Goal: Information Seeking & Learning: Learn about a topic

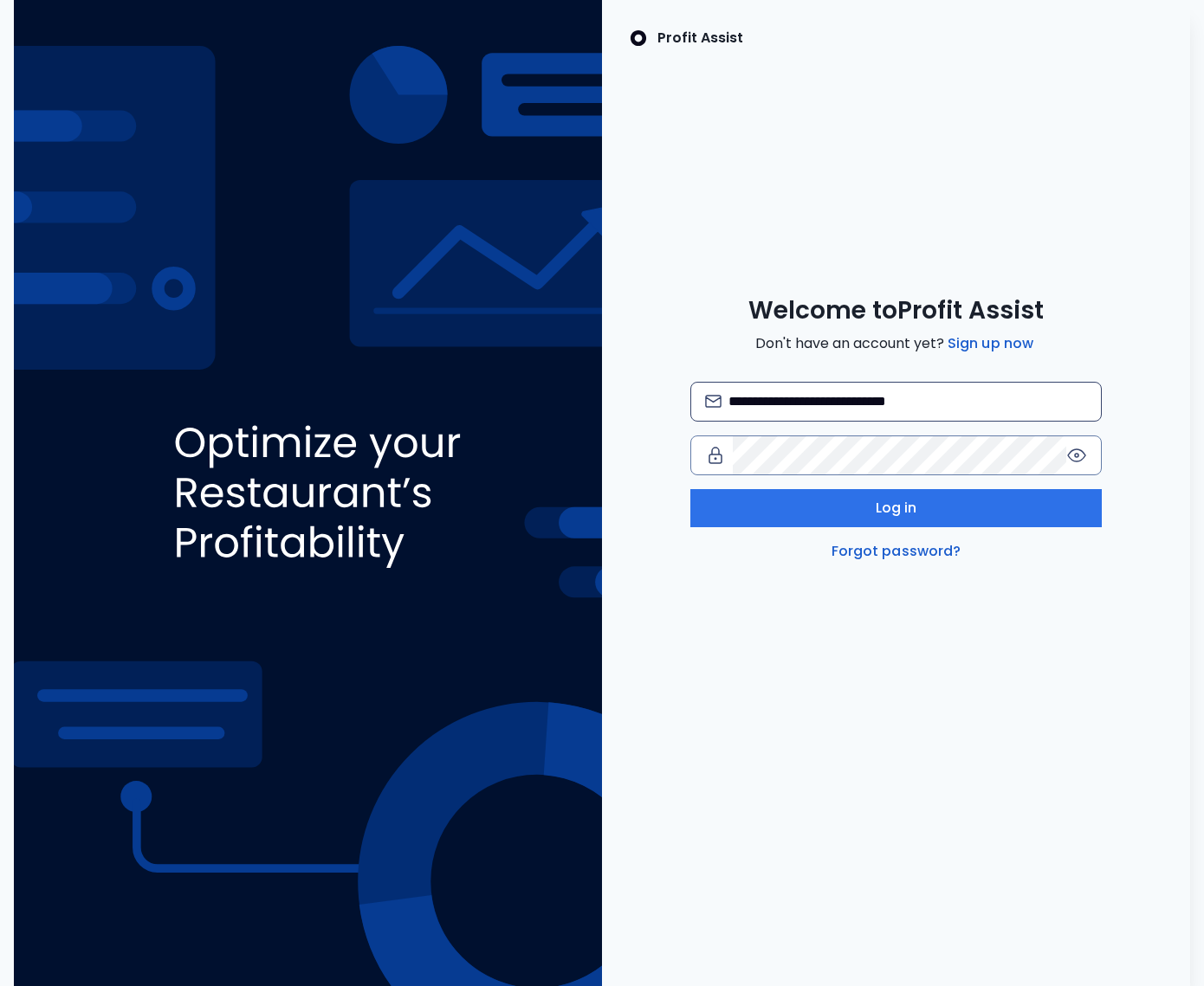
type input "**********"
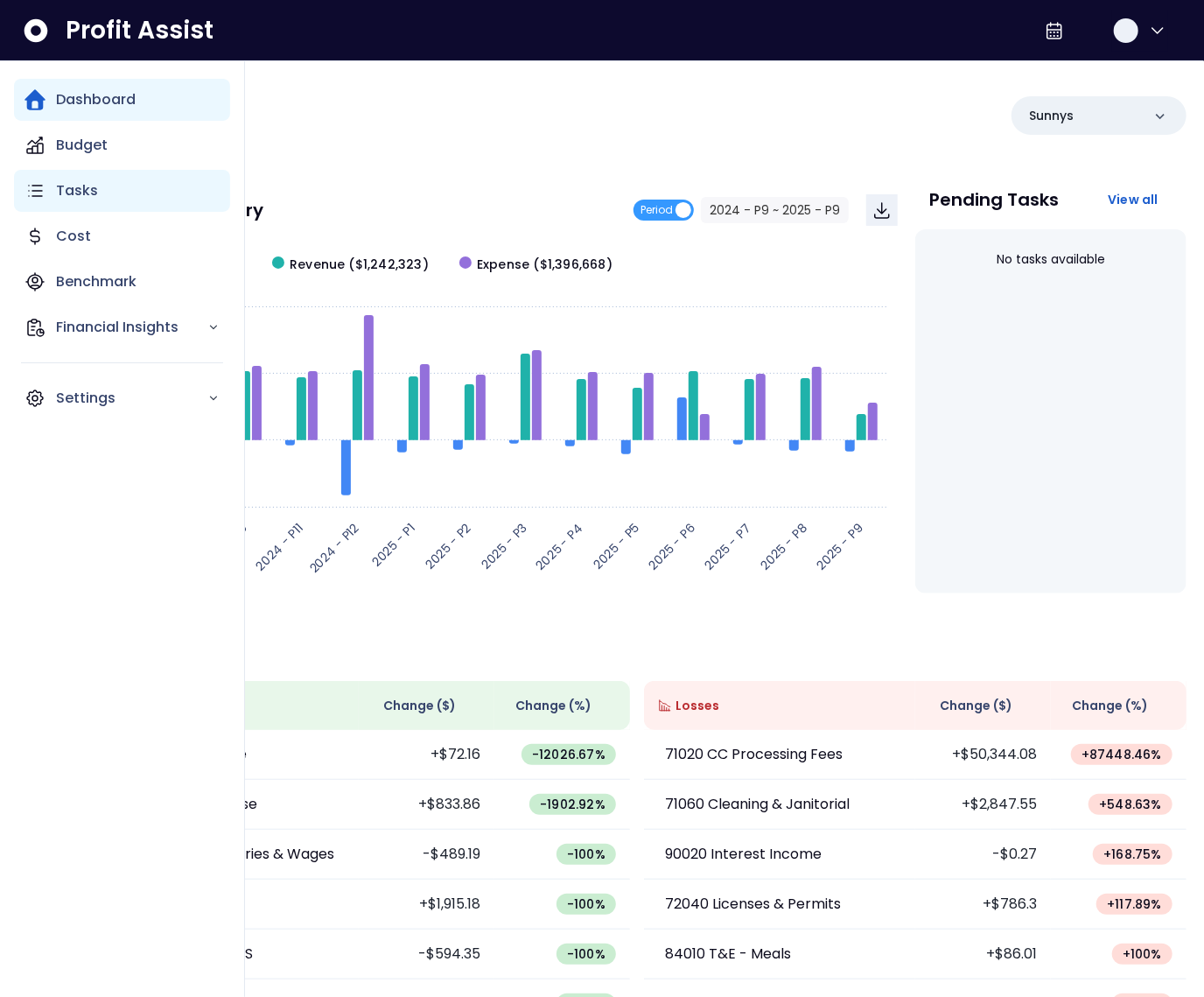
click at [49, 193] on div "Tasks" at bounding box center [121, 190] width 216 height 42
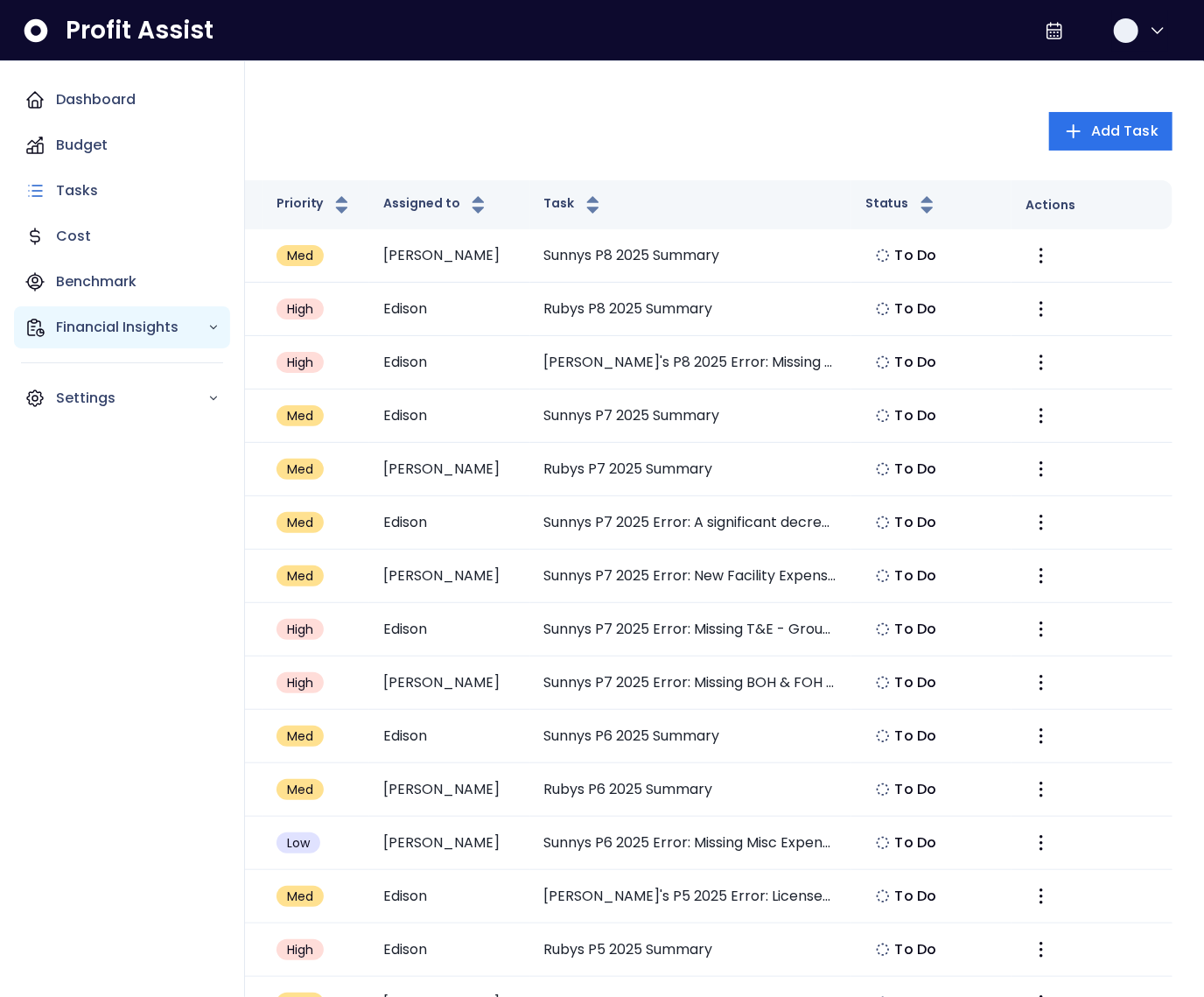
click at [54, 320] on div "Financial Insights" at bounding box center [121, 327] width 216 height 42
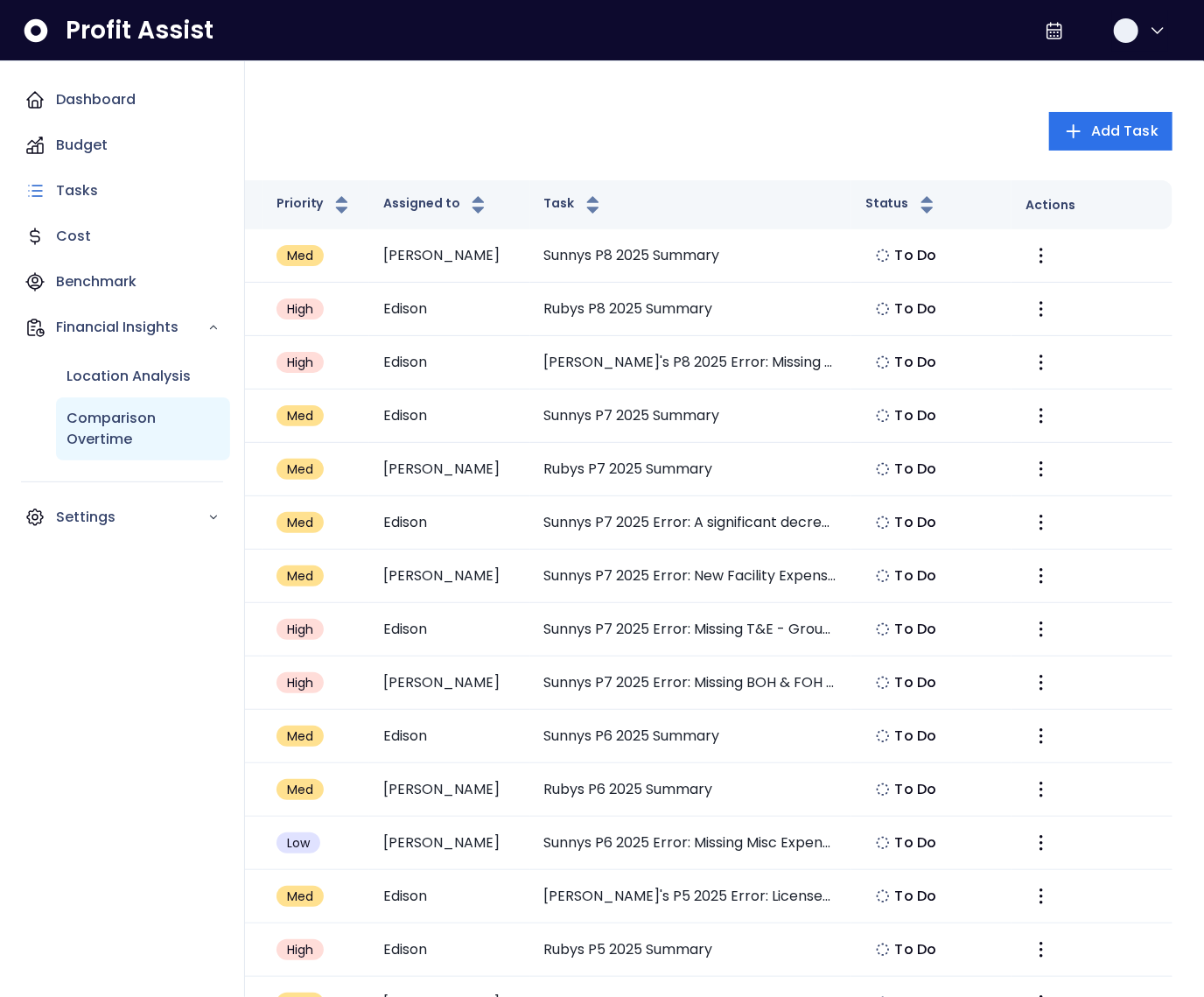
drag, startPoint x: 95, startPoint y: 419, endPoint x: 109, endPoint y: 419, distance: 14.0
click at [95, 419] on p "Comparison Overtime" at bounding box center [143, 429] width 153 height 42
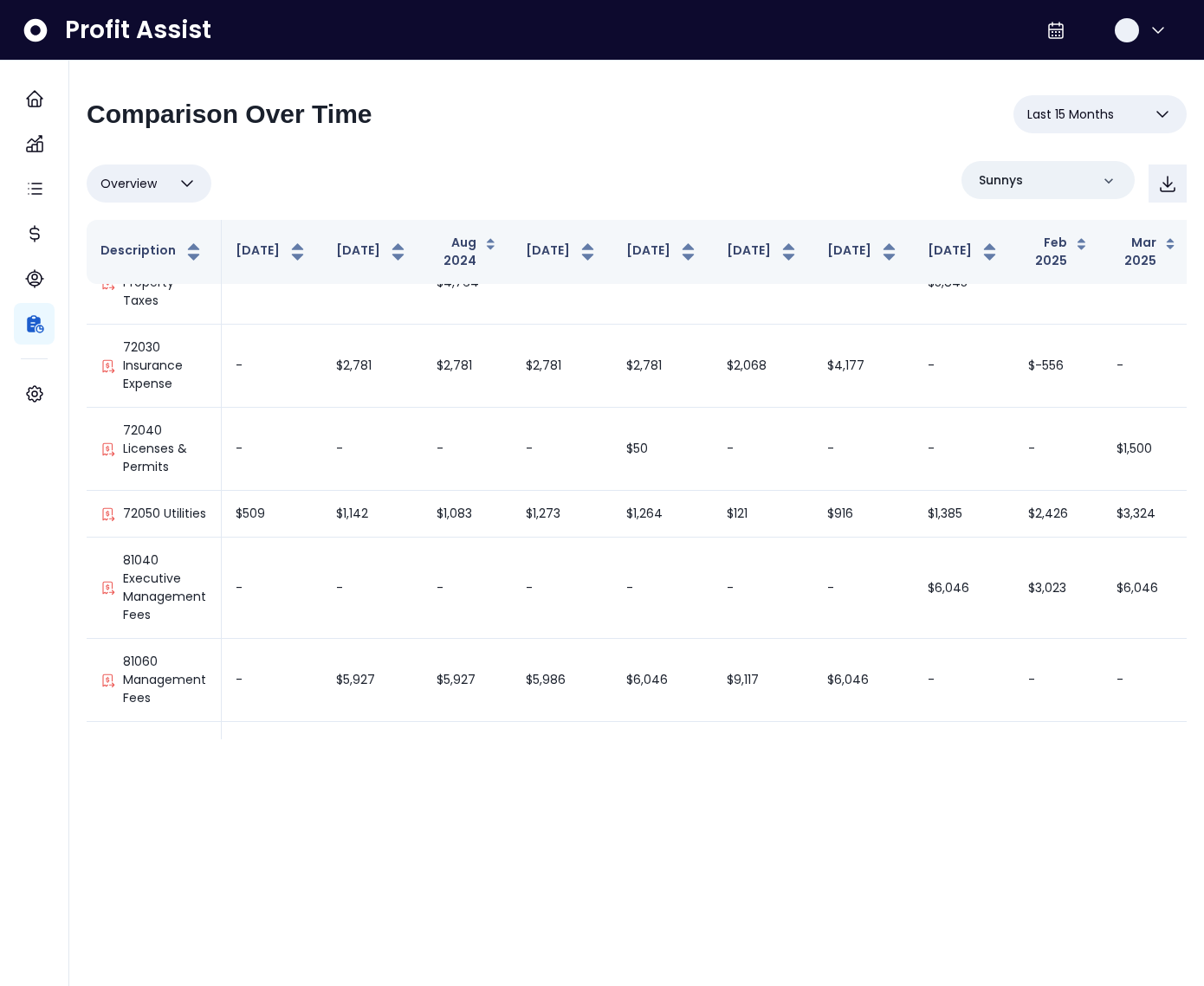
scroll to position [1866, 421]
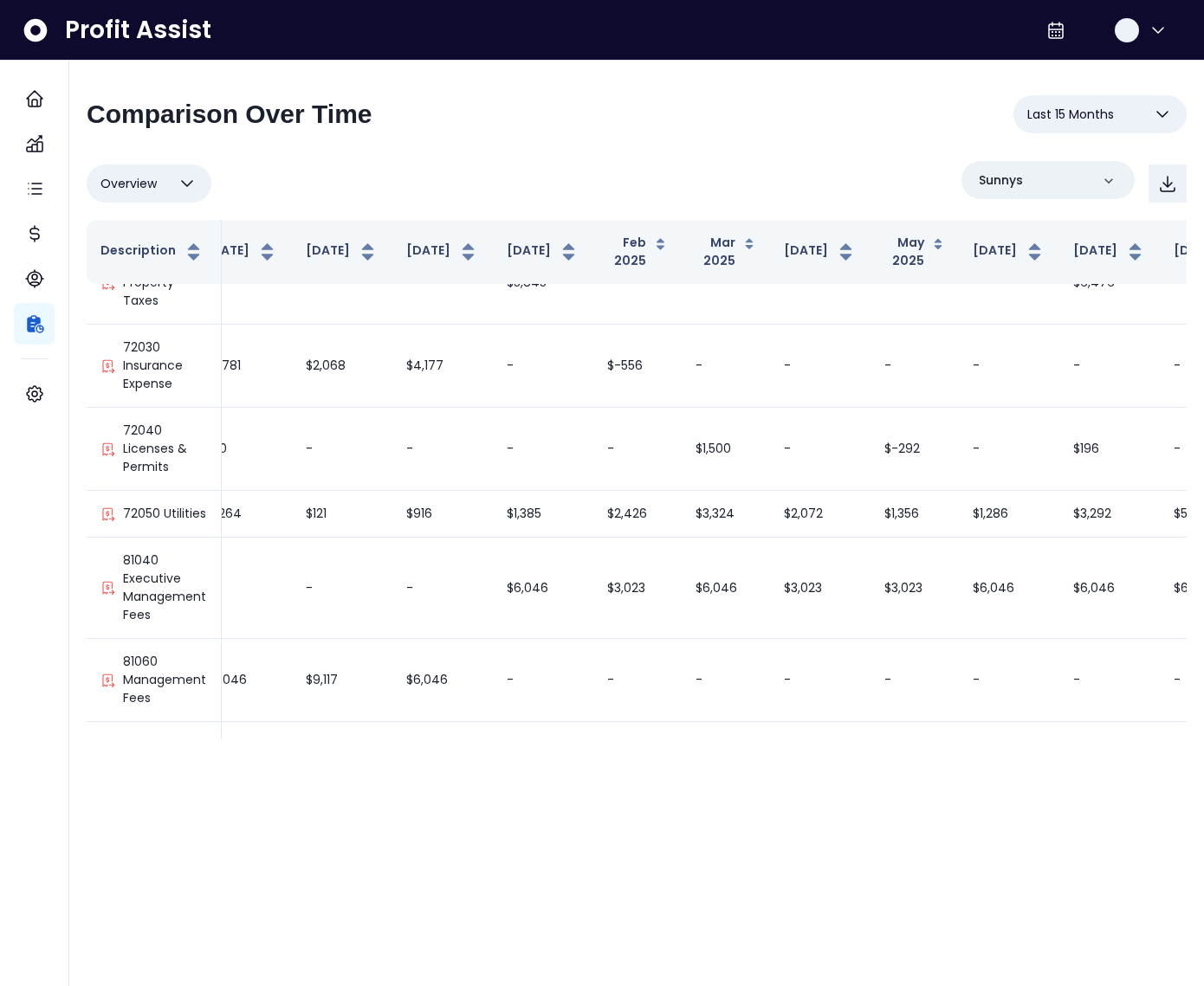
click at [1069, 206] on div "Overview Overview % of cost % of sales % of budget ******** Sunnys Description …" at bounding box center [636, 450] width 1100 height 578
click at [1051, 189] on div "Sunnys" at bounding box center [1048, 180] width 174 height 38
click at [1038, 335] on li "Rubys" at bounding box center [1048, 334] width 159 height 41
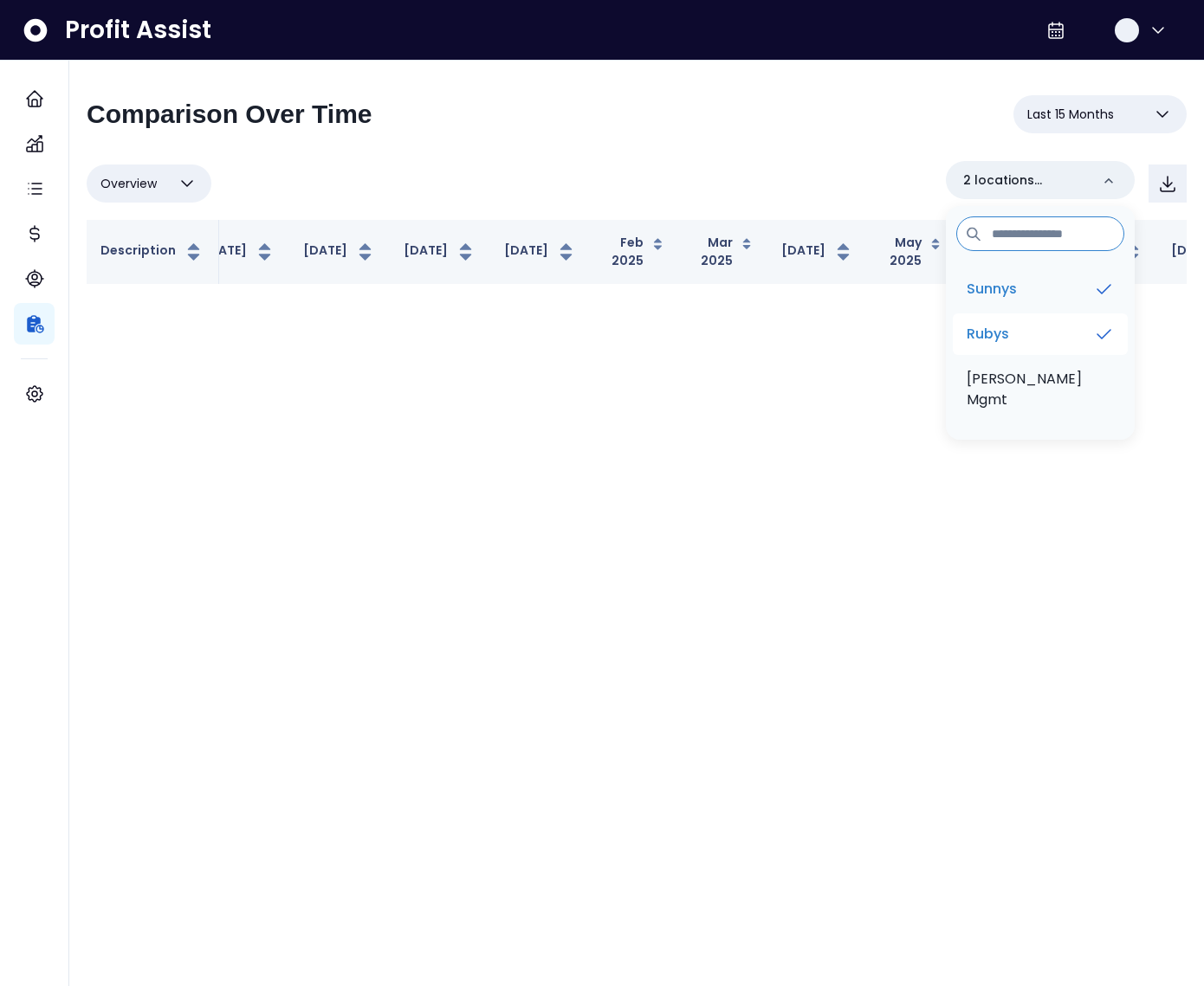
scroll to position [0, 402]
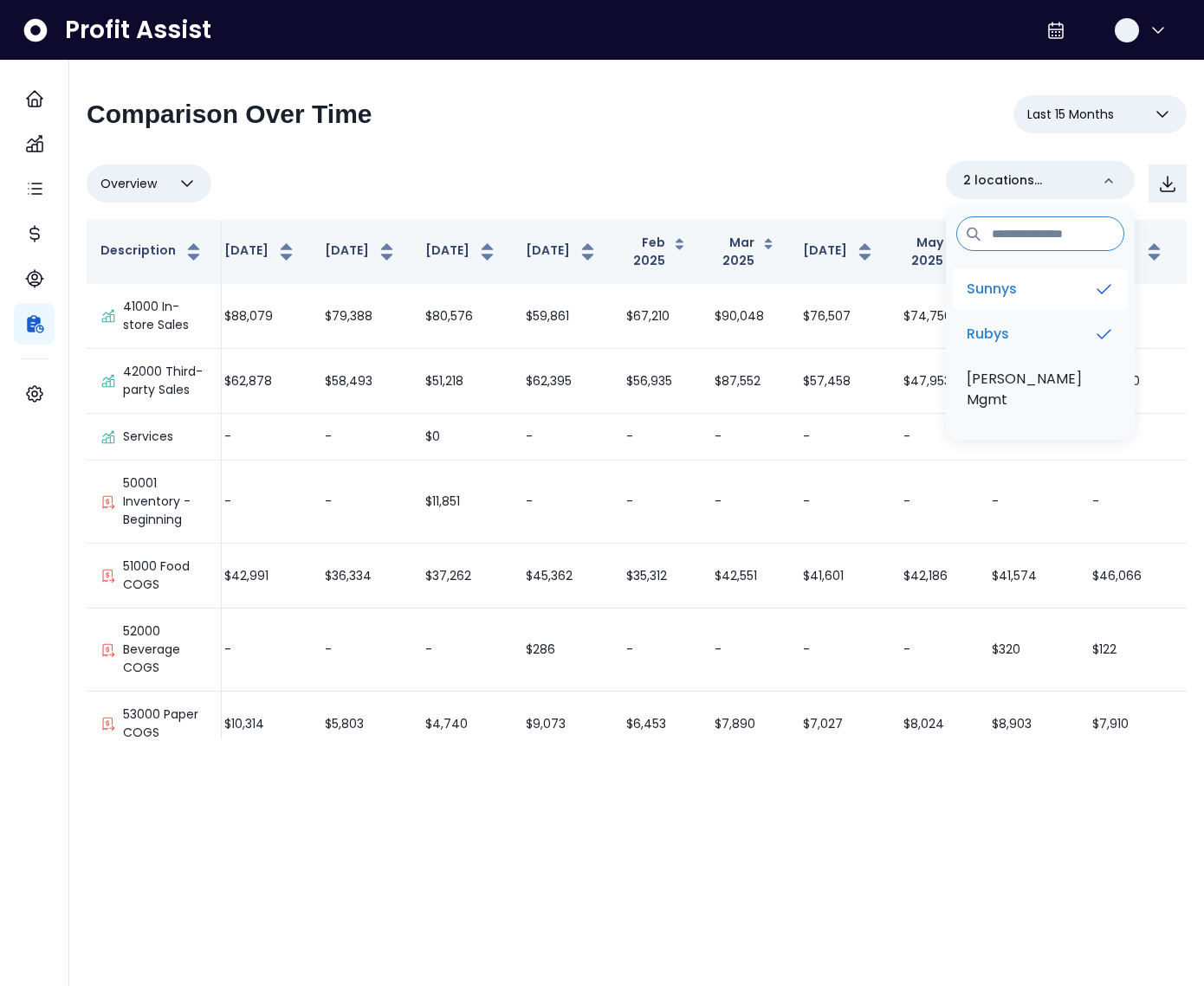
click at [1032, 285] on li "Sunnys" at bounding box center [1040, 289] width 175 height 41
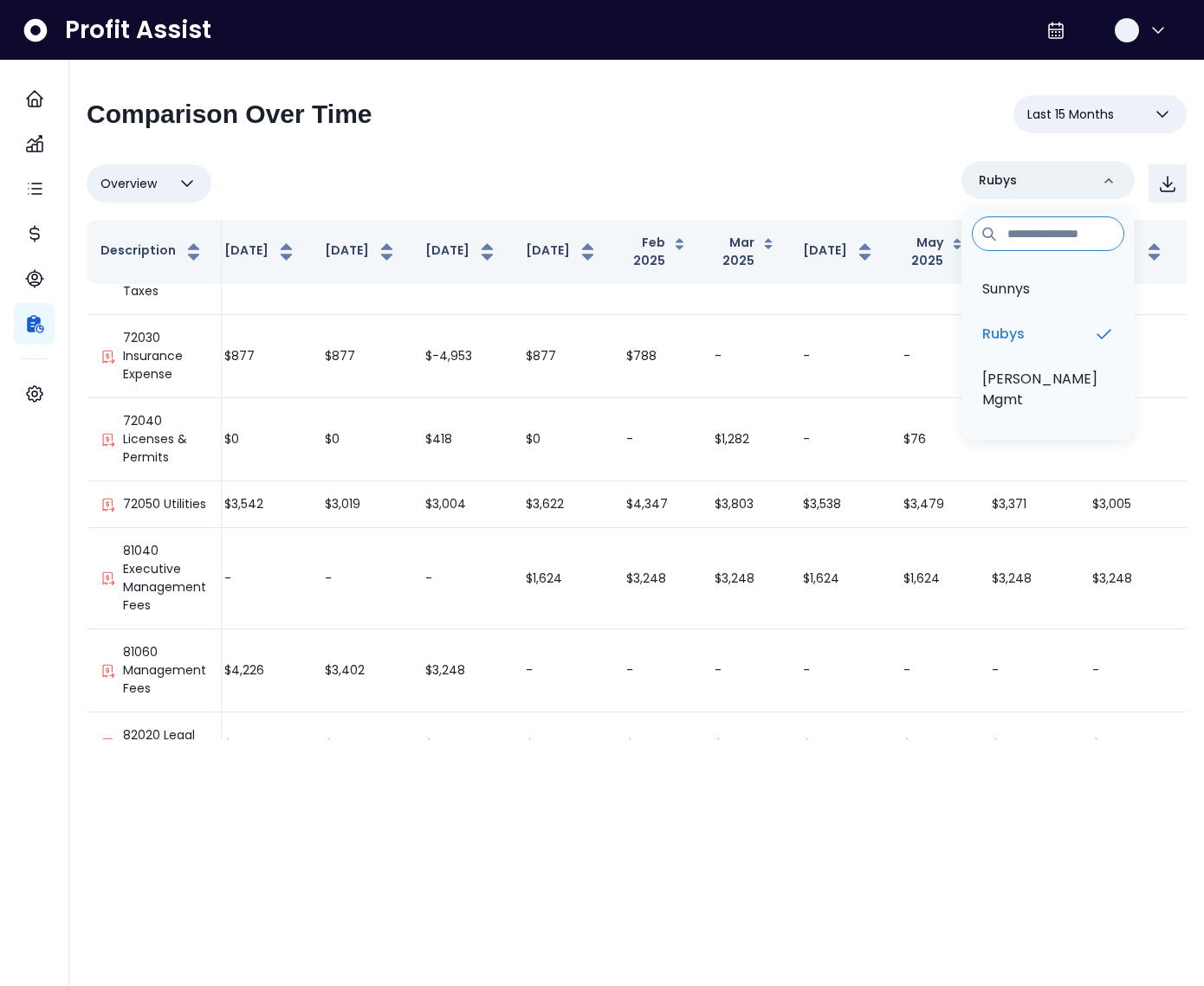
scroll to position [1756, 421]
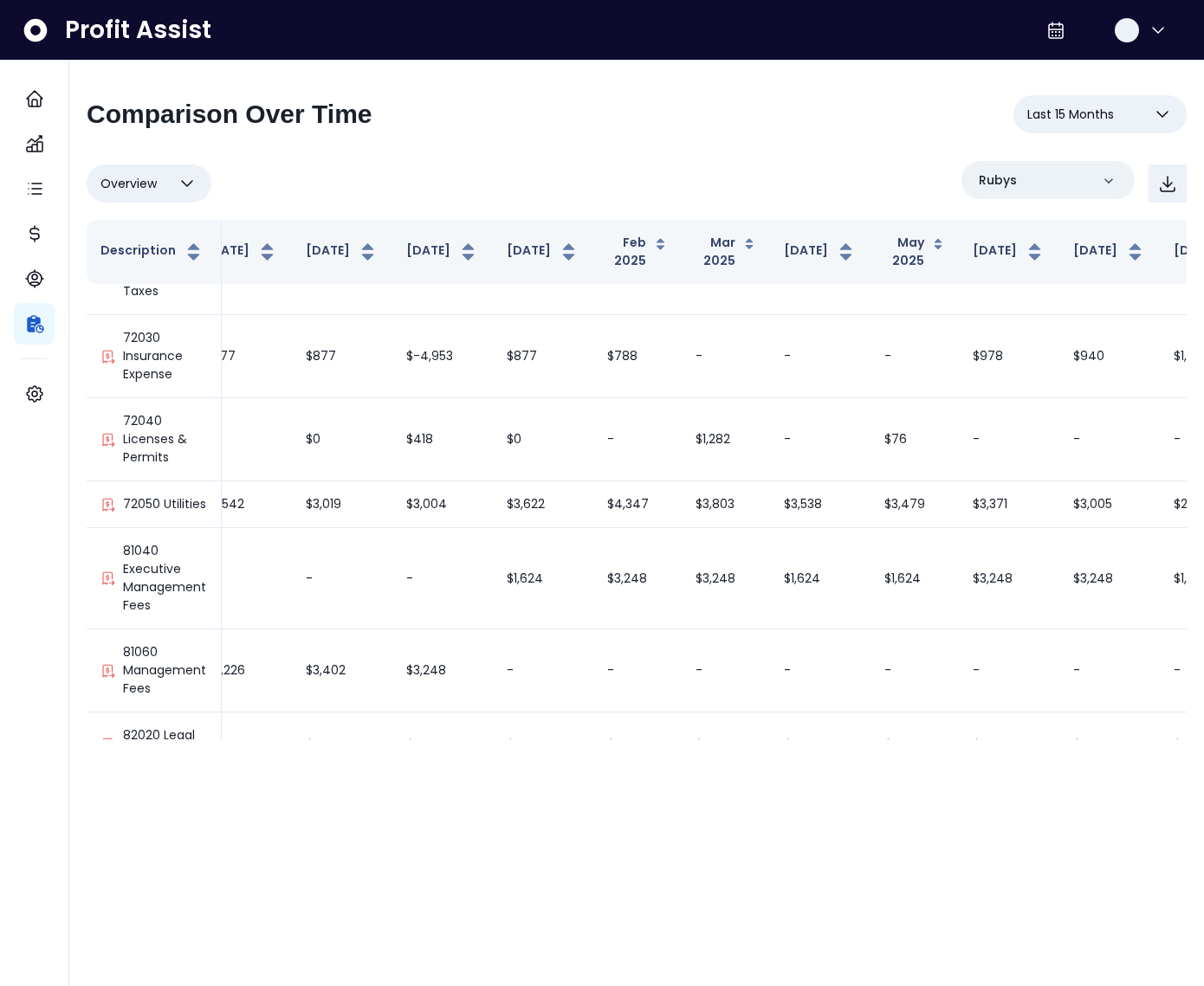
click at [667, 150] on div "**********" at bounding box center [636, 417] width 1100 height 645
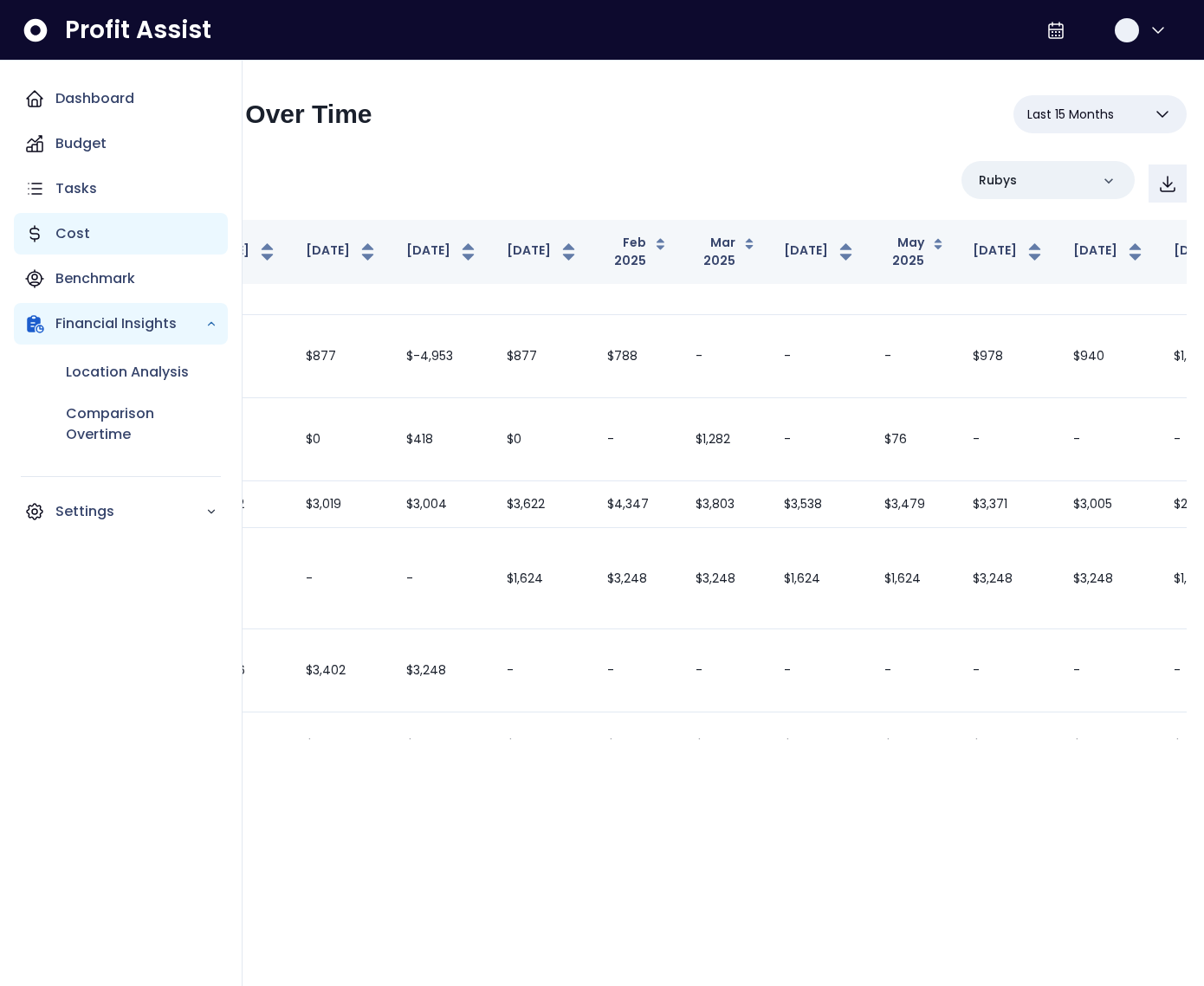
click at [59, 221] on div "Cost" at bounding box center [120, 233] width 214 height 41
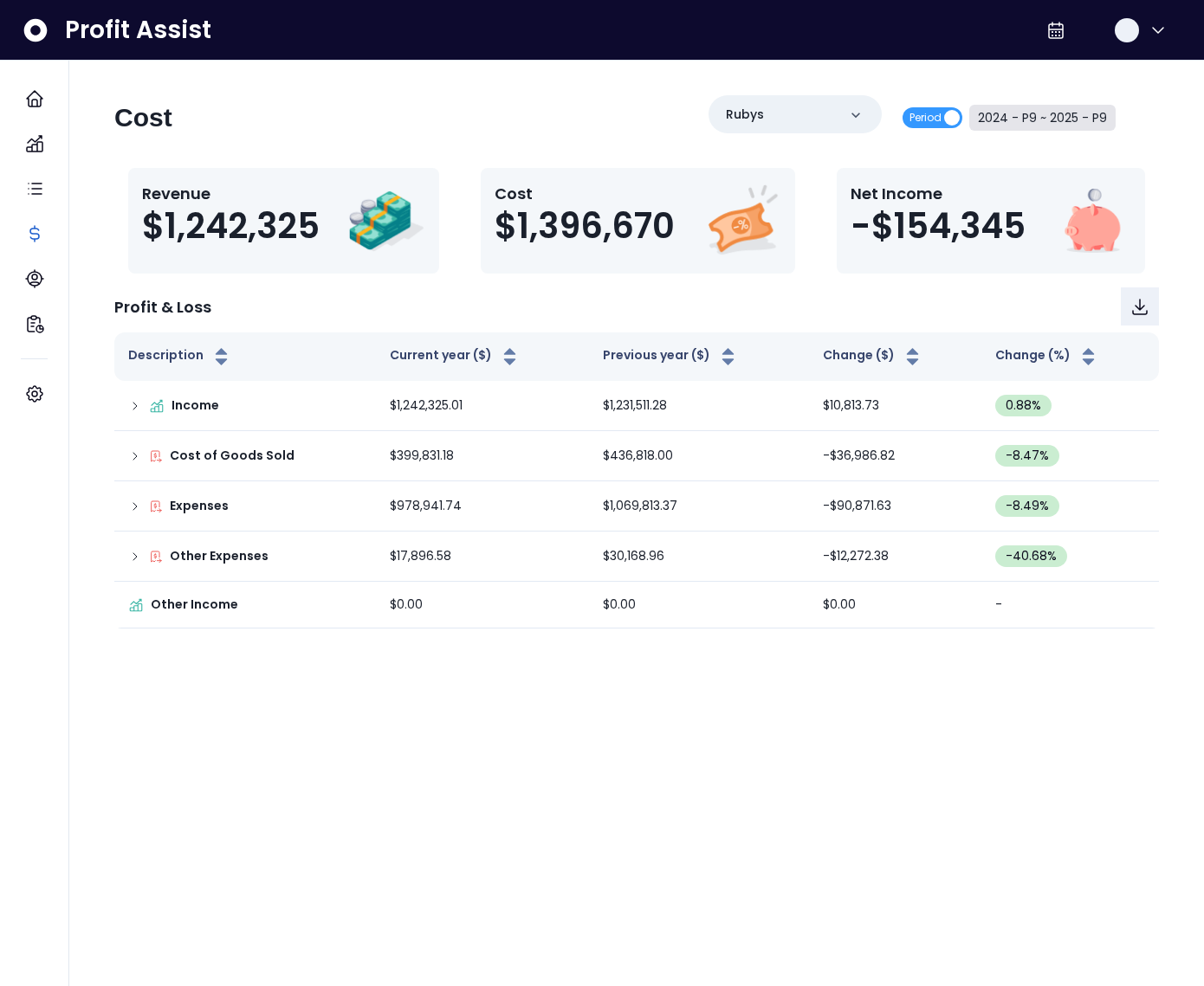
click at [1039, 116] on button "2024 - P9 ~ 2025 - P9" at bounding box center [1042, 117] width 147 height 26
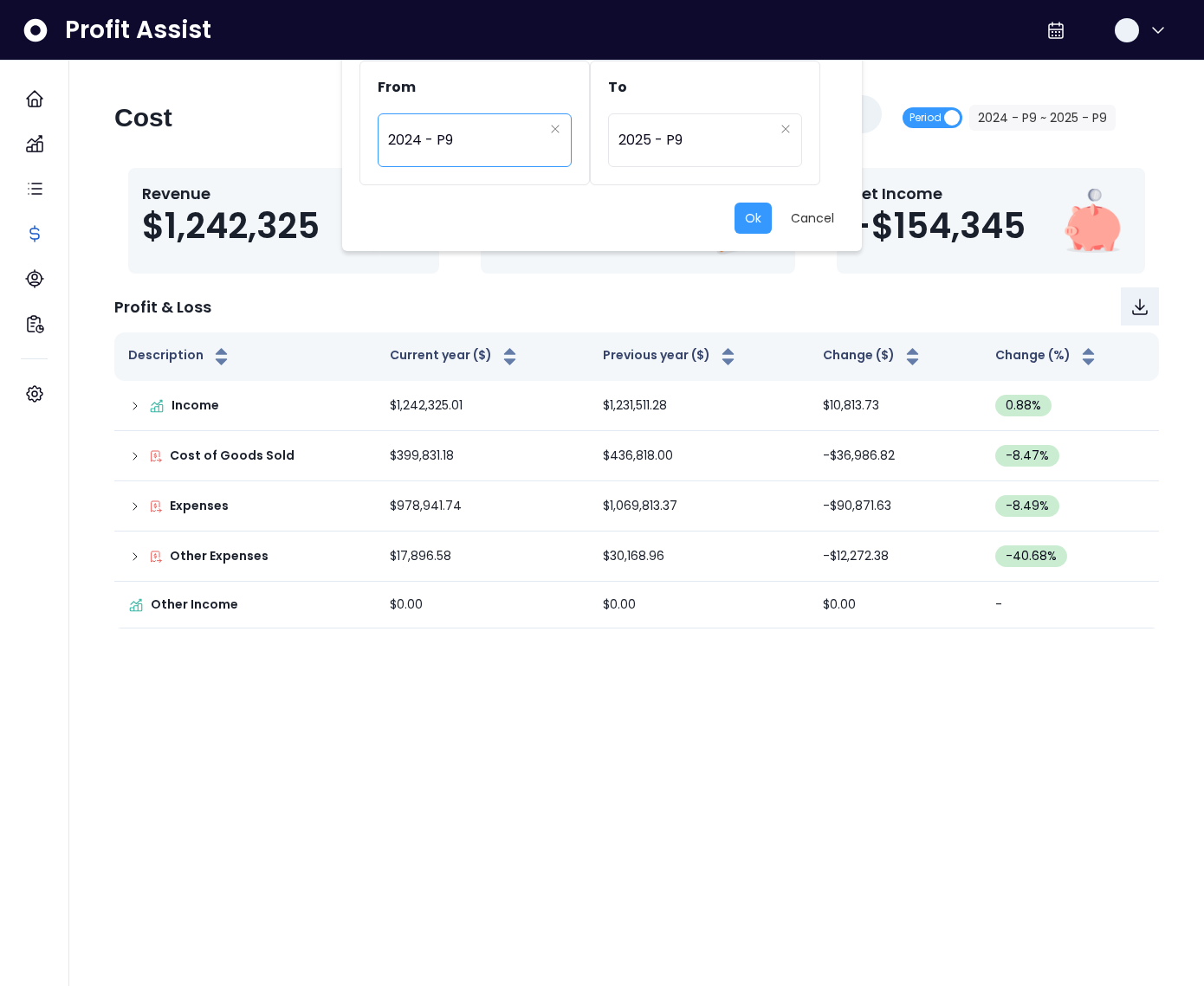
click at [492, 138] on span "2024 - P9" at bounding box center [465, 140] width 155 height 40
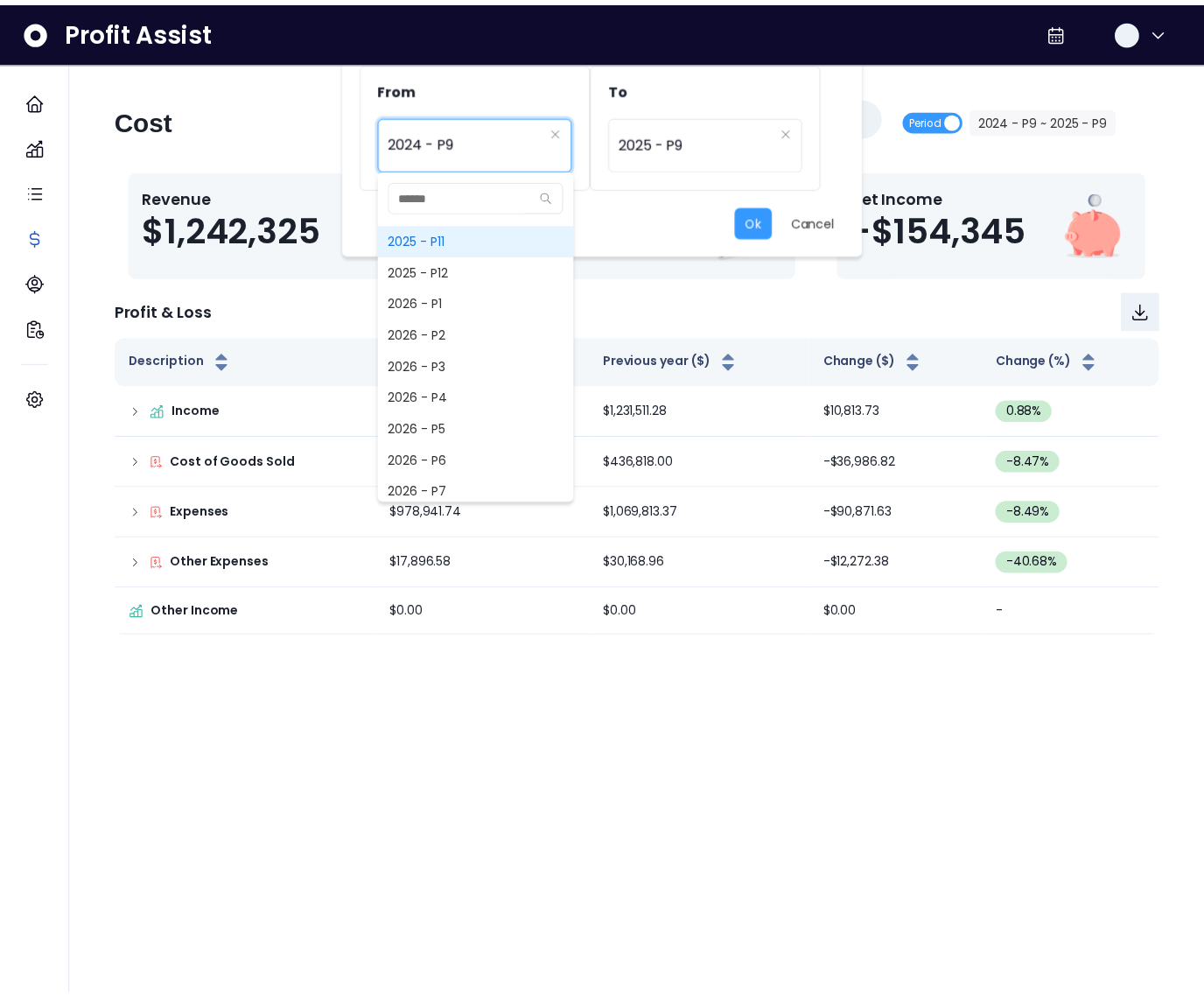
scroll to position [1243, 0]
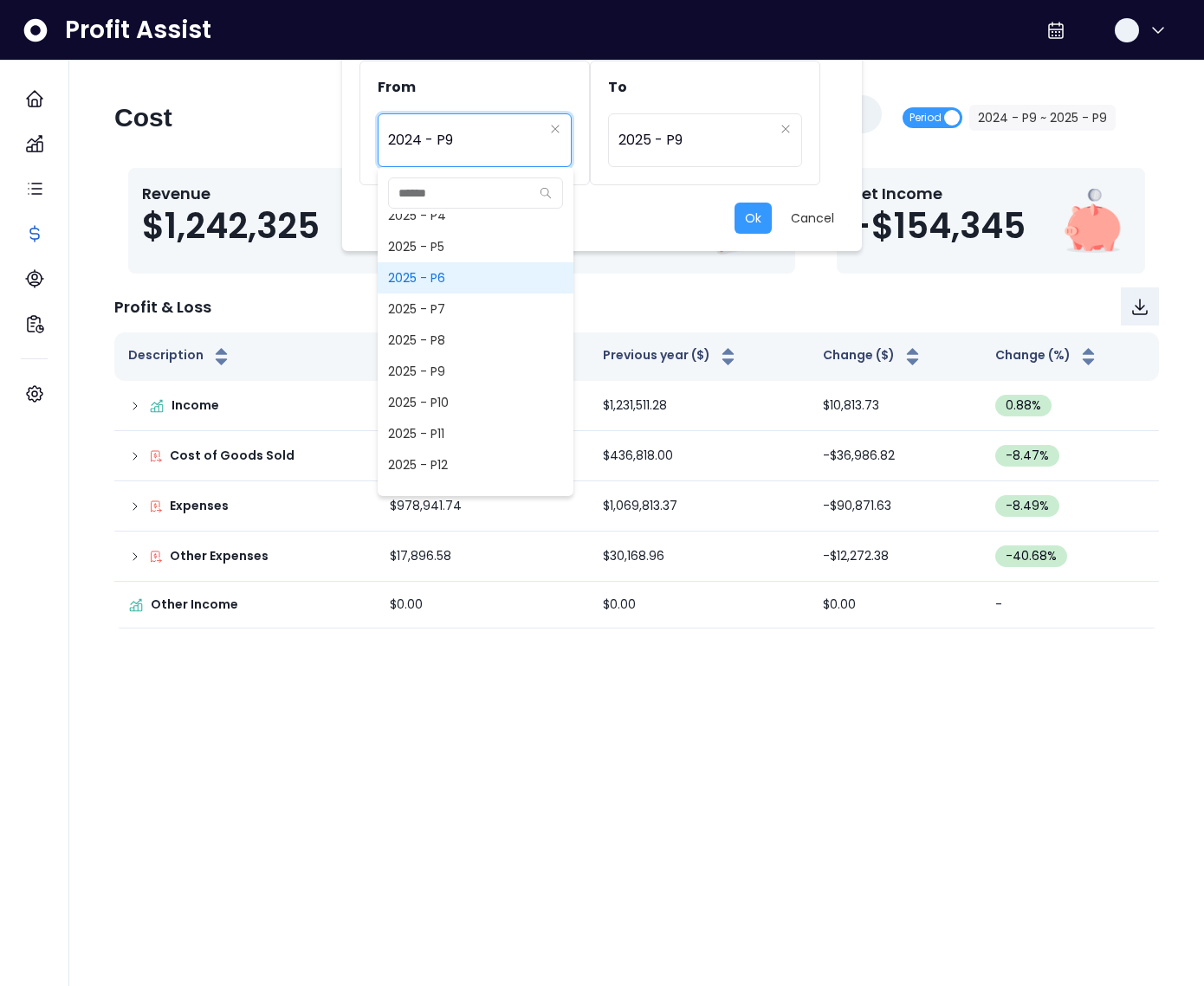
click at [447, 277] on span "2025 - P6" at bounding box center [476, 278] width 196 height 31
type input "*********"
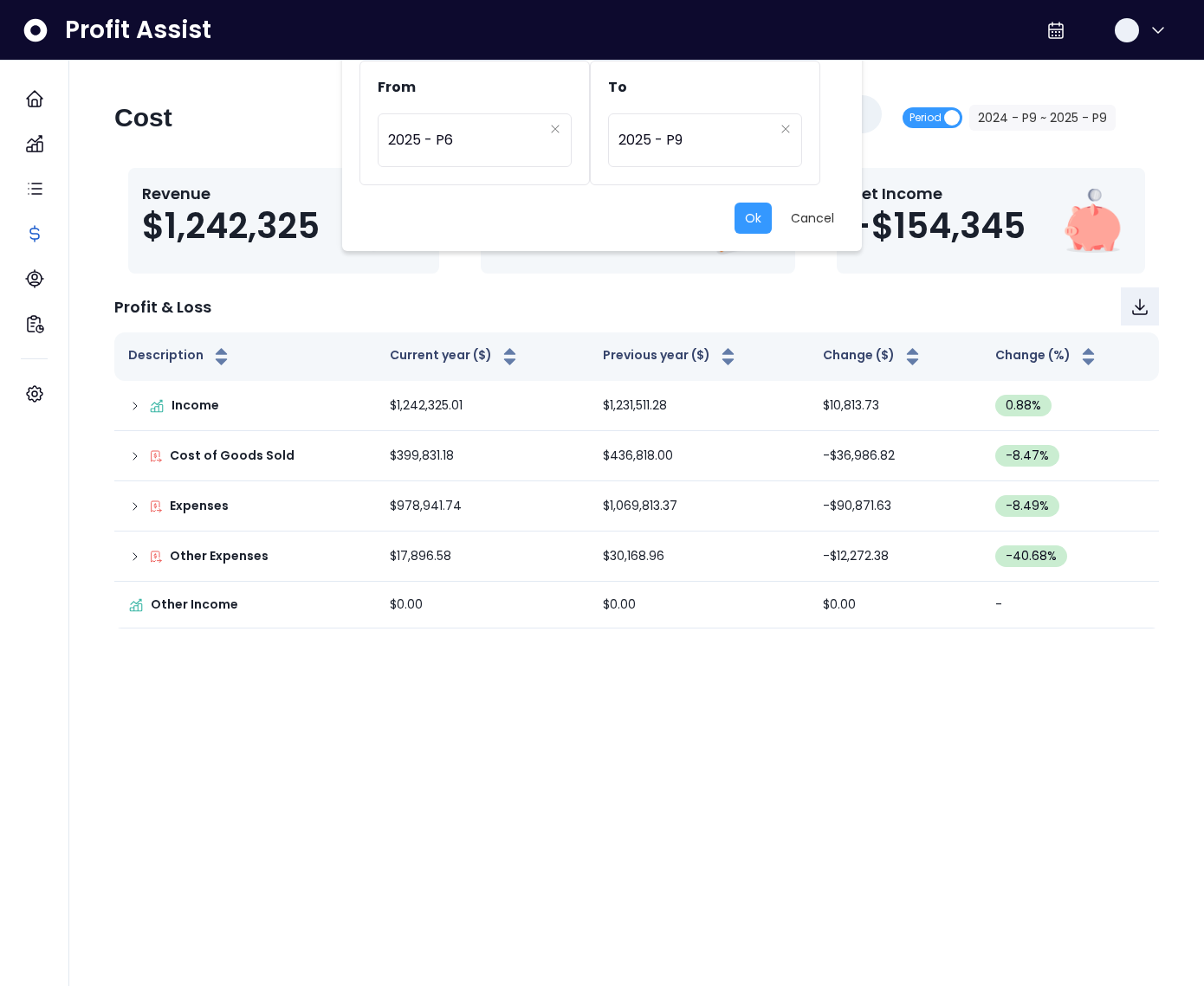
drag, startPoint x: 773, startPoint y: 218, endPoint x: 758, endPoint y: 217, distance: 15.0
click at [771, 218] on div "Ok Cancel" at bounding box center [602, 218] width 485 height 31
click at [758, 217] on button "Ok" at bounding box center [753, 218] width 37 height 31
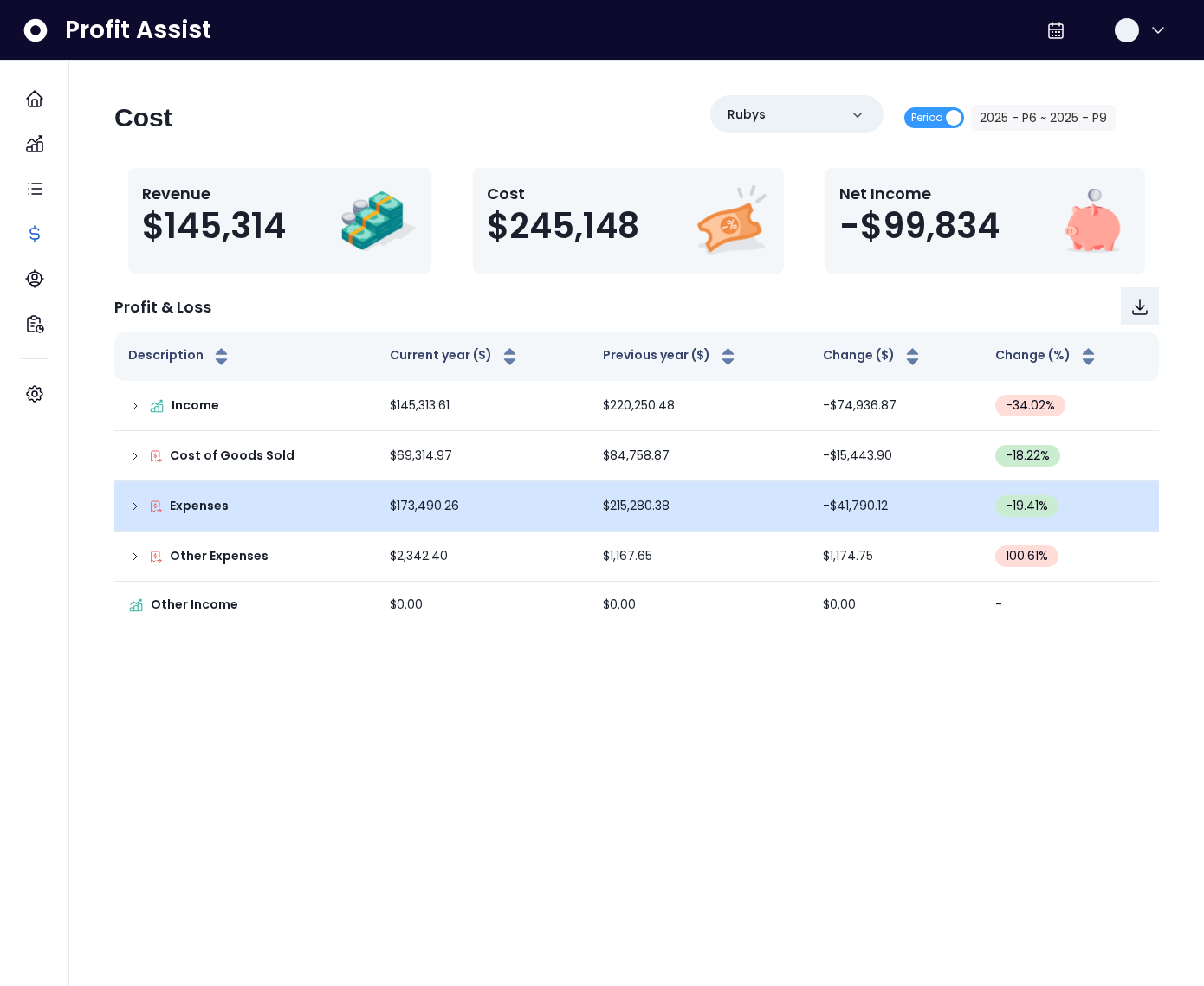
click at [134, 500] on icon at bounding box center [135, 506] width 13 height 13
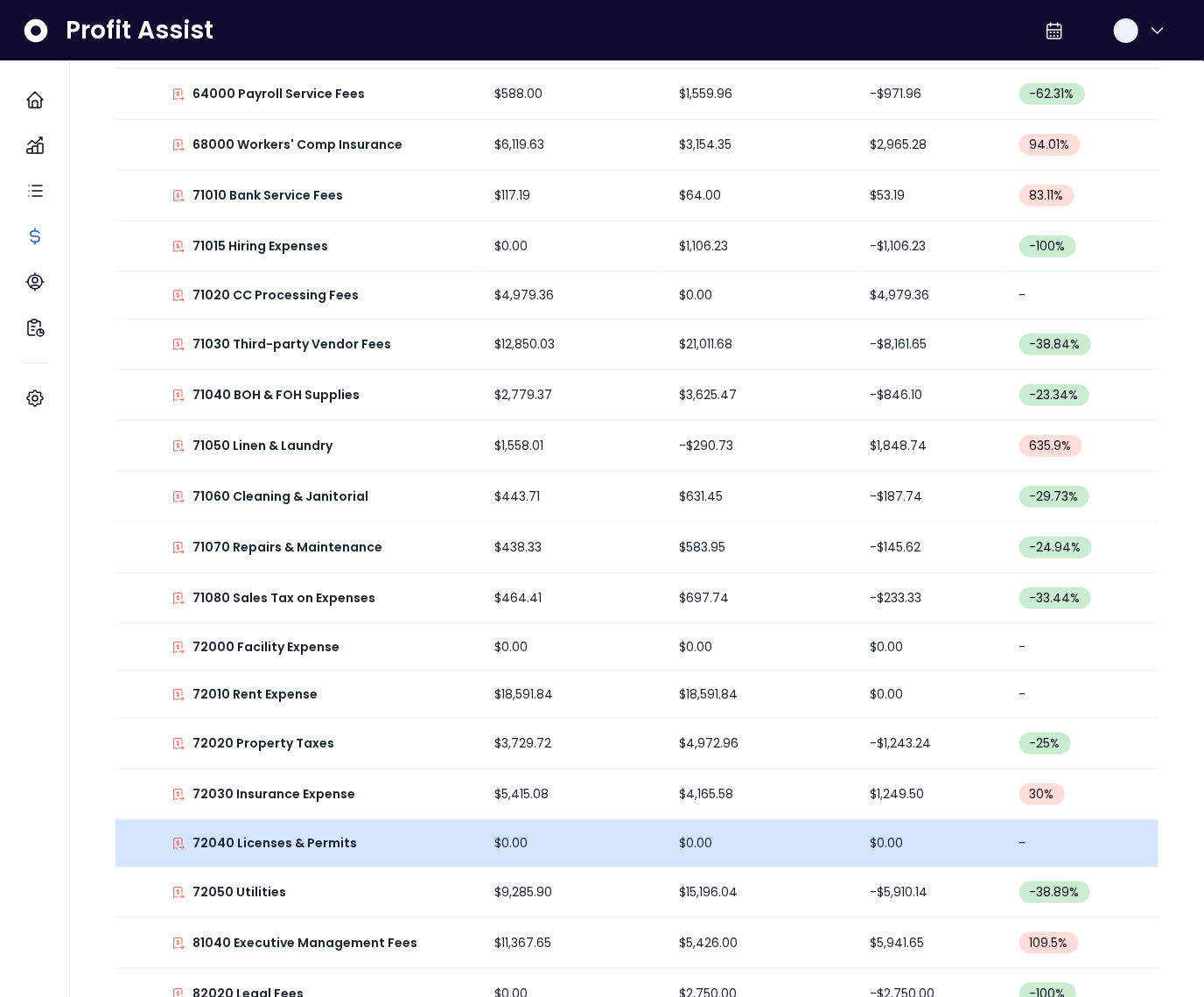
scroll to position [625, 0]
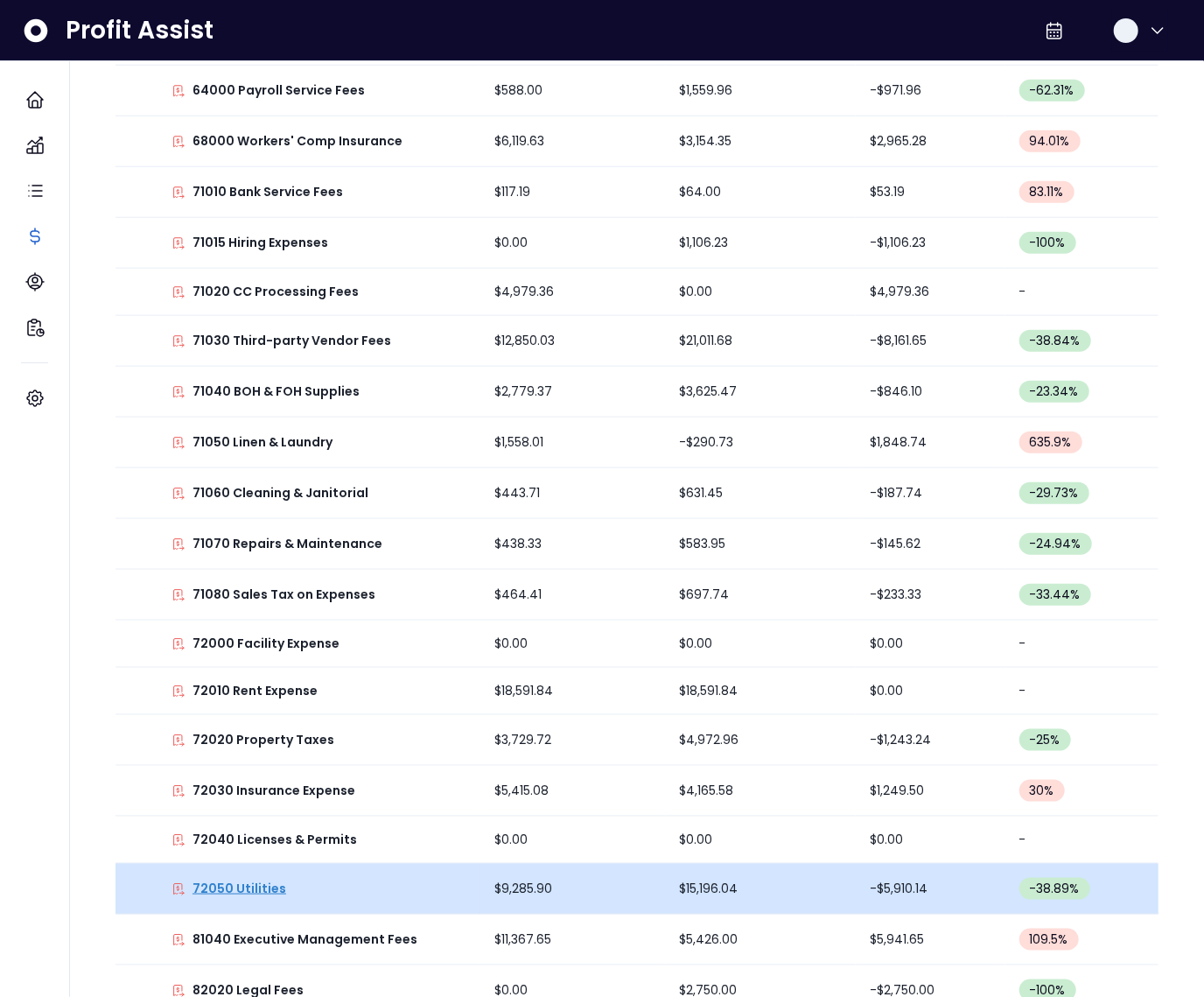
click at [255, 880] on p "72050 Utilities" at bounding box center [239, 888] width 94 height 18
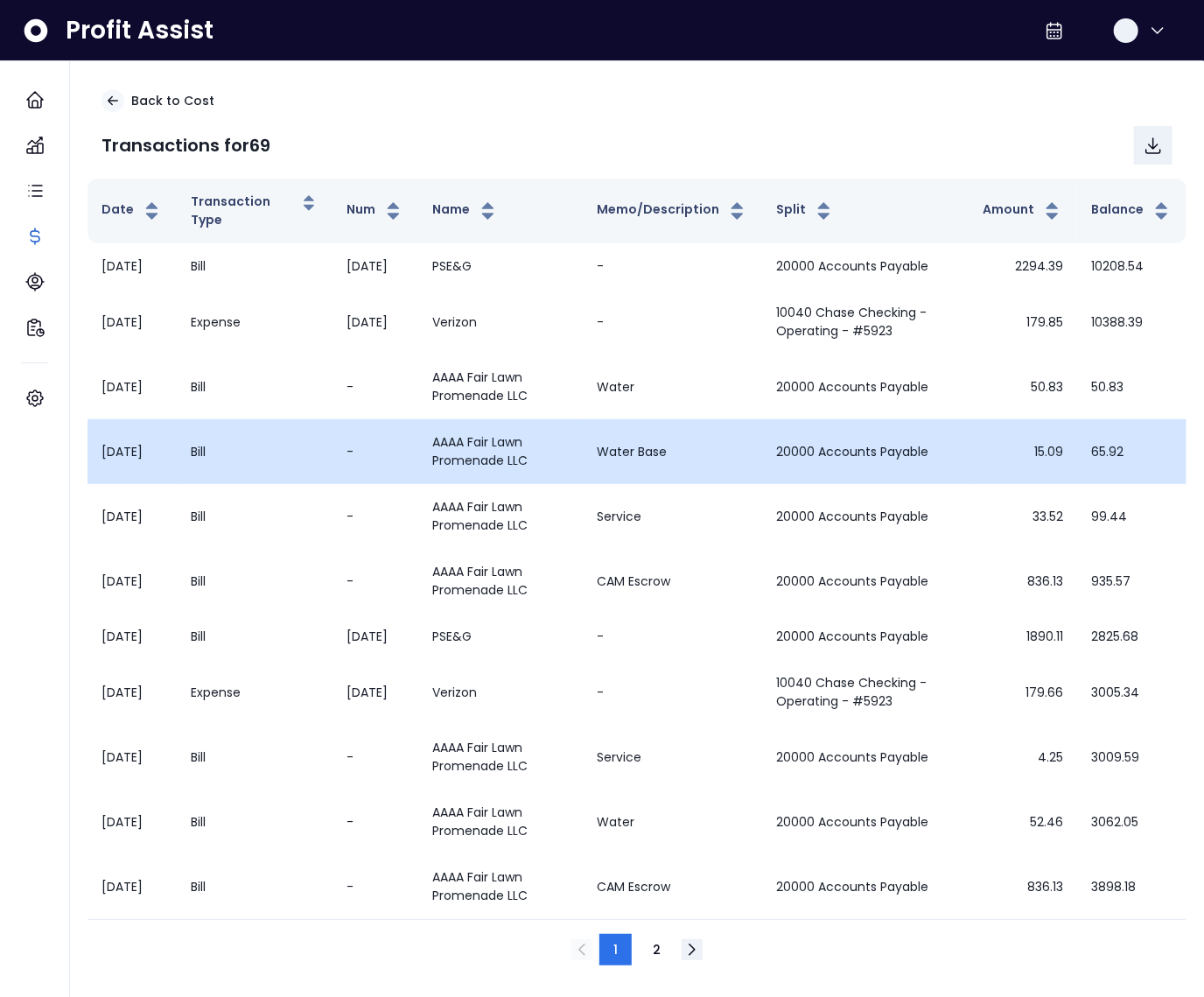
scroll to position [39, 0]
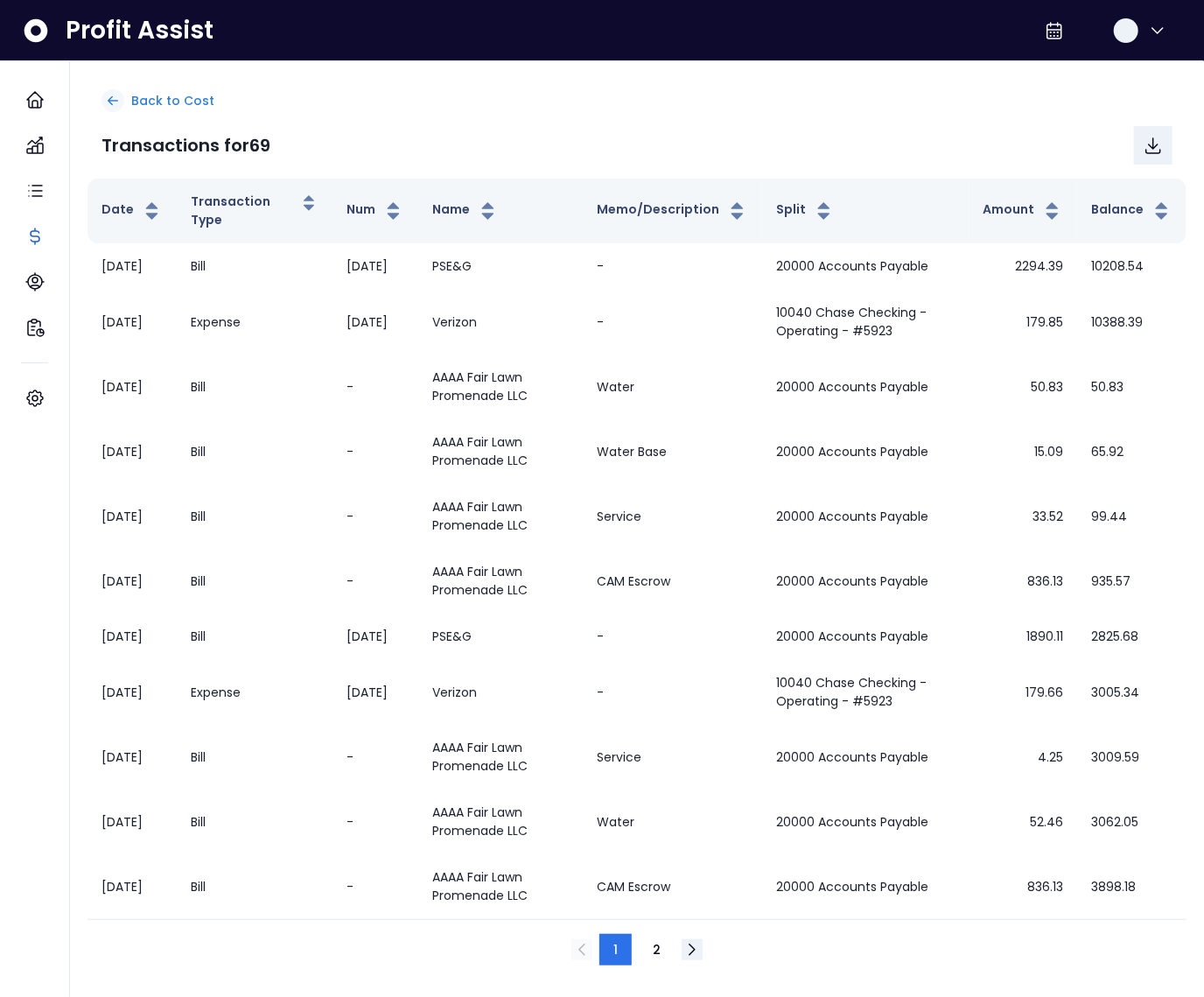
click at [112, 97] on icon at bounding box center [113, 101] width 10 height 8
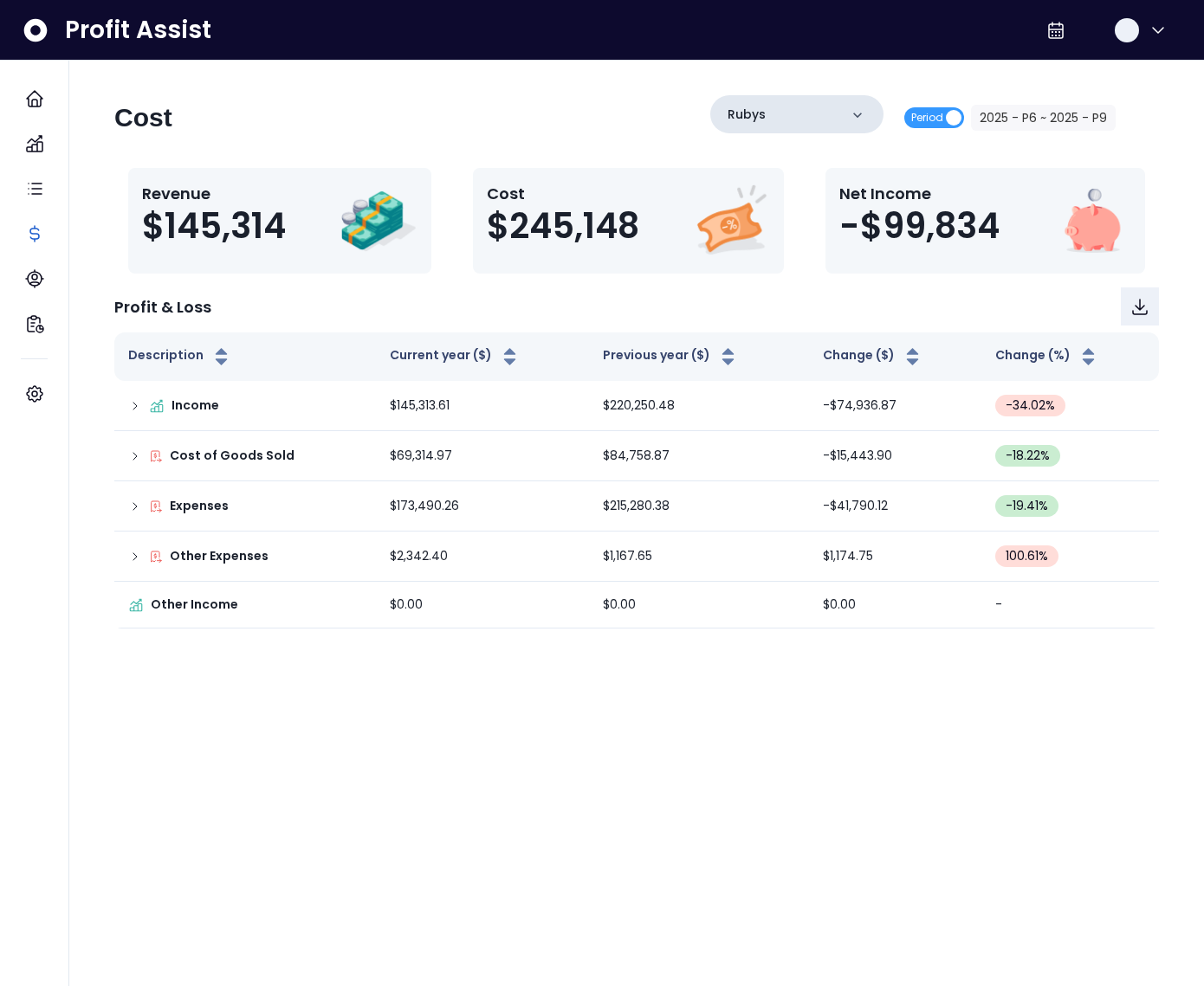
click at [812, 116] on div "Rubys" at bounding box center [796, 114] width 174 height 38
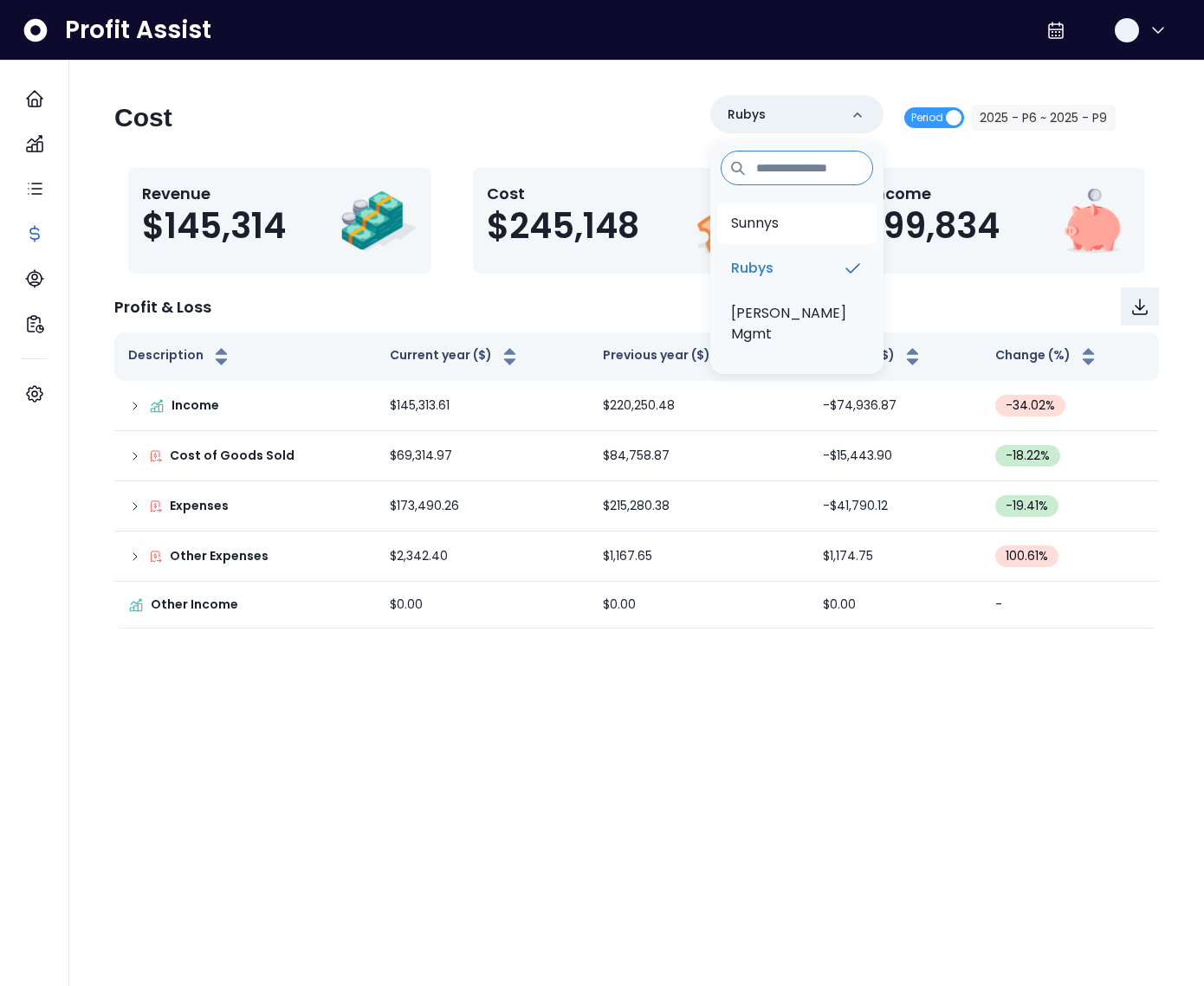
click at [789, 218] on li "Sunnys" at bounding box center [796, 223] width 159 height 41
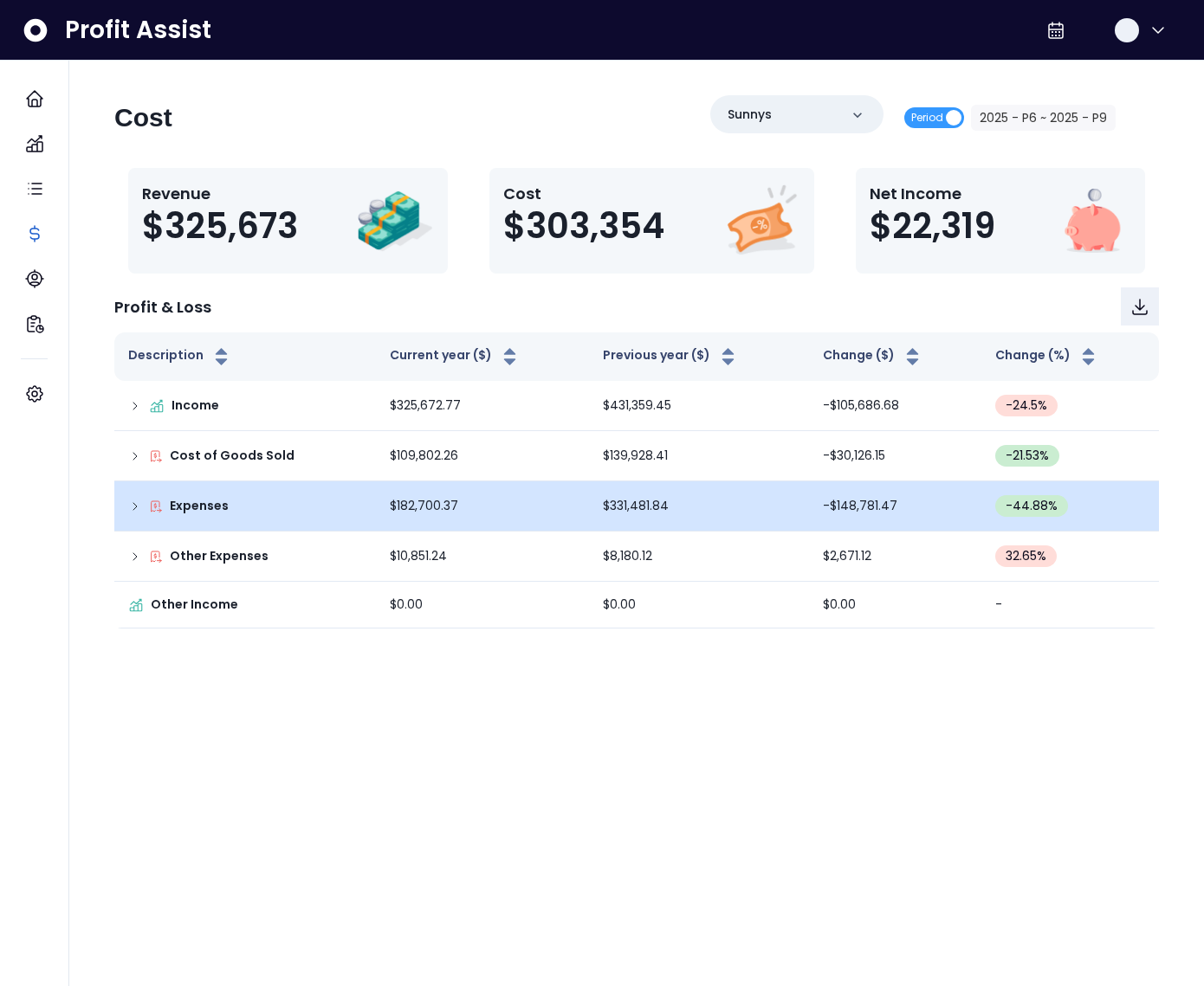
click at [130, 512] on div "Expenses" at bounding box center [246, 505] width 234 height 18
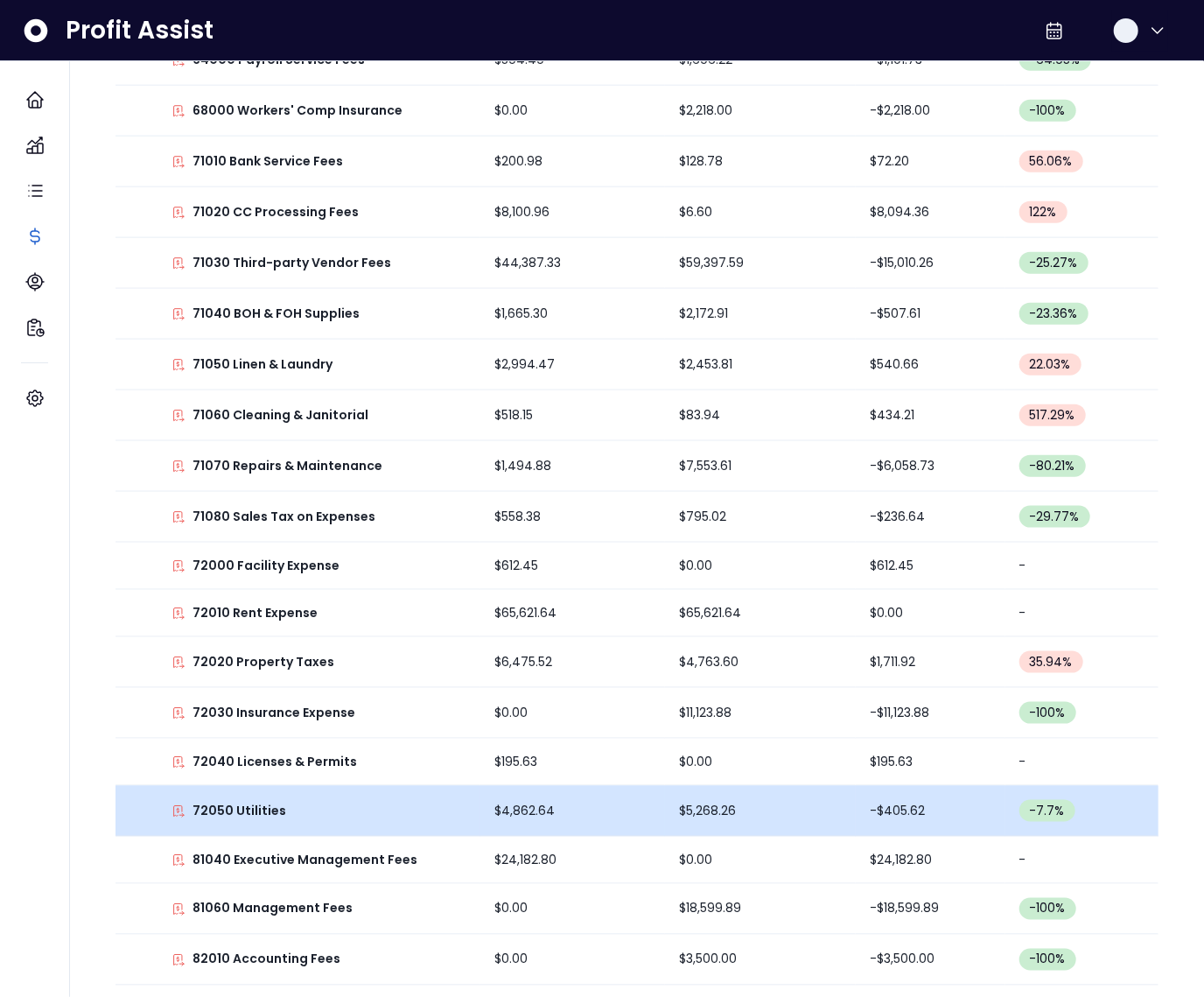
scroll to position [753, 0]
click at [267, 812] on p "72050 Utilities" at bounding box center [239, 811] width 94 height 18
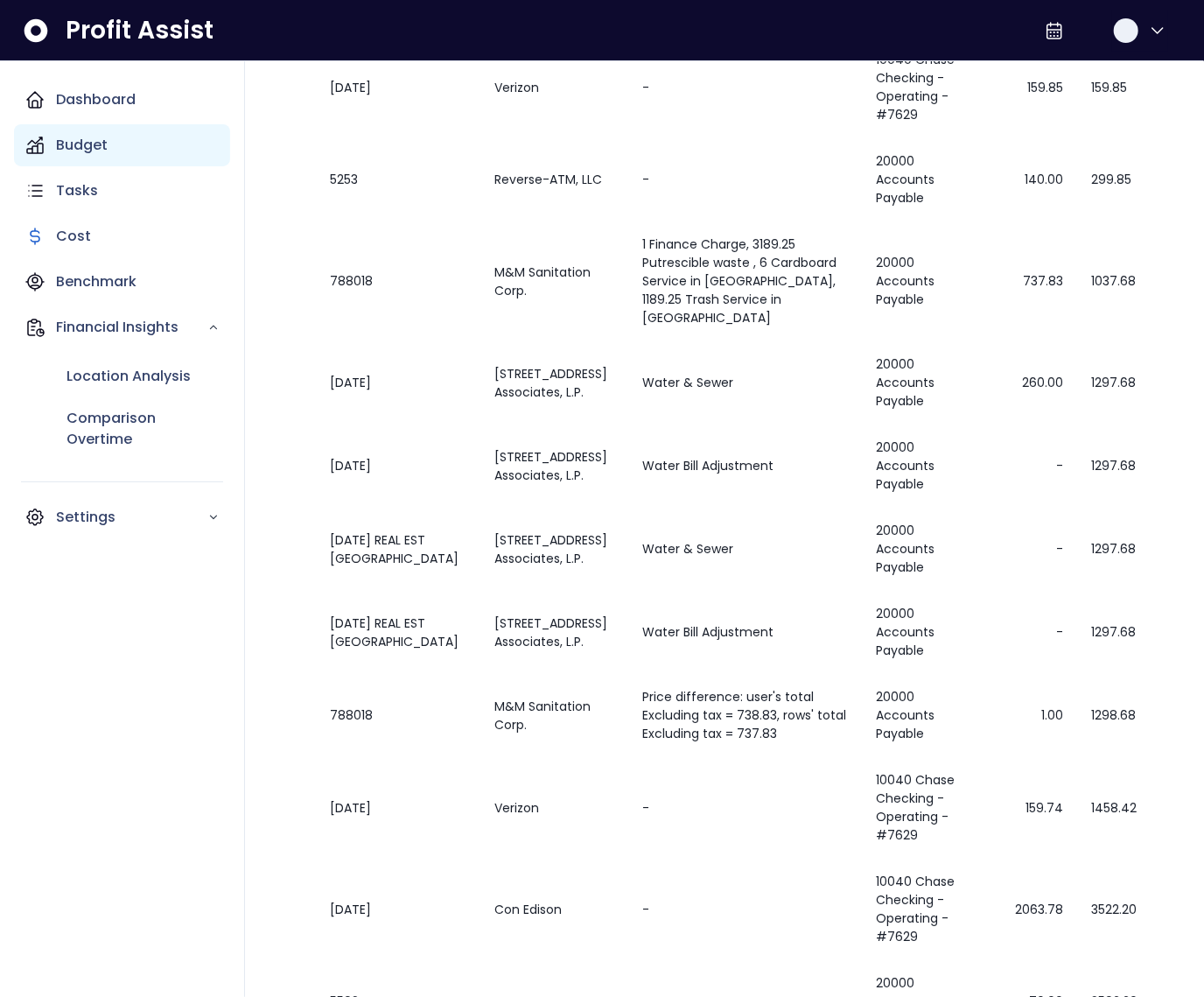
scroll to position [143, 0]
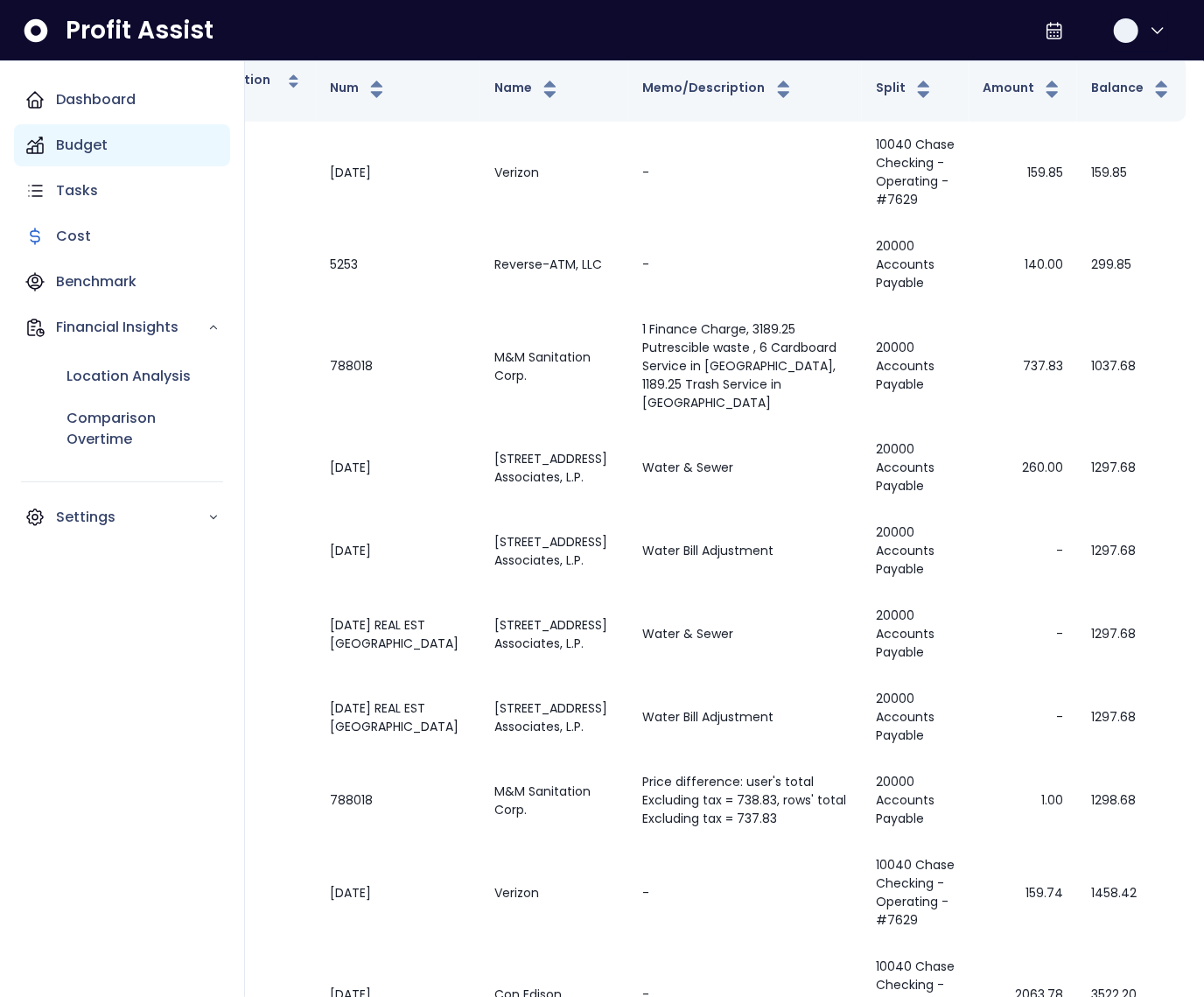
click at [64, 152] on p "Budget" at bounding box center [81, 145] width 51 height 21
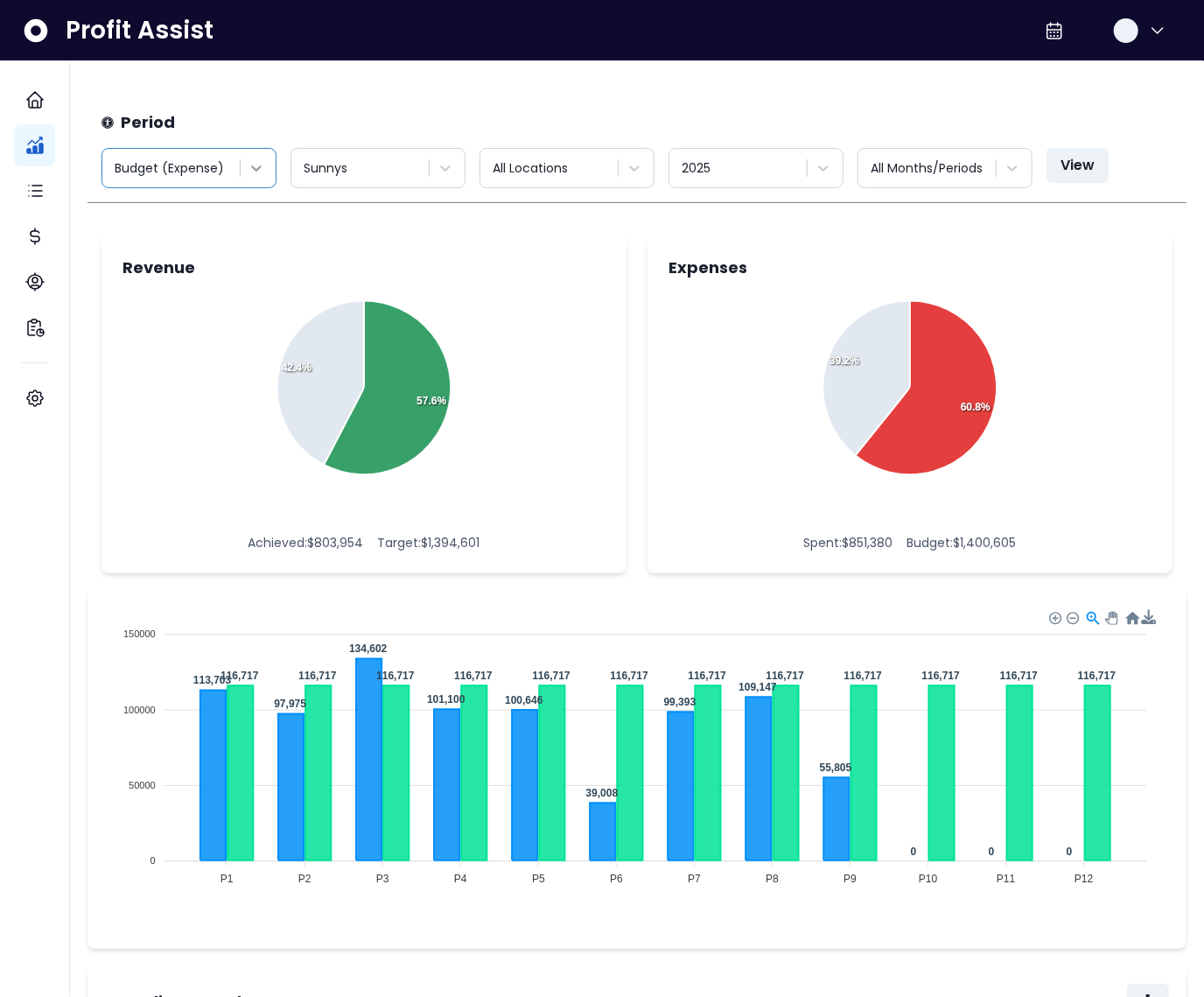
click at [252, 164] on icon at bounding box center [256, 168] width 17 height 17
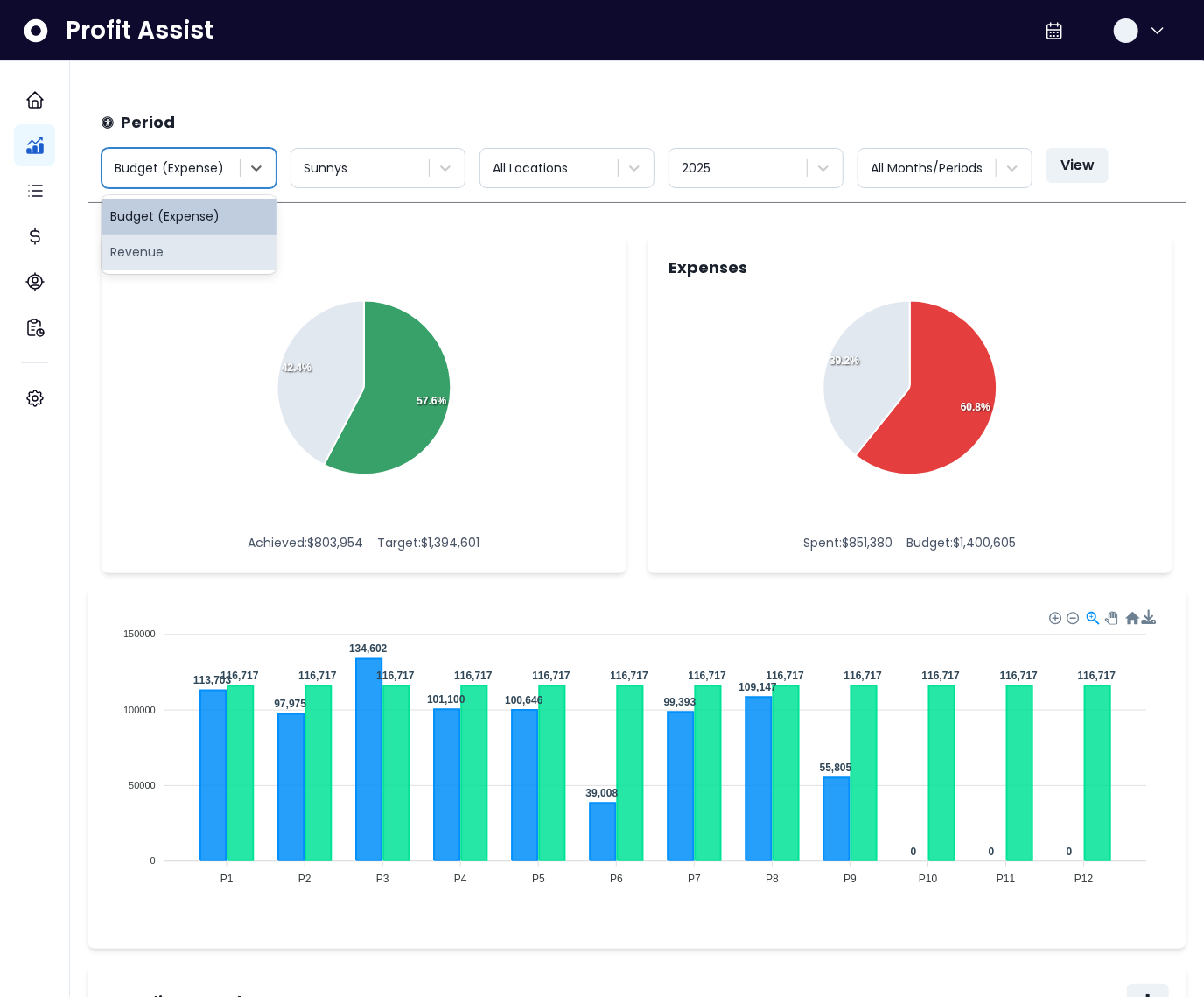
click at [218, 247] on div "Revenue" at bounding box center [189, 252] width 175 height 36
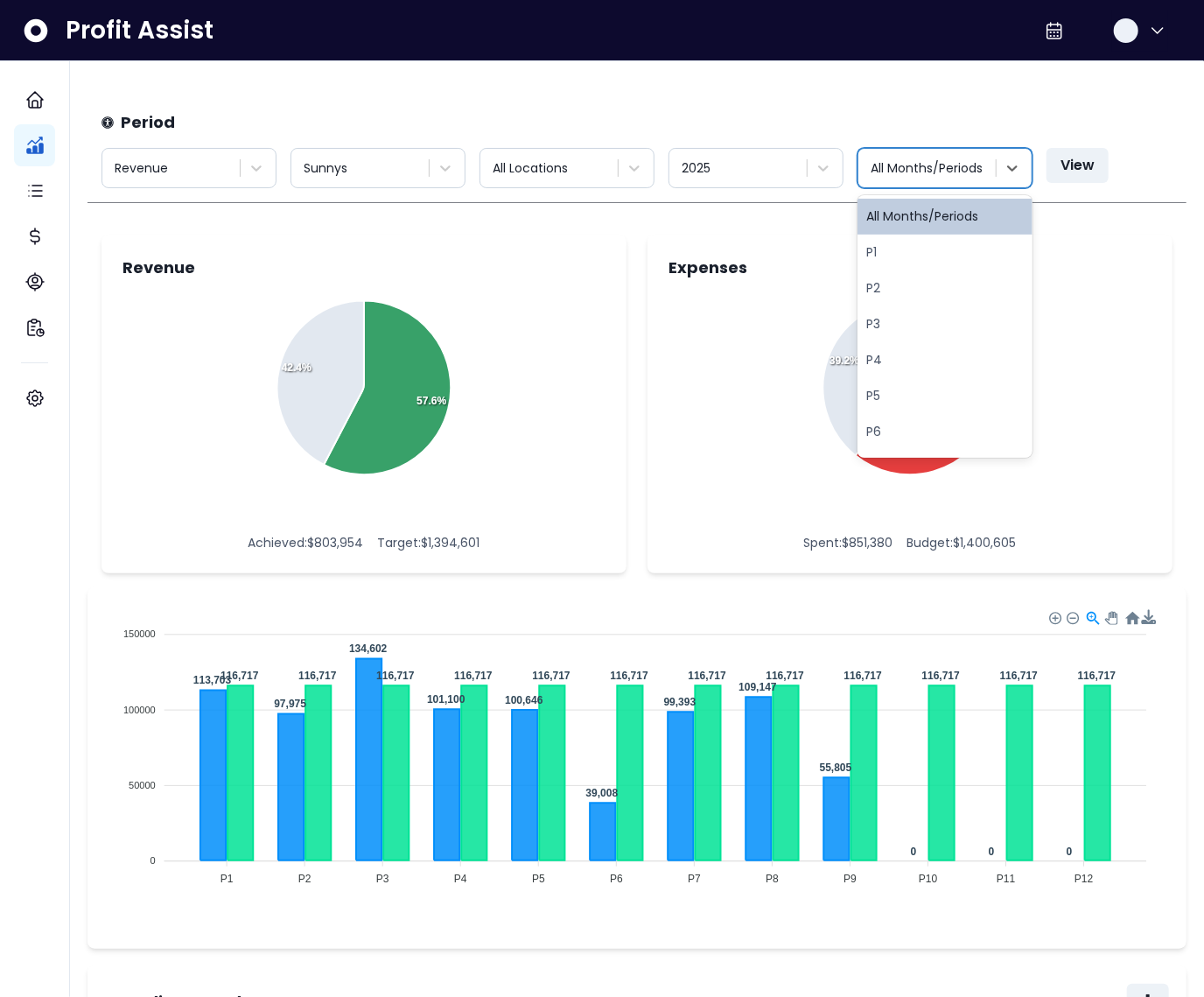
click at [932, 162] on div at bounding box center [929, 168] width 116 height 22
click at [911, 354] on div "P8" at bounding box center [945, 357] width 175 height 36
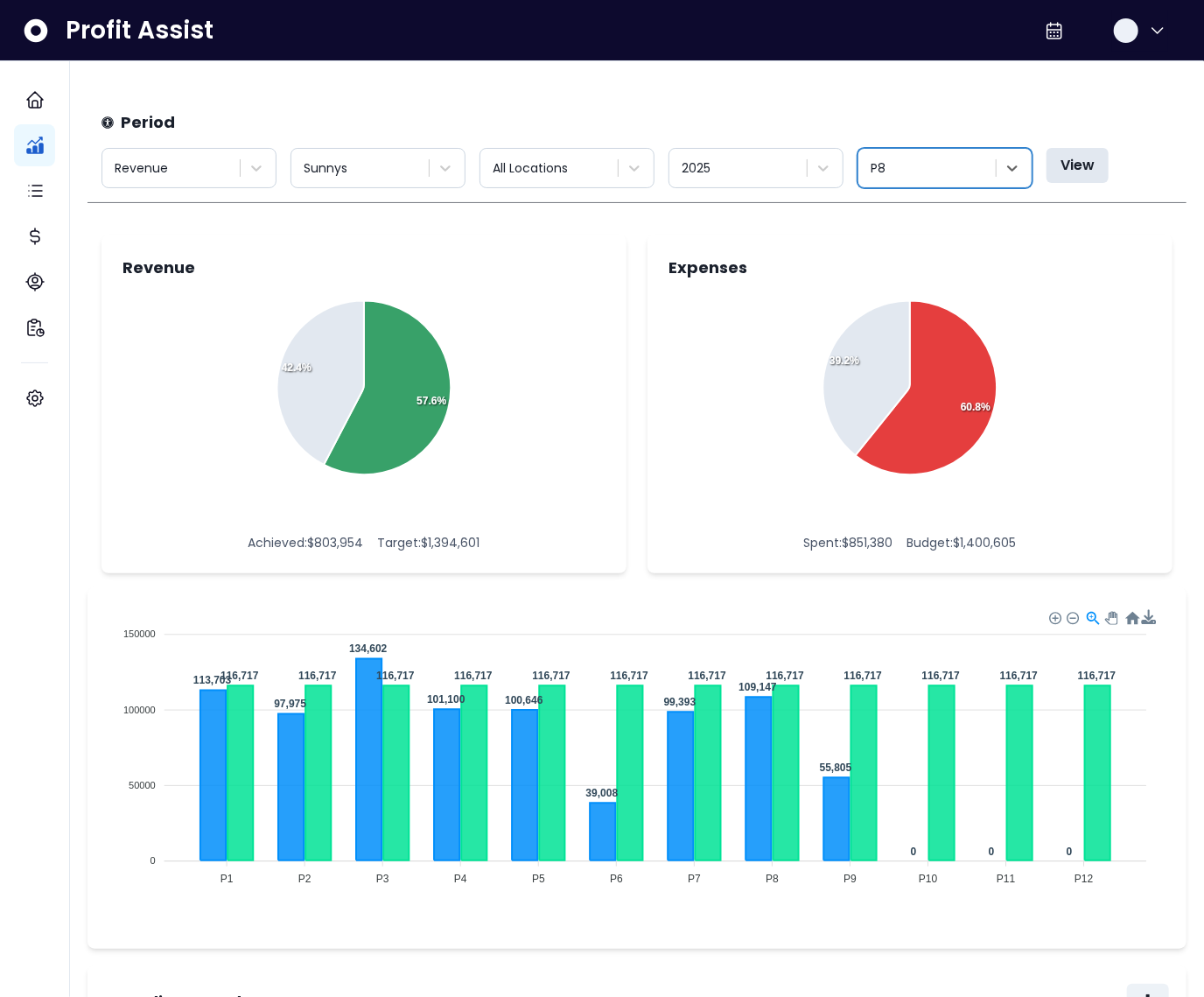
click at [1061, 173] on button "View" at bounding box center [1078, 166] width 62 height 35
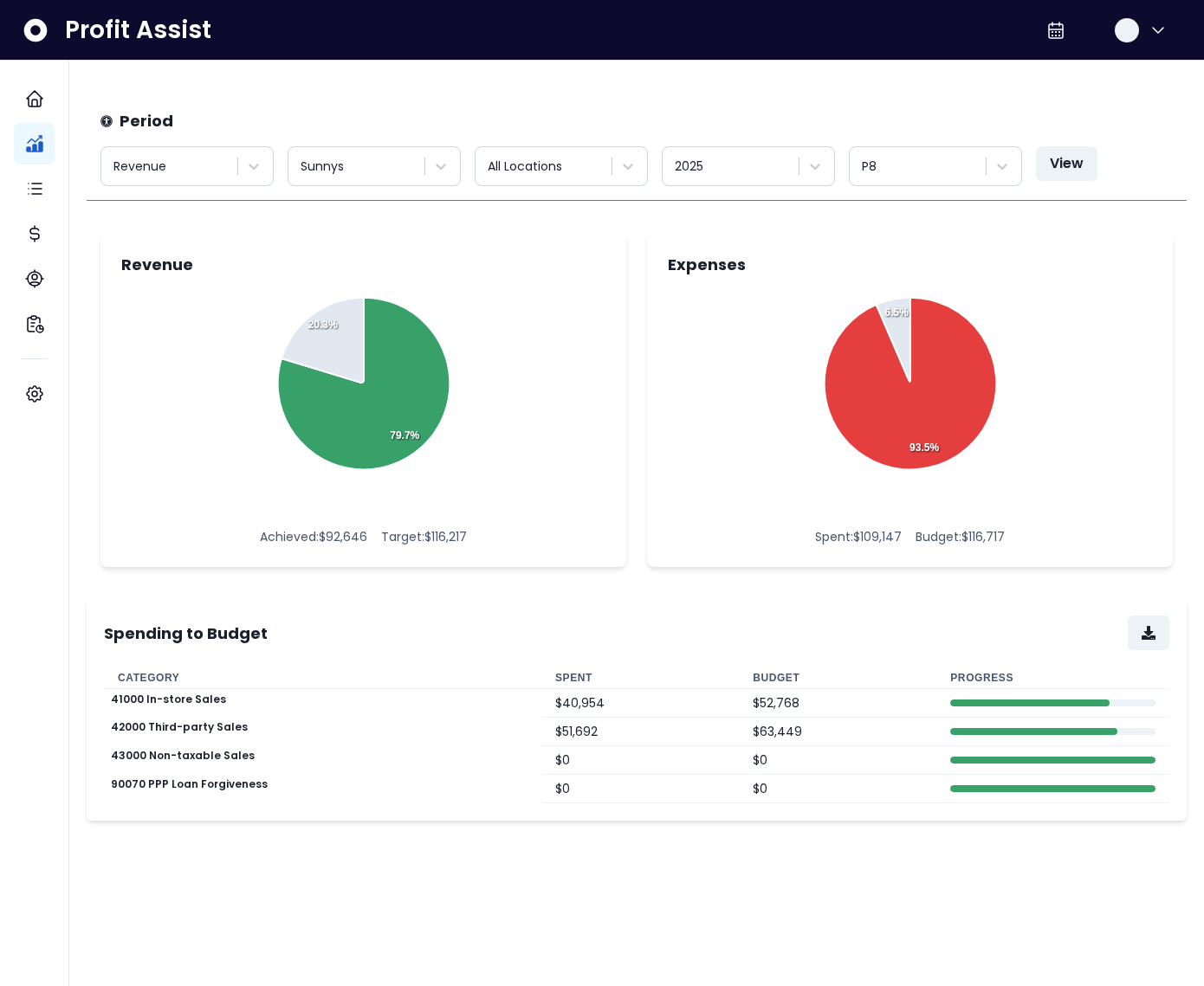
click at [623, 701] on td "$ 40,954" at bounding box center [640, 704] width 198 height 29
click at [596, 707] on td "$ 40,954" at bounding box center [640, 704] width 198 height 29
click at [583, 702] on td "$ 40,954" at bounding box center [640, 704] width 198 height 29
click at [583, 701] on td "$ 40,954" at bounding box center [640, 704] width 198 height 29
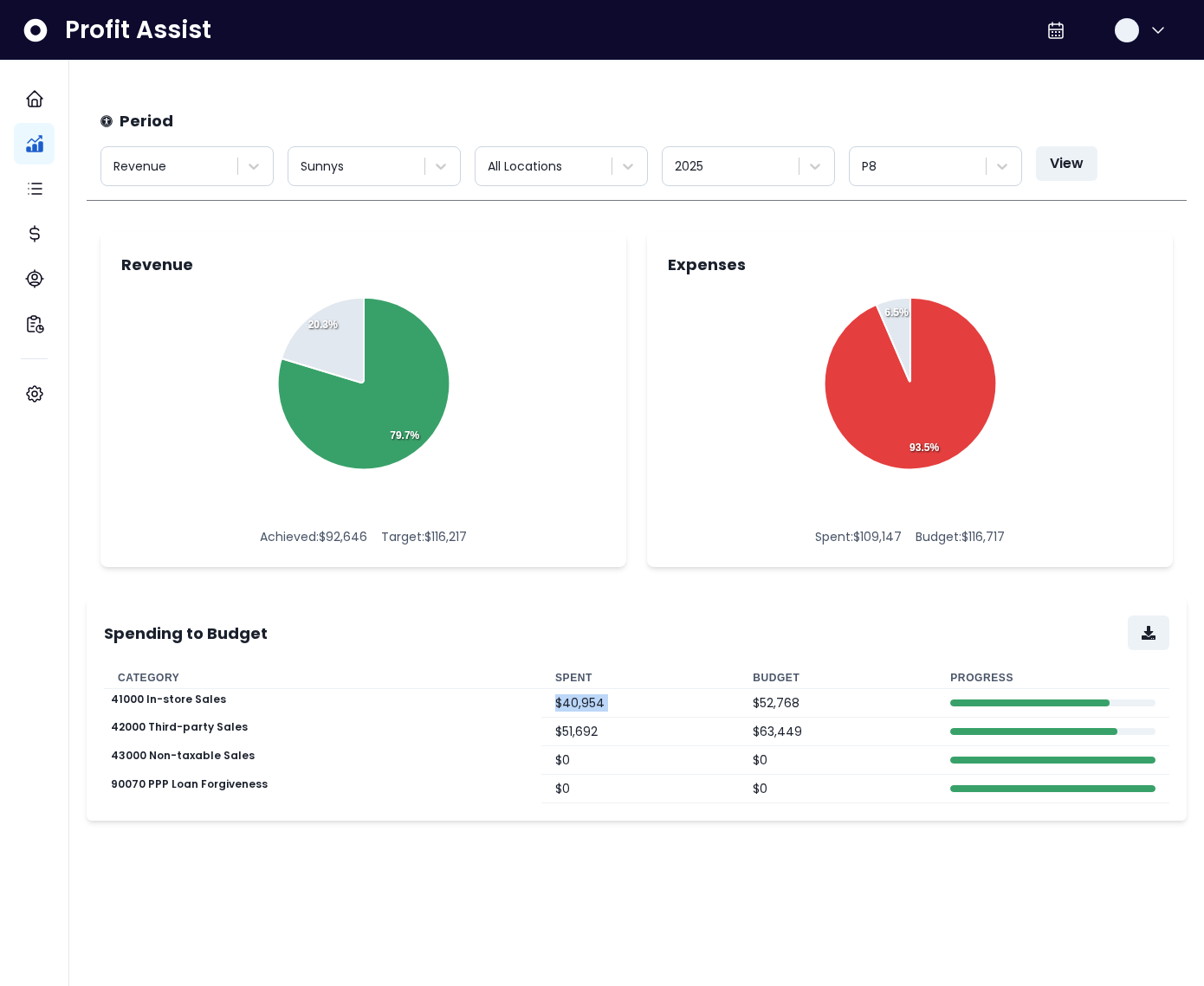
click at [583, 701] on td "$ 40,954" at bounding box center [640, 704] width 198 height 29
click at [566, 730] on td "$ 51,692" at bounding box center [640, 732] width 198 height 29
click at [574, 746] on td "$ 0" at bounding box center [640, 761] width 198 height 29
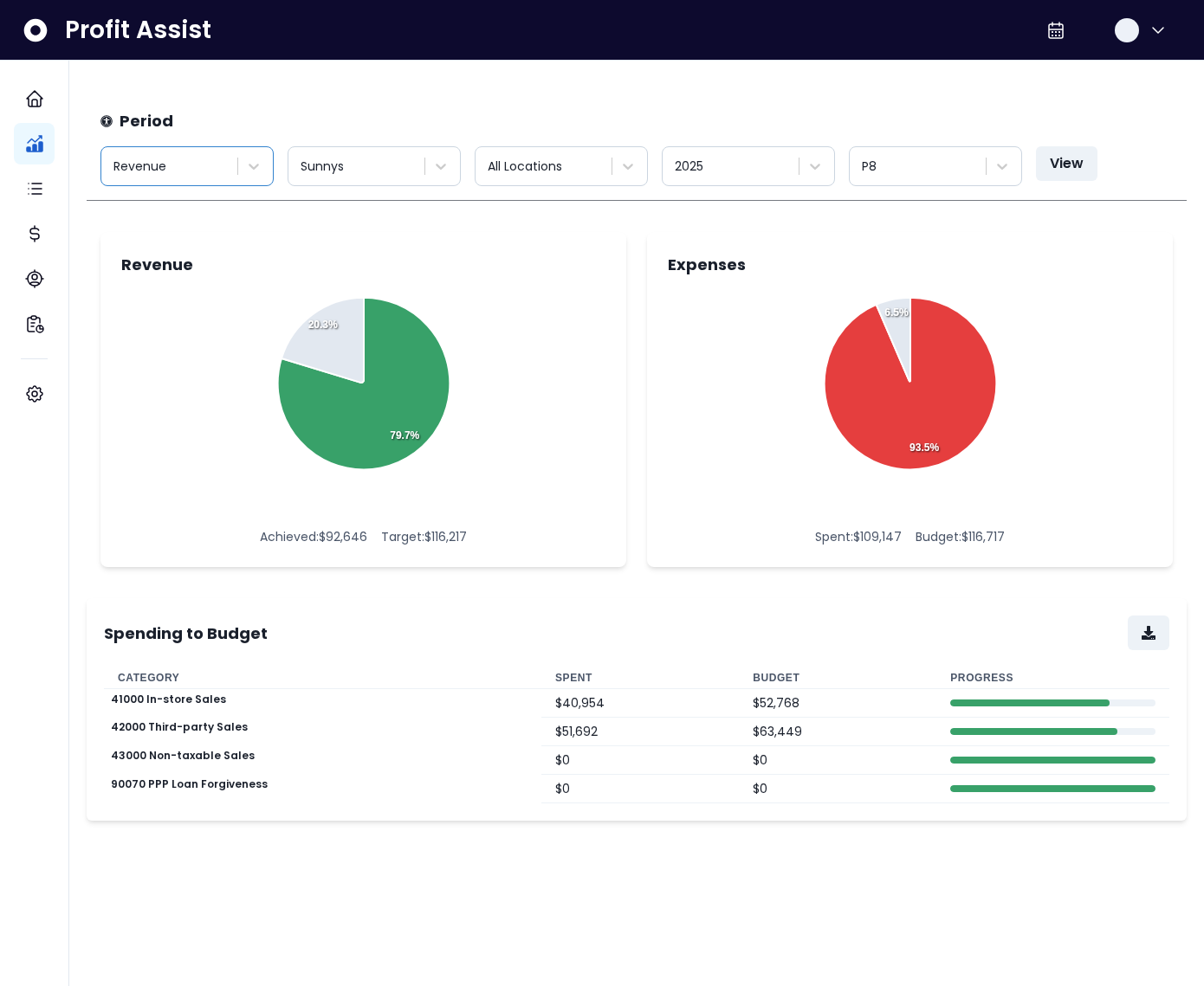
click at [140, 155] on div at bounding box center [171, 166] width 115 height 22
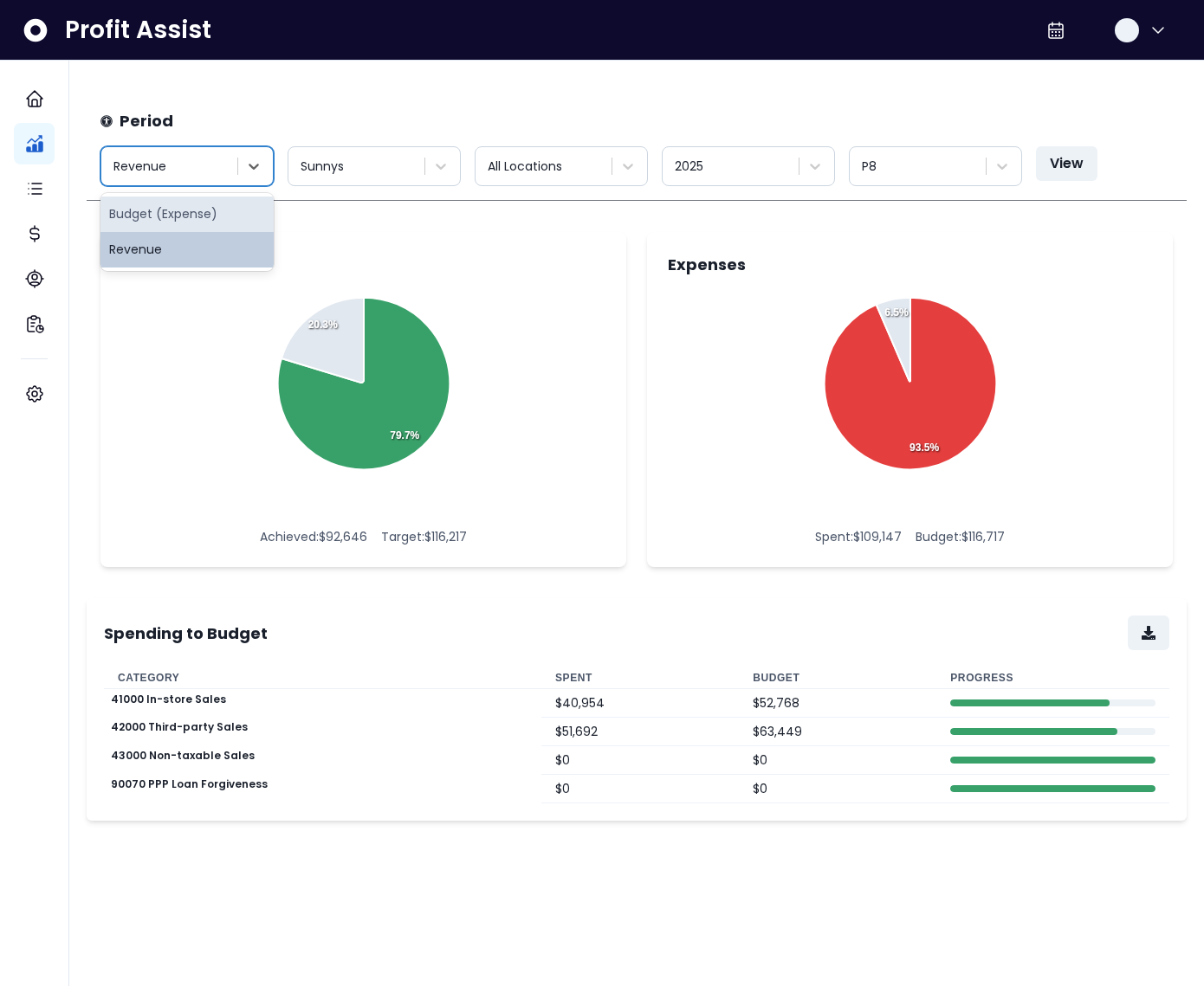
click at [165, 203] on div "Budget (Expense)" at bounding box center [187, 214] width 174 height 35
click at [1053, 164] on button "View" at bounding box center [1067, 164] width 61 height 35
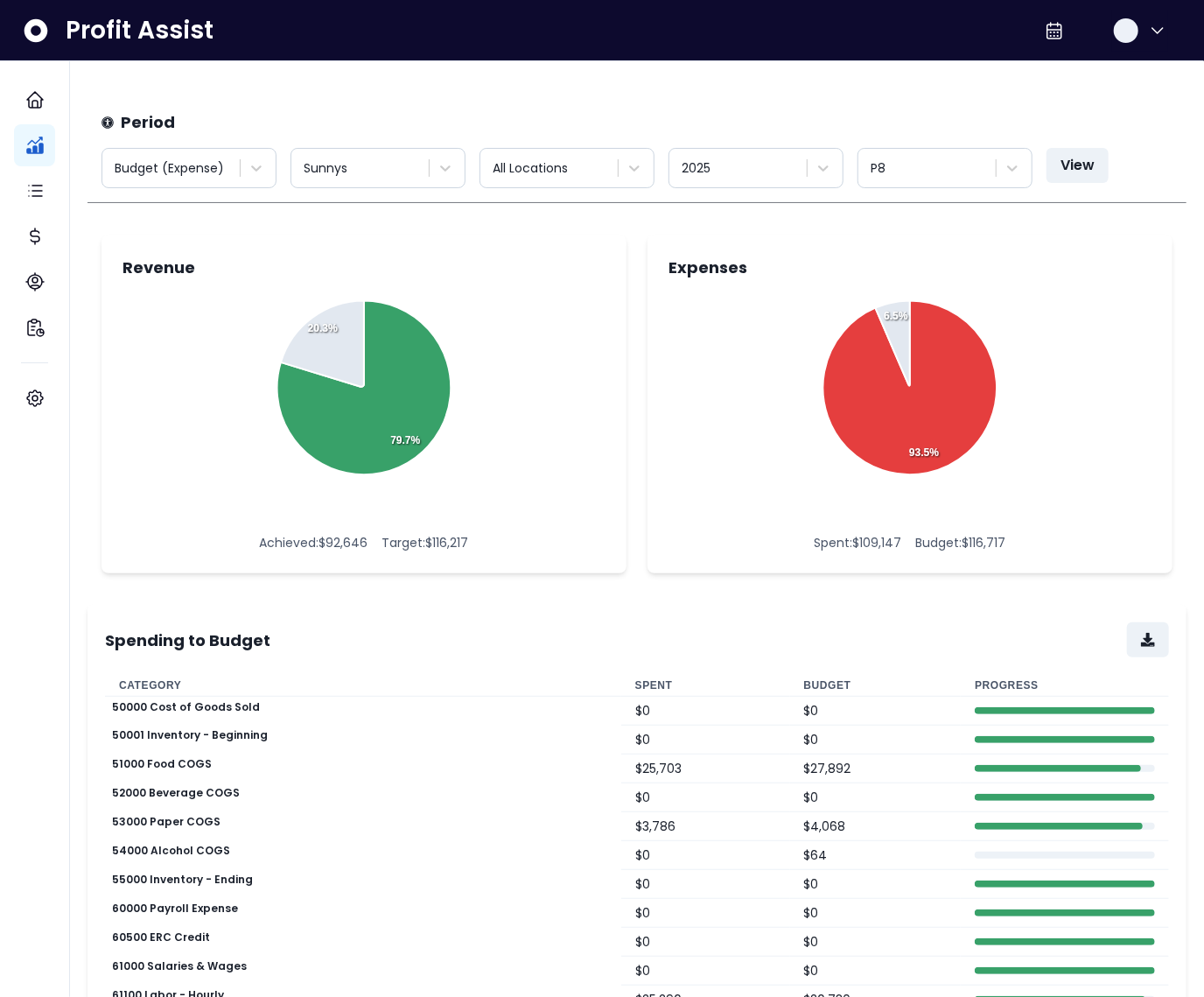
click at [809, 686] on th "Budget" at bounding box center [875, 686] width 172 height 22
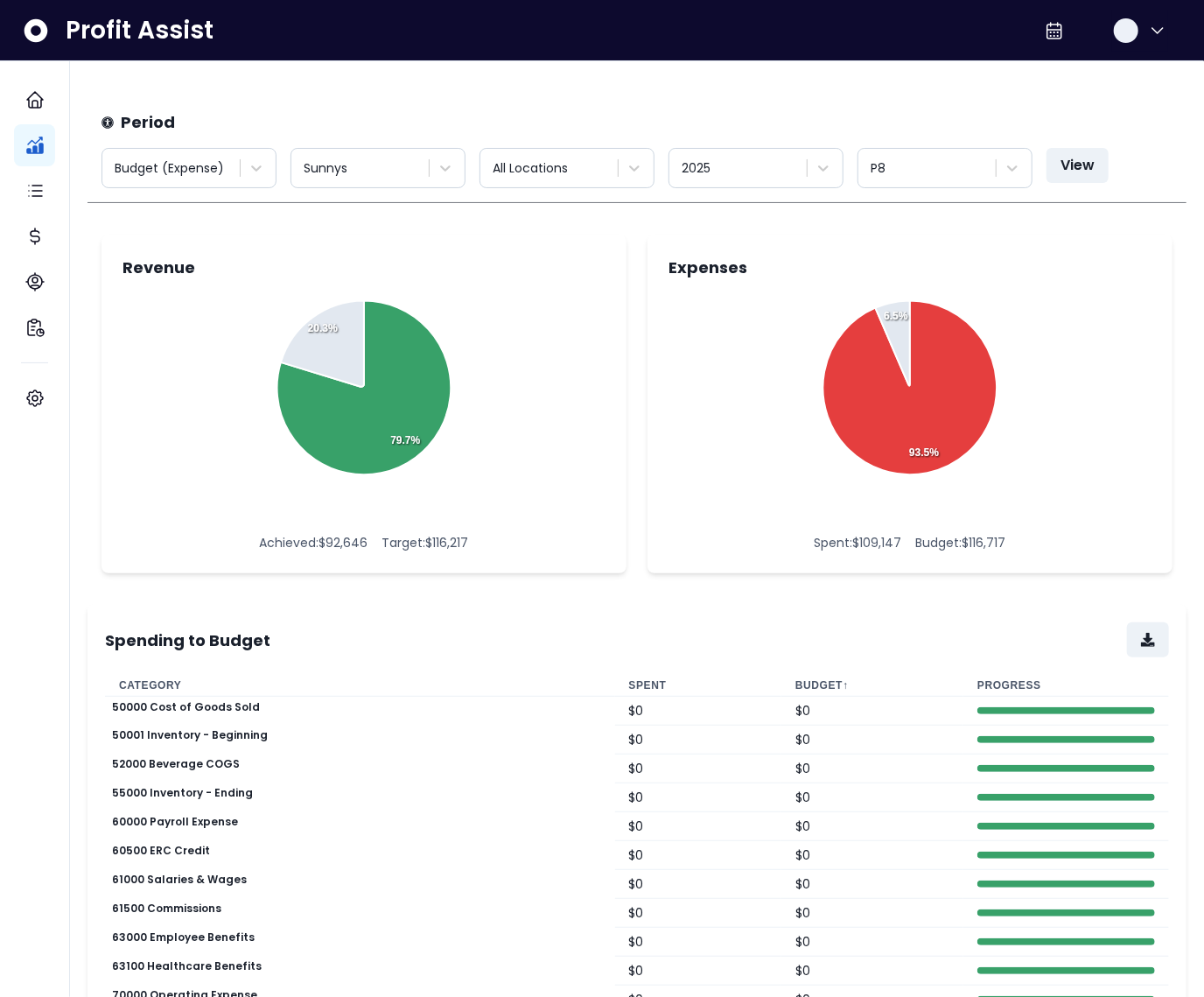
click at [814, 685] on th "Budget ↑" at bounding box center [872, 686] width 182 height 22
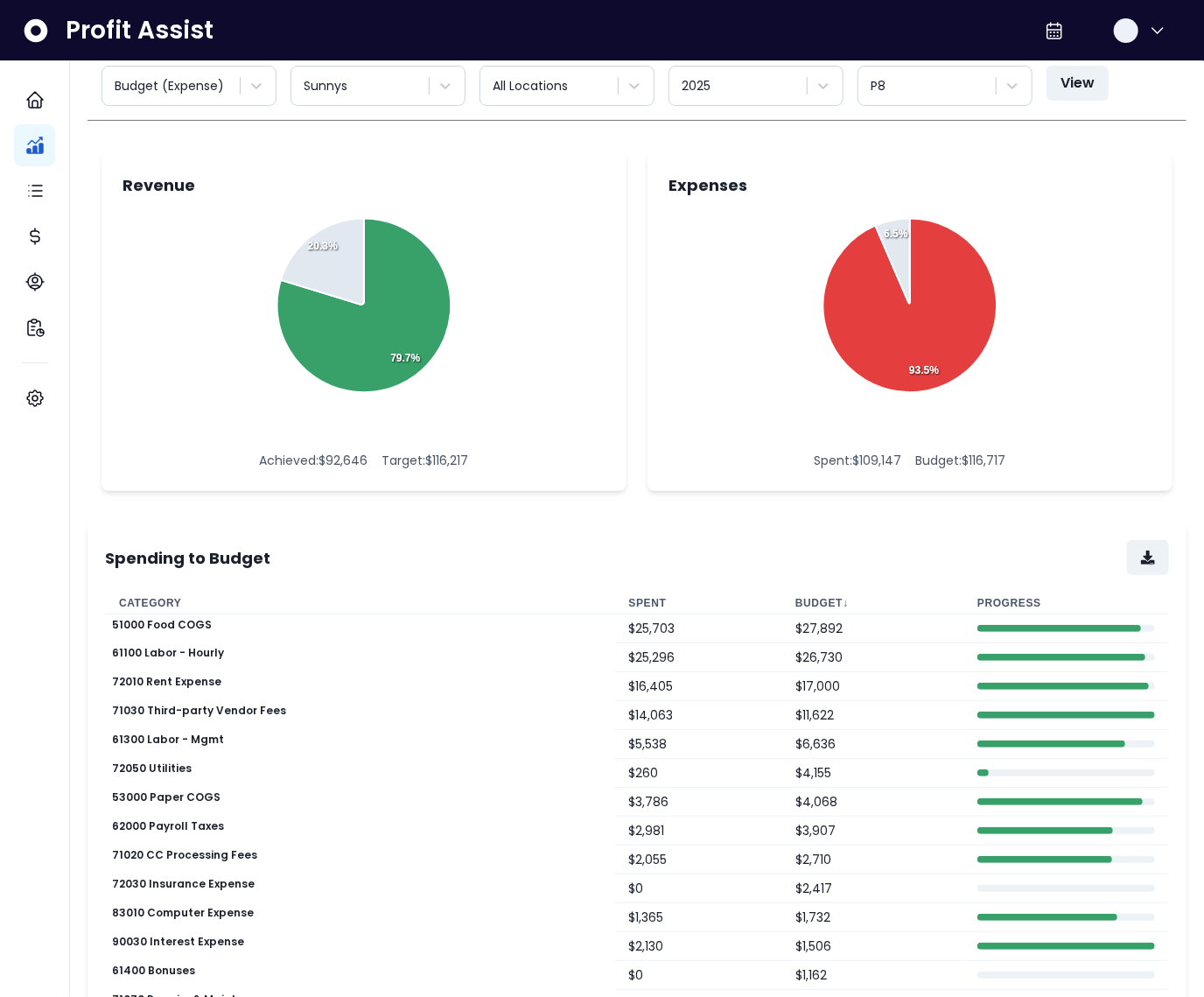
scroll to position [0, 0]
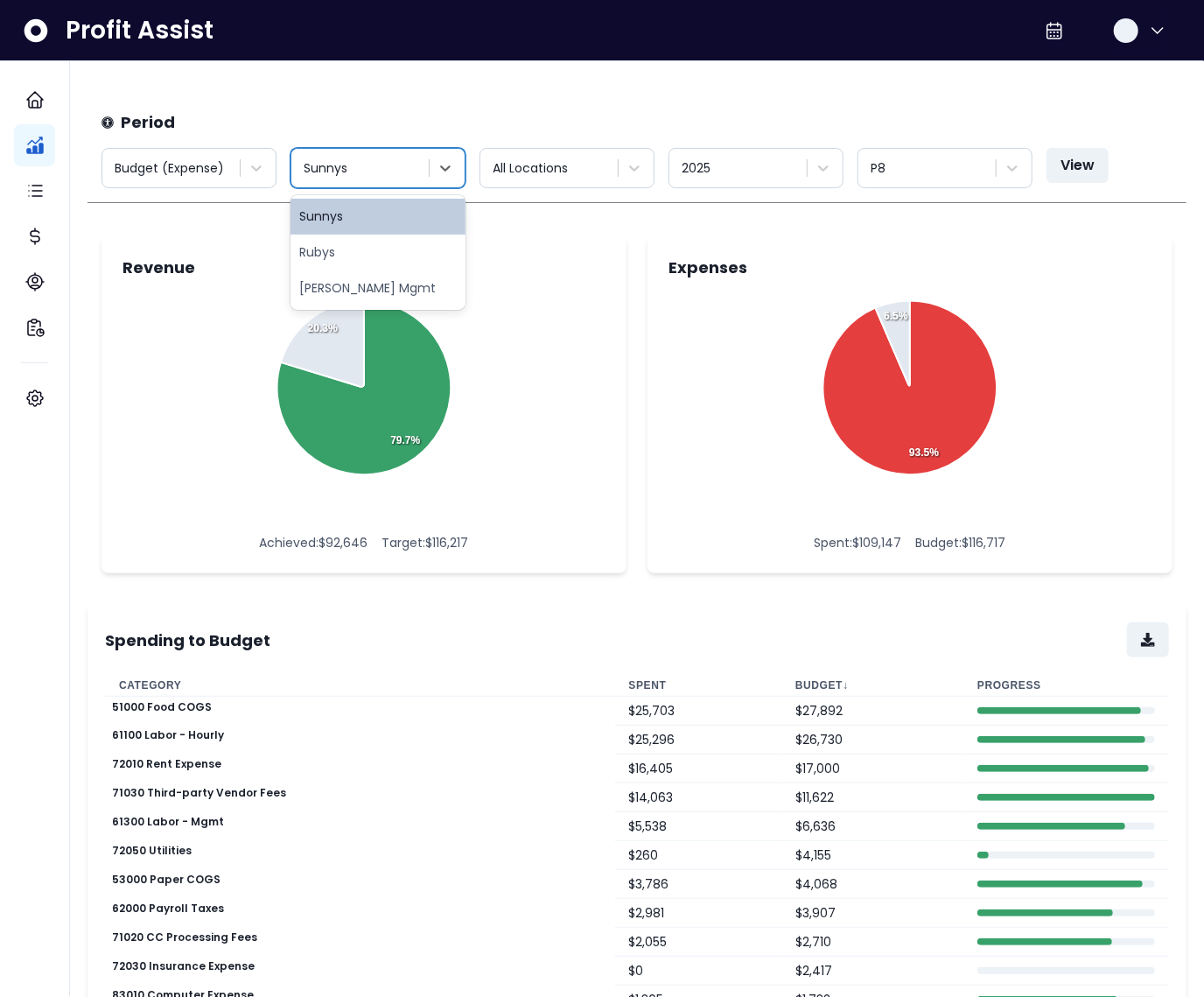
click at [397, 164] on div at bounding box center [362, 168] width 116 height 22
click at [199, 164] on div at bounding box center [173, 168] width 116 height 22
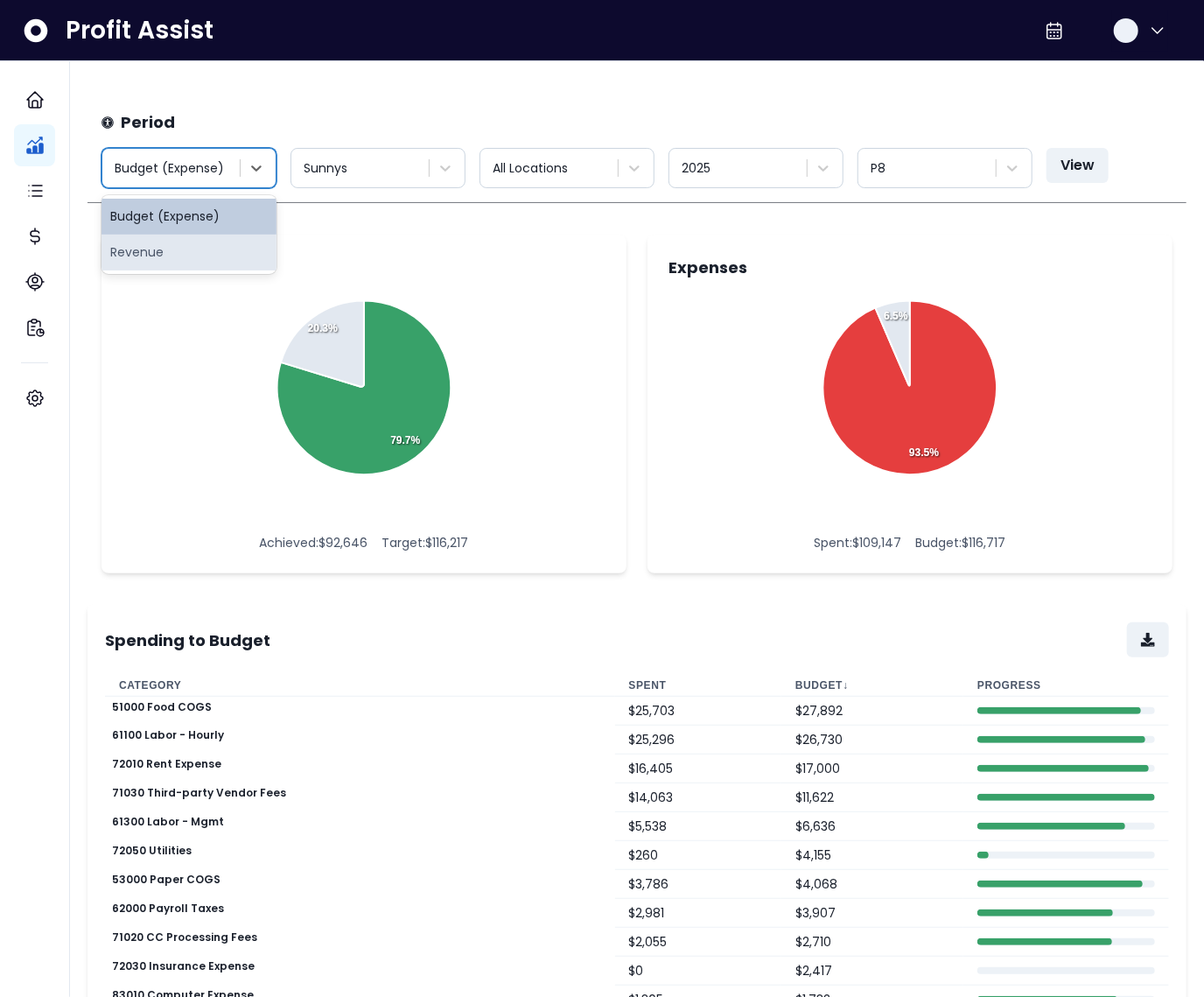
click at [189, 249] on div "Revenue" at bounding box center [189, 252] width 175 height 36
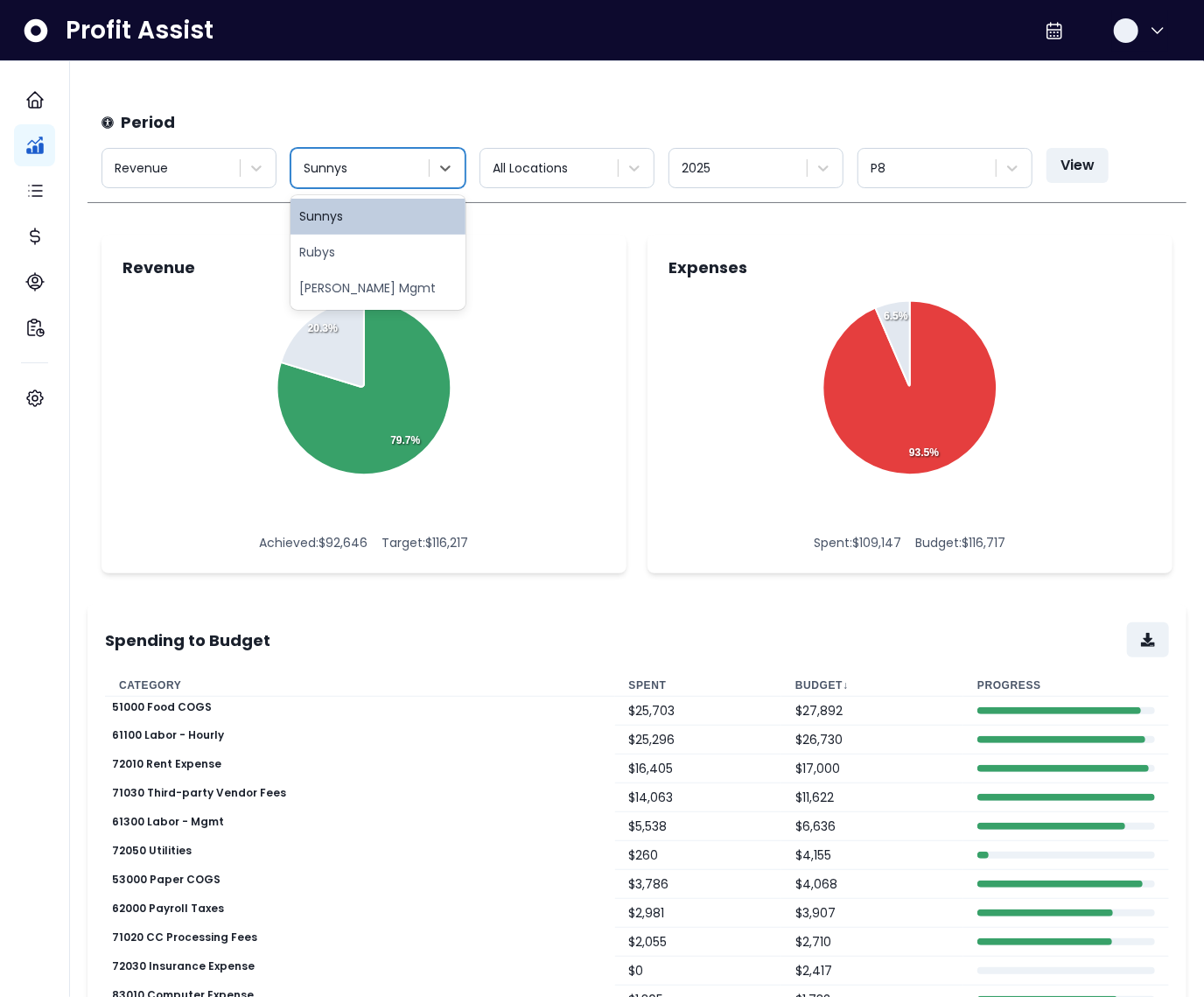
click at [388, 179] on div "Sunnys" at bounding box center [362, 169] width 134 height 29
click at [370, 256] on div "Rubys" at bounding box center [378, 252] width 175 height 36
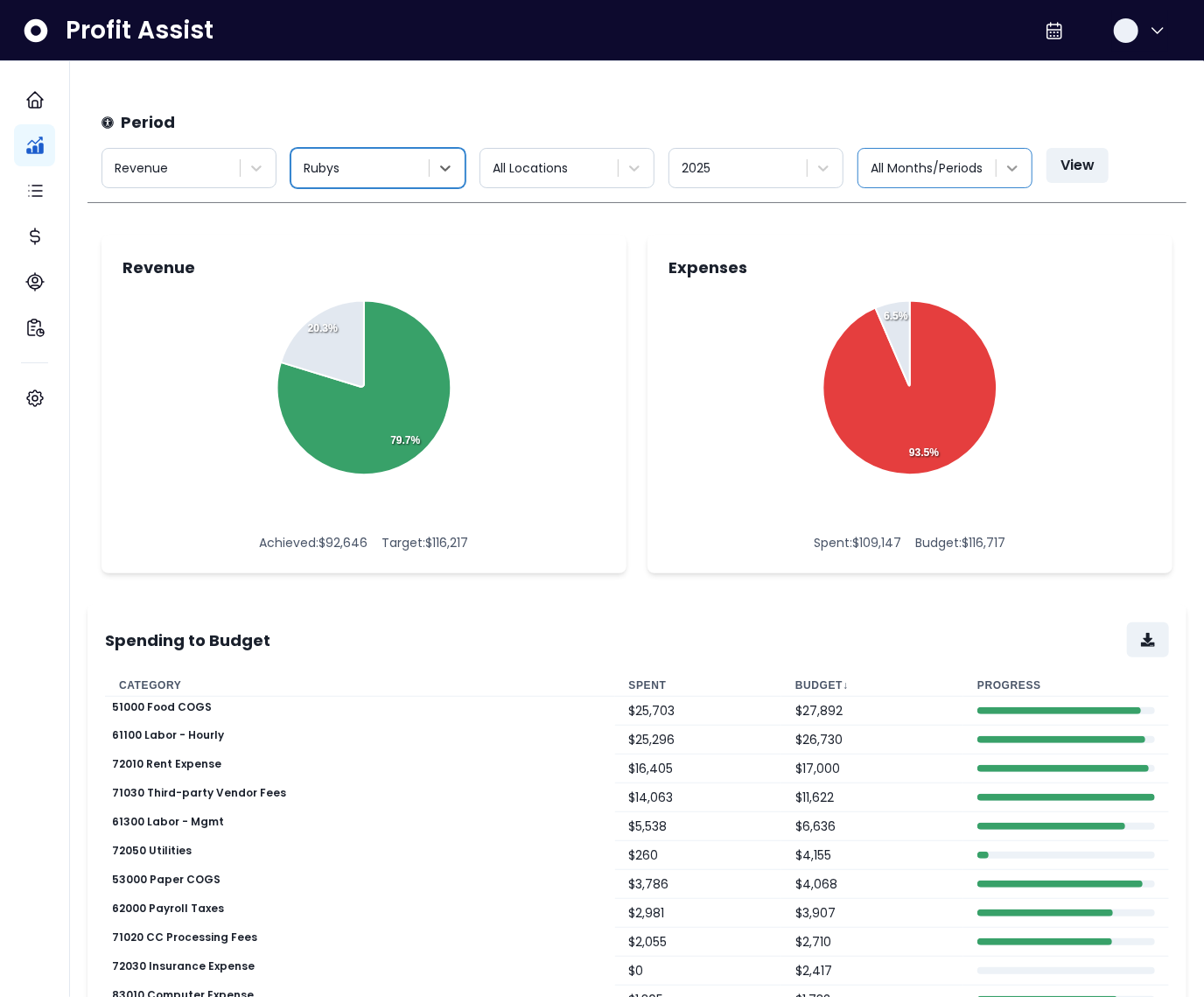
click at [997, 176] on div at bounding box center [1012, 168] width 31 height 31
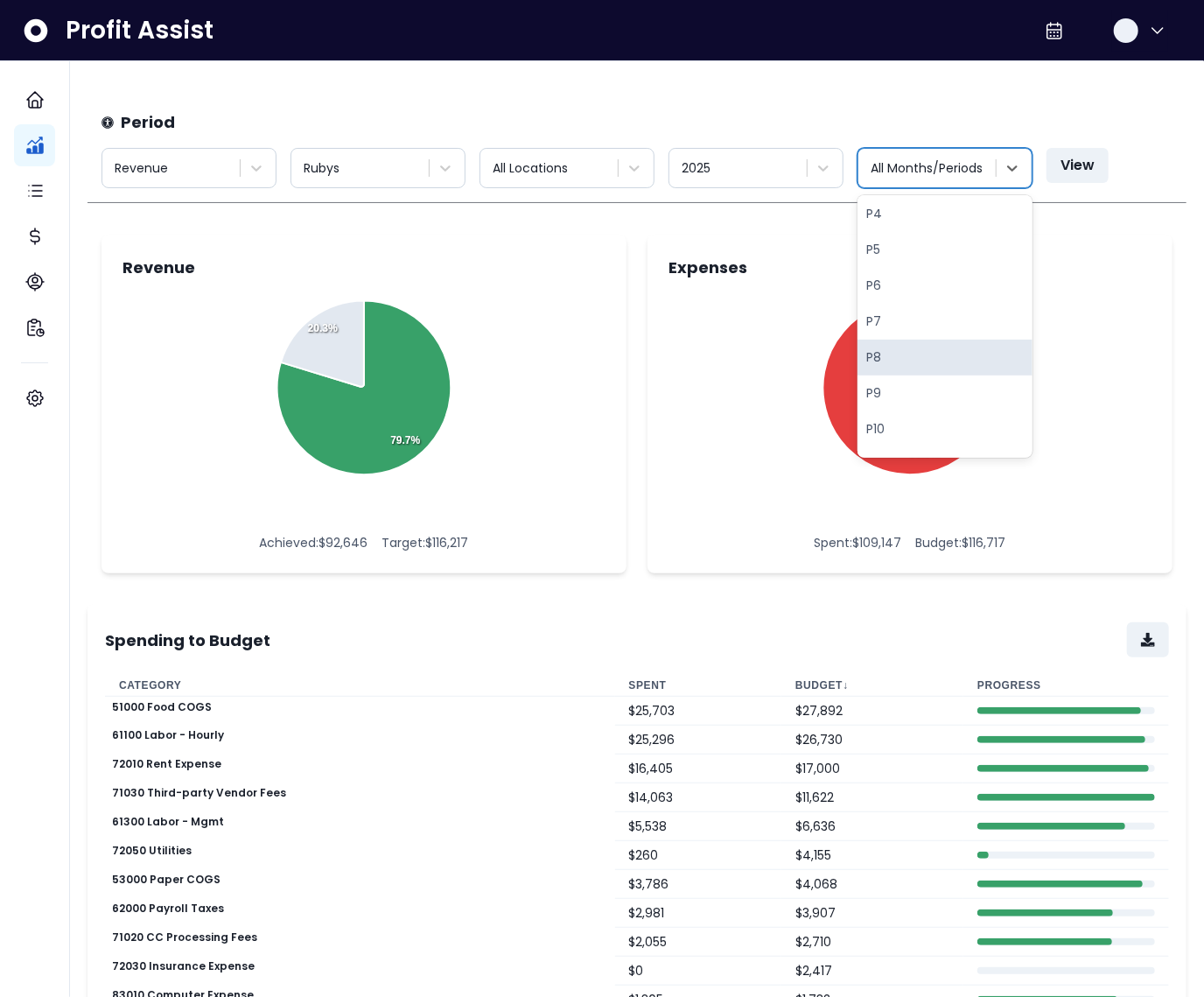
scroll to position [167, 0]
click at [922, 350] on div "P8" at bounding box center [945, 337] width 175 height 36
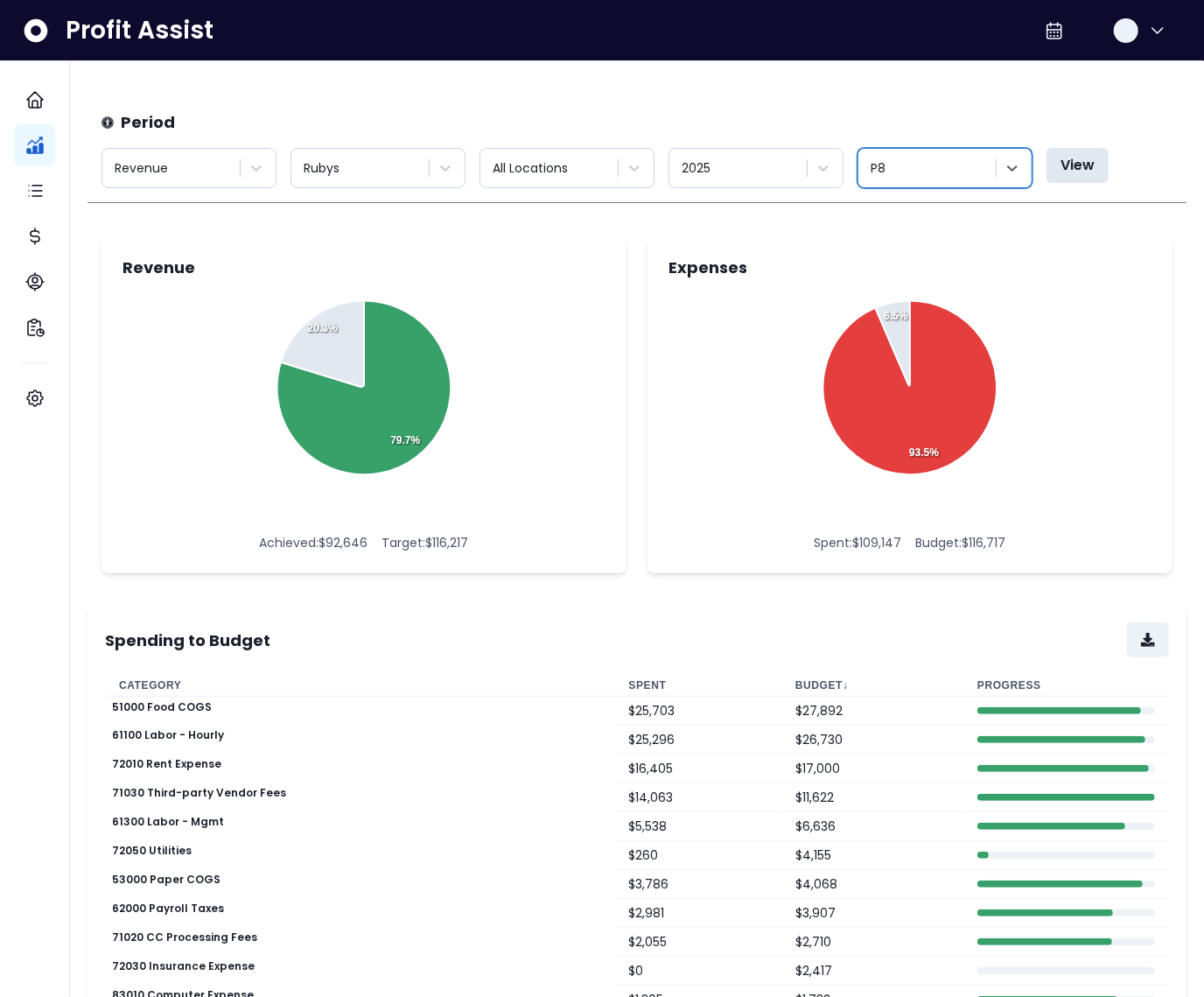
click at [1072, 167] on button "View" at bounding box center [1078, 166] width 62 height 35
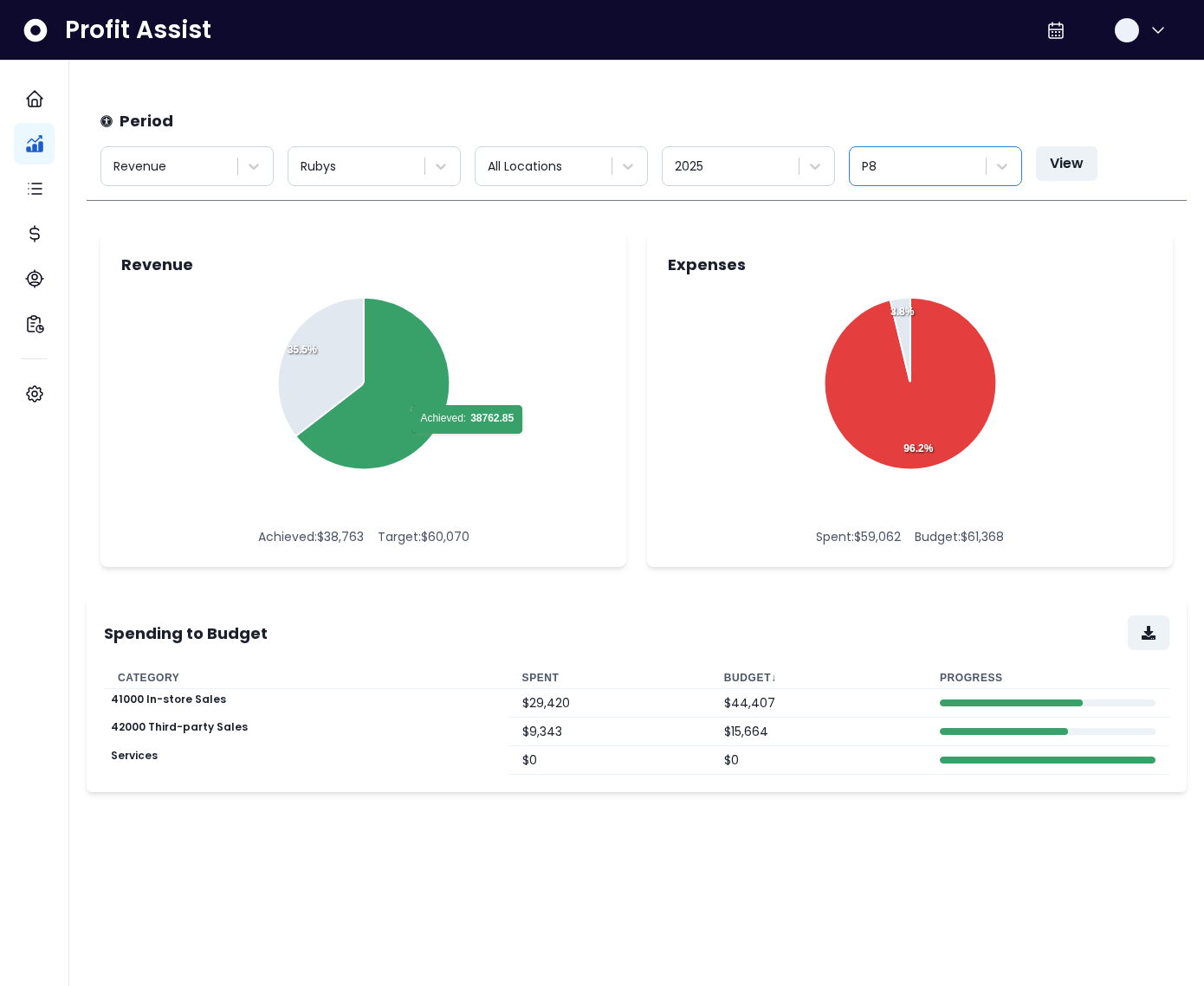
click at [950, 166] on div at bounding box center [919, 166] width 115 height 22
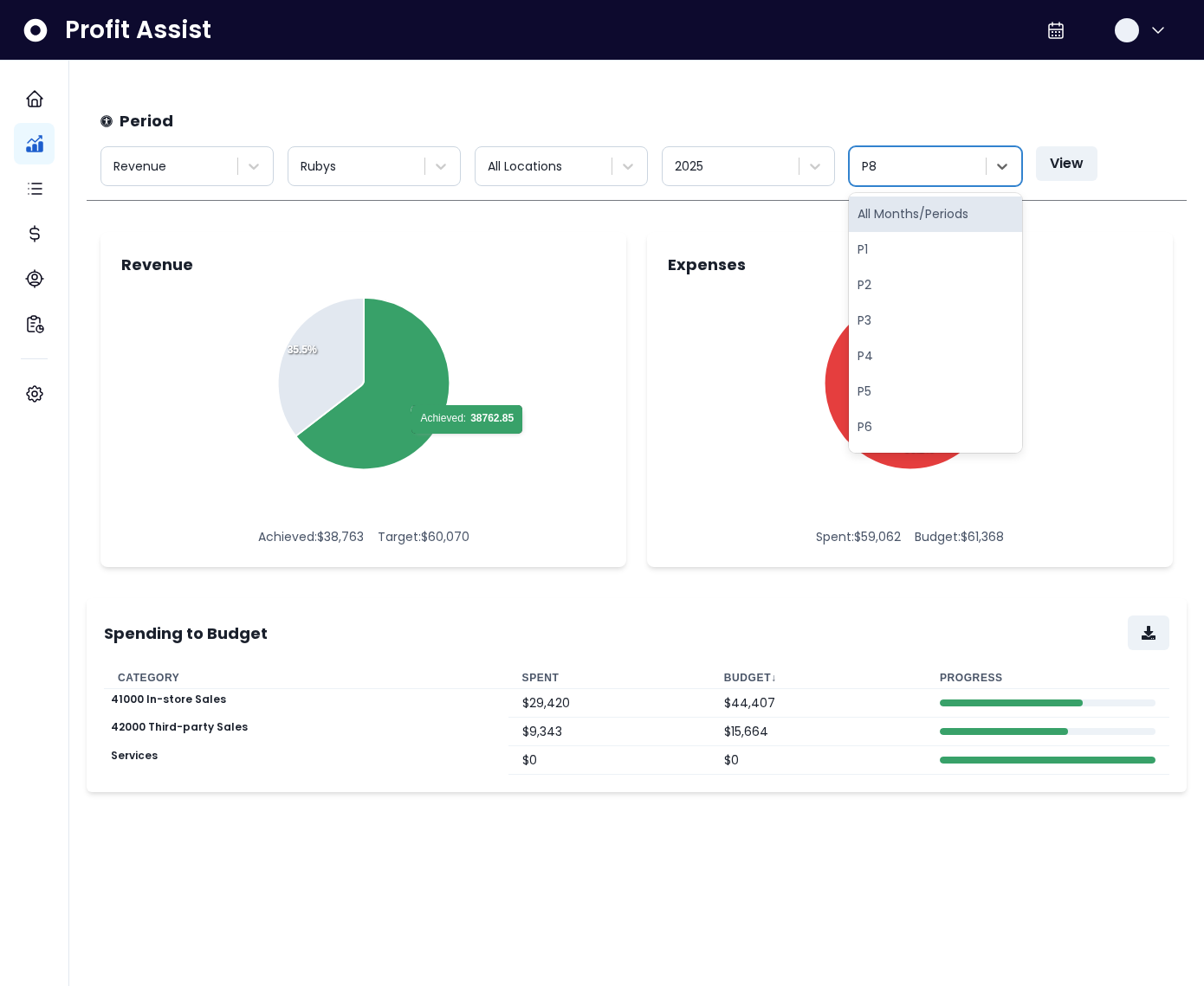
click at [941, 210] on div "All Months/Periods" at bounding box center [935, 214] width 174 height 35
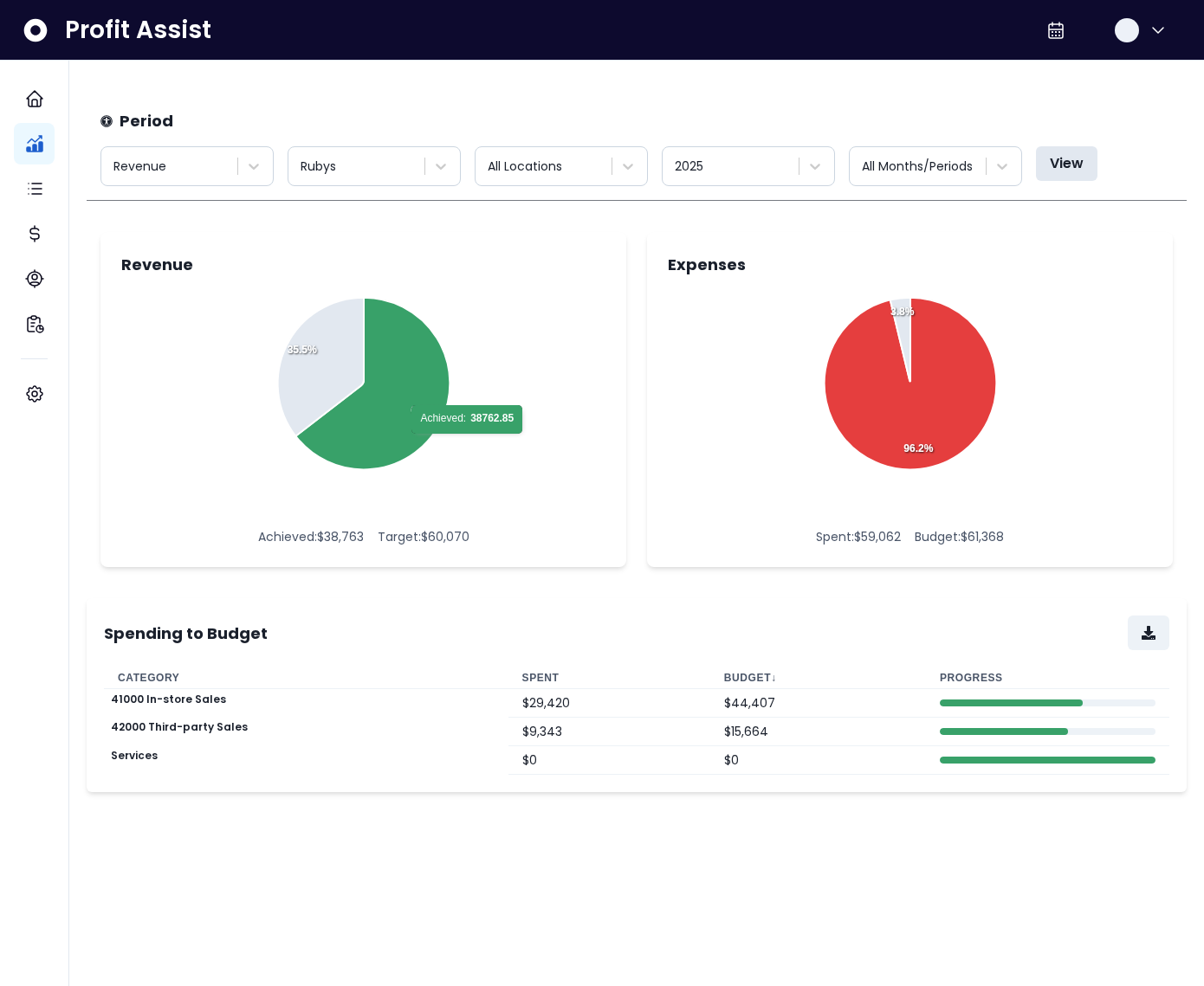
click at [1053, 165] on button "View" at bounding box center [1067, 164] width 61 height 35
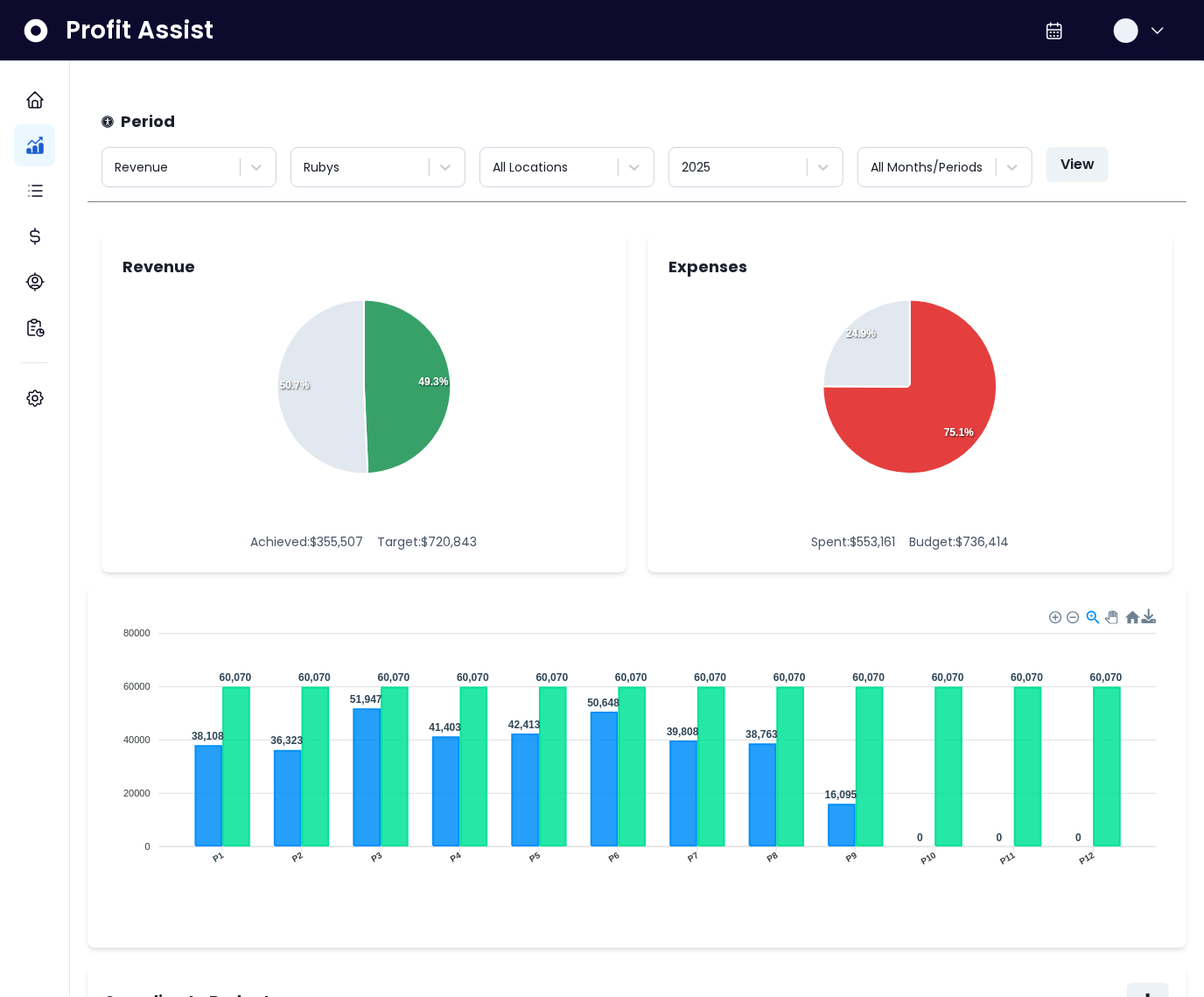
scroll to position [0, 0]
click at [233, 176] on div "Revenue" at bounding box center [173, 169] width 134 height 29
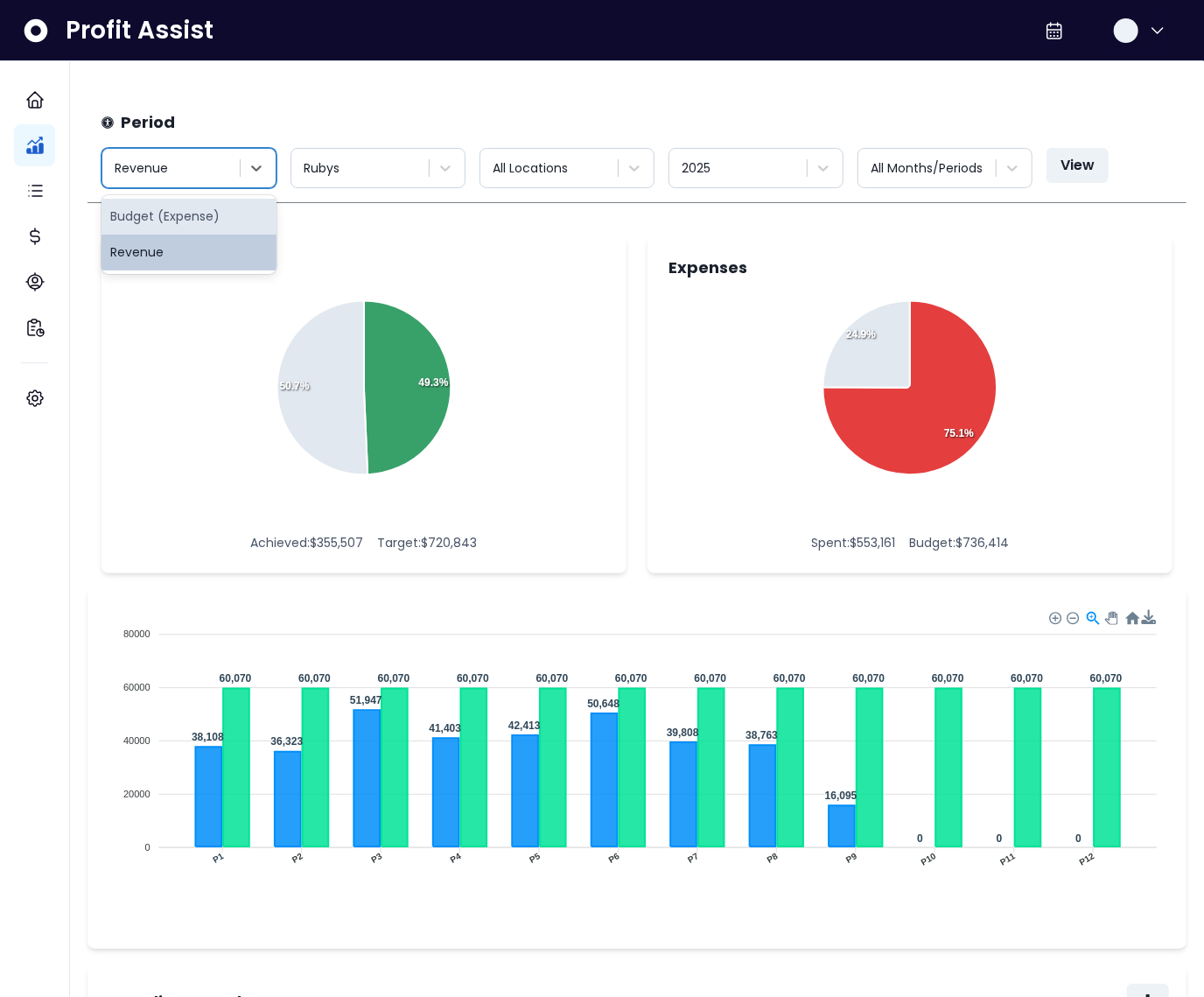
click at [227, 211] on div "Budget (Expense)" at bounding box center [189, 216] width 175 height 36
click at [971, 167] on div at bounding box center [929, 168] width 116 height 22
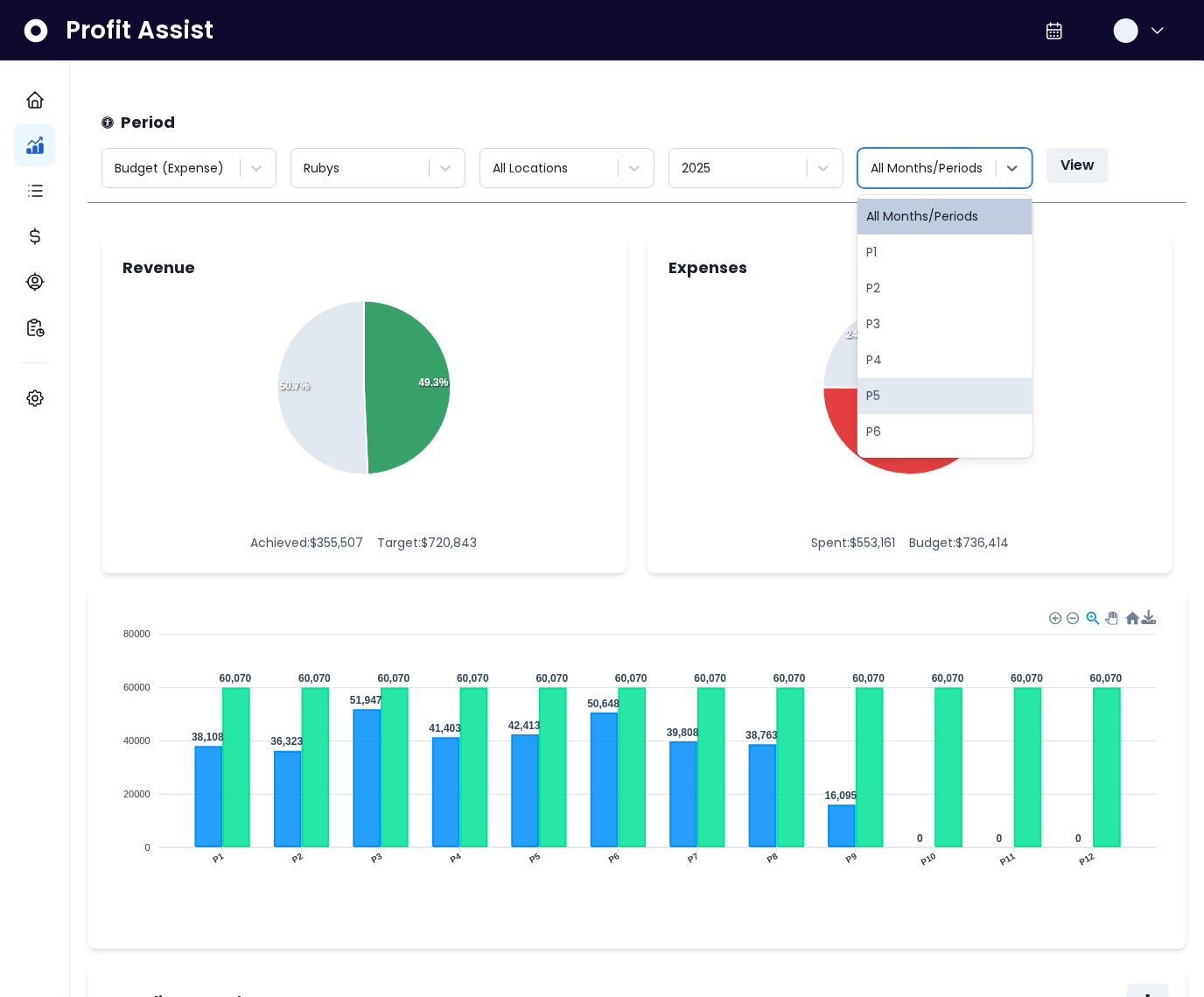
scroll to position [140, 0]
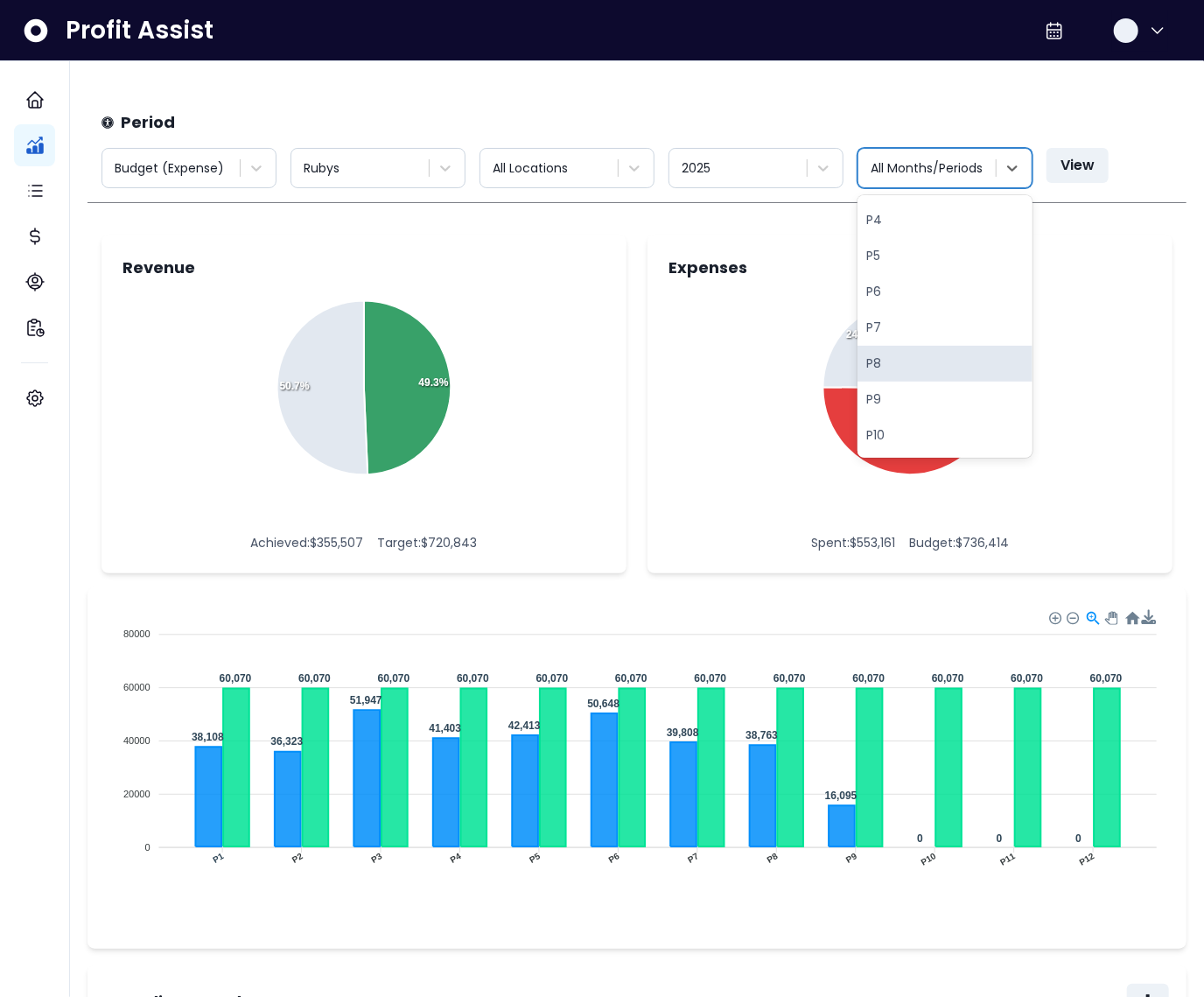
click at [897, 369] on div "P8" at bounding box center [945, 364] width 175 height 36
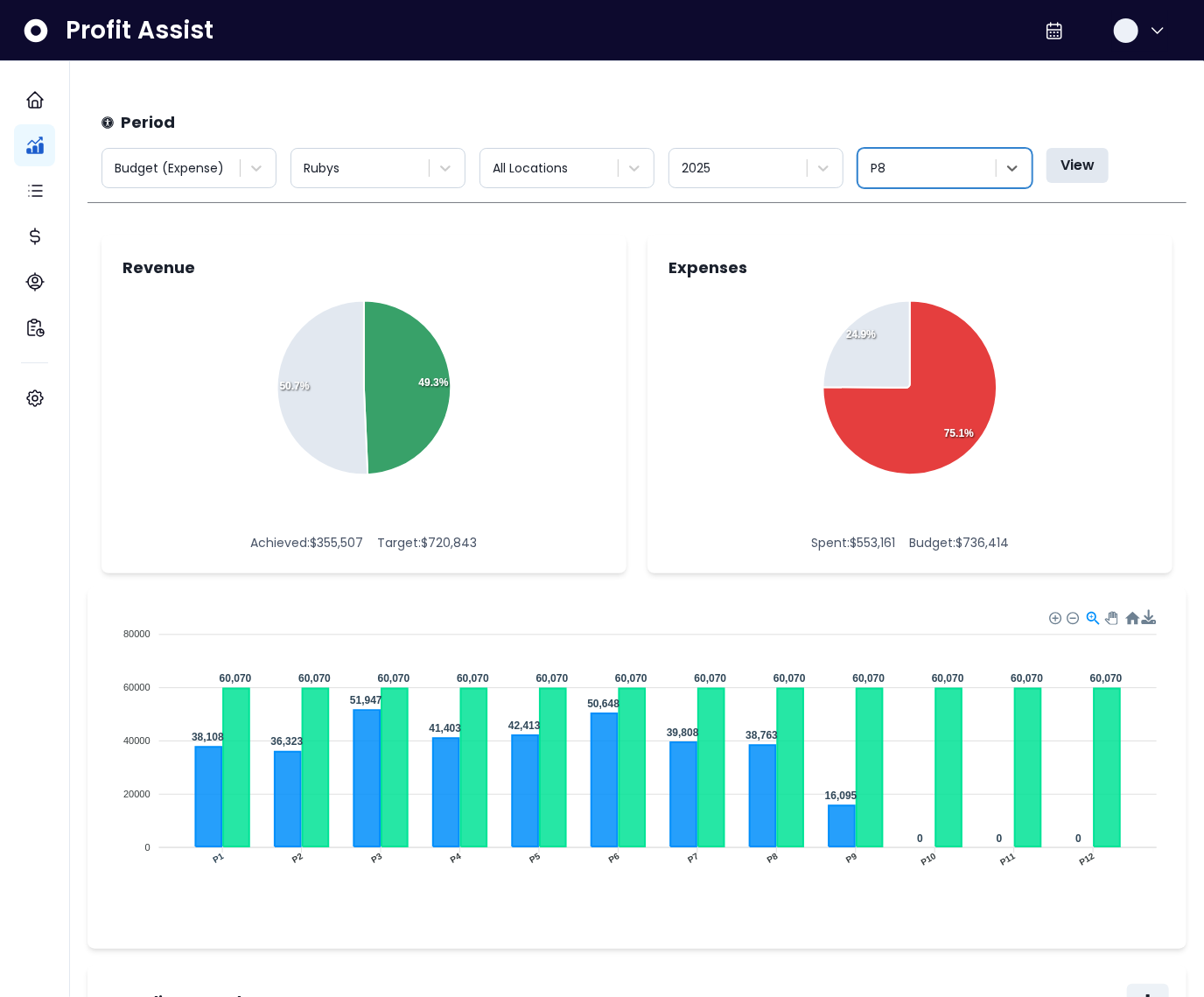
click at [1076, 163] on button "View" at bounding box center [1078, 166] width 62 height 35
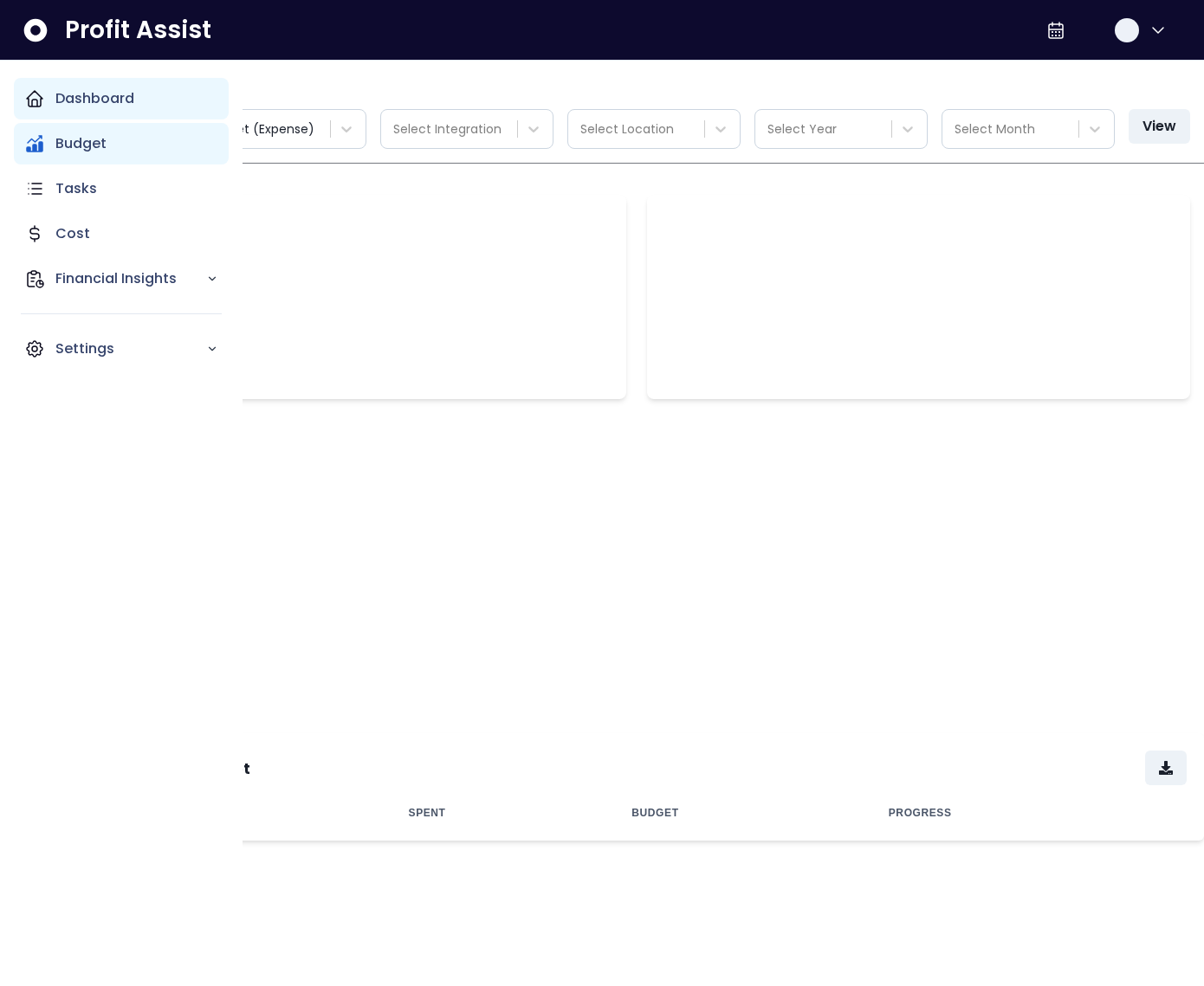
click at [43, 104] on icon "Main navigation" at bounding box center [35, 99] width 21 height 21
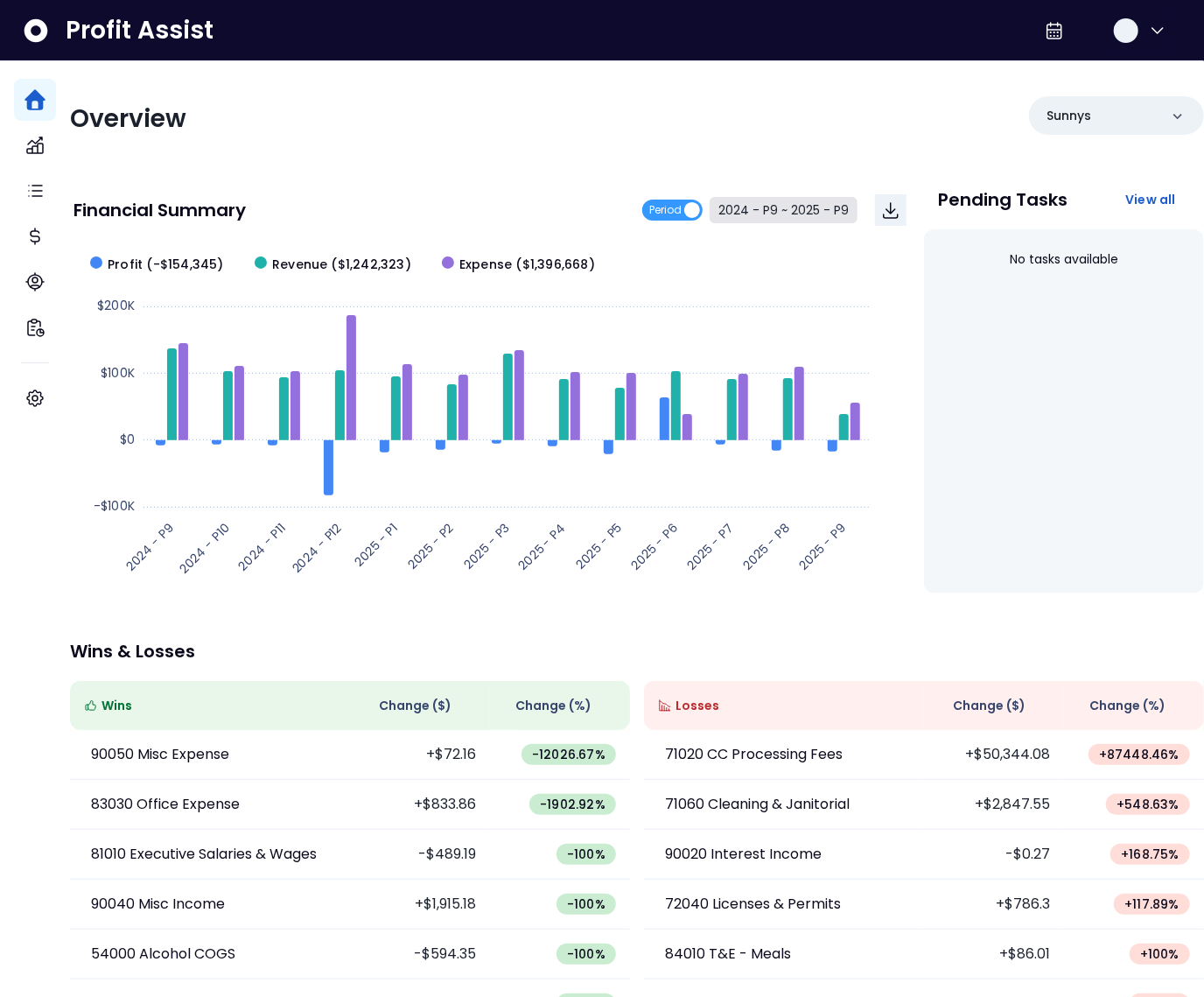
click at [793, 209] on button "2024 - P9 ~ 2025 - P9" at bounding box center [783, 209] width 148 height 26
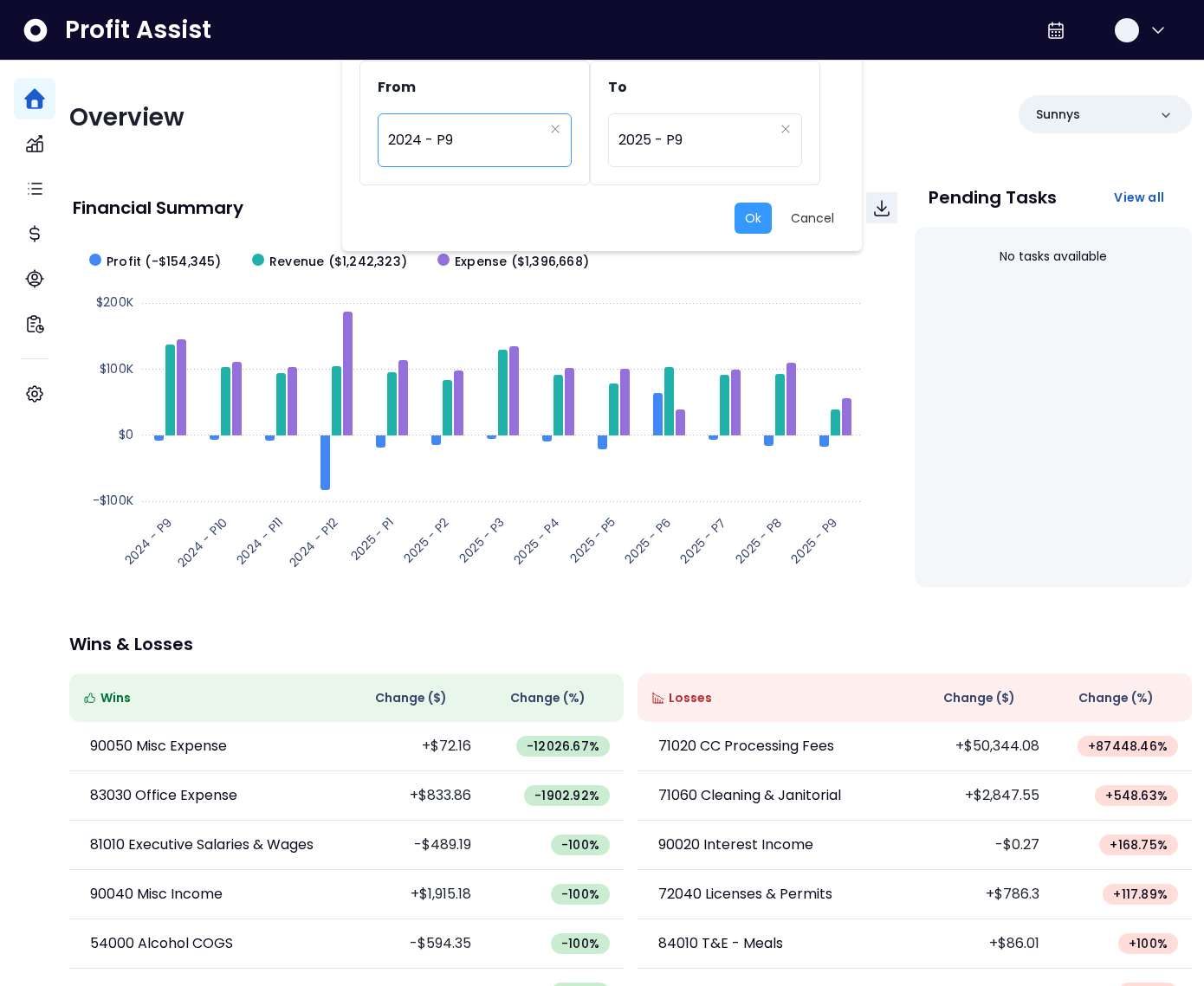
click at [430, 148] on span "2024 - P9" at bounding box center [465, 140] width 155 height 40
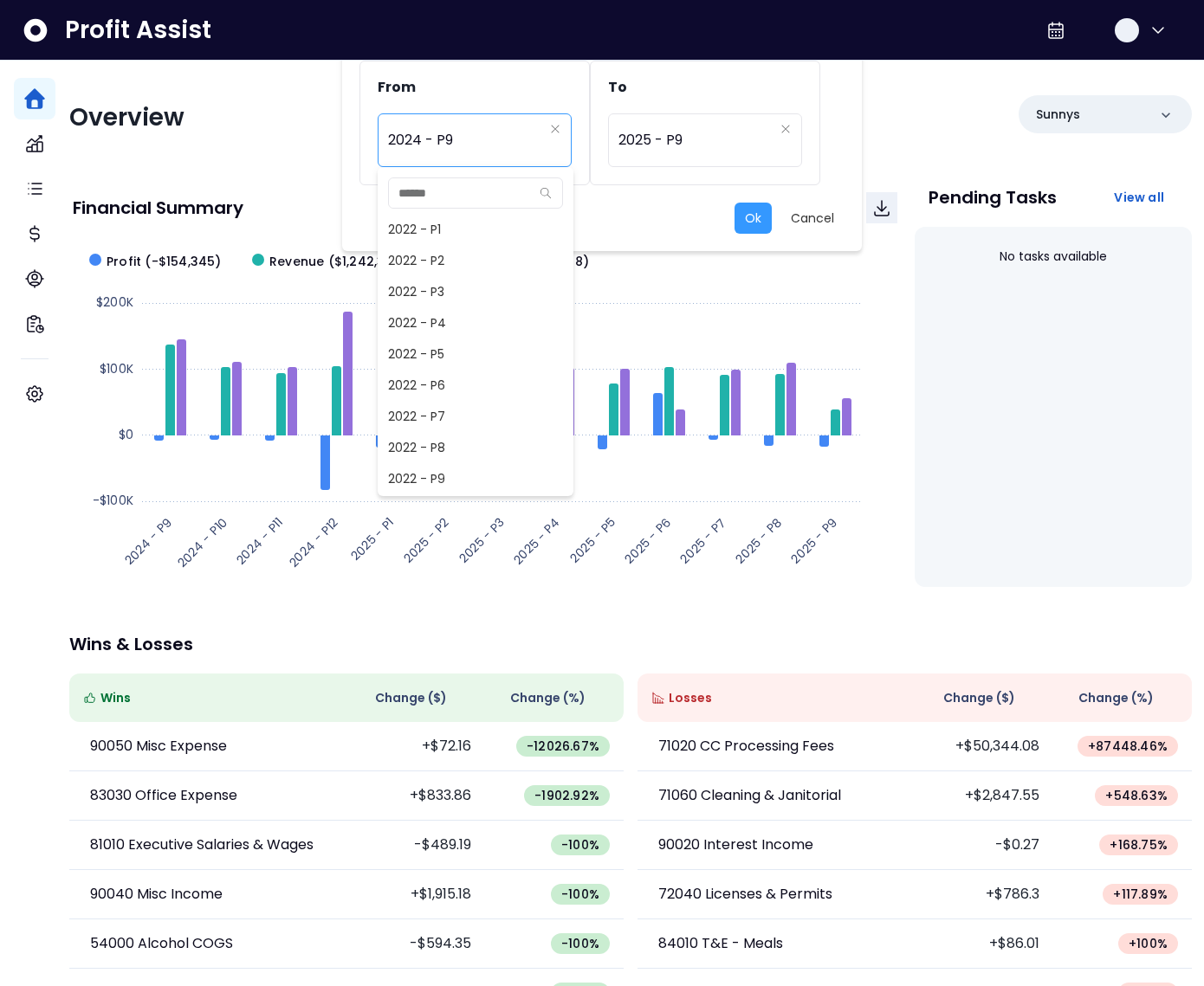
scroll to position [747, 0]
click at [449, 441] on span "2024 - P8" at bounding box center [476, 448] width 196 height 31
type input "*********"
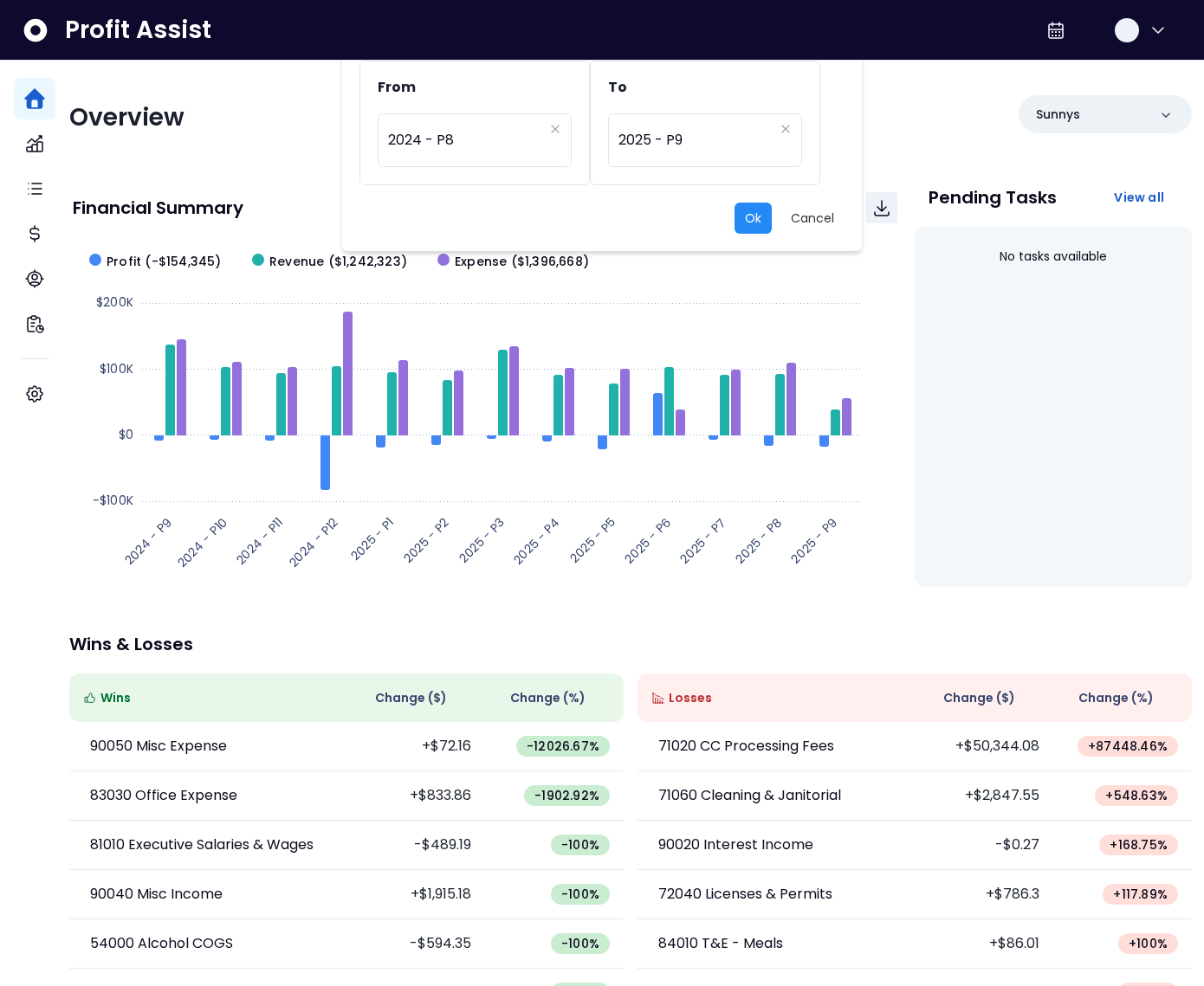
click at [735, 211] on button "Ok" at bounding box center [753, 218] width 37 height 31
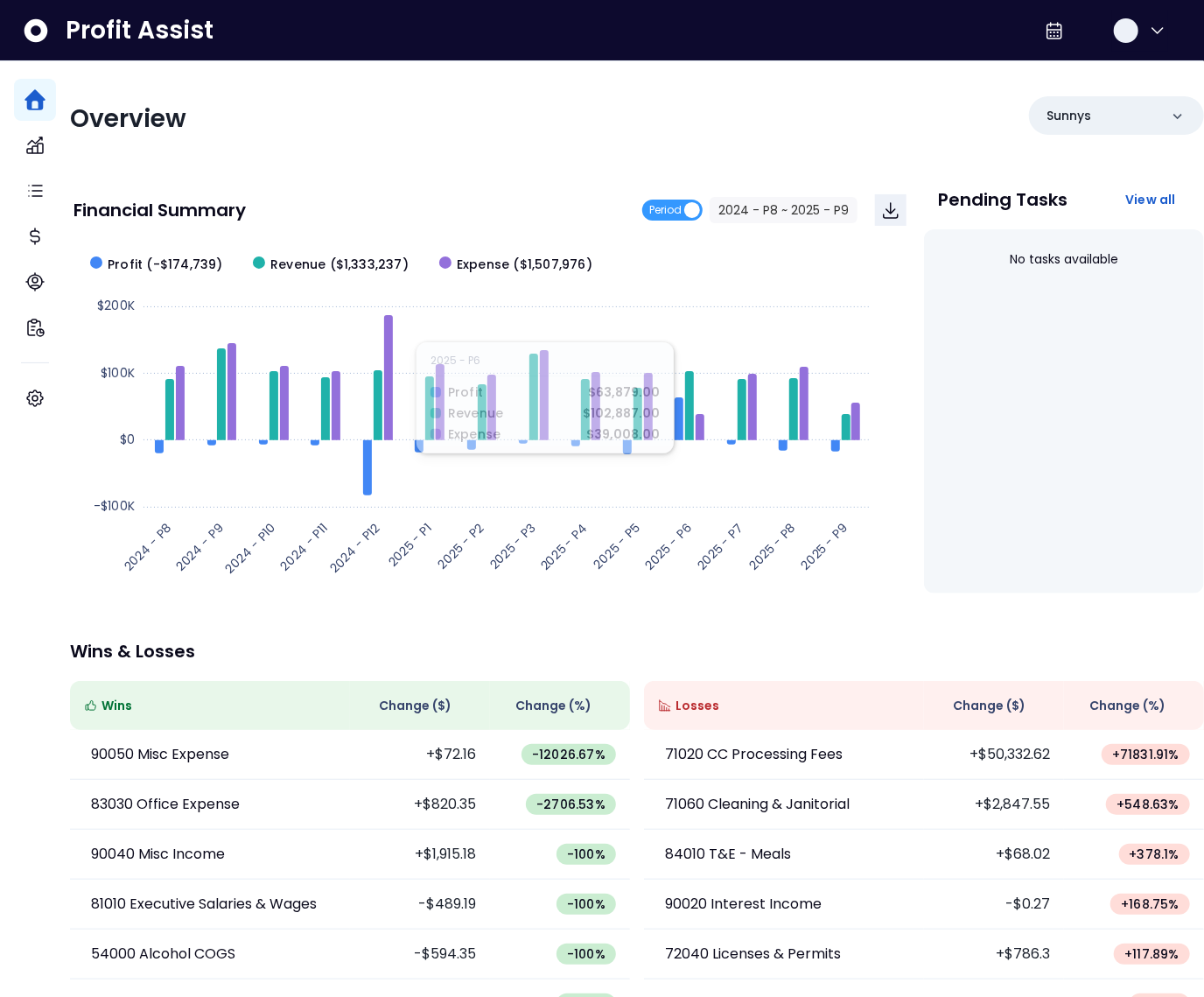
click at [564, 196] on div "Financial Summary Period 2024 - P8 ~ 2025 - P9" at bounding box center [490, 209] width 833 height 31
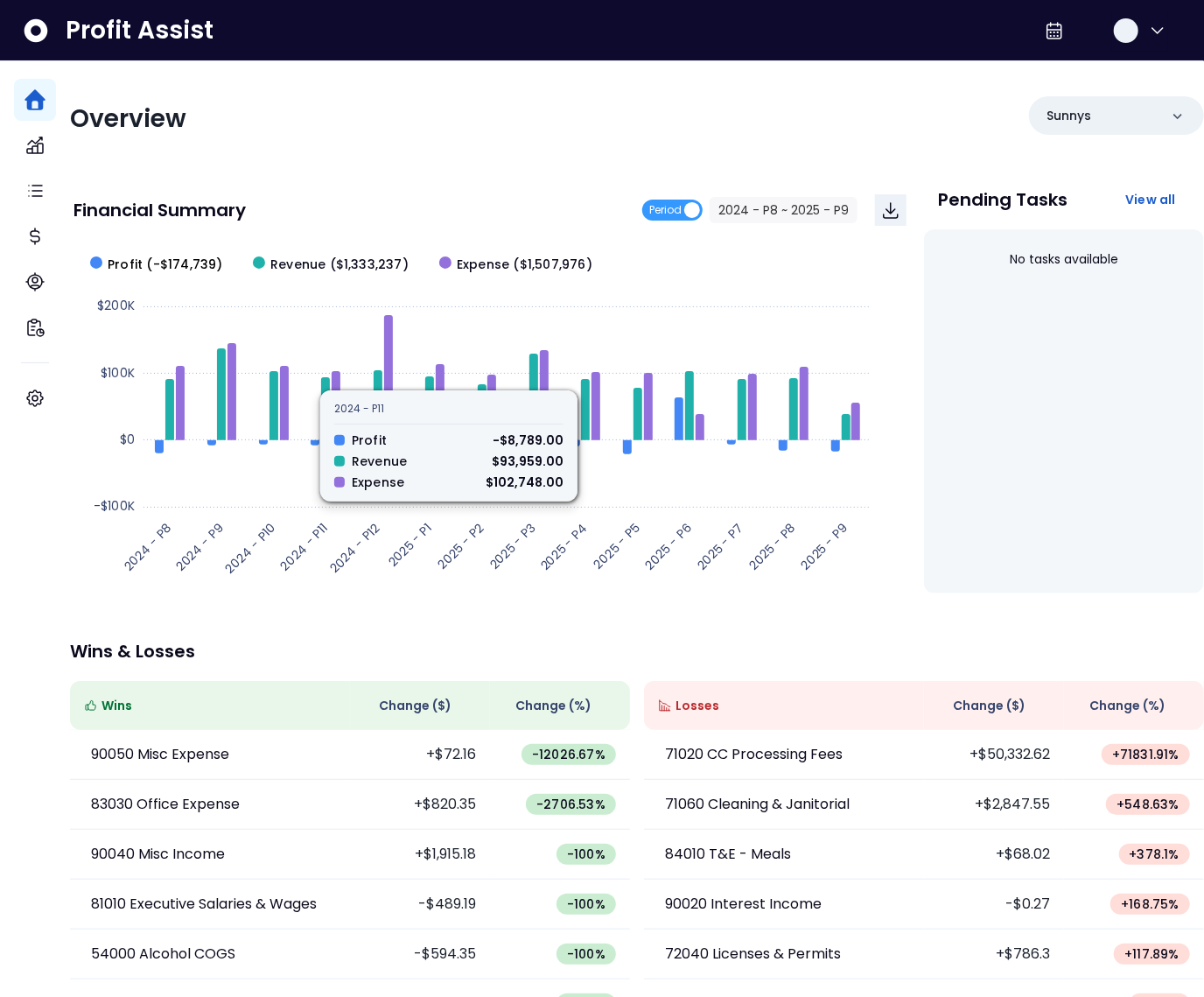
click at [194, 266] on span "Profit (-$174,739)" at bounding box center [165, 265] width 115 height 18
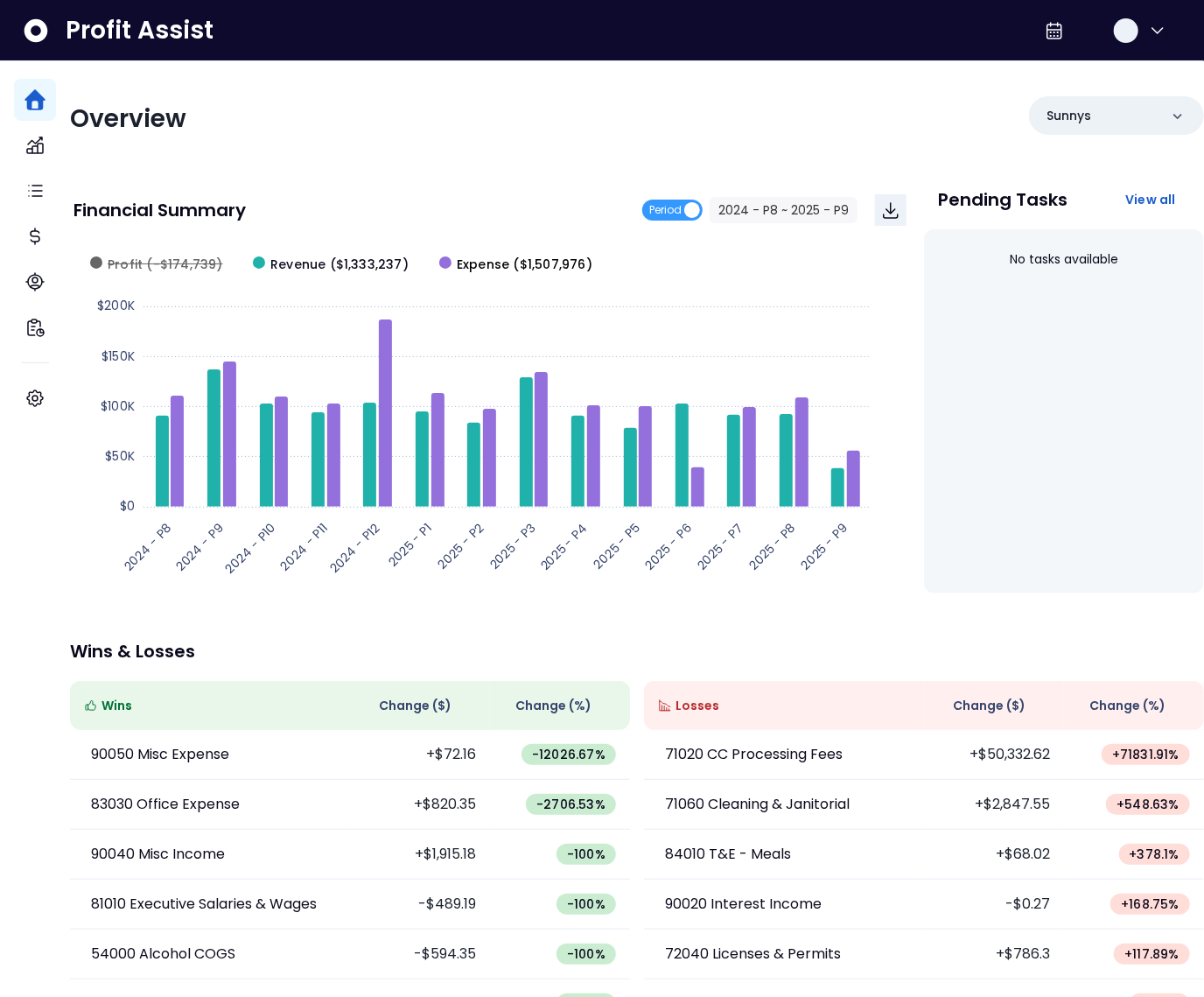
click at [521, 268] on span "Expense ($1,507,976)" at bounding box center [524, 265] width 136 height 18
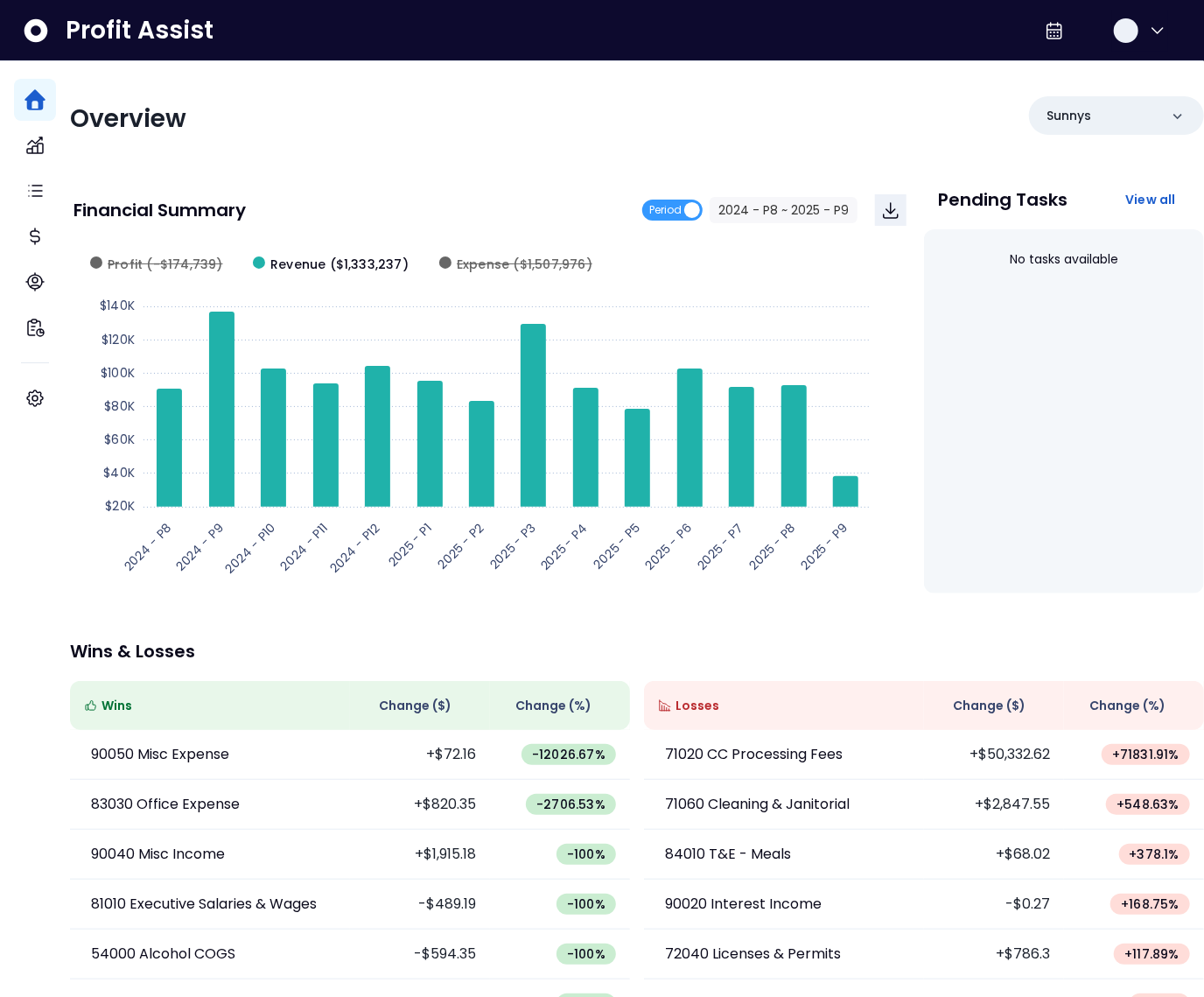
click at [859, 654] on p "Wins & Losses" at bounding box center [637, 652] width 1134 height 17
click at [808, 626] on div "Overview Sunnys Financial Summary Period 2024 - P8 ~ 2025 - P9 Created with Hig…" at bounding box center [637, 570] width 1134 height 1019
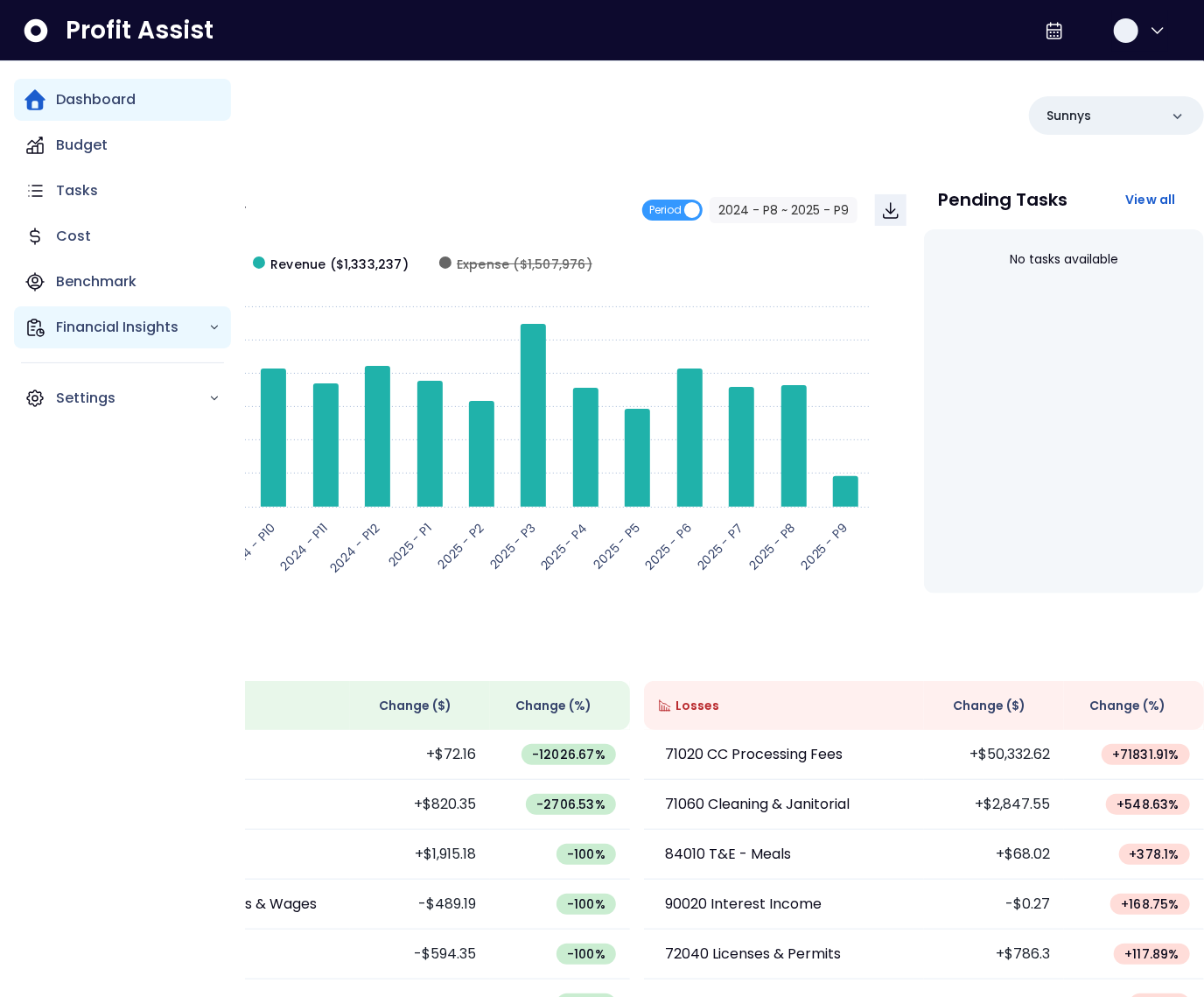
click at [79, 324] on p "Financial Insights" at bounding box center [132, 328] width 152 height 21
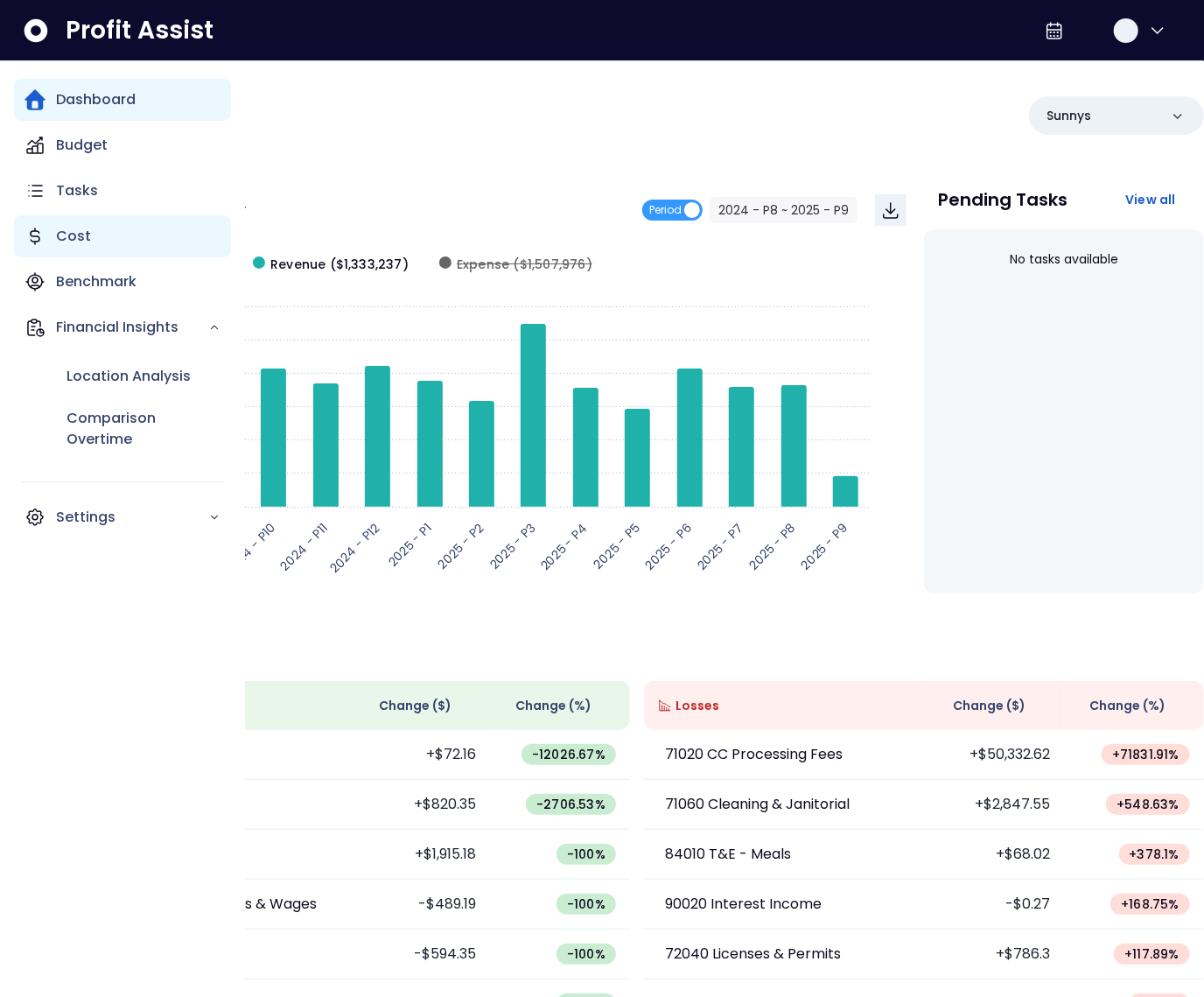
click at [96, 238] on div "Cost" at bounding box center [122, 236] width 217 height 42
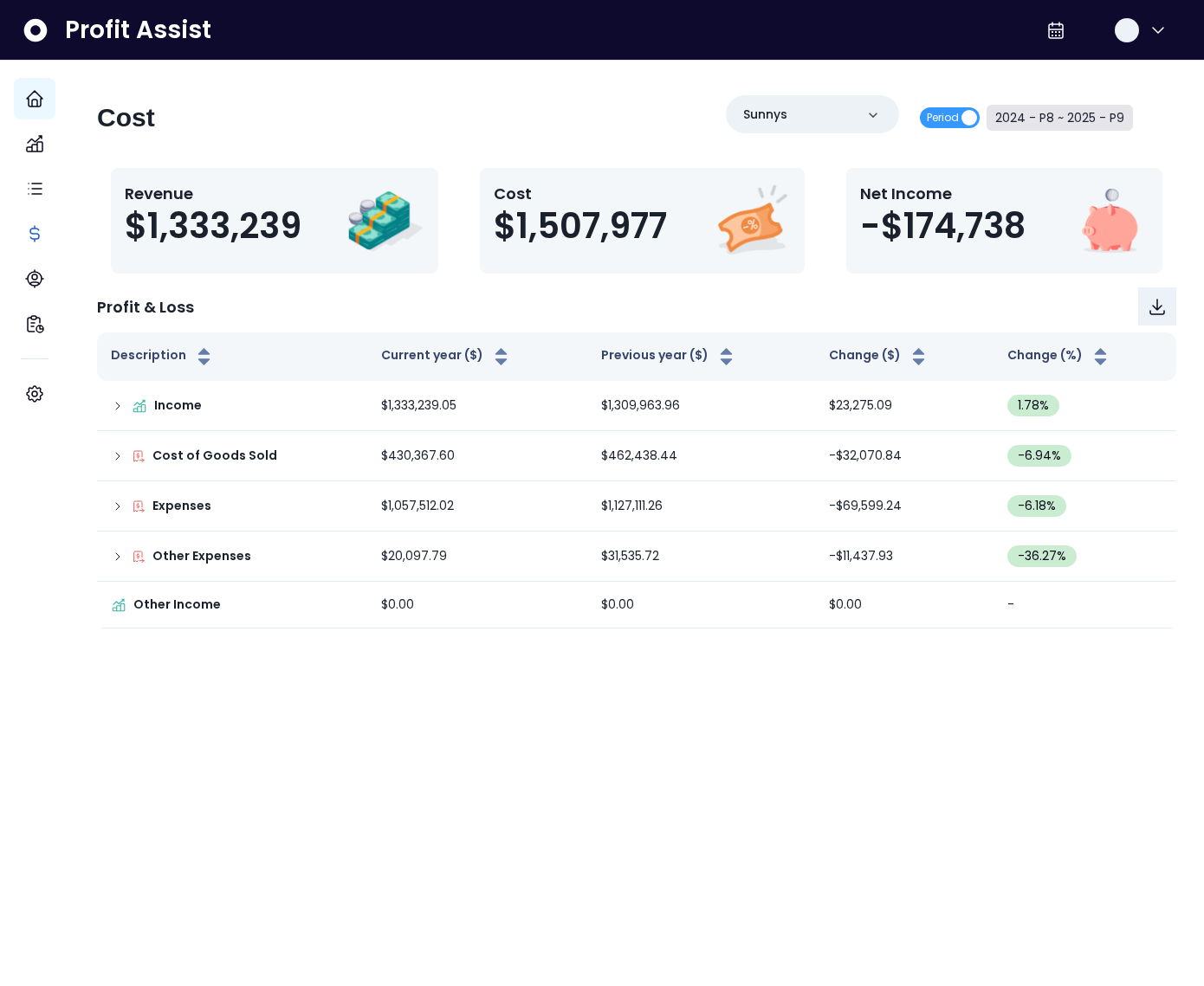
click at [1045, 122] on button "2024 - P8 ~ 2025 - P9" at bounding box center [1059, 117] width 147 height 26
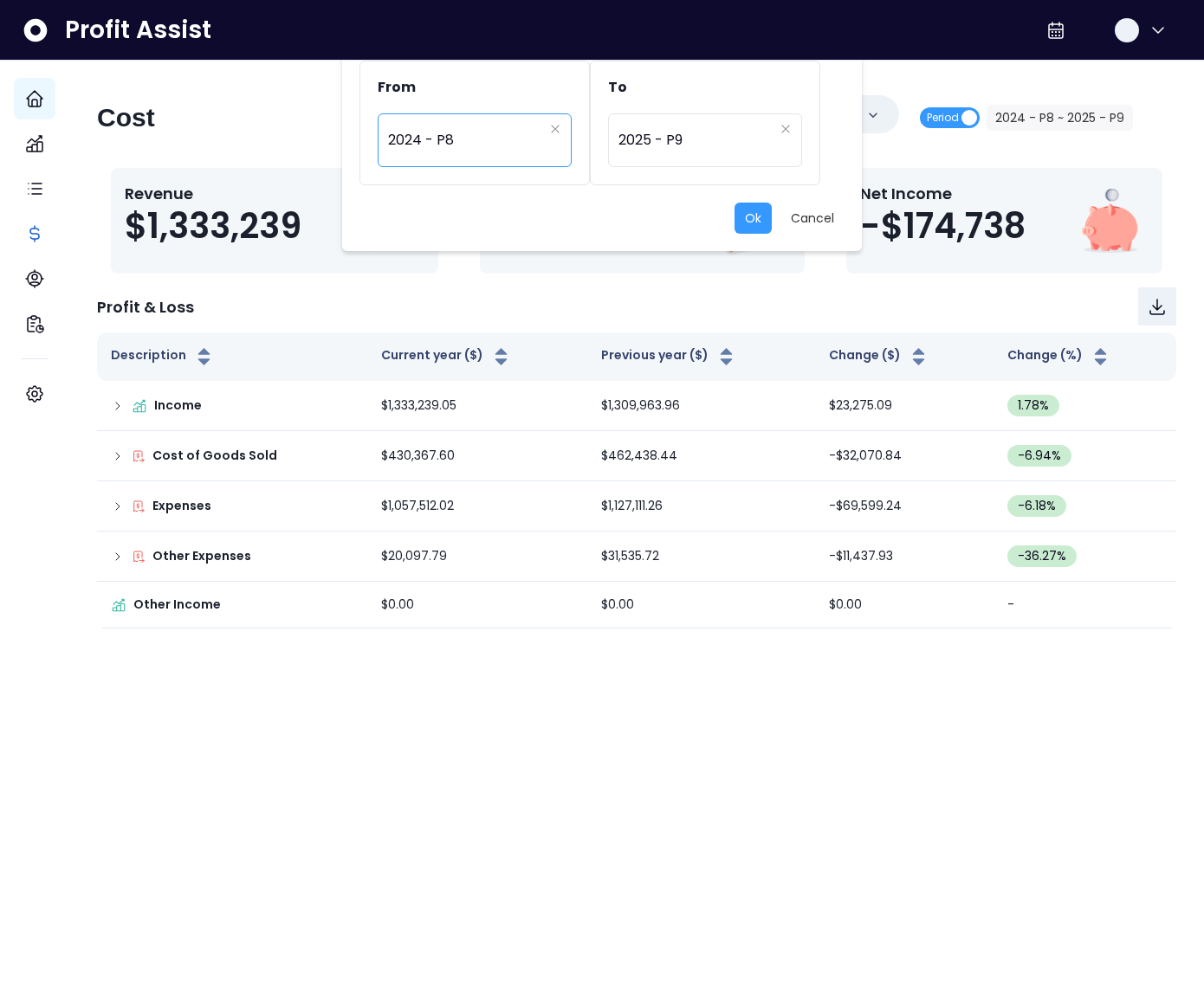
click at [535, 138] on span "2024 - P8" at bounding box center [465, 140] width 155 height 40
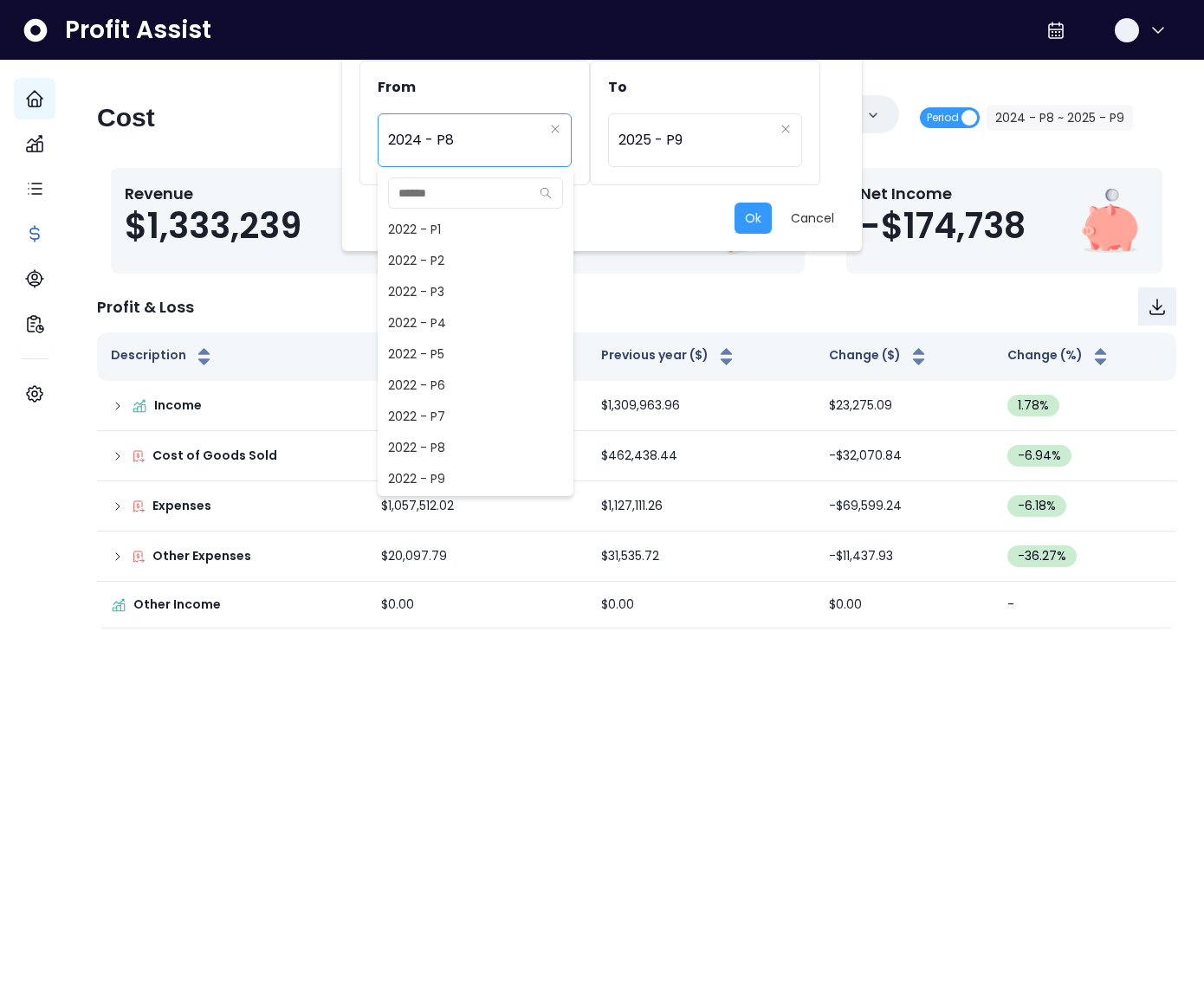
scroll to position [716, 0]
click at [439, 410] on span "2024 - P6" at bounding box center [476, 416] width 196 height 31
type input "*********"
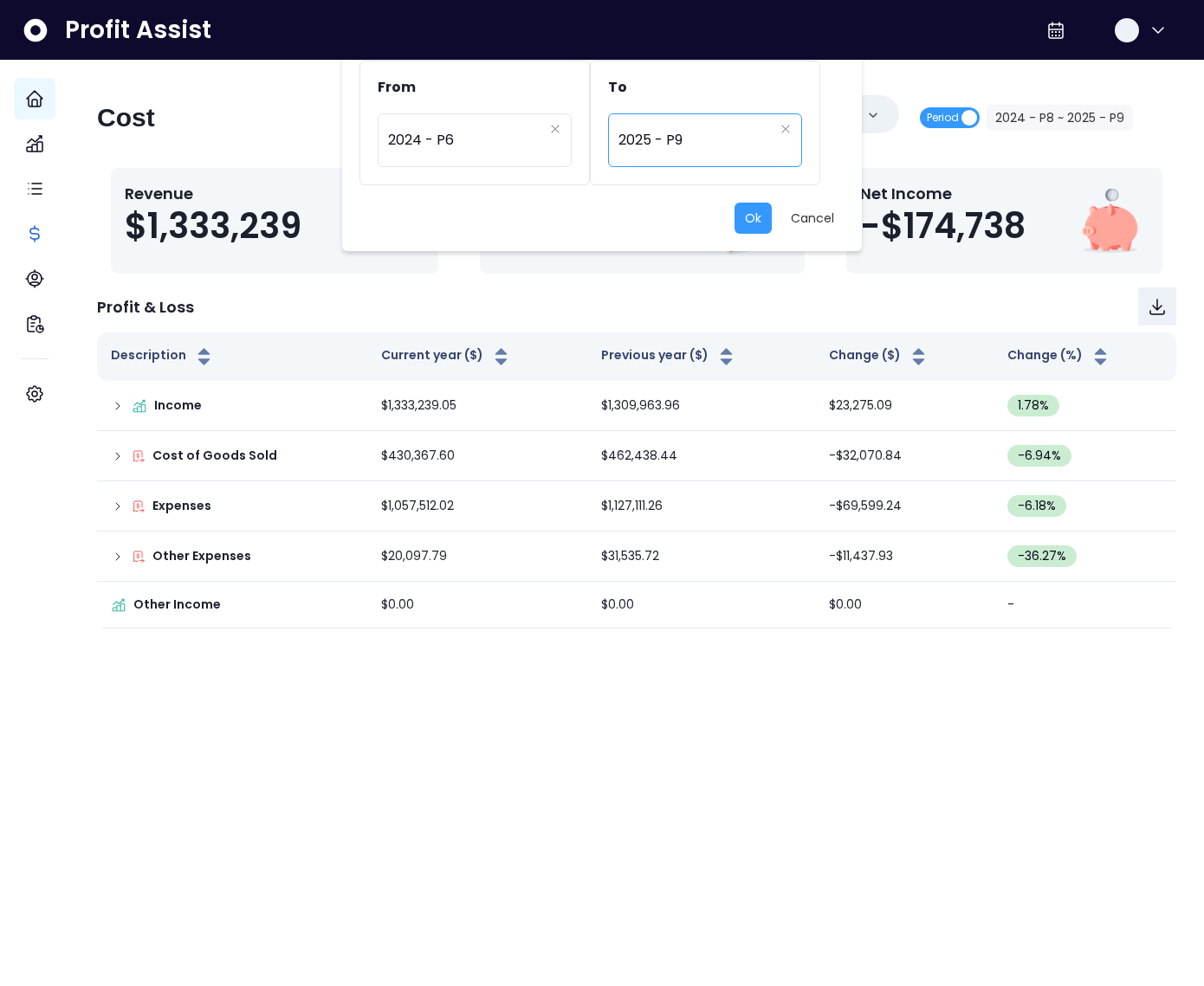
click at [633, 160] on div "********* 2025 - P9" at bounding box center [705, 140] width 194 height 54
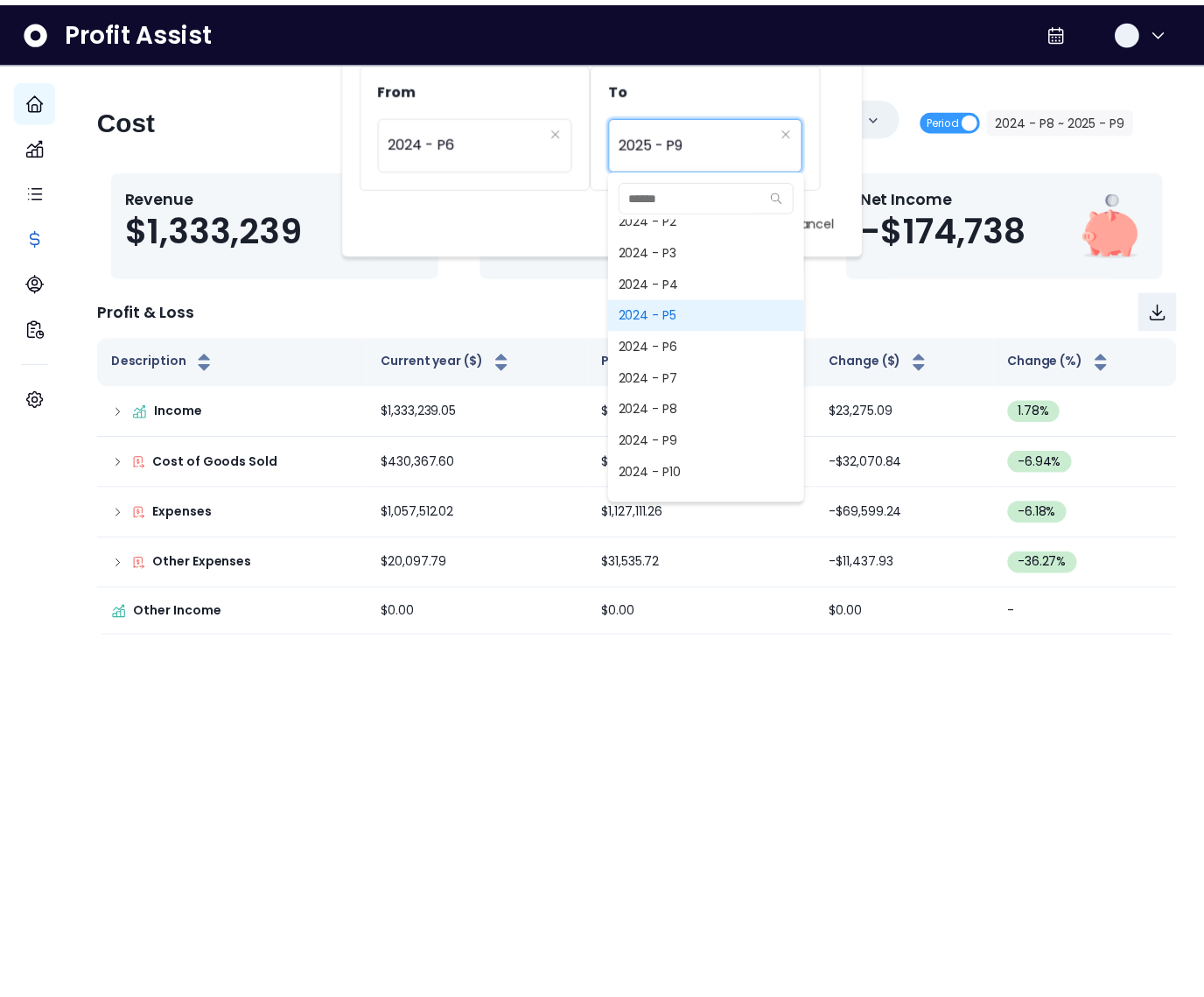
scroll to position [793, 0]
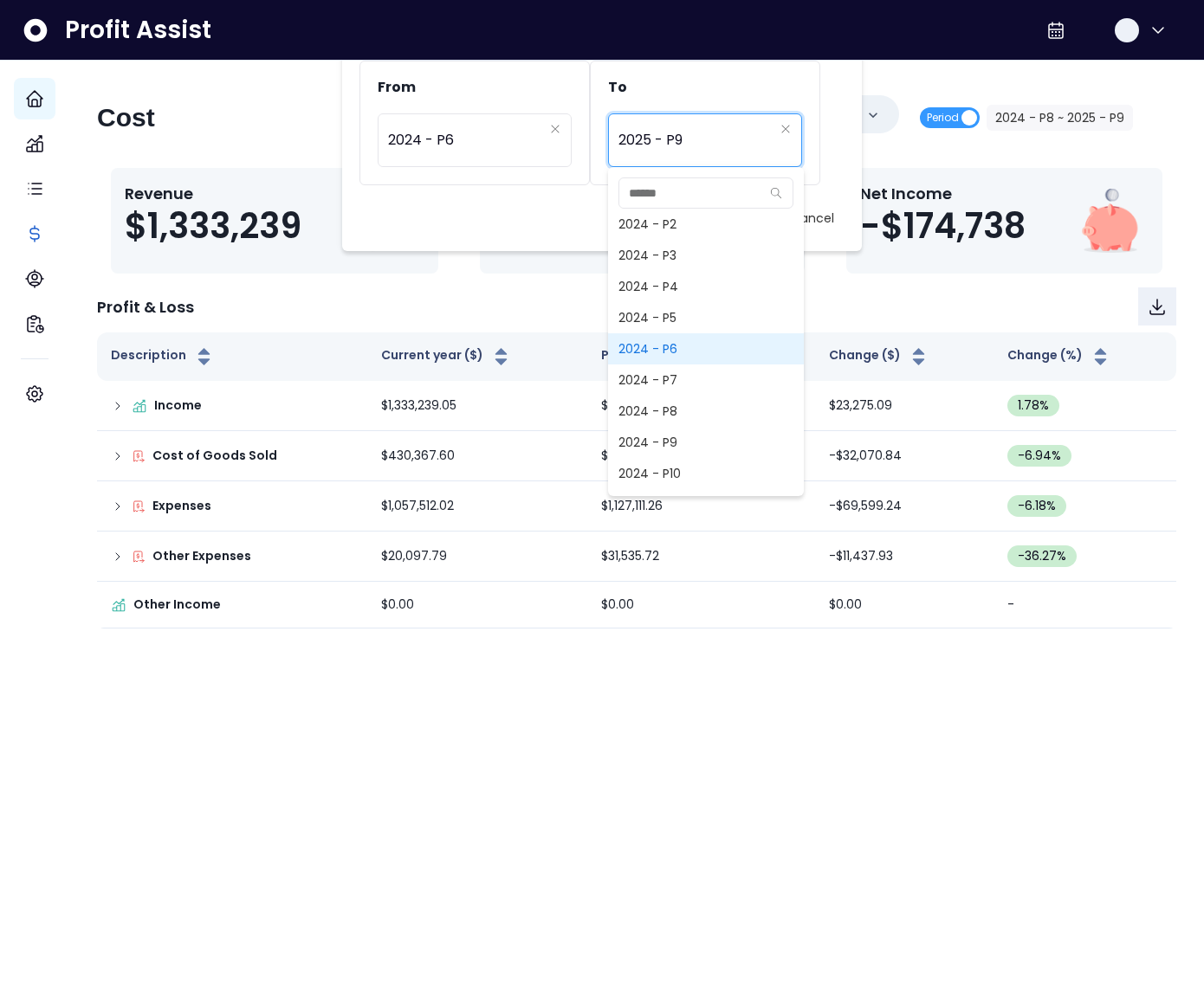
click at [673, 340] on span "2024 - P6" at bounding box center [706, 349] width 196 height 31
type input "*********"
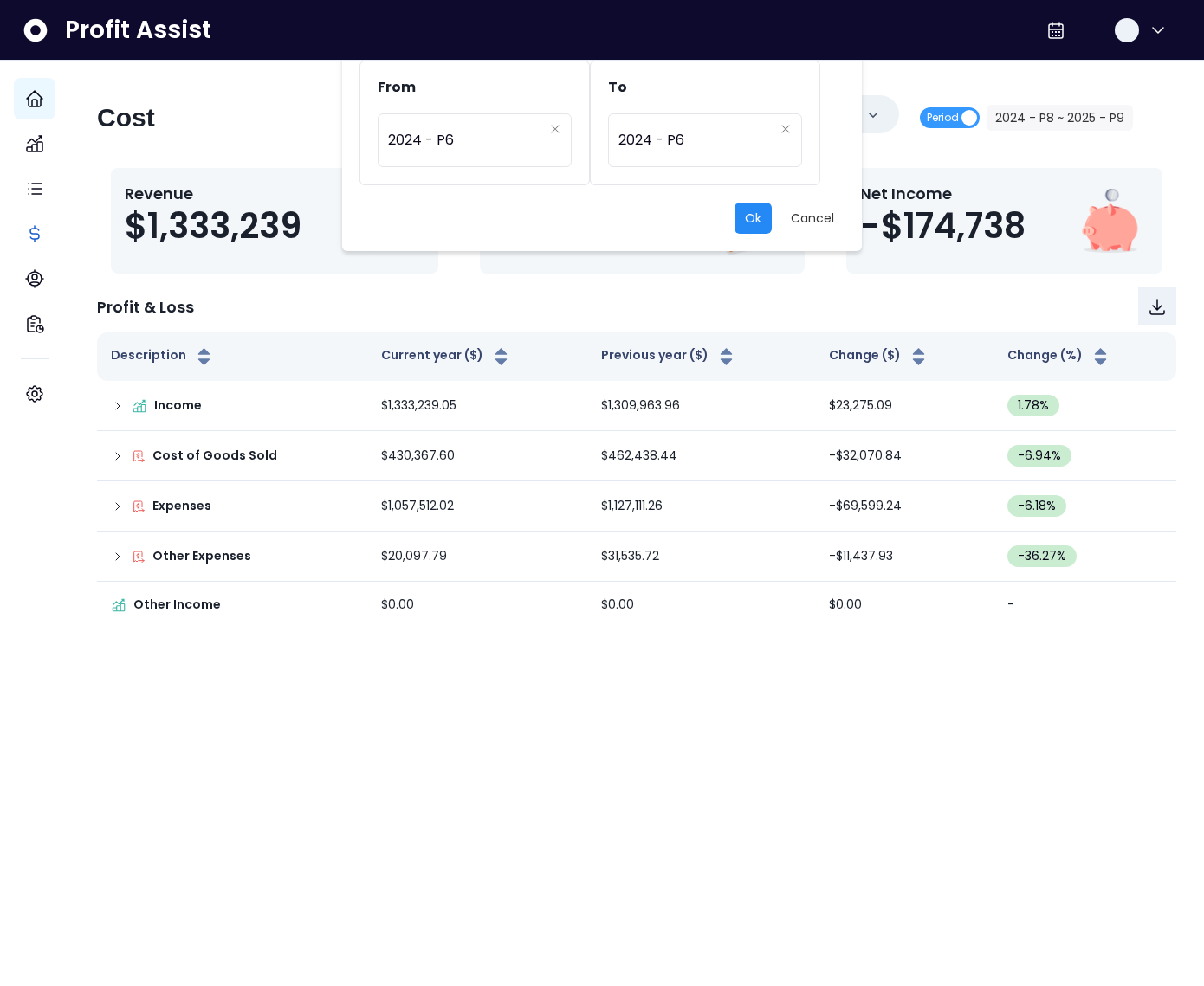
click at [756, 223] on button "Ok" at bounding box center [753, 218] width 37 height 31
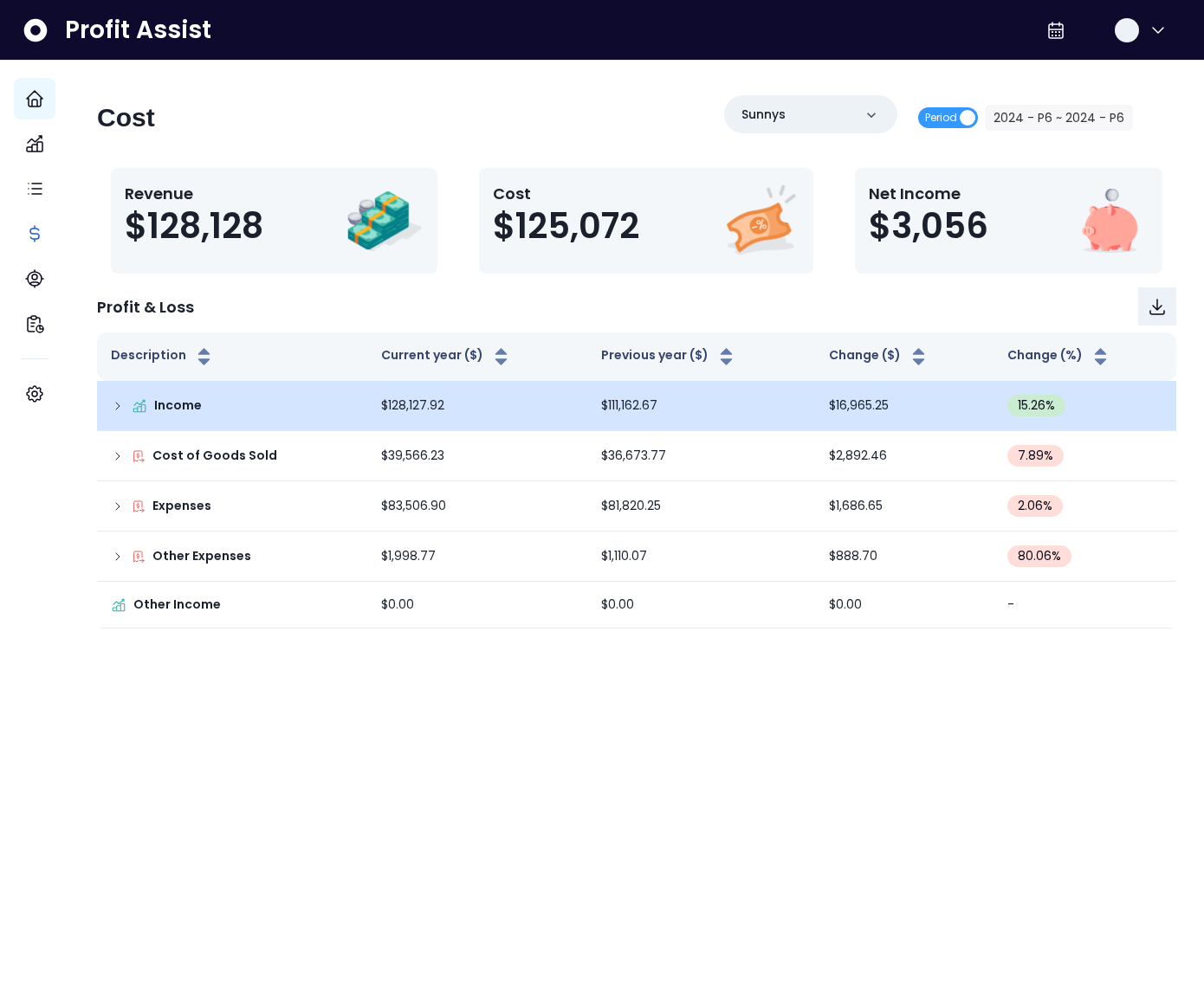
click at [124, 405] on td "Income" at bounding box center [232, 406] width 271 height 50
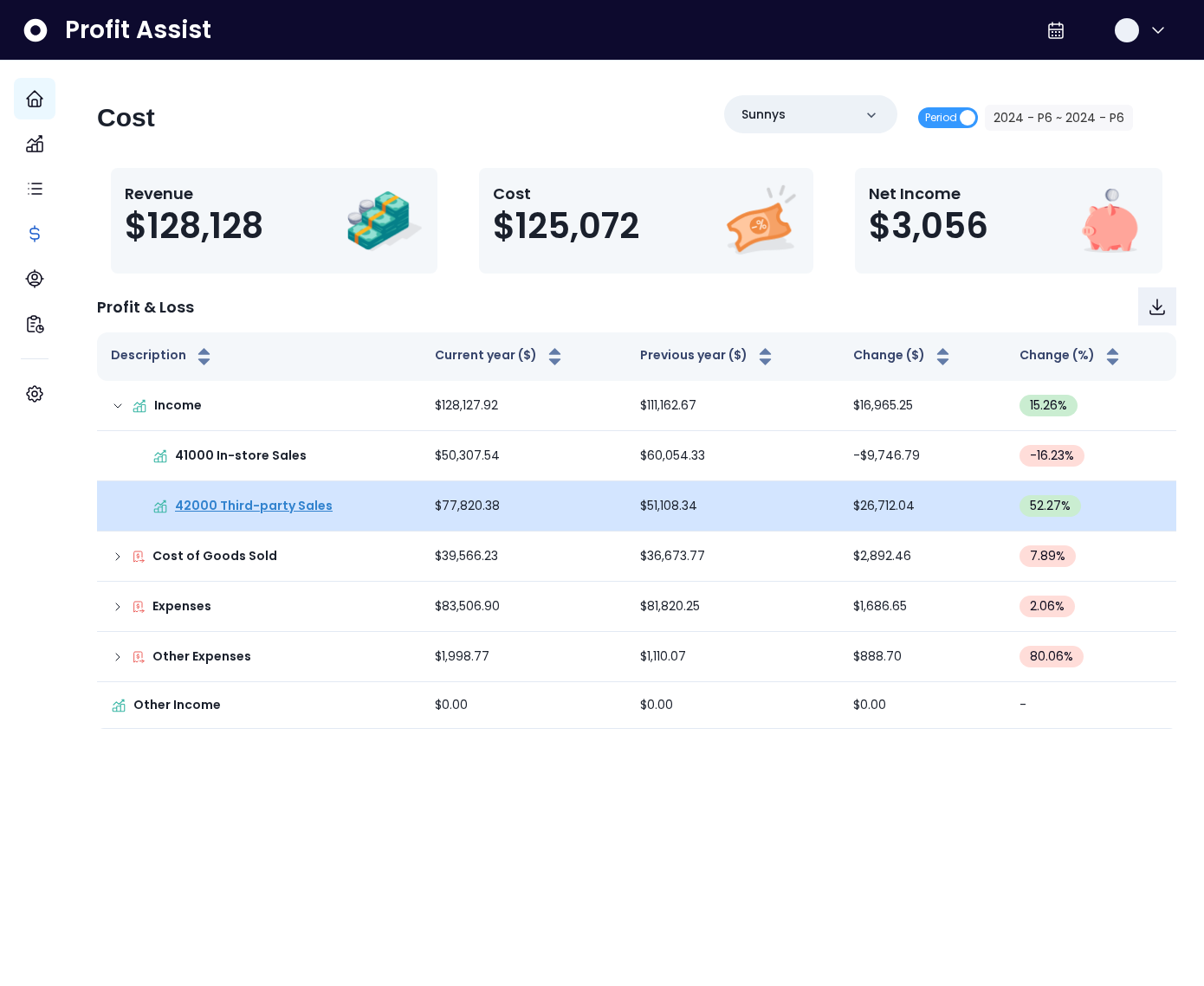
click at [276, 501] on p "42000 Third-party Sales" at bounding box center [253, 505] width 157 height 18
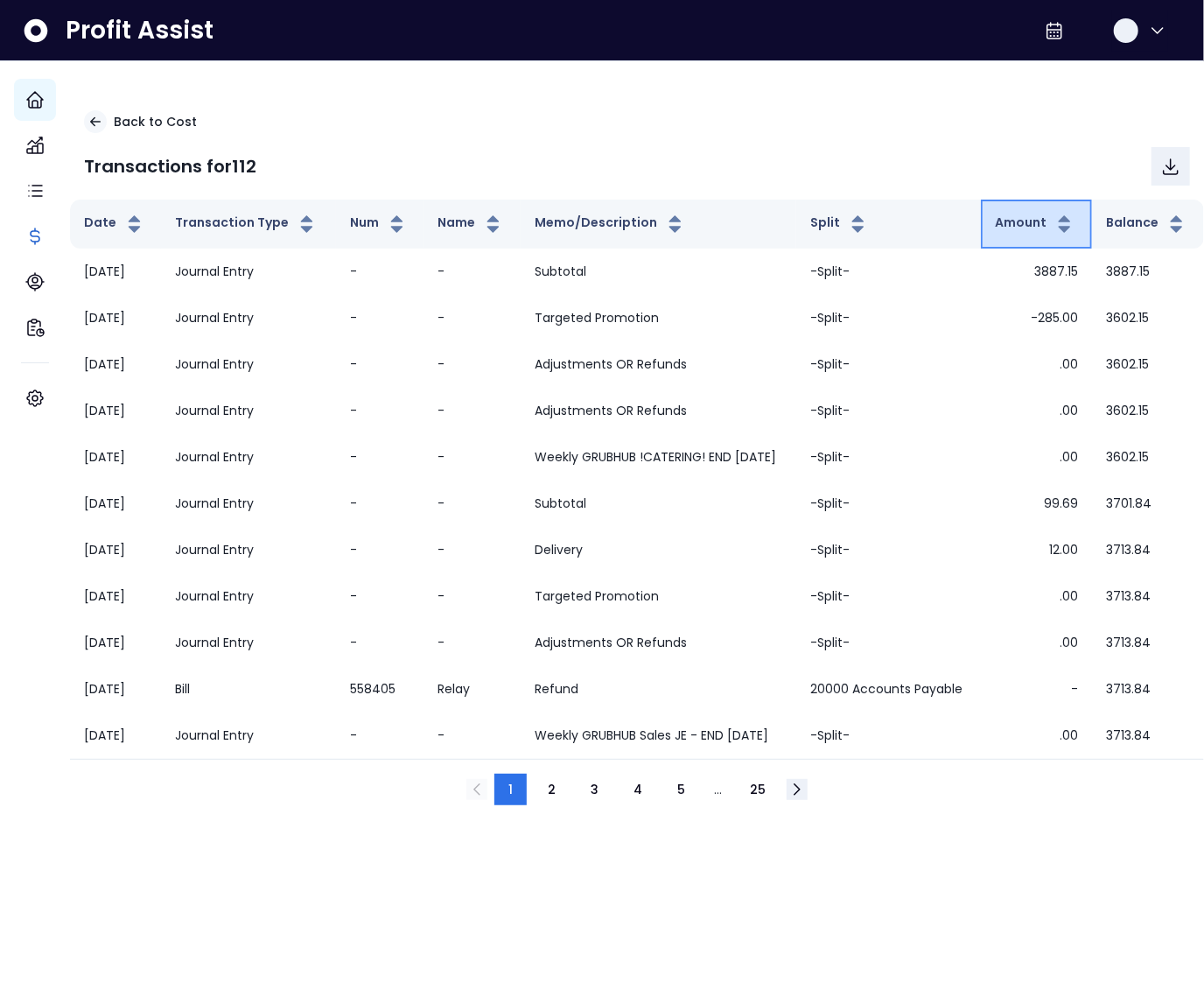
click at [1021, 235] on button "Amount" at bounding box center [1034, 224] width 80 height 21
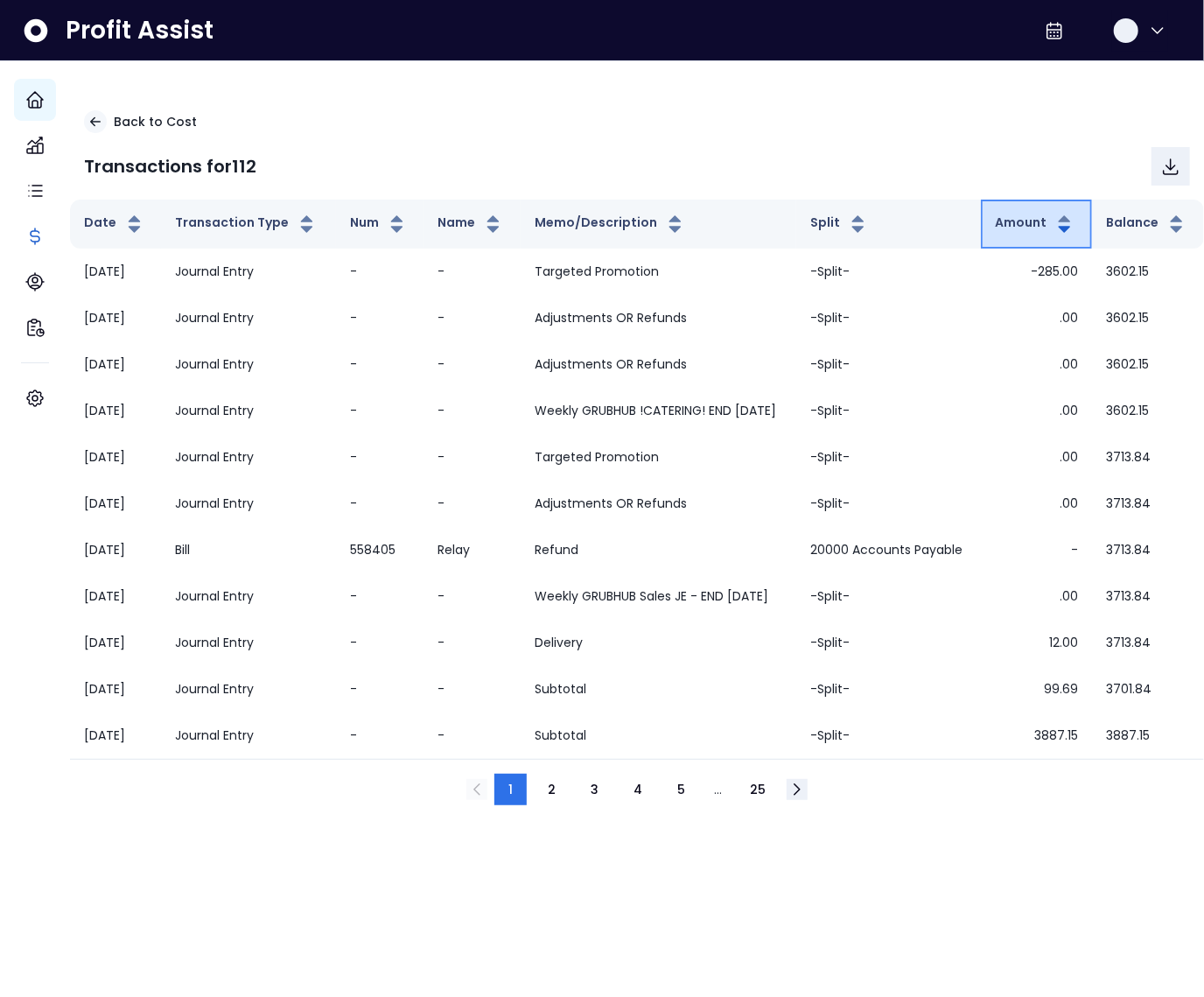
click at [1021, 235] on button "Amount" at bounding box center [1034, 224] width 80 height 21
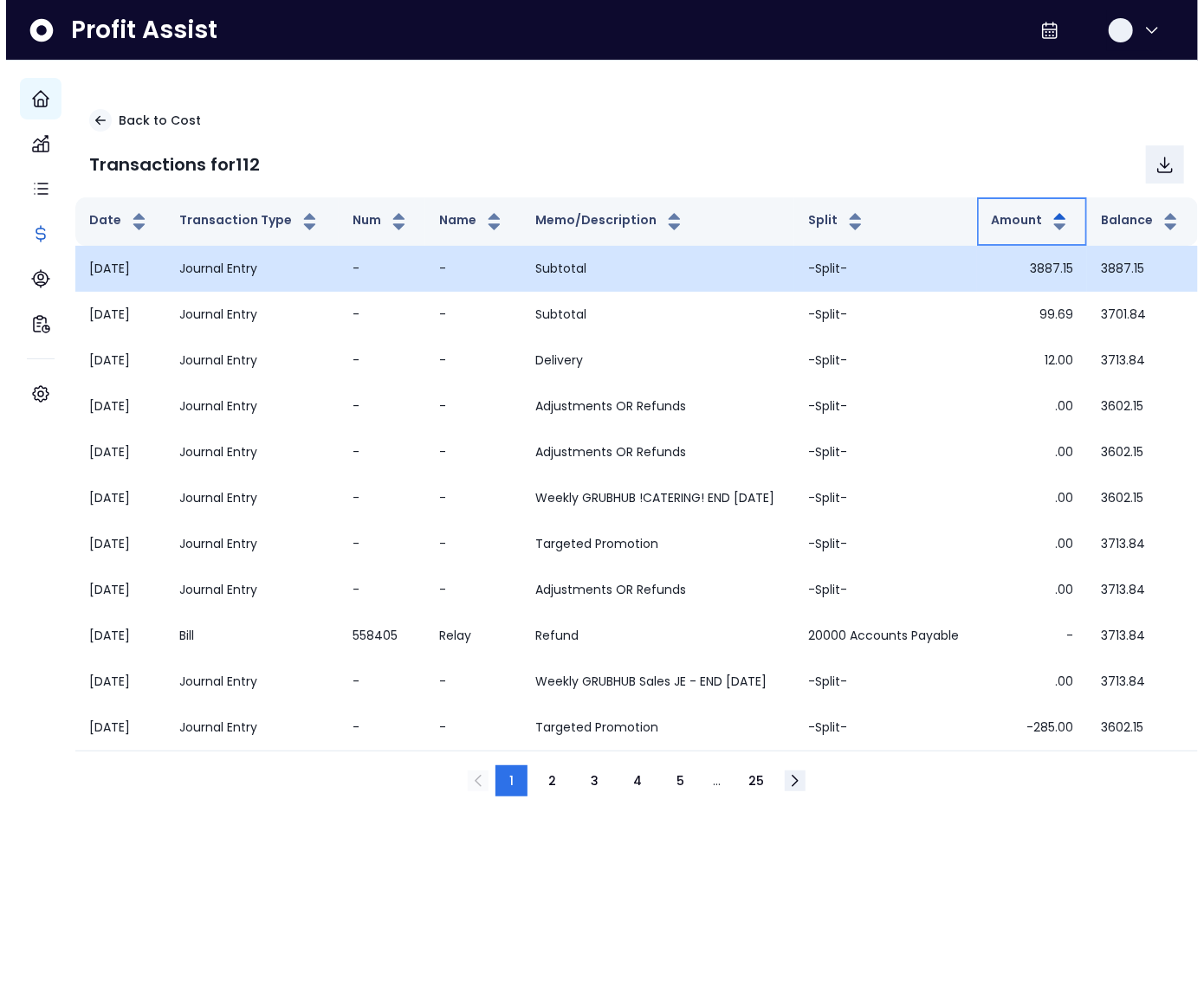
scroll to position [0, 0]
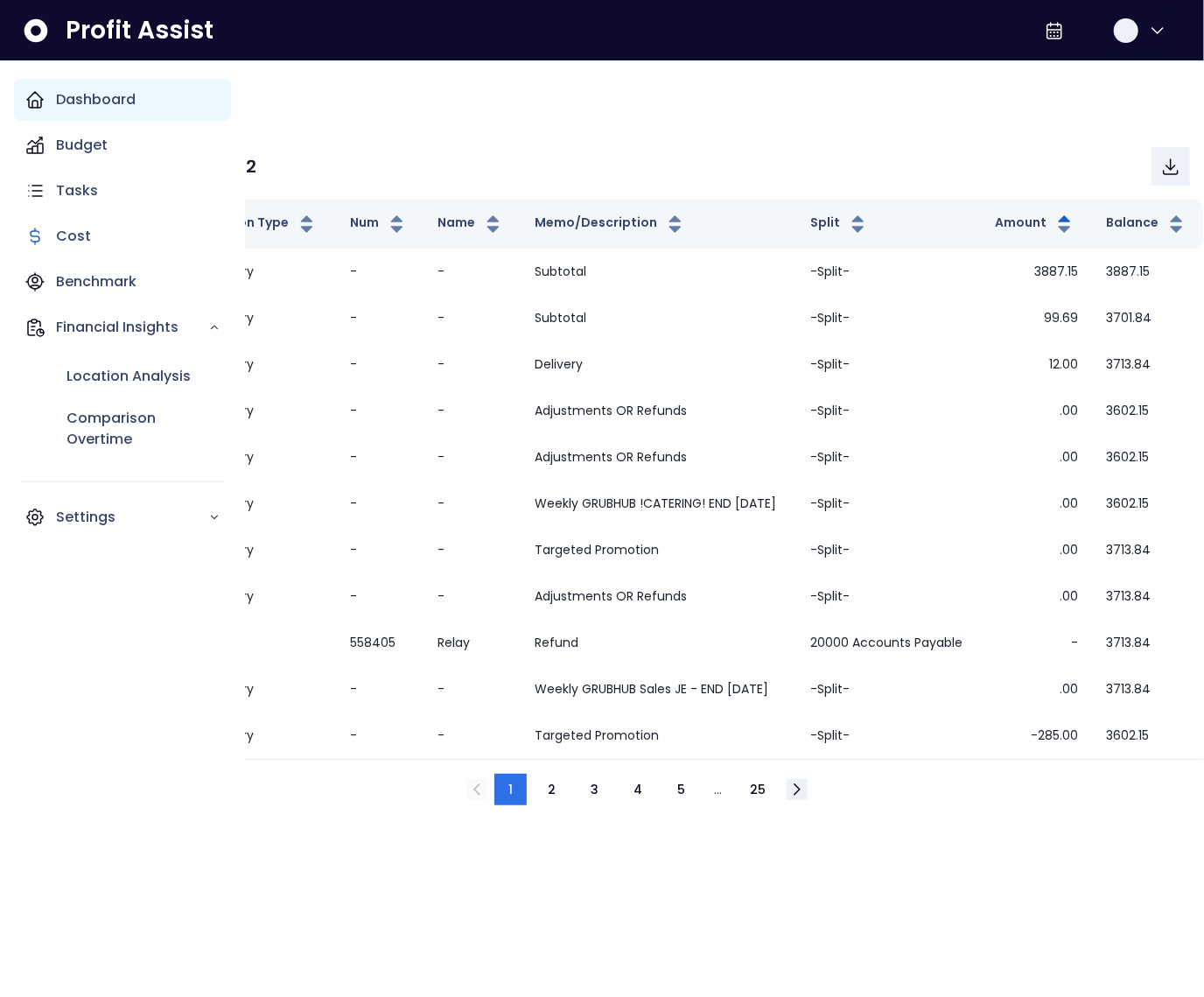
click at [33, 103] on icon "Main navigation" at bounding box center [35, 100] width 21 height 21
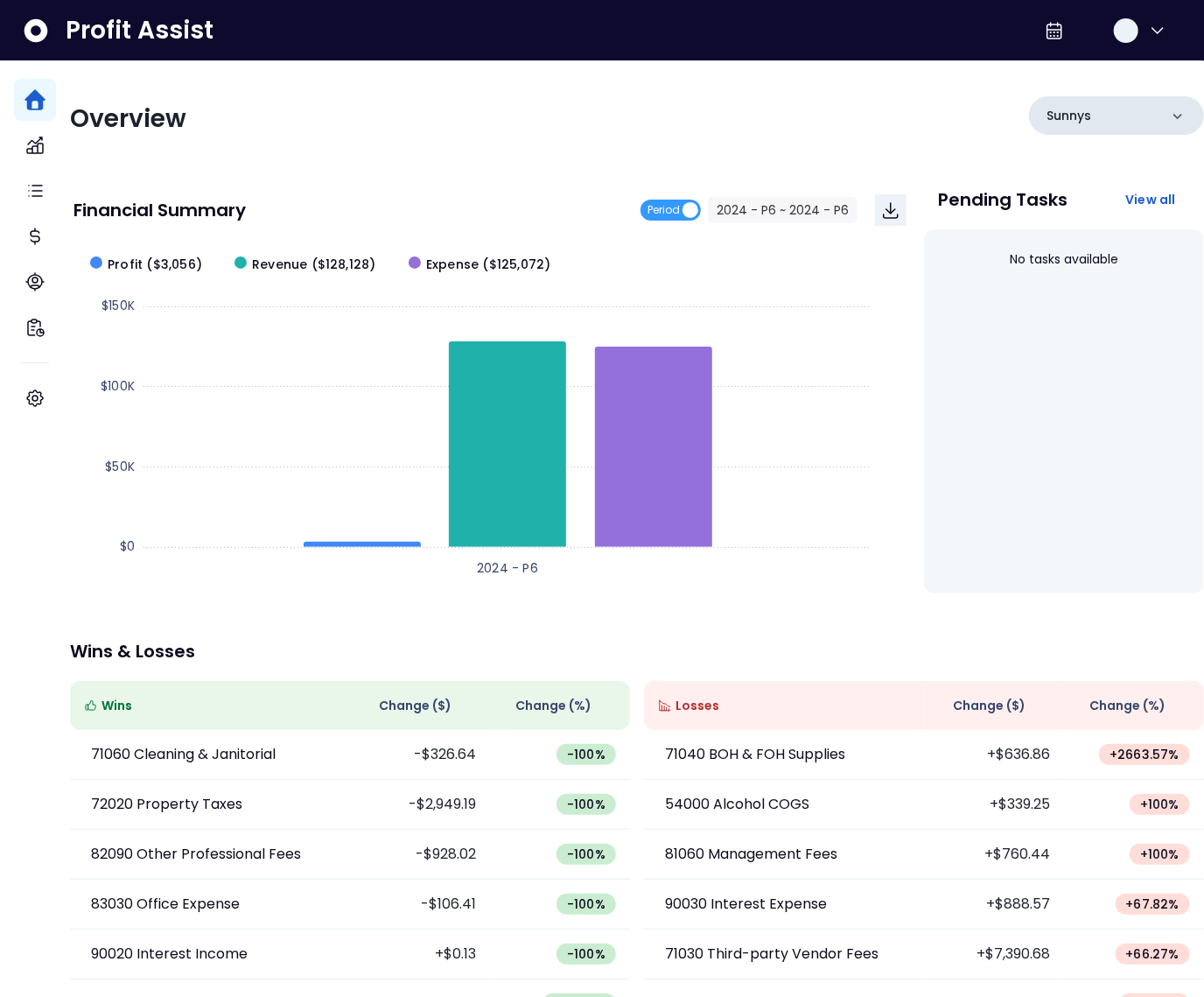
click at [1123, 117] on div "Sunnys" at bounding box center [1117, 115] width 175 height 39
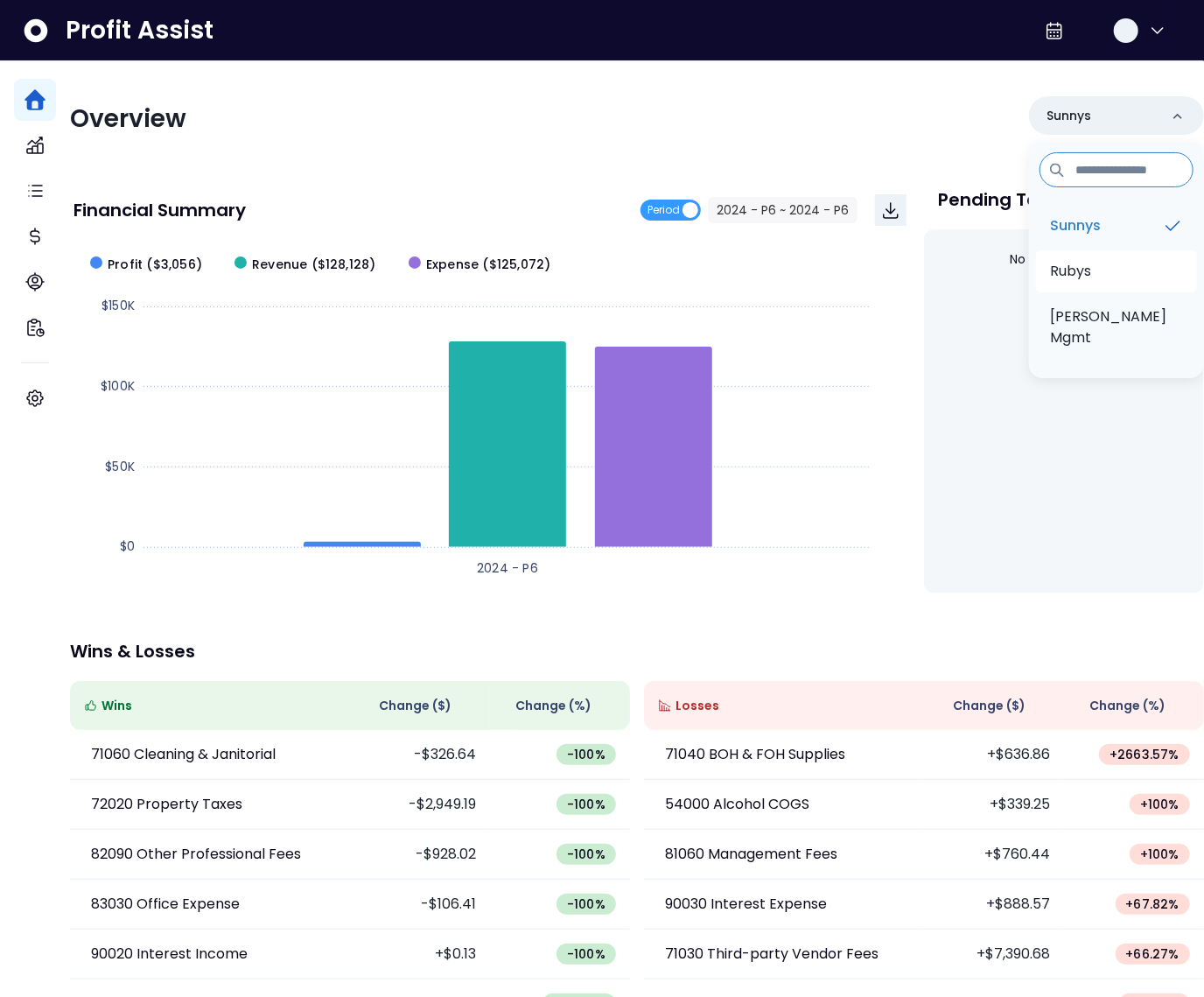
click at [1073, 270] on p "Rubys" at bounding box center [1070, 272] width 41 height 21
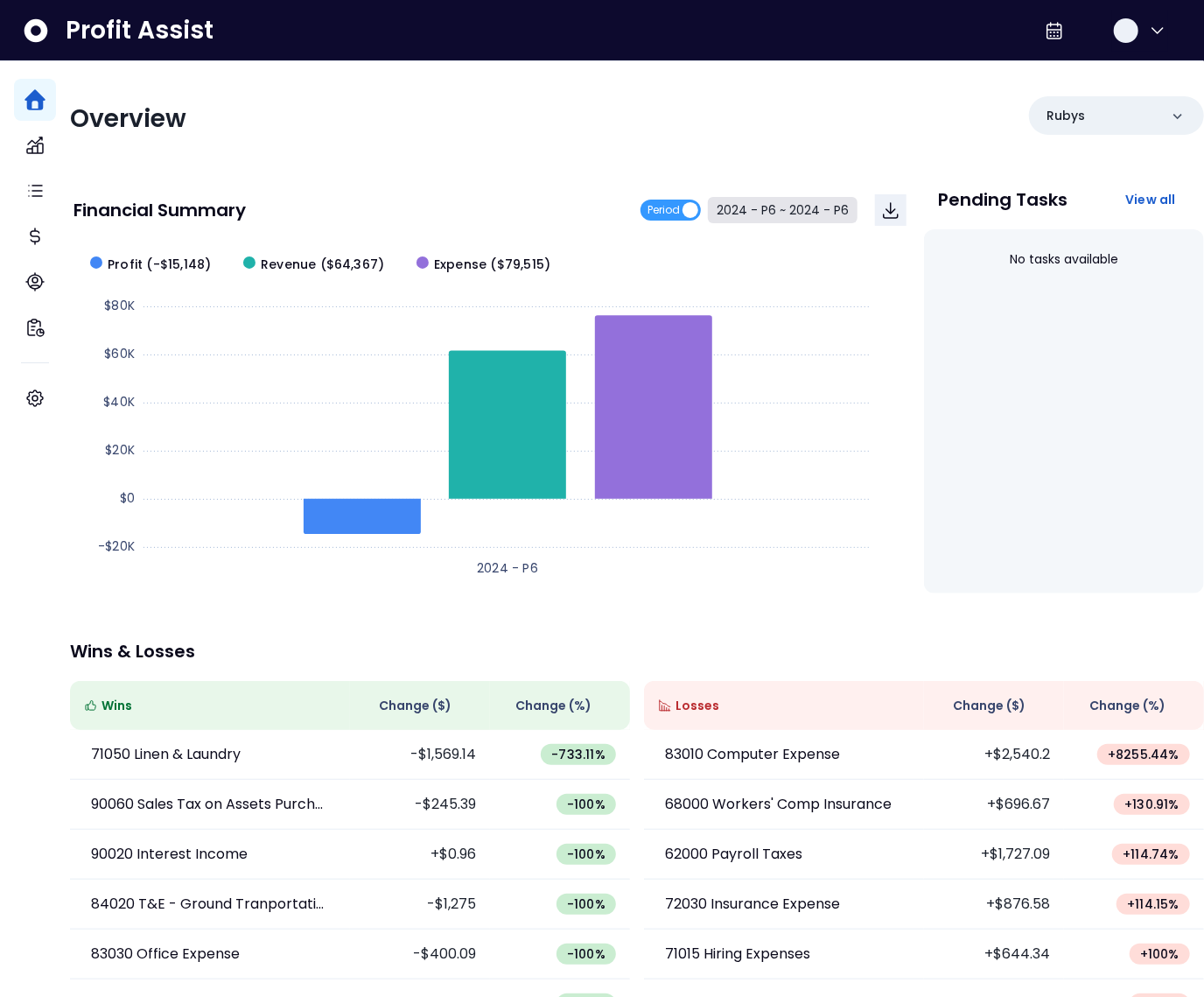
click at [796, 211] on button "2024 - P6 ~ 2024 - P6" at bounding box center [782, 209] width 149 height 26
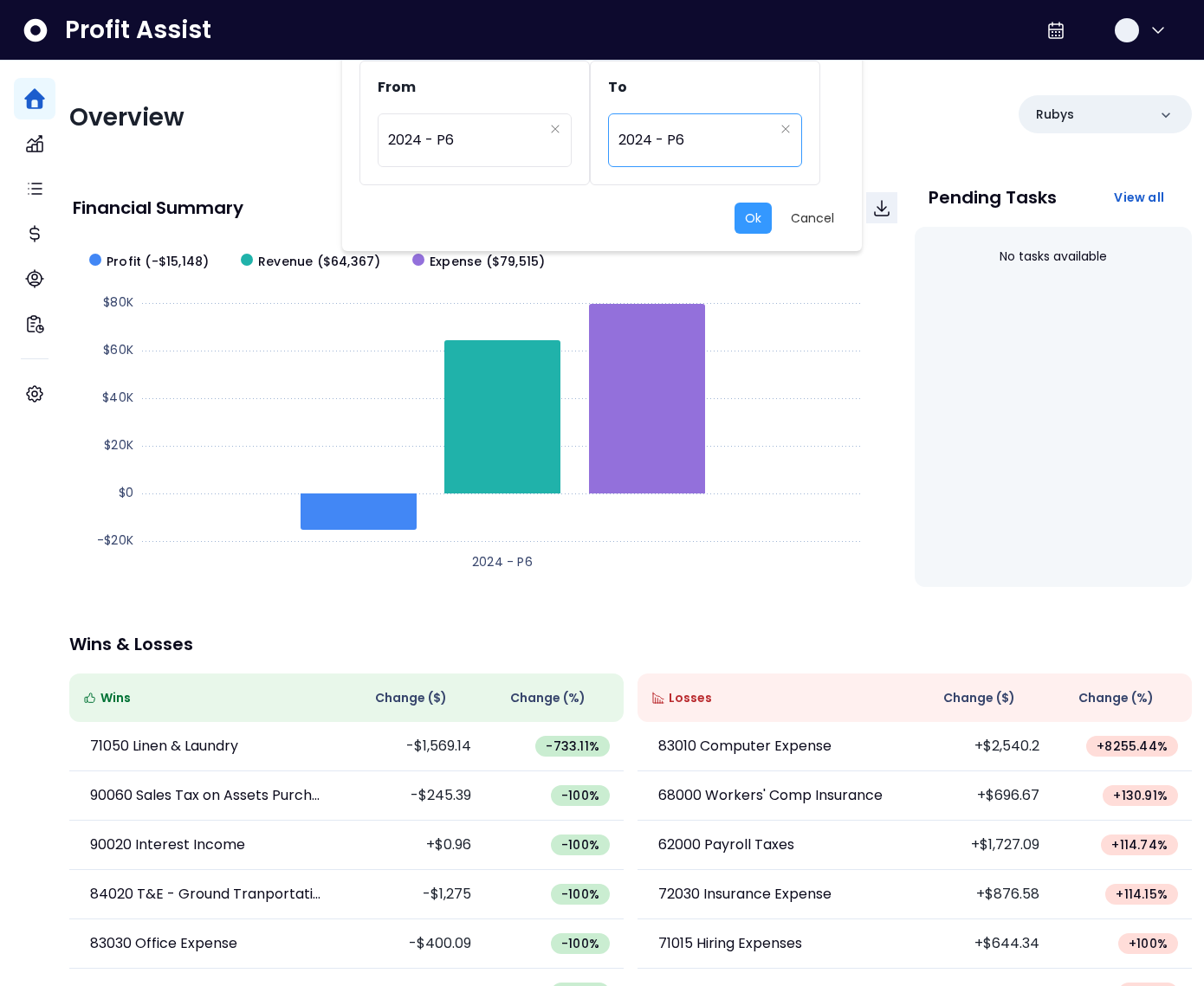
click at [671, 155] on span "2024 - P6" at bounding box center [696, 140] width 155 height 40
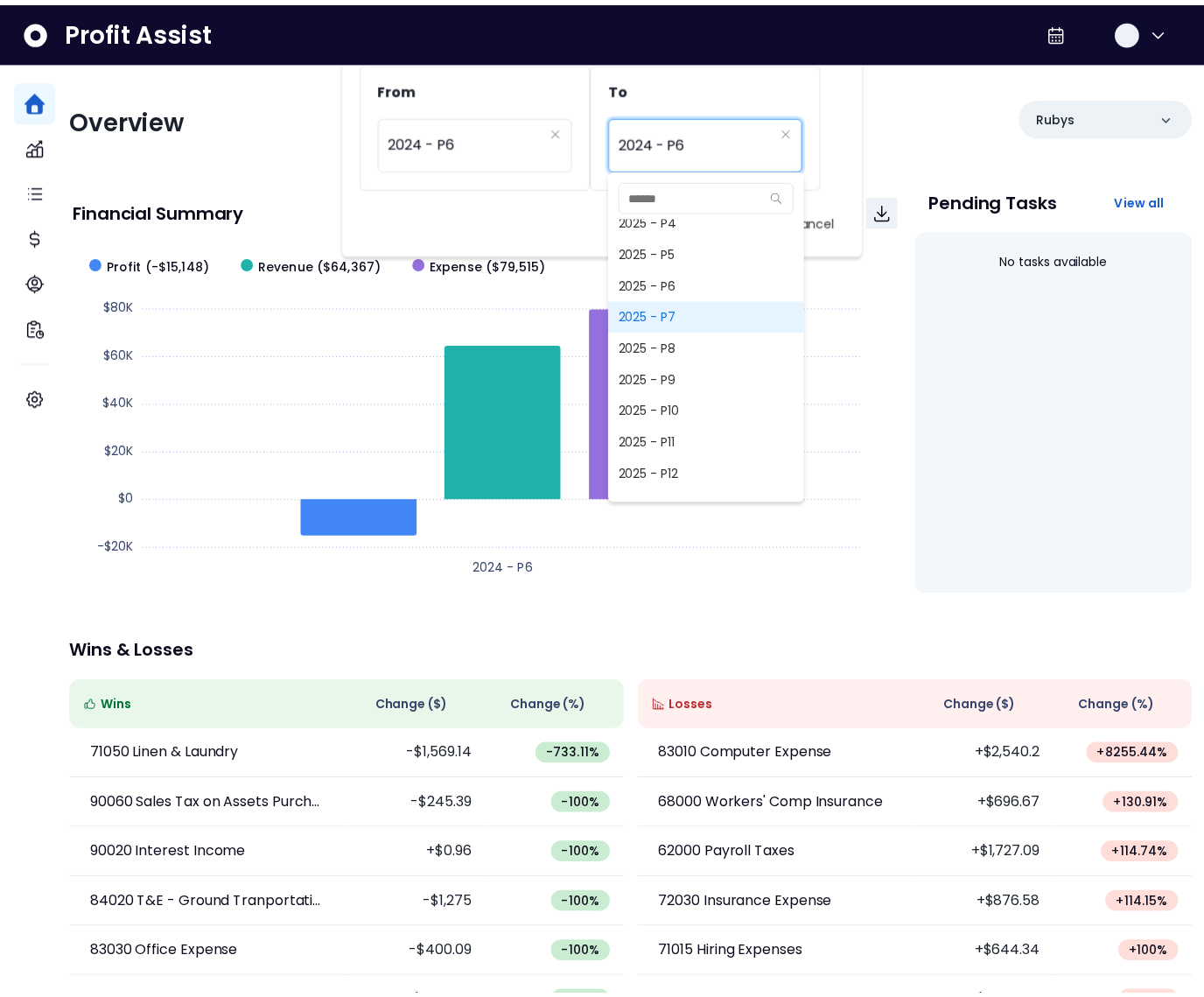
scroll to position [1297, 0]
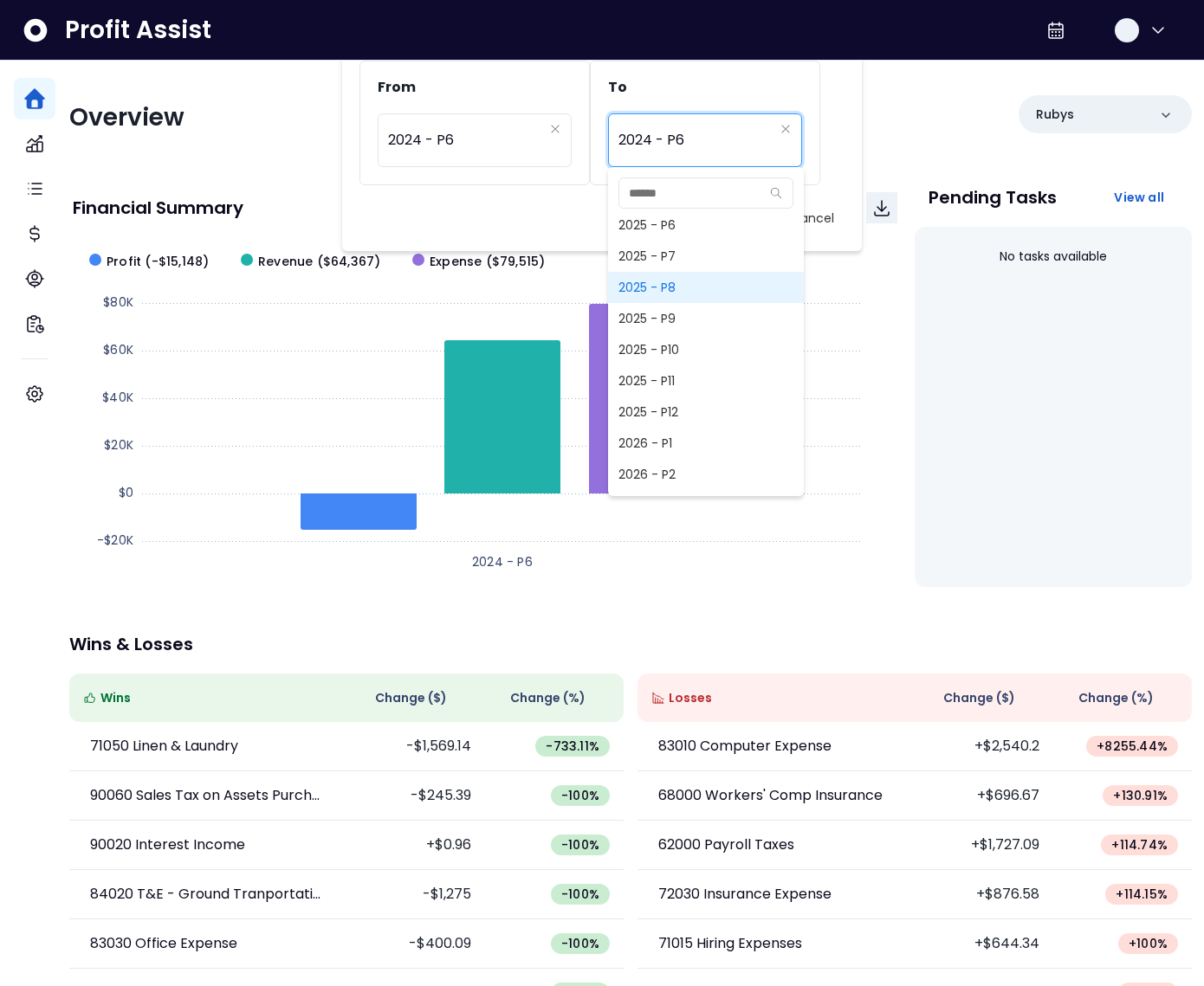
click at [669, 293] on span "2025 - P8" at bounding box center [706, 287] width 196 height 31
type input "*********"
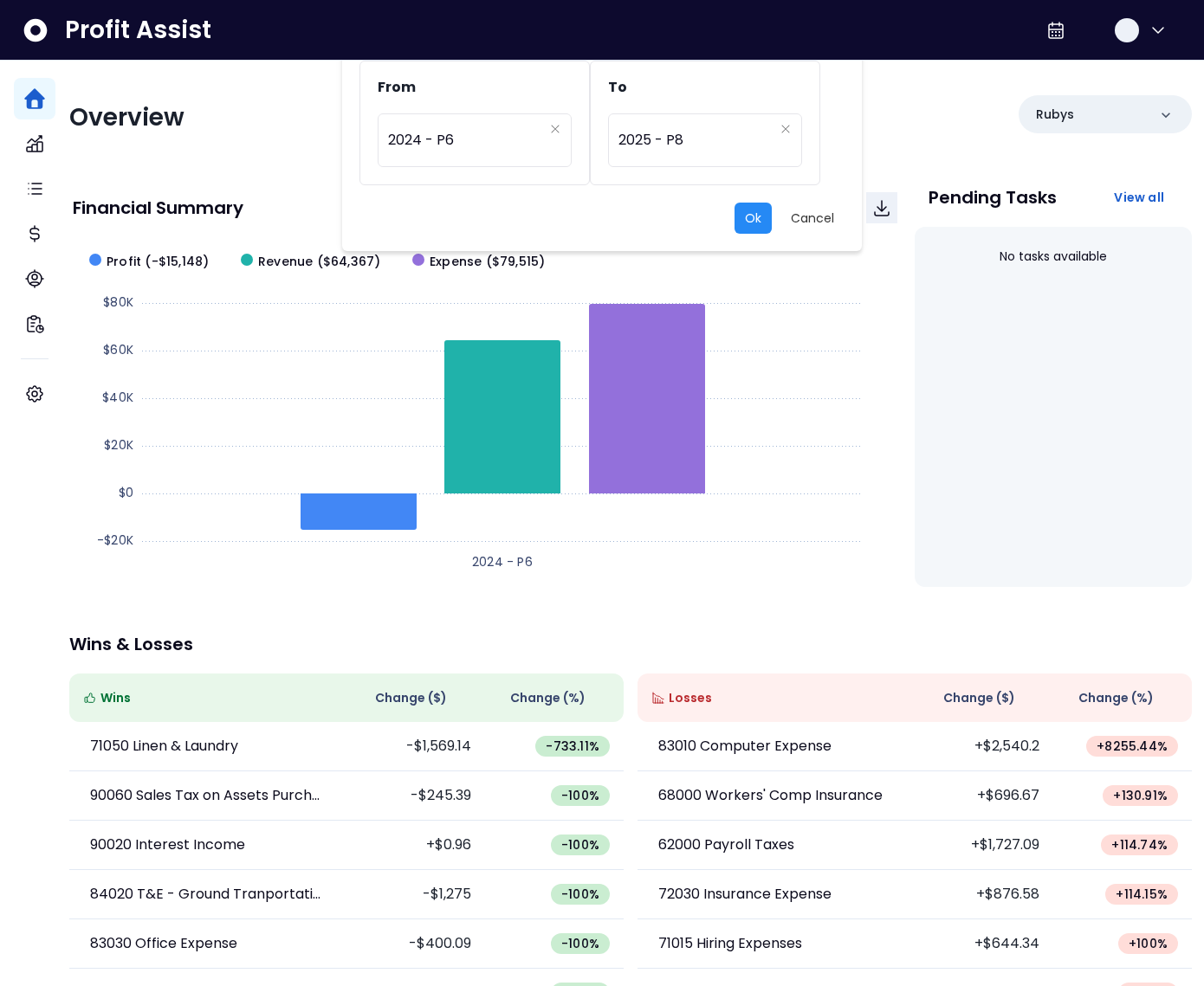
click at [750, 221] on button "Ok" at bounding box center [753, 218] width 37 height 31
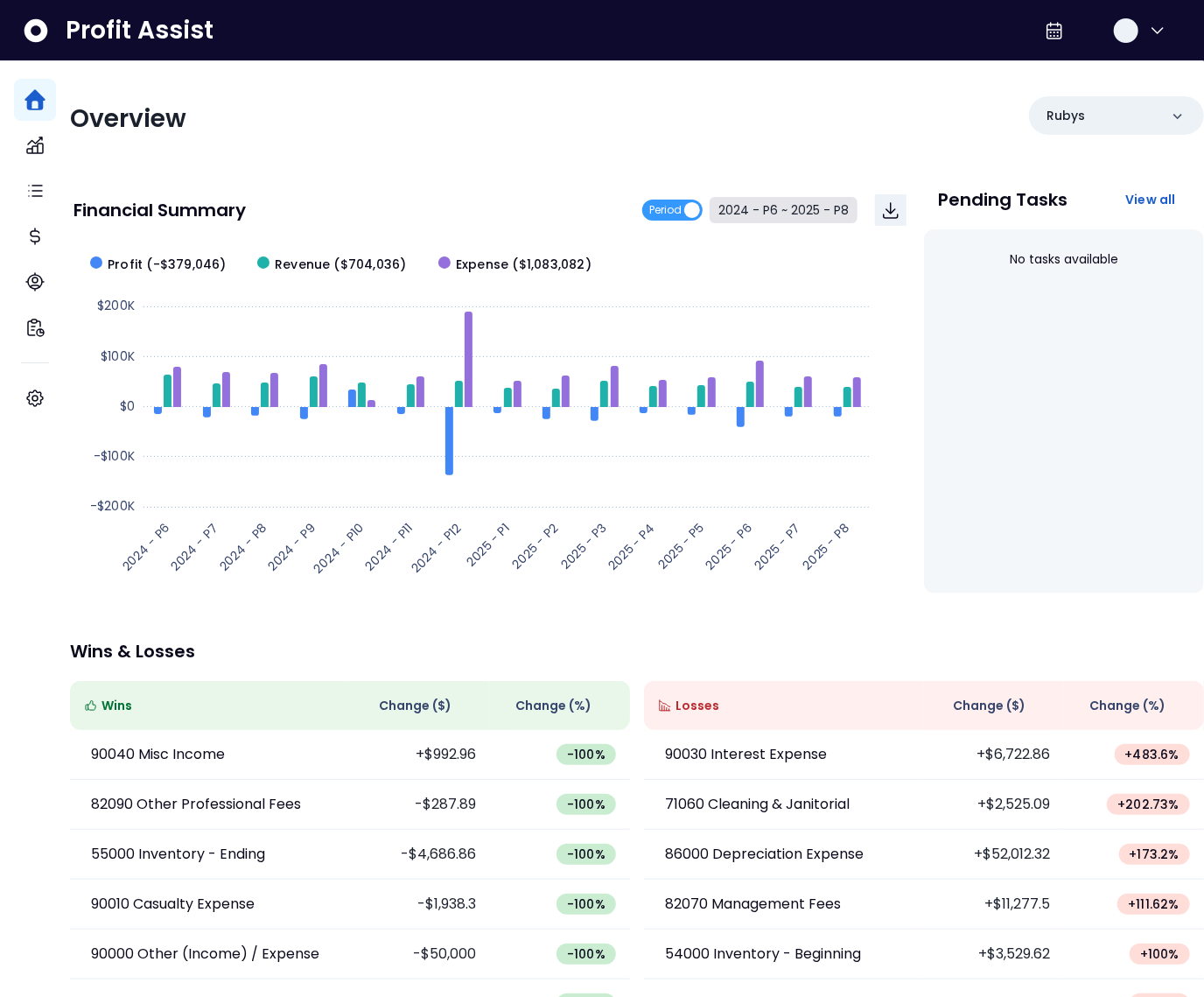
click at [202, 253] on rect at bounding box center [477, 414] width 807 height 350
click at [200, 261] on span "Profit (-$379,046)" at bounding box center [167, 265] width 119 height 18
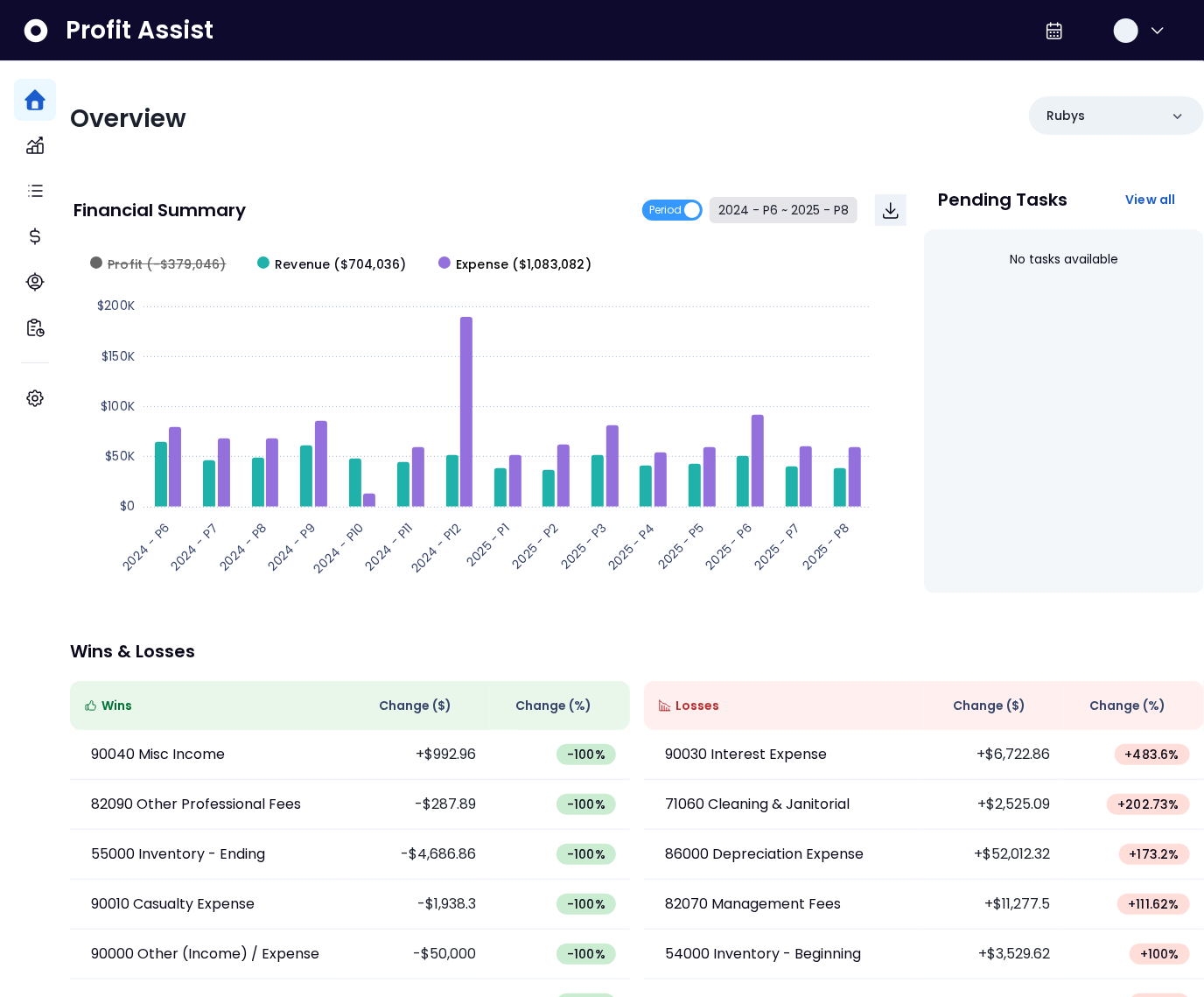
click at [497, 264] on span "Expense ($1,083,082)" at bounding box center [523, 265] width 136 height 18
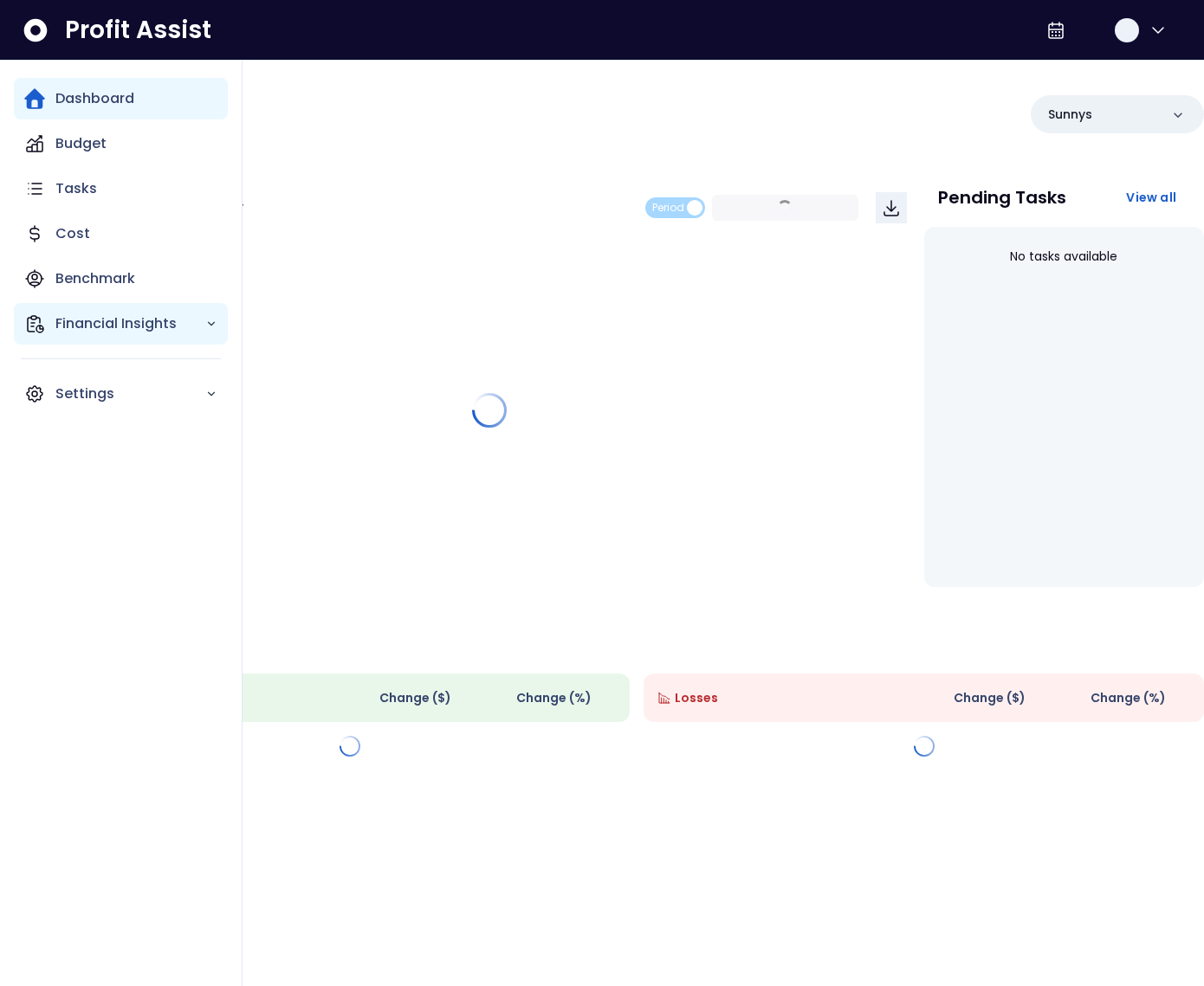
click at [46, 316] on div "Financial Insights" at bounding box center [120, 323] width 214 height 41
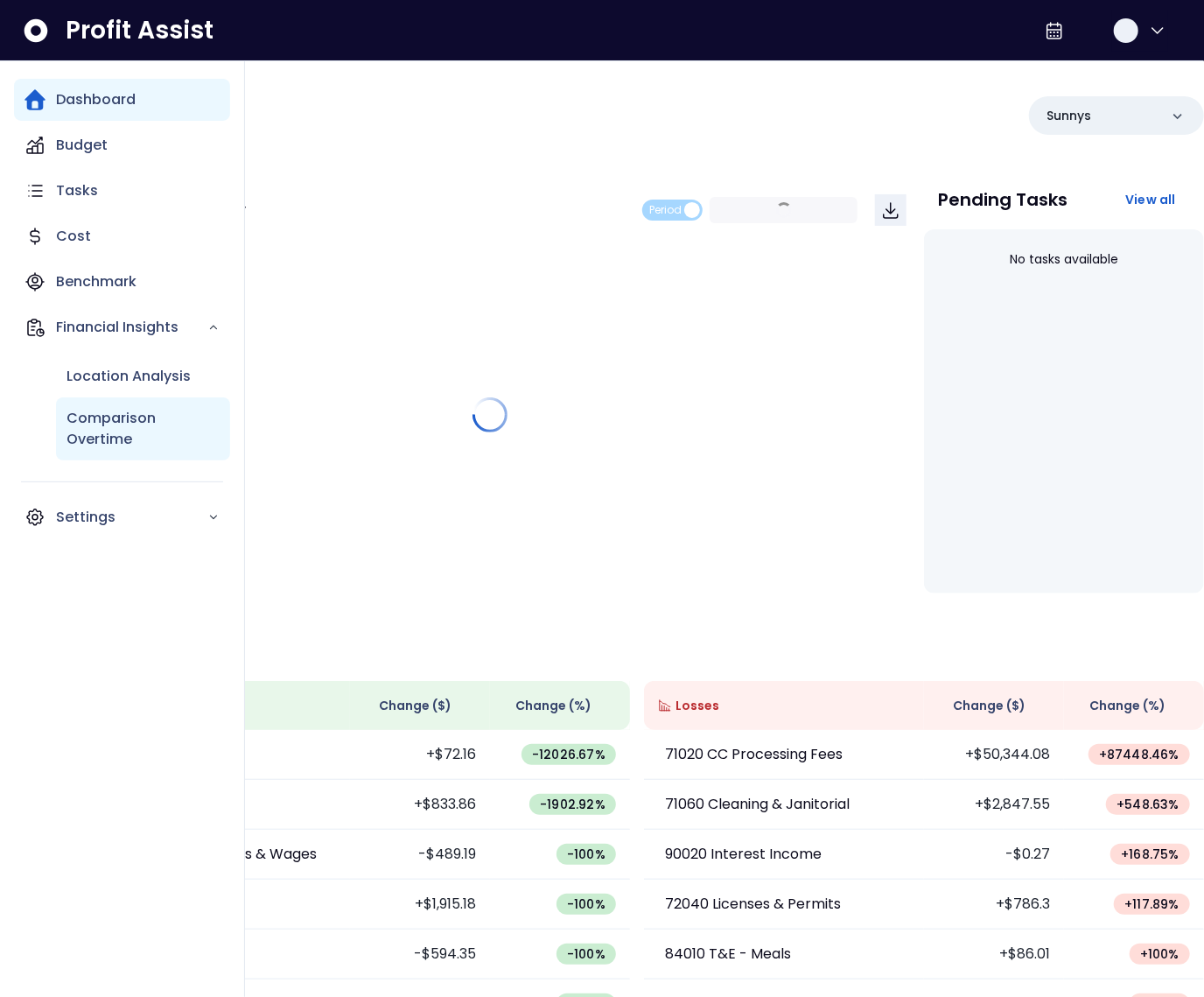
click at [107, 421] on p "Comparison Overtime" at bounding box center [143, 429] width 153 height 42
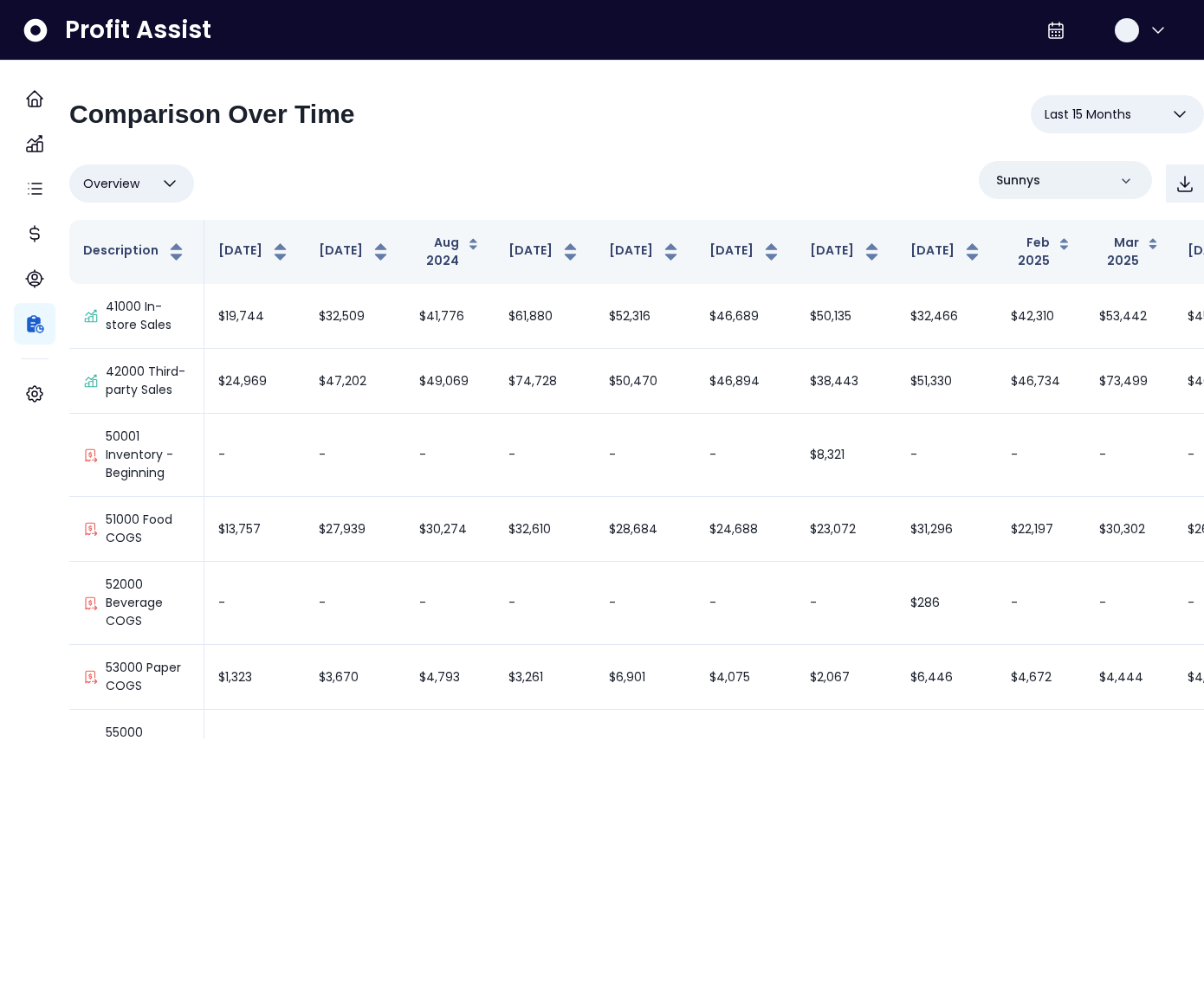
click at [1082, 102] on button "Last 15 Months" at bounding box center [1117, 114] width 174 height 38
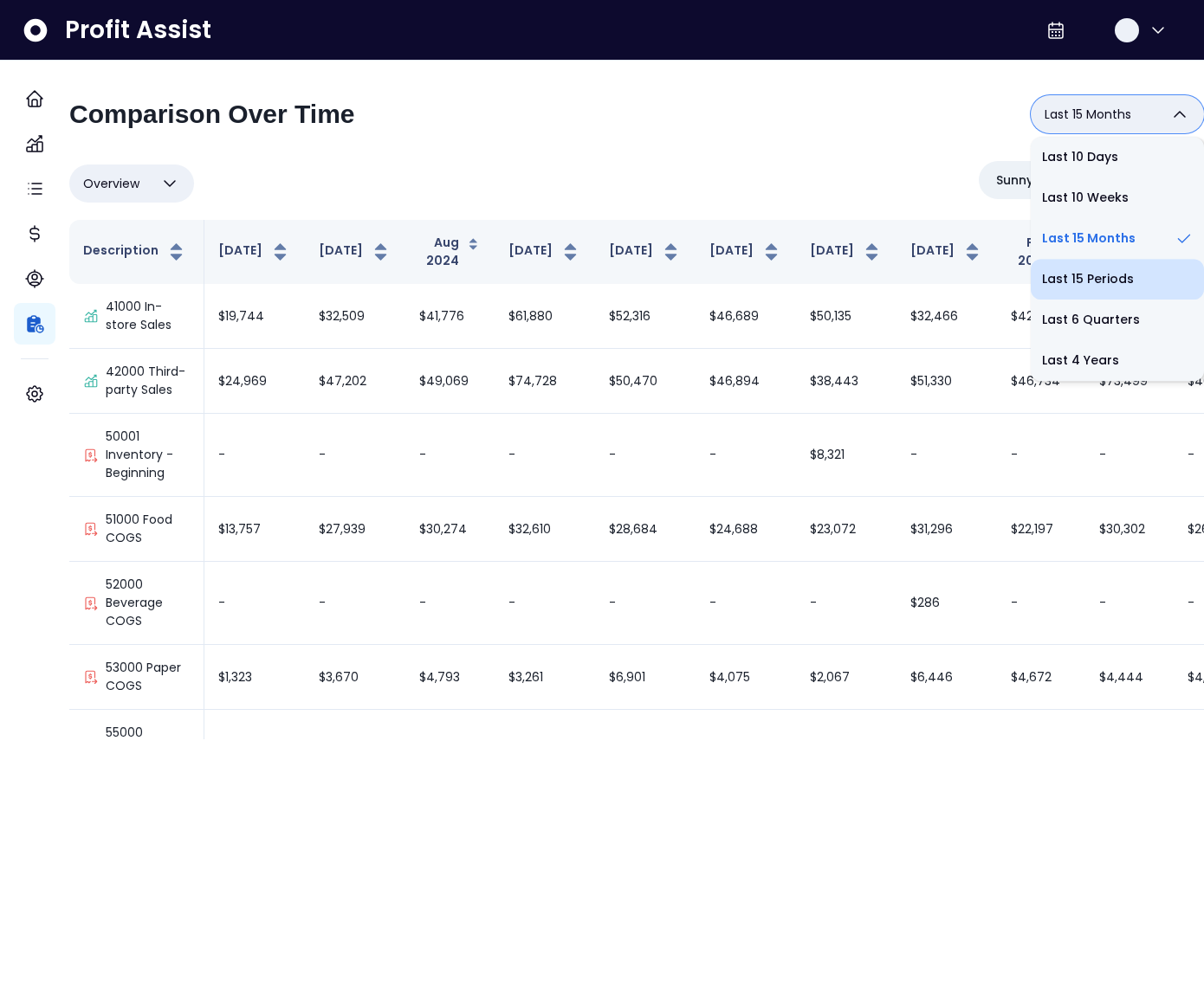
click at [1083, 271] on li "Last 15 Periods" at bounding box center [1117, 279] width 174 height 40
type input "**********"
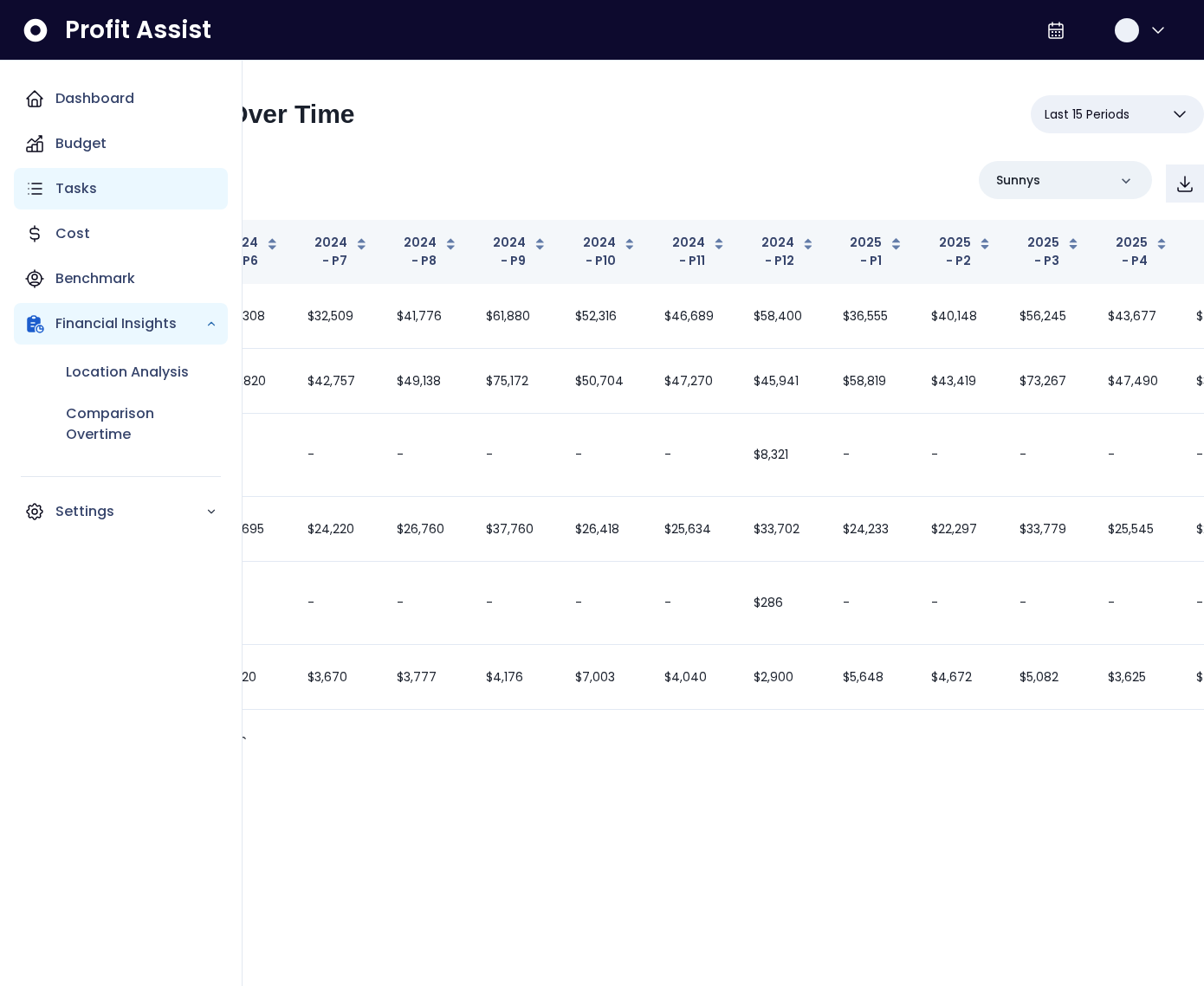
click at [154, 193] on div "Tasks" at bounding box center [120, 188] width 214 height 41
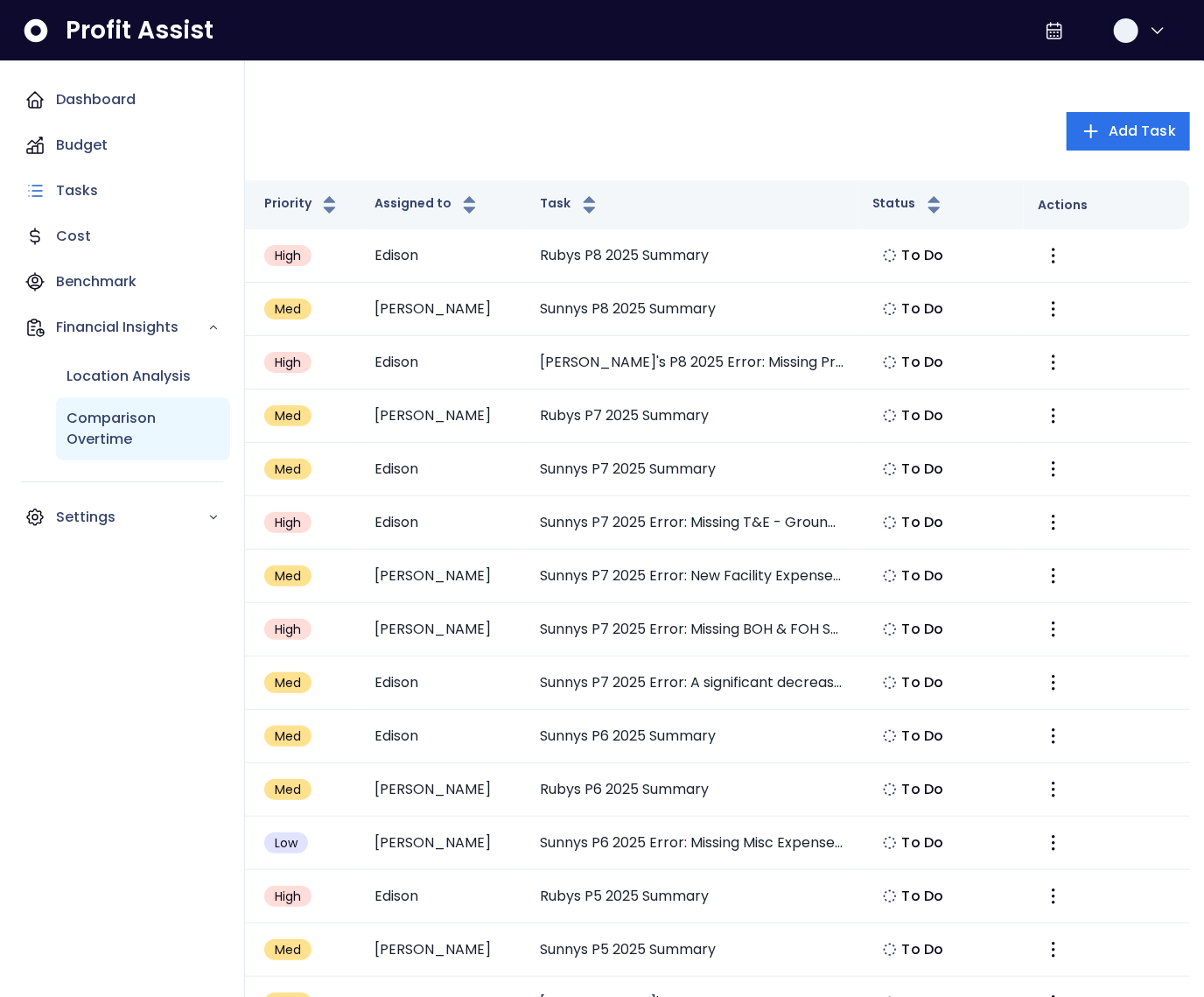
click at [109, 415] on p "Comparison Overtime" at bounding box center [143, 429] width 153 height 42
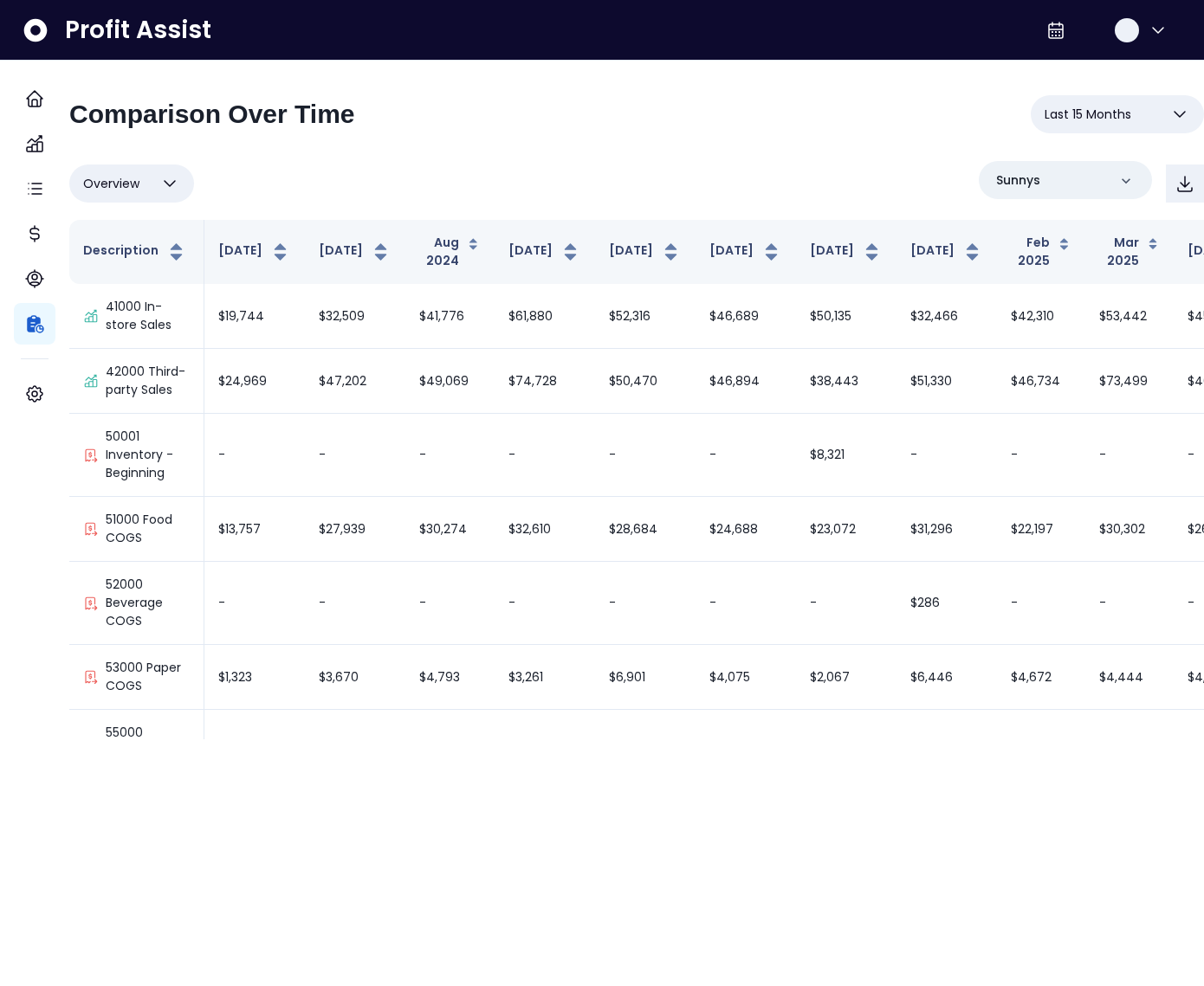
click at [1087, 116] on span "Last 15 Months" at bounding box center [1088, 114] width 86 height 21
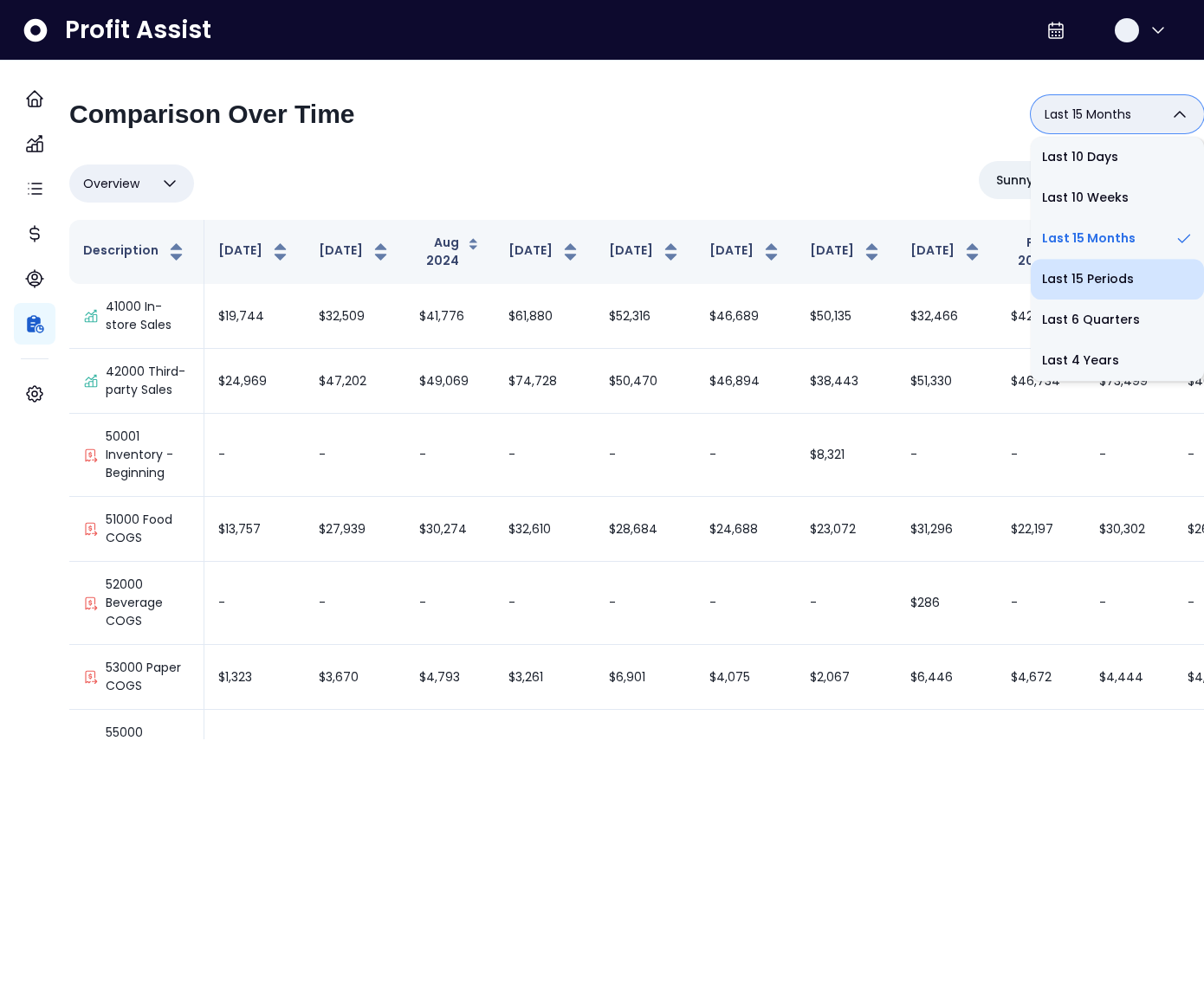
click at [1079, 278] on li "Last 15 Periods" at bounding box center [1117, 279] width 174 height 40
type input "**********"
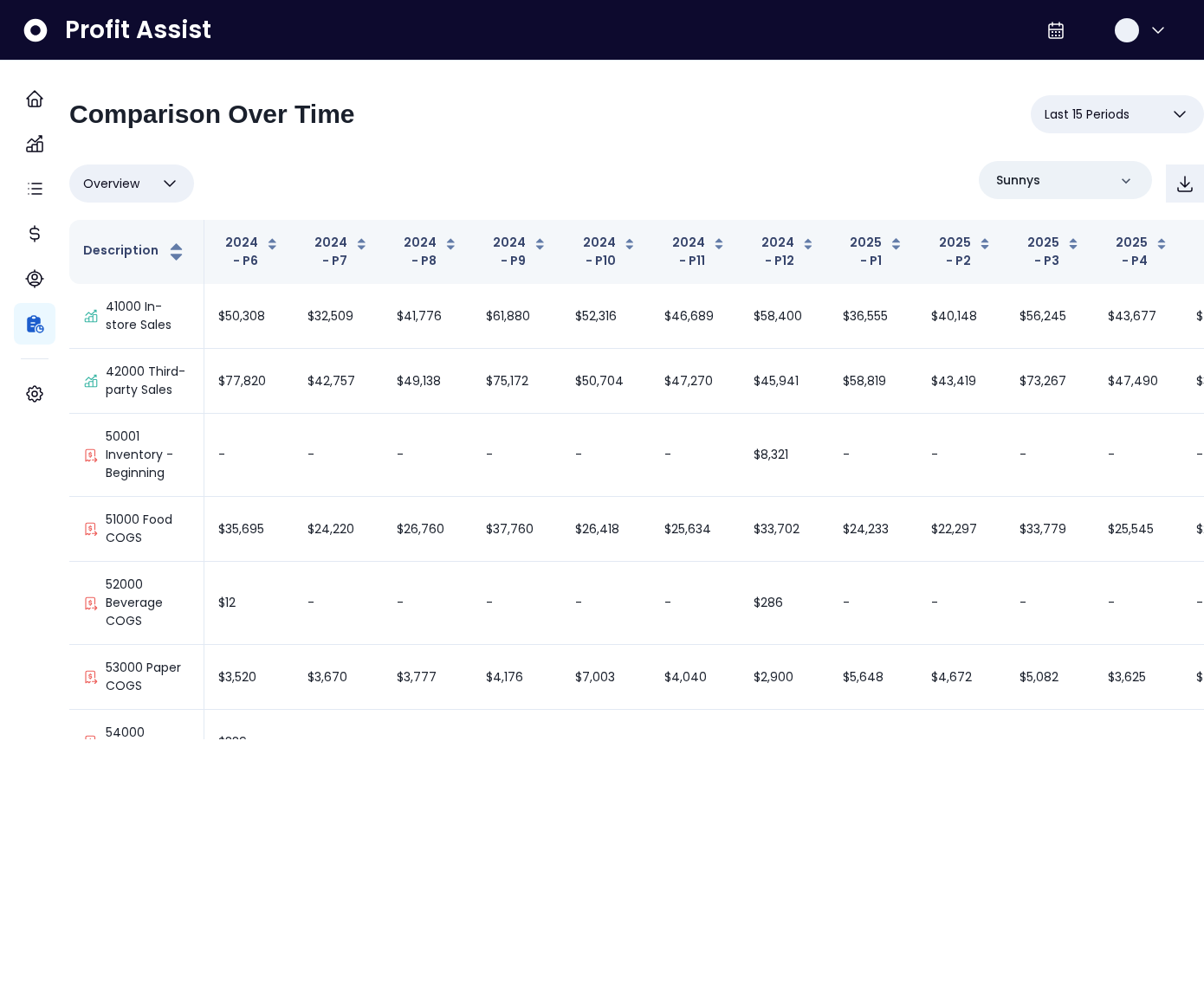
click at [180, 180] on icon "button" at bounding box center [170, 184] width 21 height 21
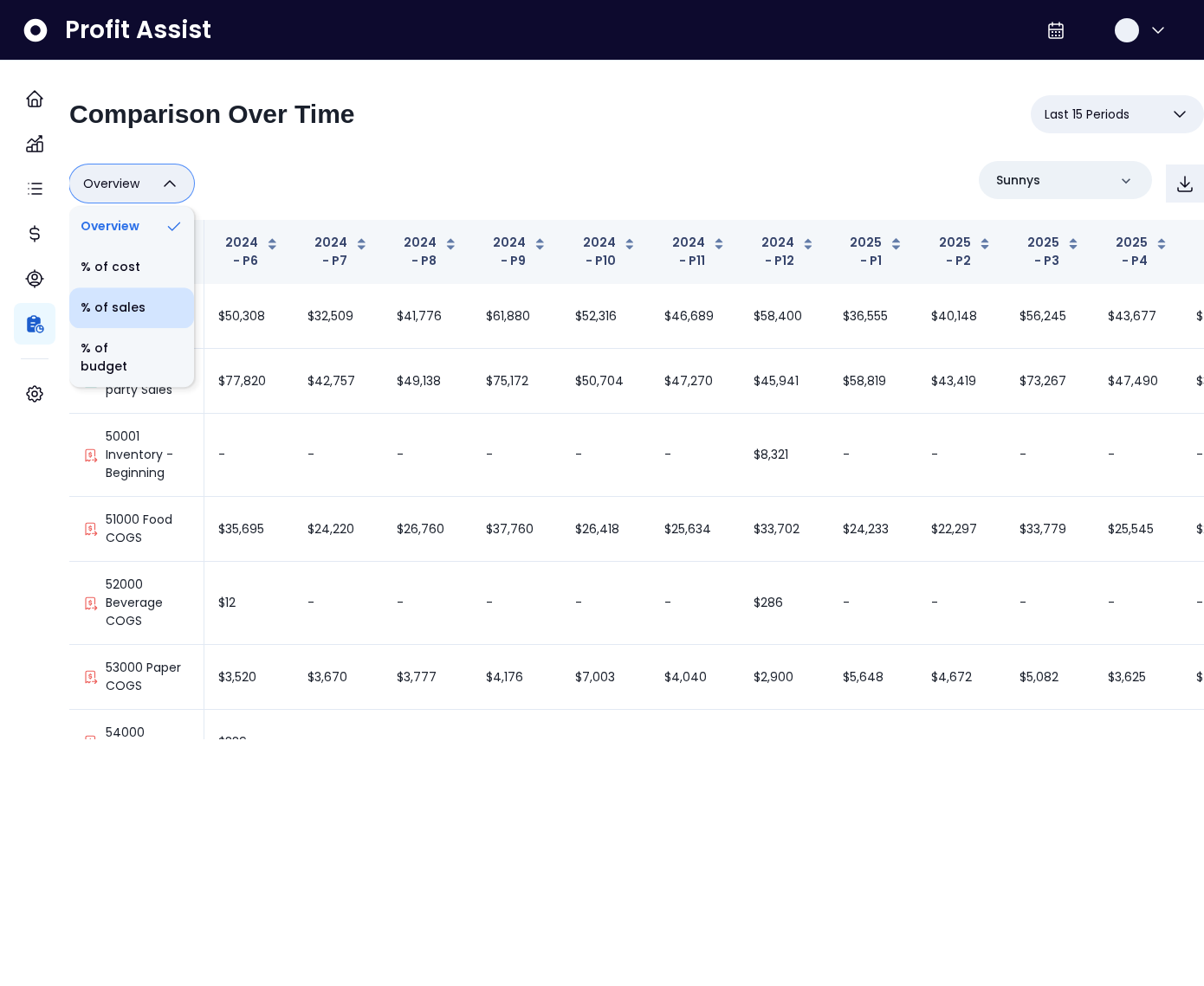
click at [162, 309] on li "% of sales" at bounding box center [131, 308] width 125 height 40
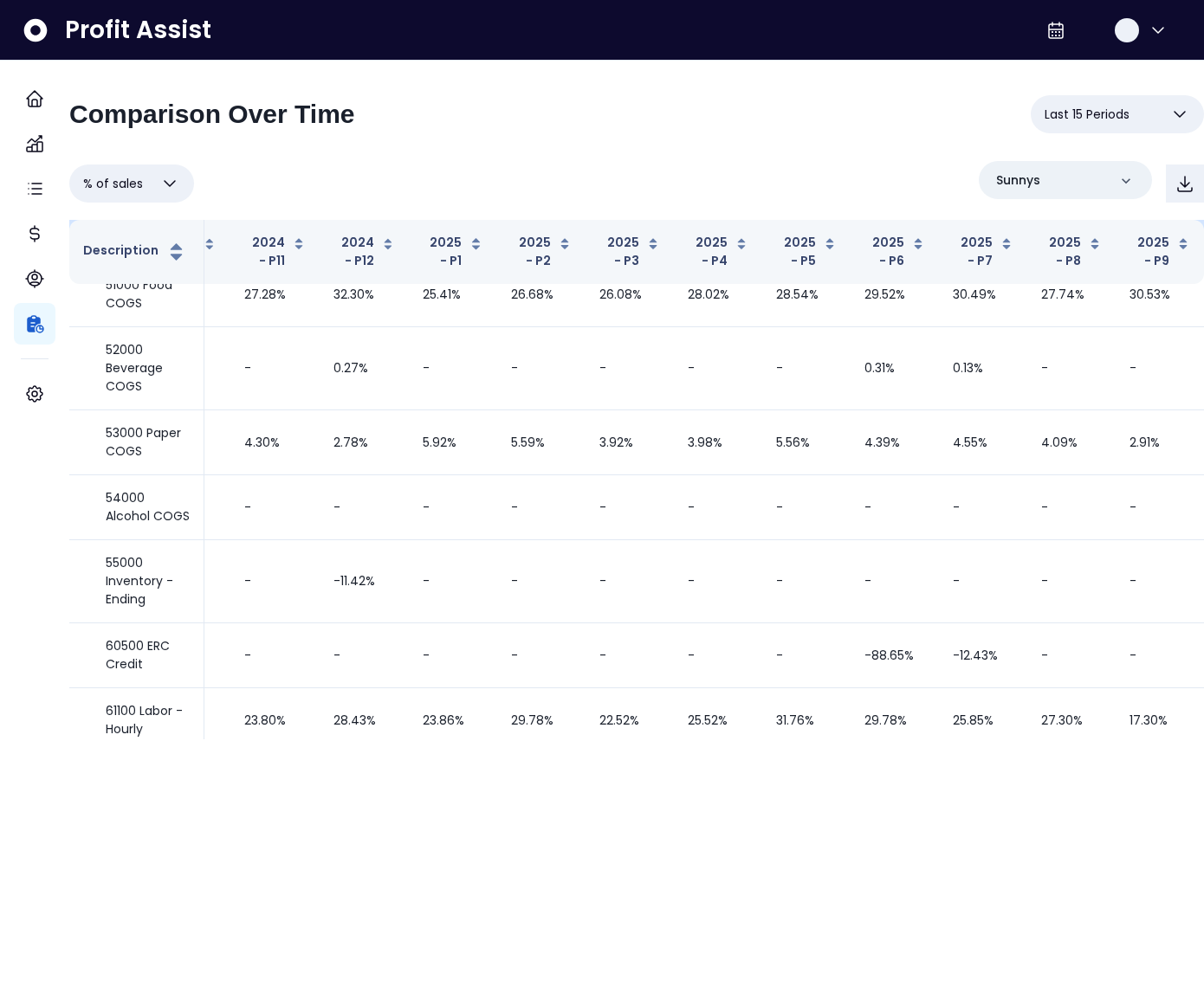
scroll to position [0, 421]
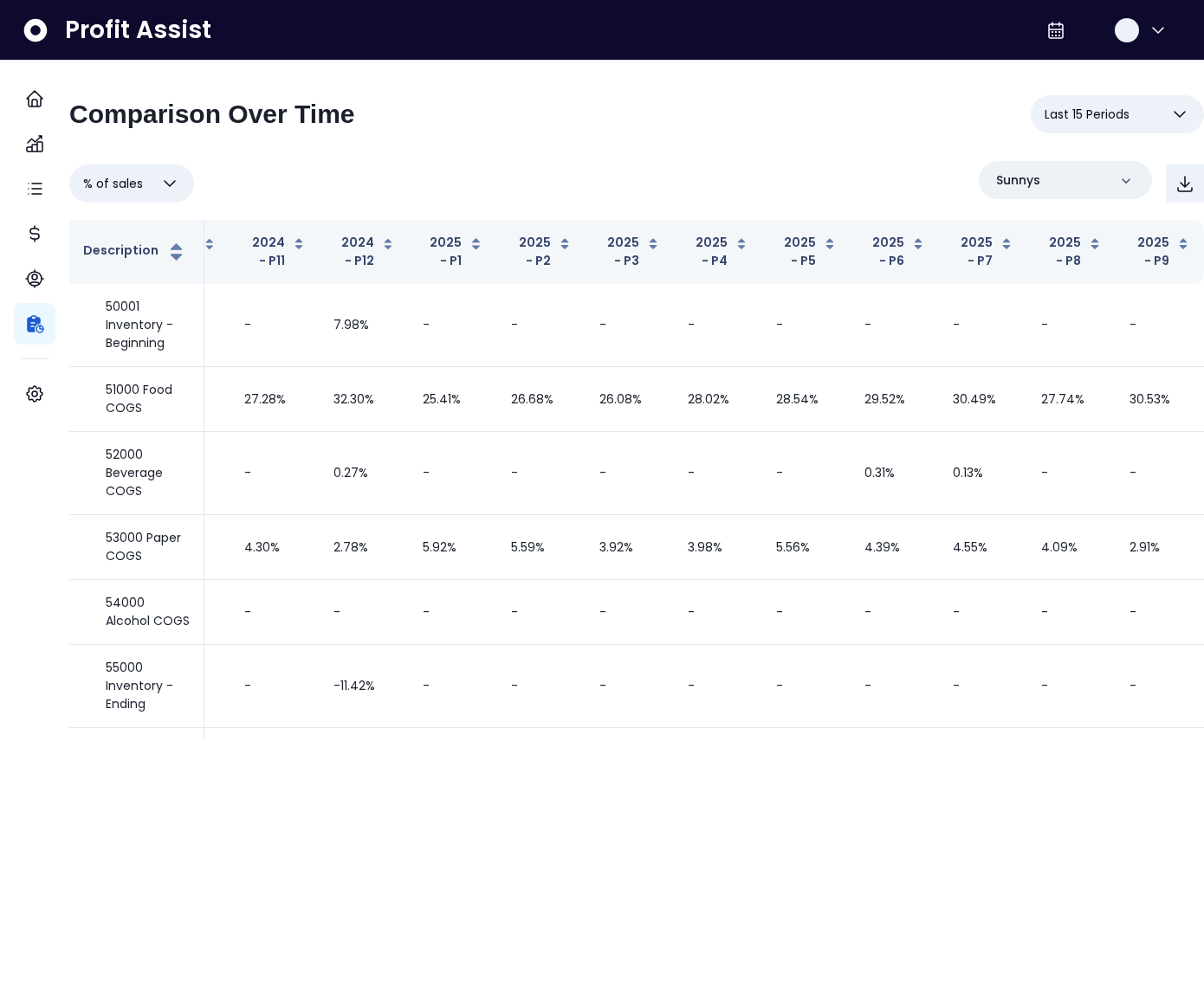
click at [170, 183] on button "% of sales" at bounding box center [131, 184] width 125 height 38
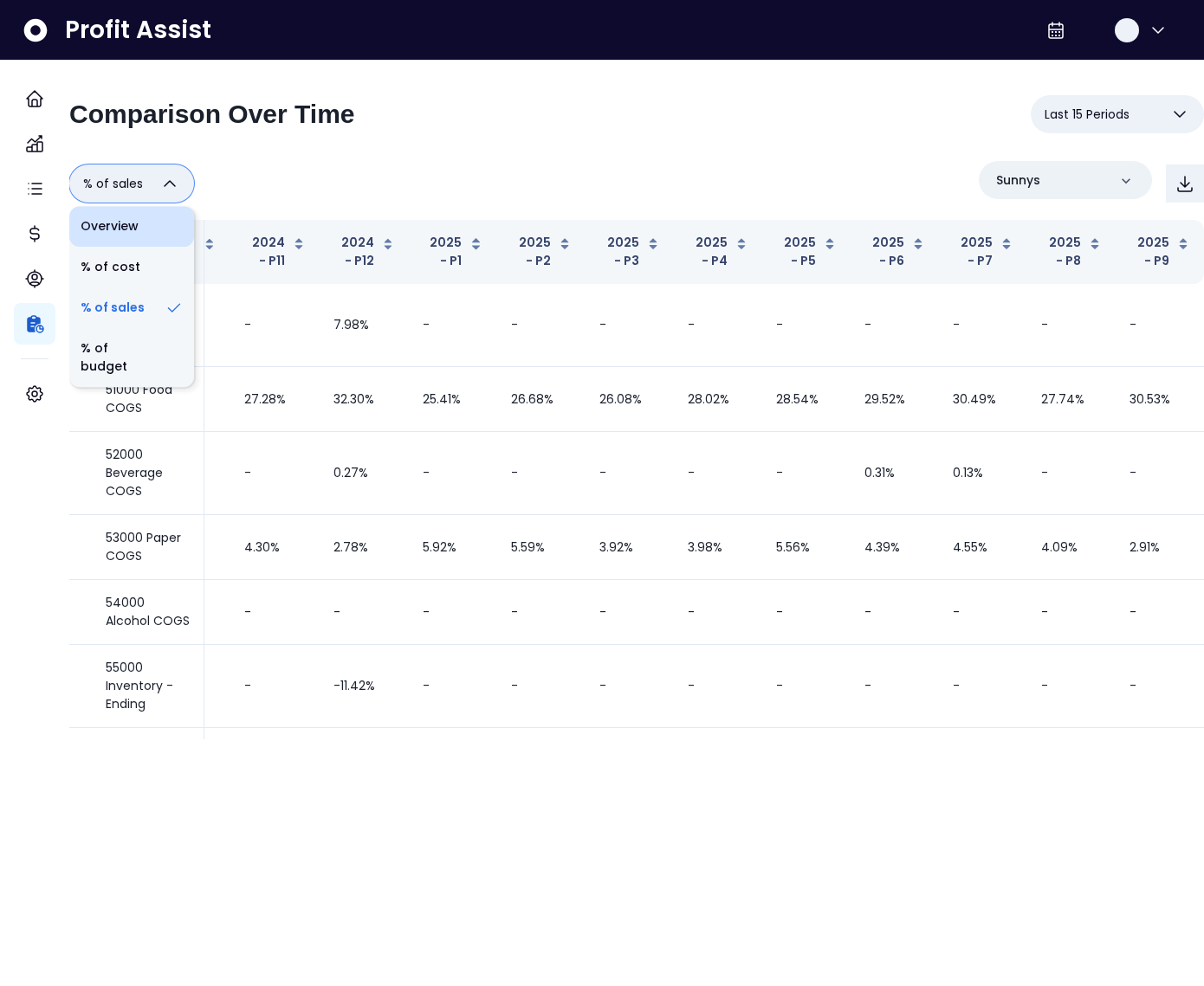
click at [147, 214] on li "Overview" at bounding box center [131, 226] width 125 height 40
type input "********"
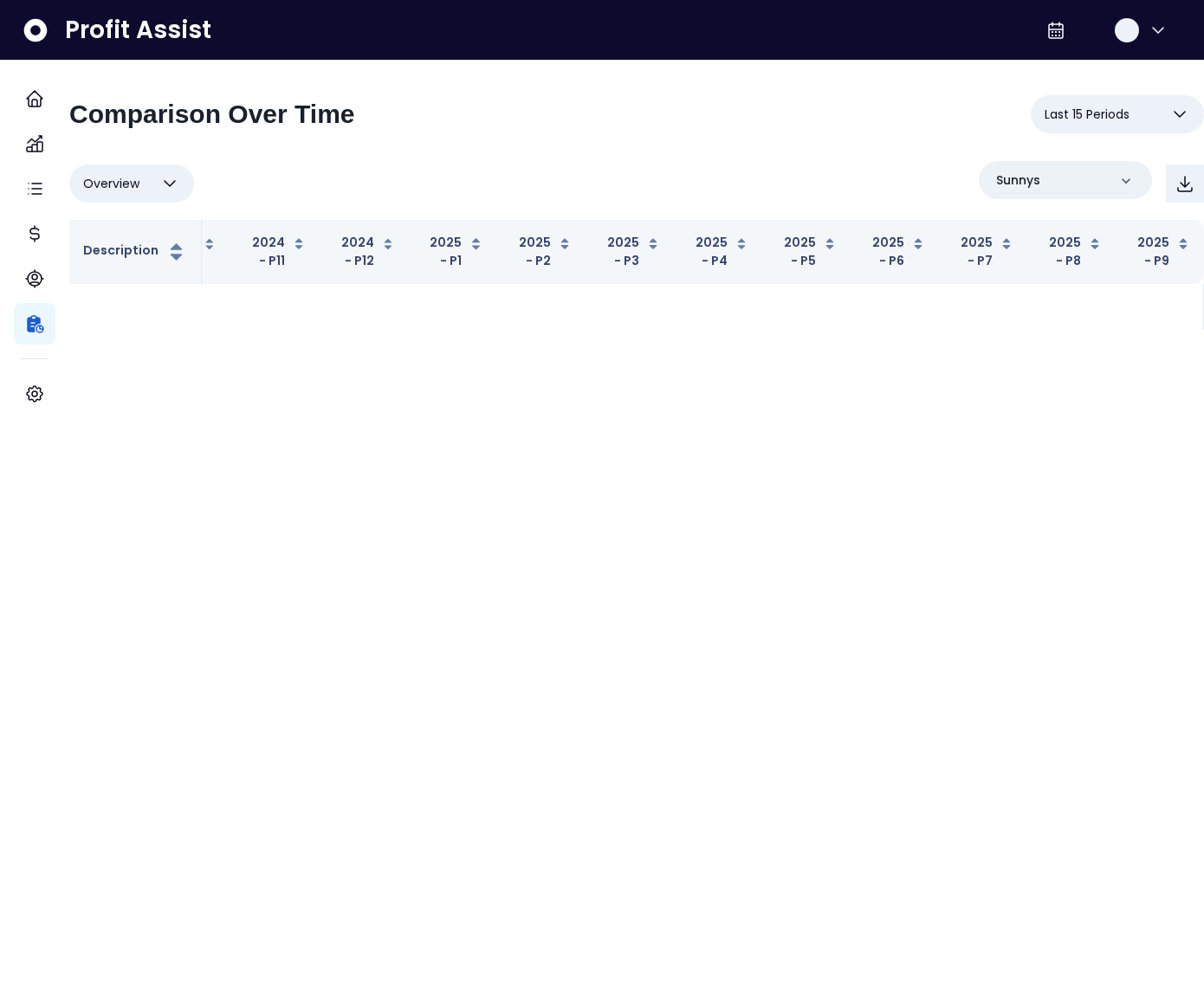
scroll to position [0, 402]
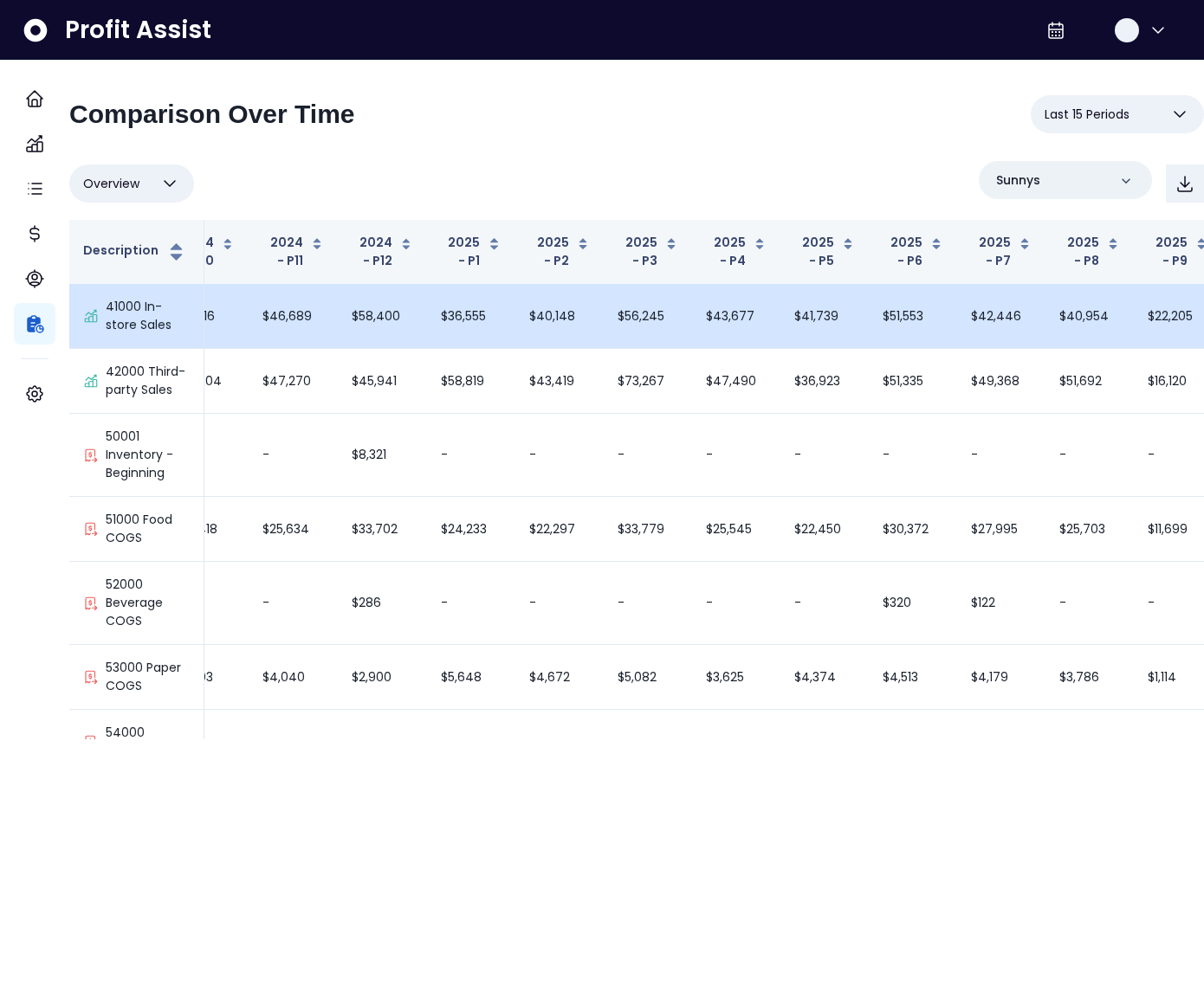
click at [409, 320] on td "$58,400" at bounding box center [382, 317] width 89 height 65
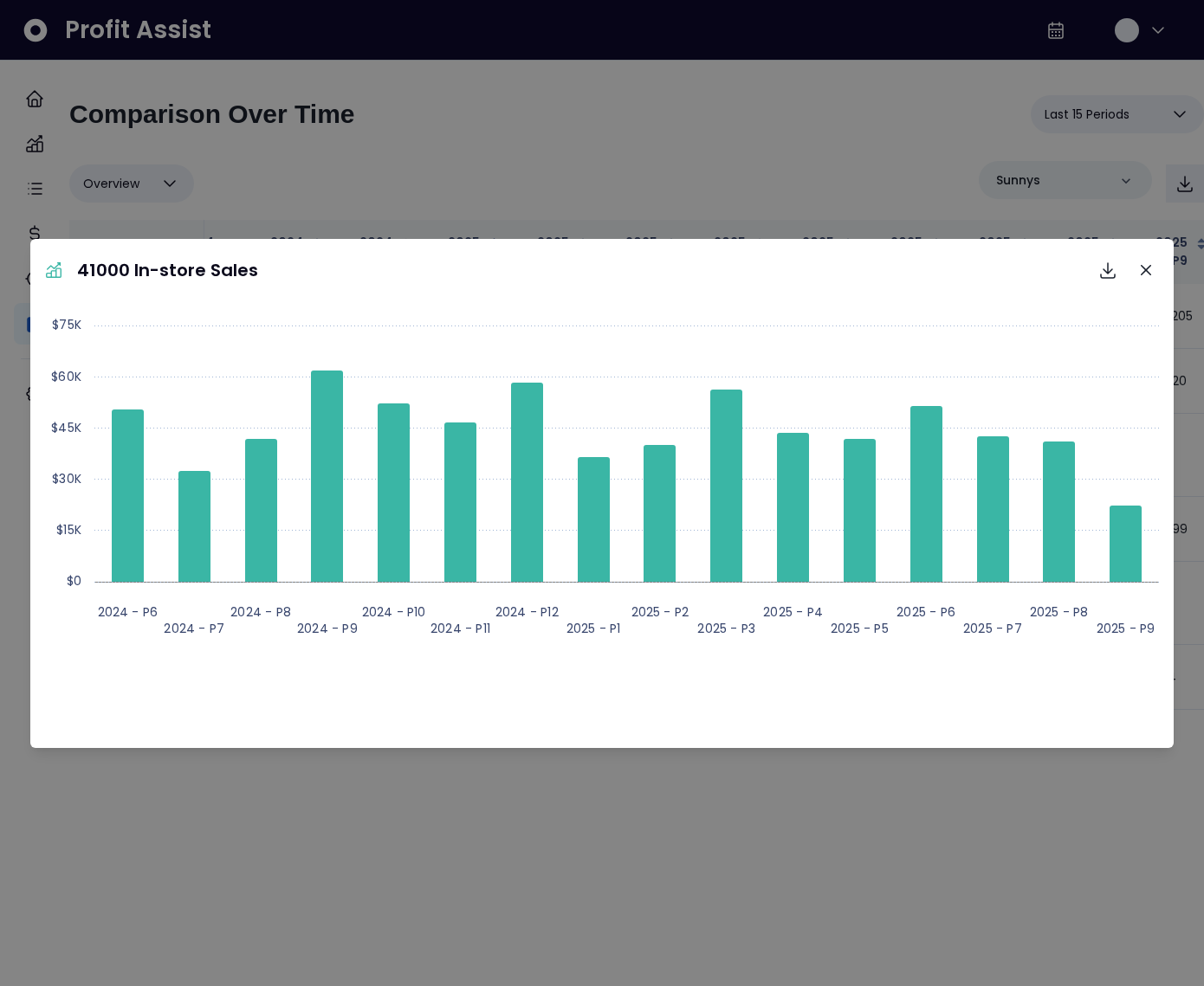
click at [878, 718] on div "Created with Highcharts 11.4.8 2024 - P6 2024 - P7 2024 - P8 2024 - P9 2024 - P…" at bounding box center [602, 524] width 1130 height 433
click at [1153, 269] on button "Close" at bounding box center [1145, 270] width 28 height 28
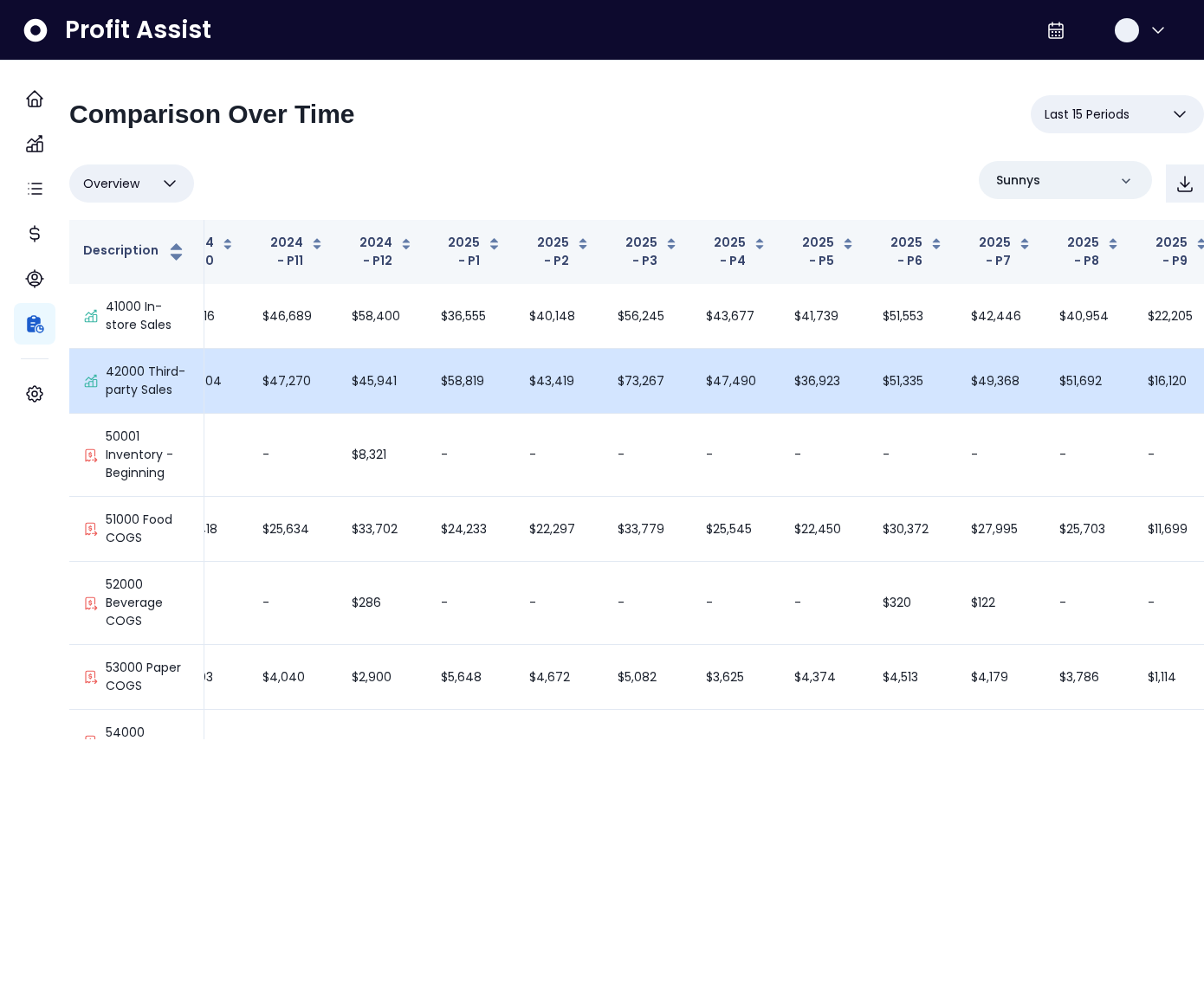
click at [692, 394] on td "$47,490" at bounding box center [736, 382] width 88 height 65
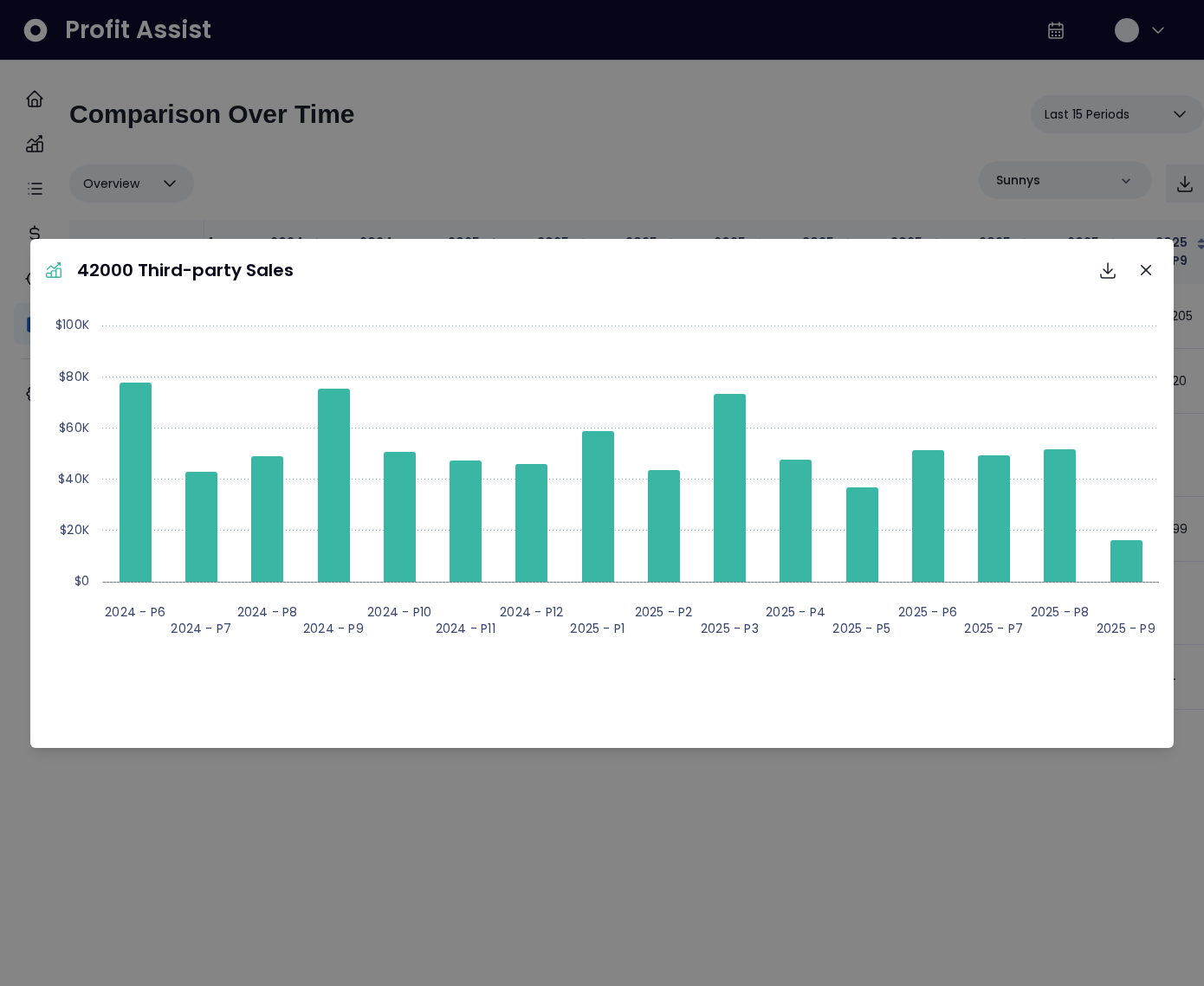
click at [770, 203] on div "42000 Third-party Sales Download SVG Download PNG Download CSV Created with Hig…" at bounding box center [602, 493] width 1204 height 986
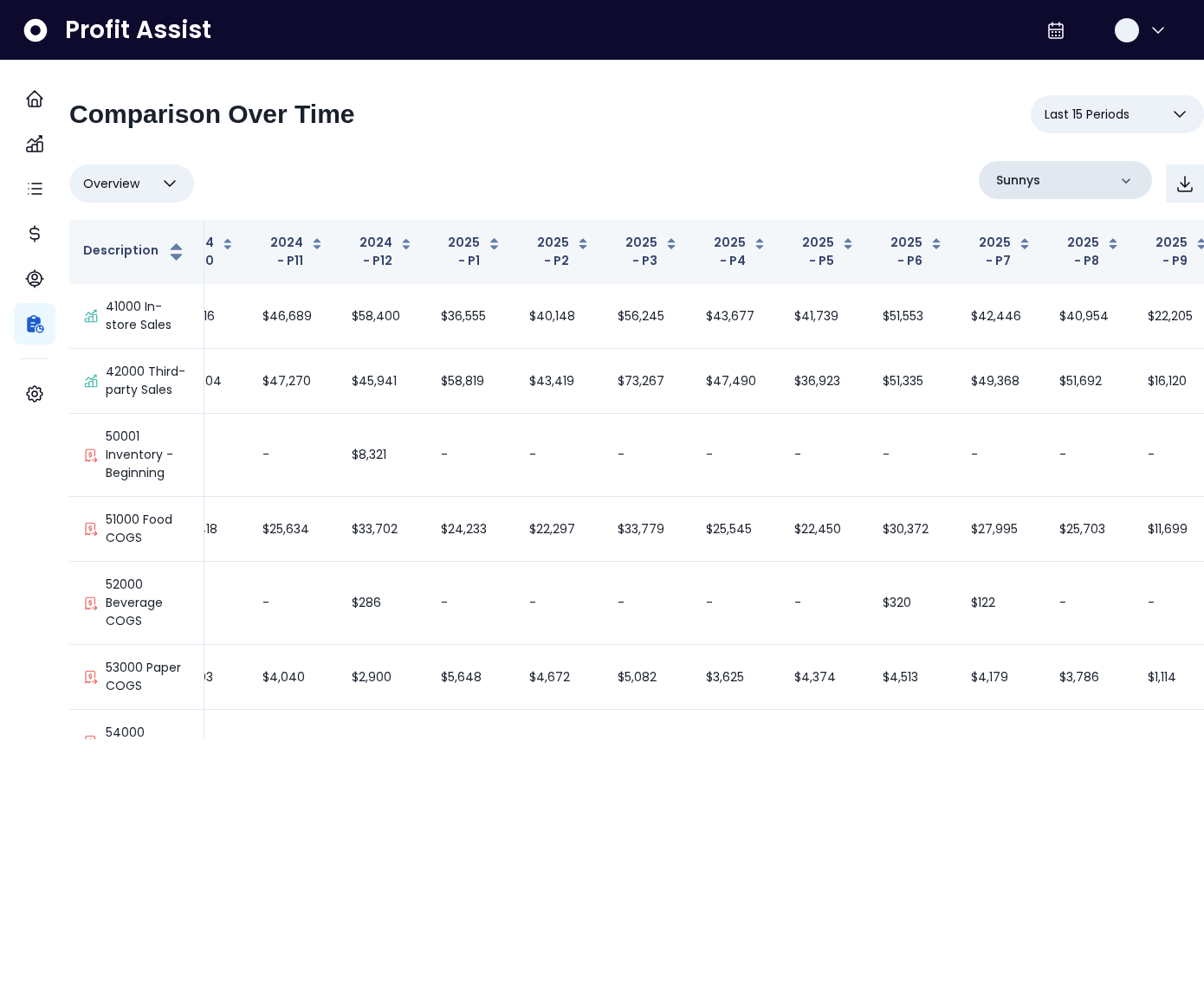
click at [1002, 188] on p "Sunnys" at bounding box center [1018, 180] width 44 height 18
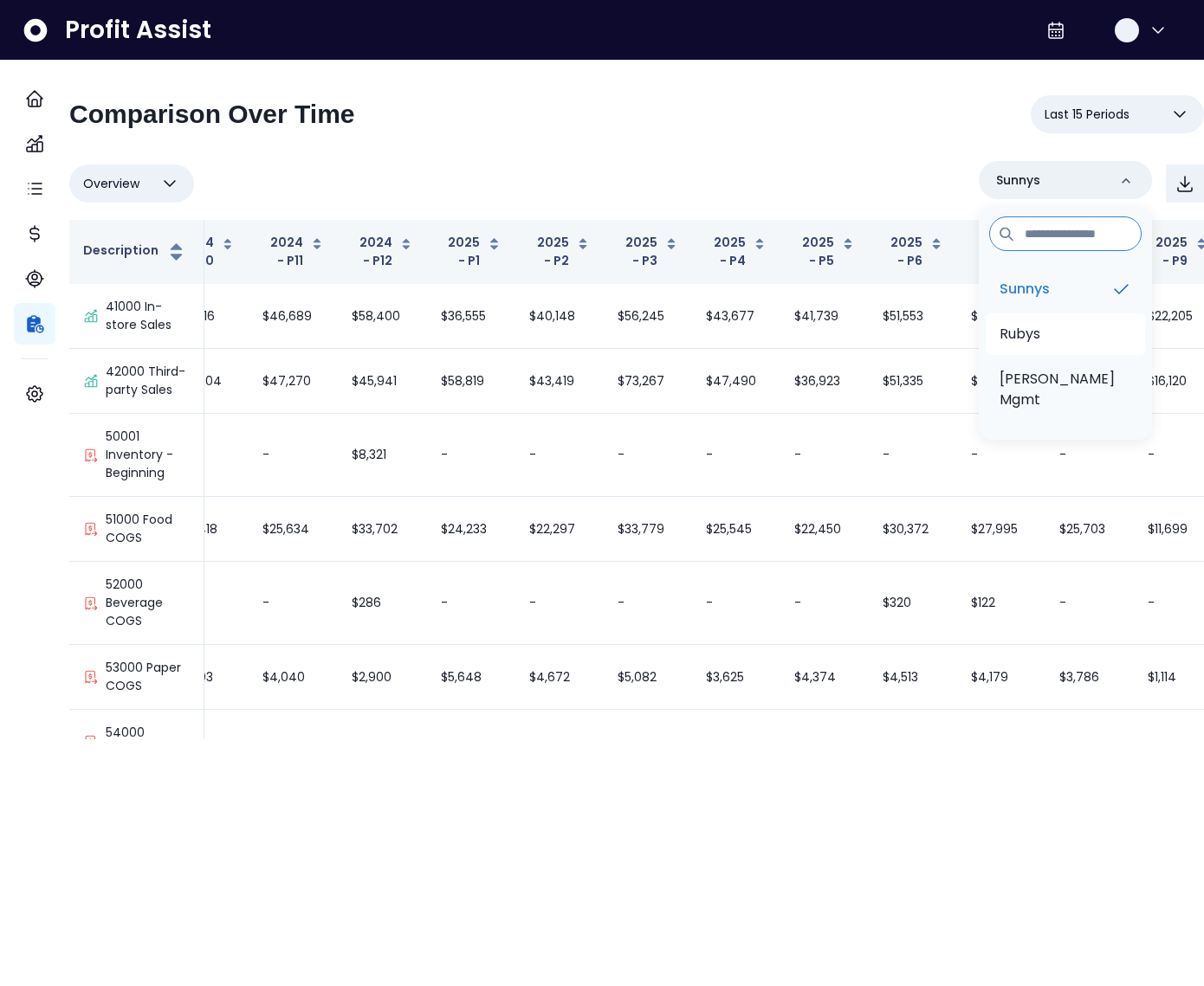
click at [1020, 325] on p "Rubys" at bounding box center [1020, 335] width 40 height 21
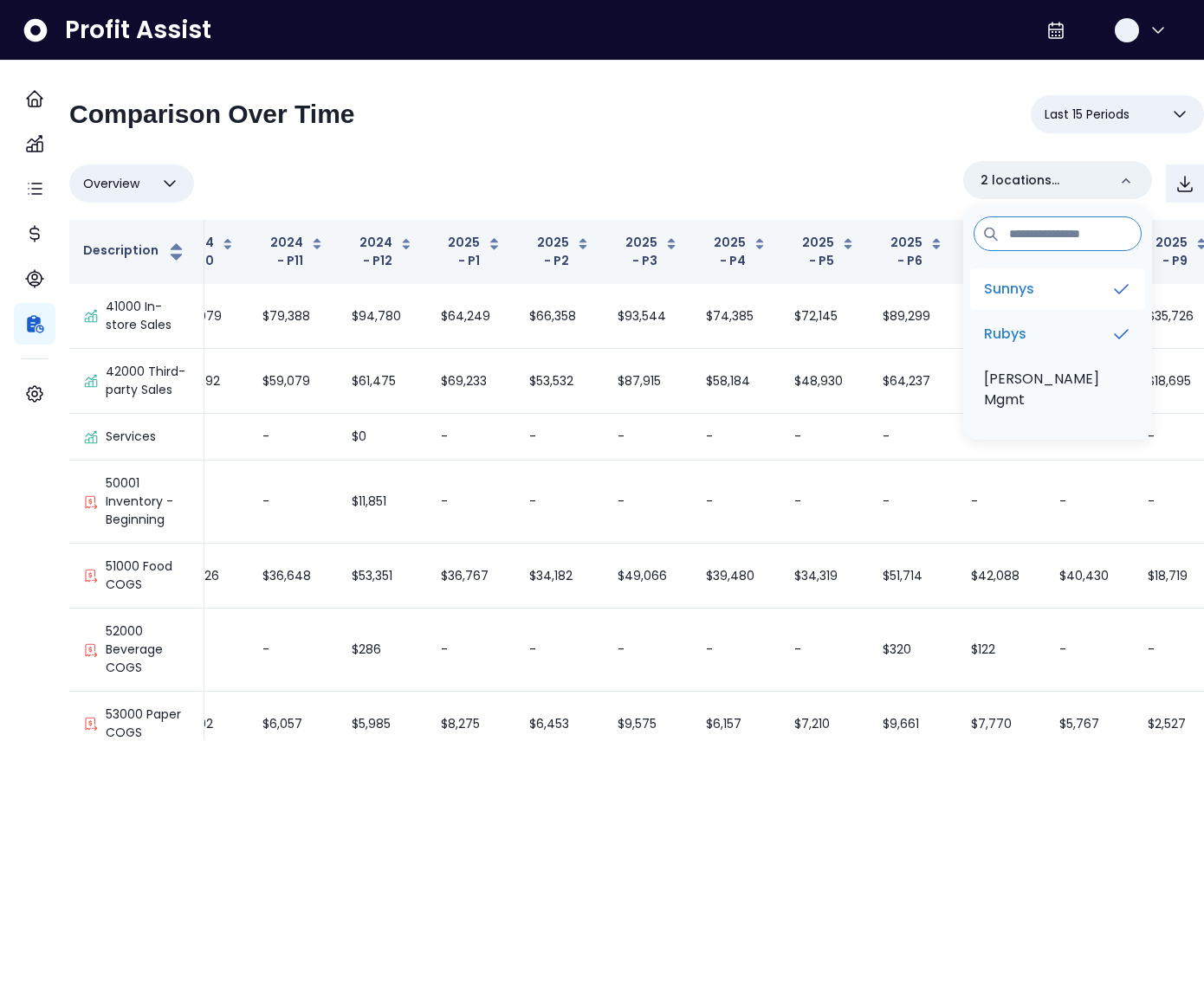
click at [989, 299] on li "Sunnys" at bounding box center [1057, 289] width 175 height 41
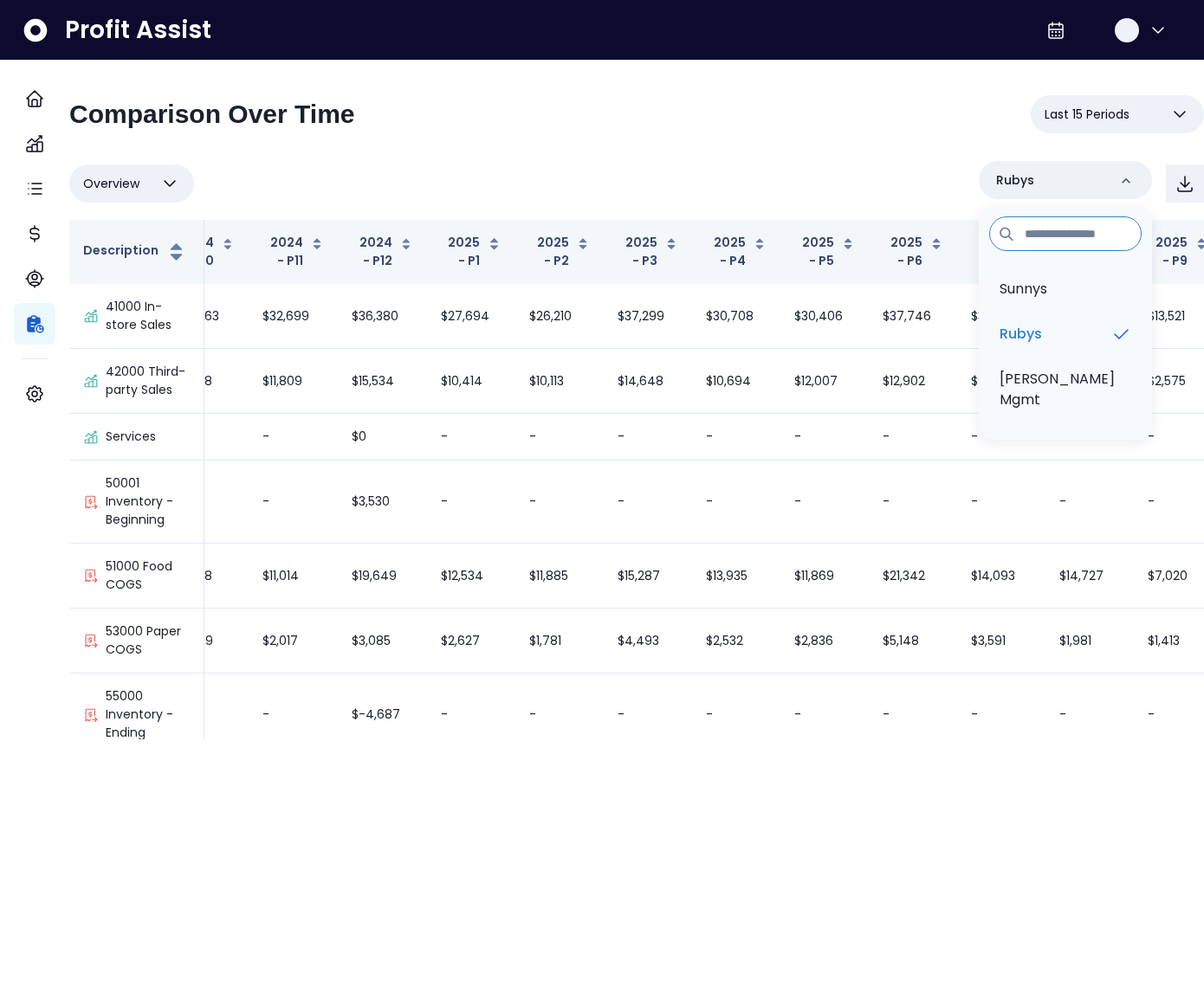
click at [699, 176] on div "Overview Overview % of cost % of sales % of budget ******** Rubys Sunnys Rubys …" at bounding box center [636, 183] width 1135 height 45
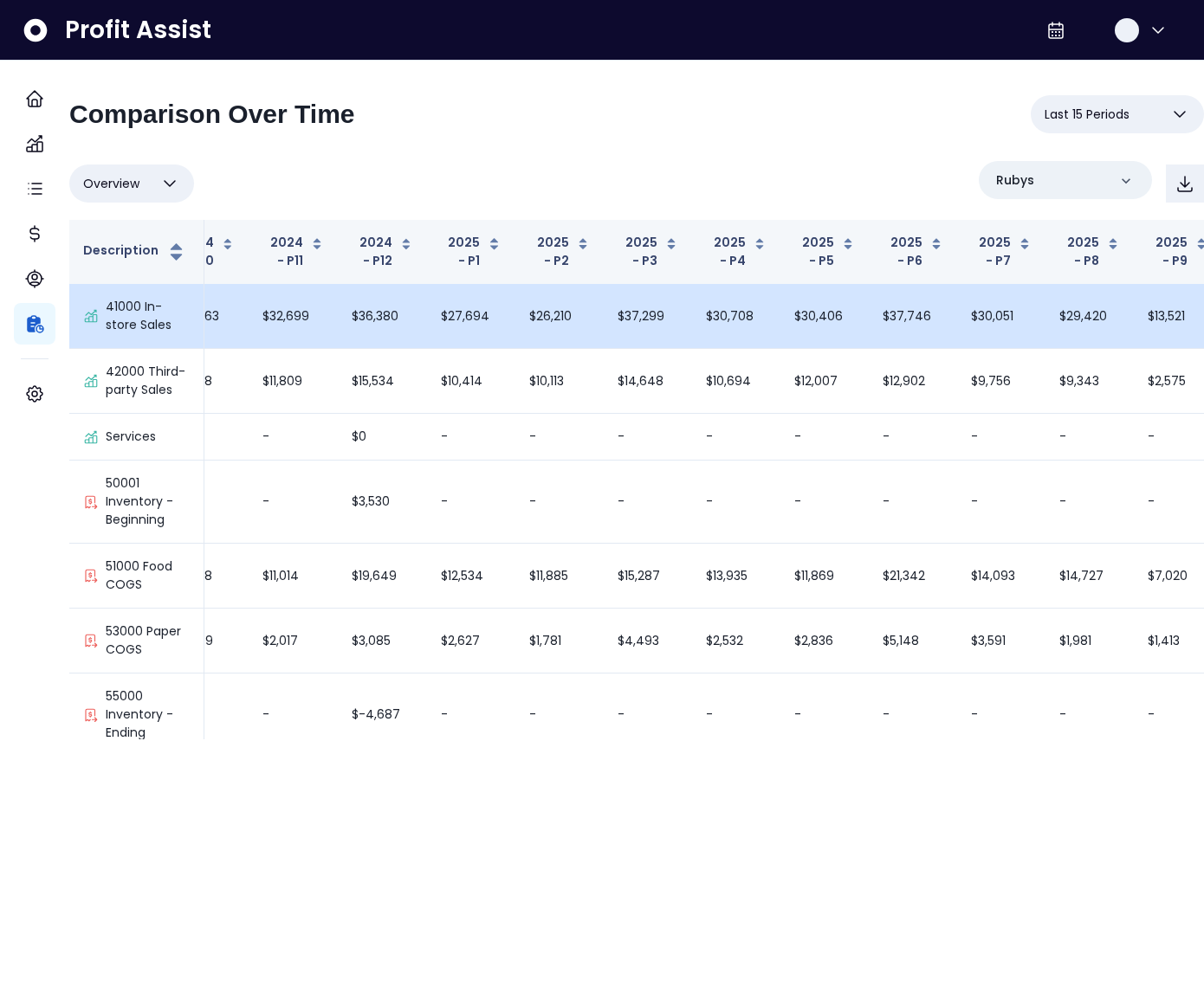
click at [539, 332] on td "$26,210" at bounding box center [559, 317] width 88 height 65
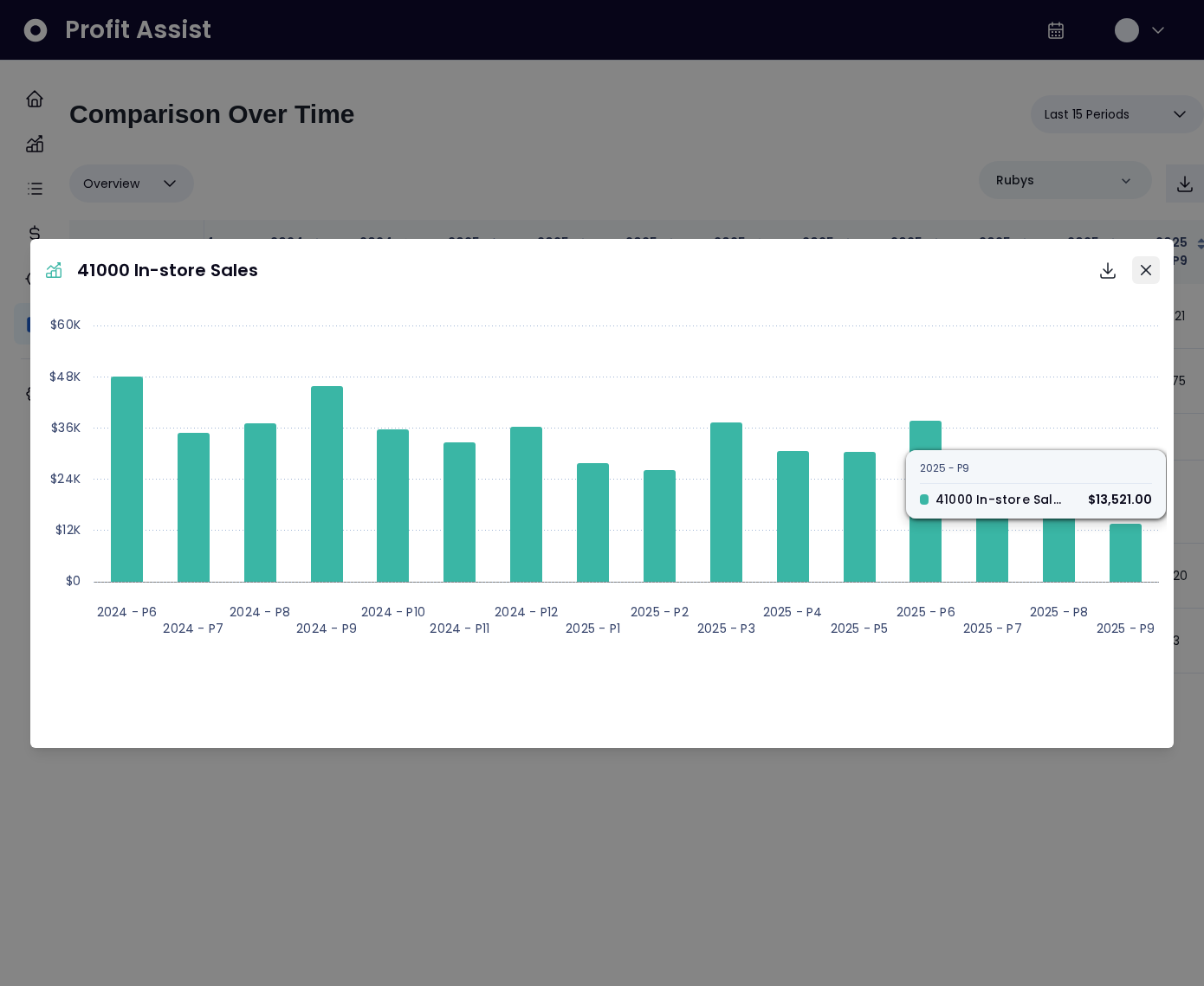
click at [1150, 276] on button "Close" at bounding box center [1145, 270] width 28 height 28
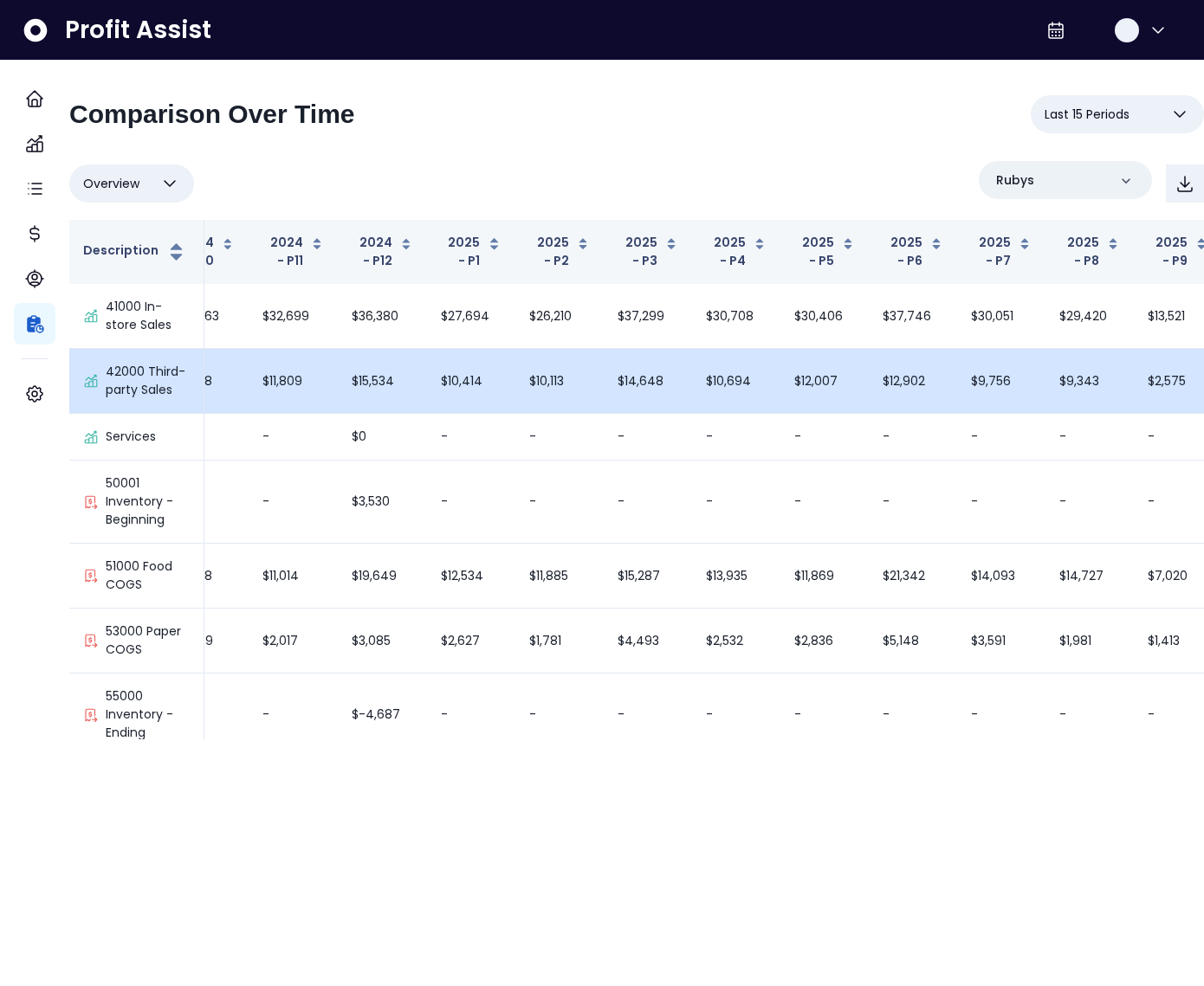
click at [725, 379] on td "$10,694" at bounding box center [736, 382] width 88 height 65
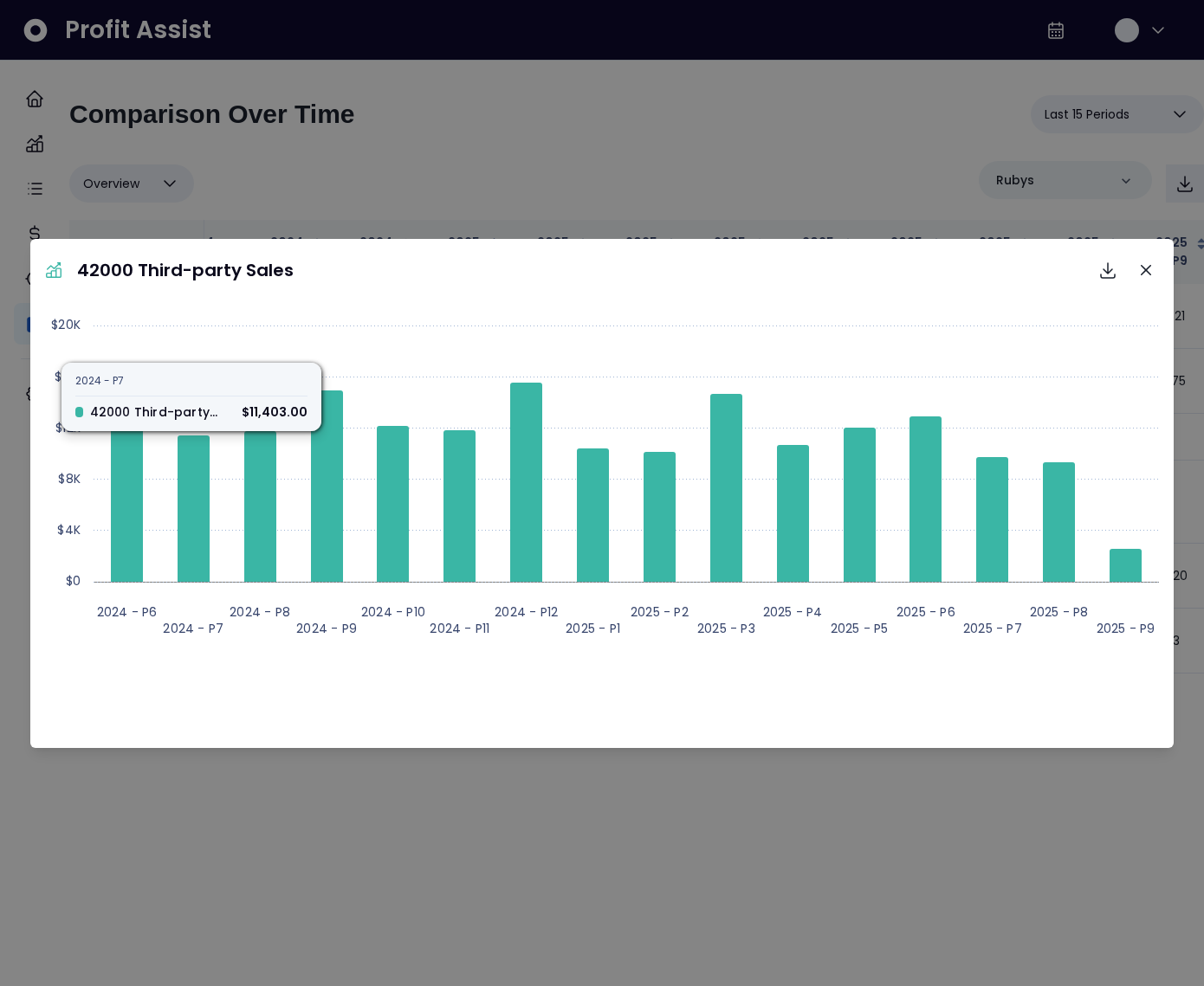
click at [471, 200] on div "42000 Third-party Sales Download SVG Download PNG Download CSV Created with Hig…" at bounding box center [602, 493] width 1204 height 986
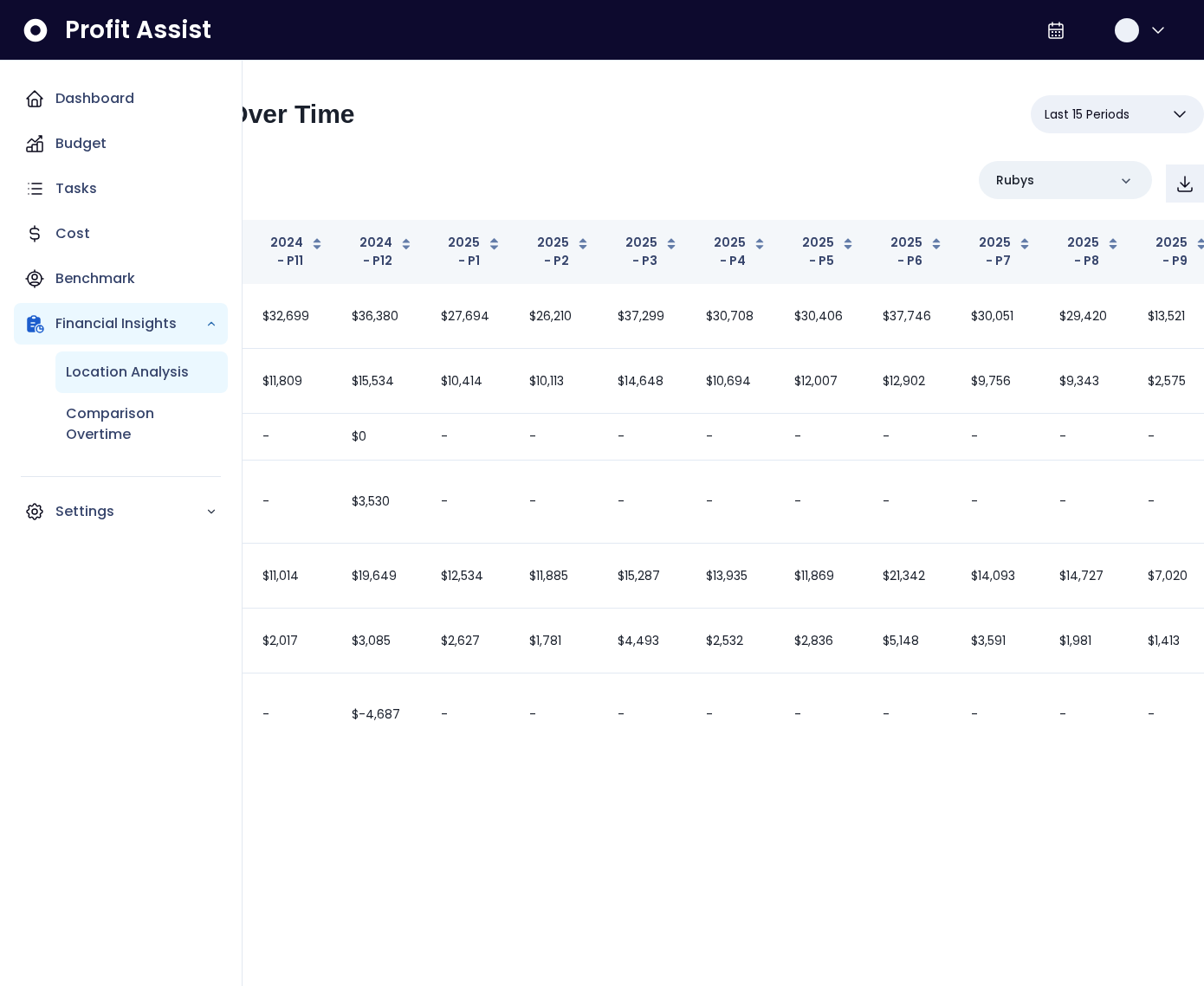
click at [90, 382] on p "Location Analysis" at bounding box center [128, 372] width 123 height 21
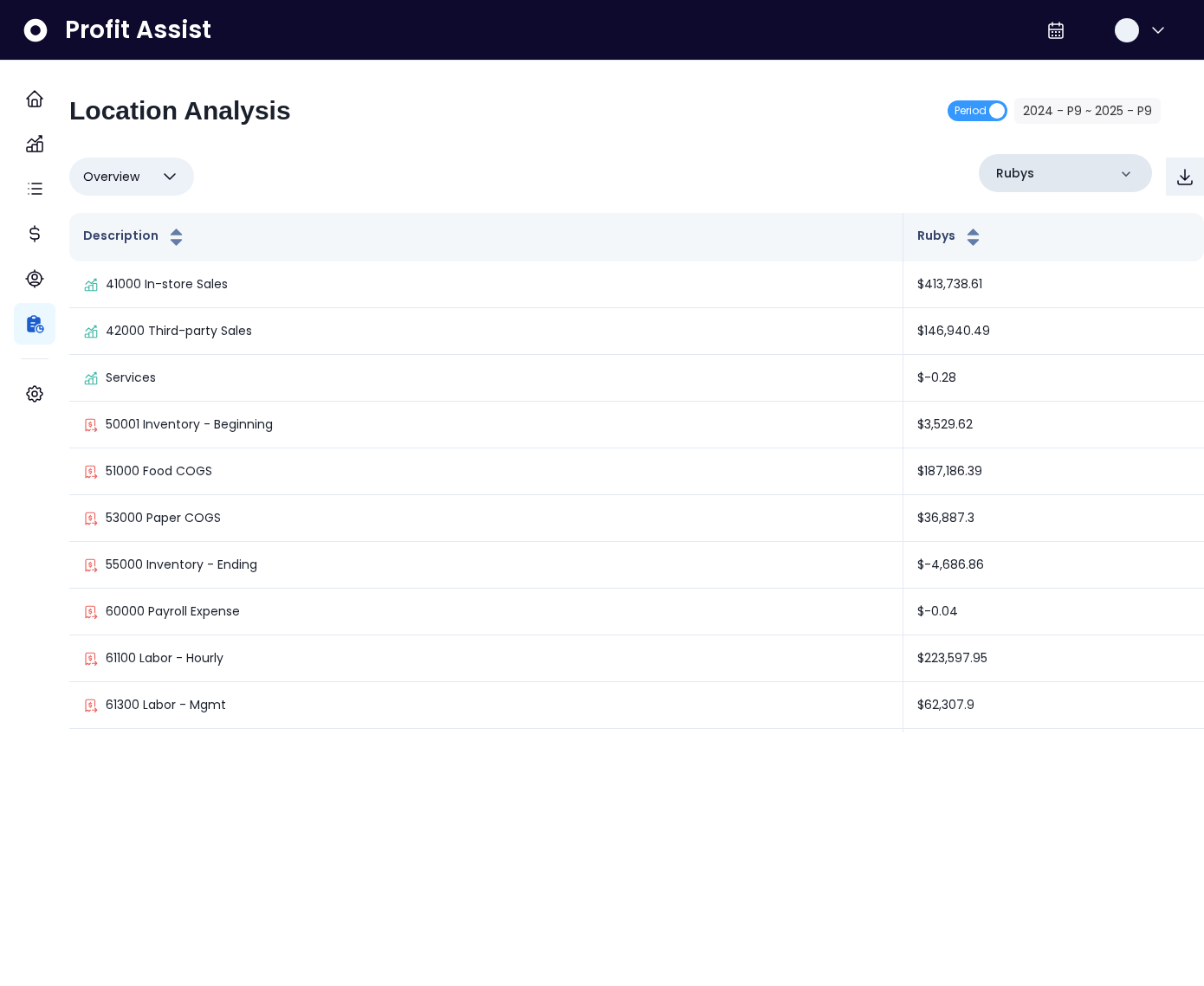
click at [1006, 174] on p "Rubys" at bounding box center [1015, 174] width 38 height 18
click at [1019, 290] on p "Sunnys" at bounding box center [1024, 282] width 48 height 21
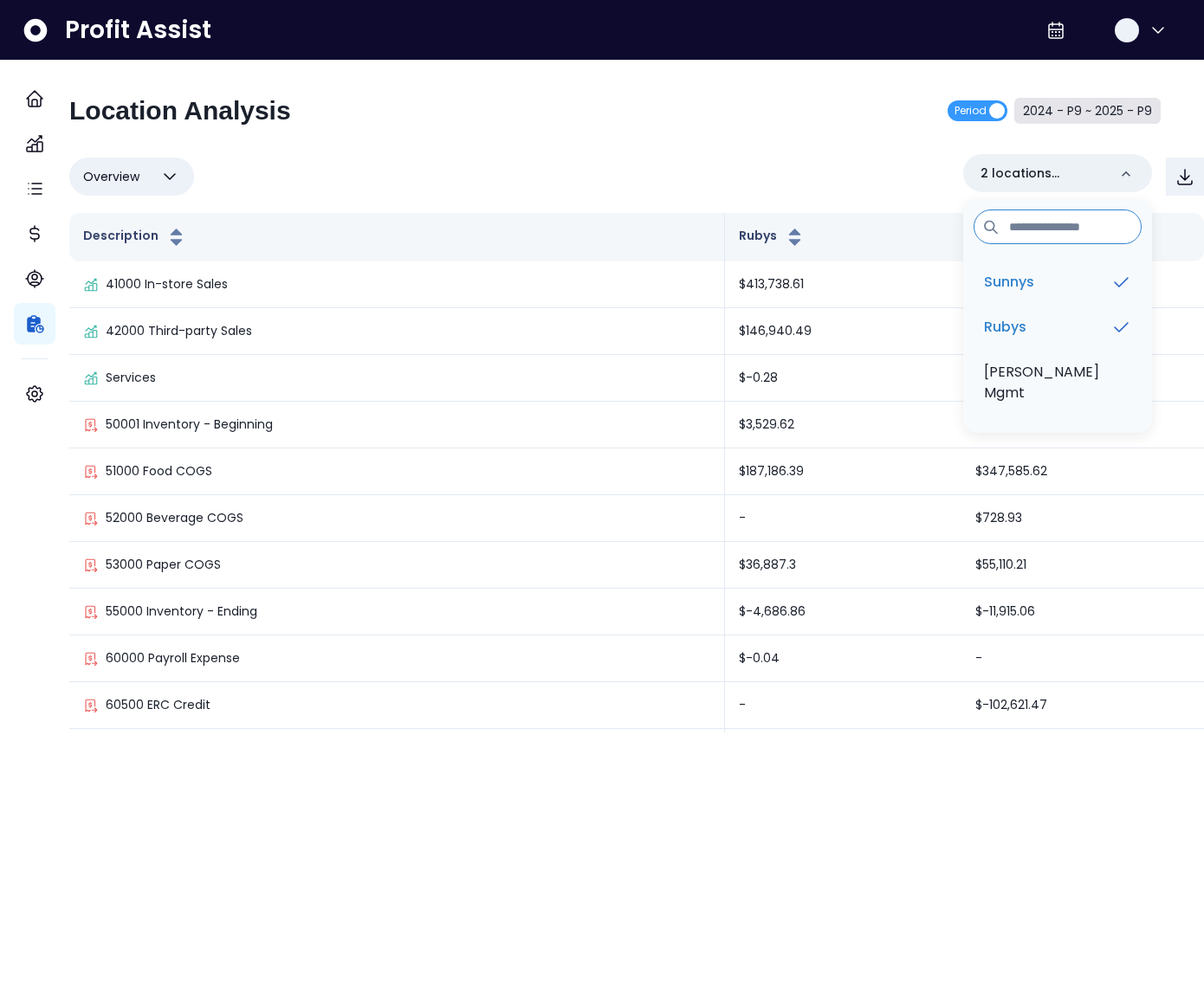
click at [1063, 113] on button "2024 - P9 ~ 2025 - P9" at bounding box center [1087, 110] width 147 height 26
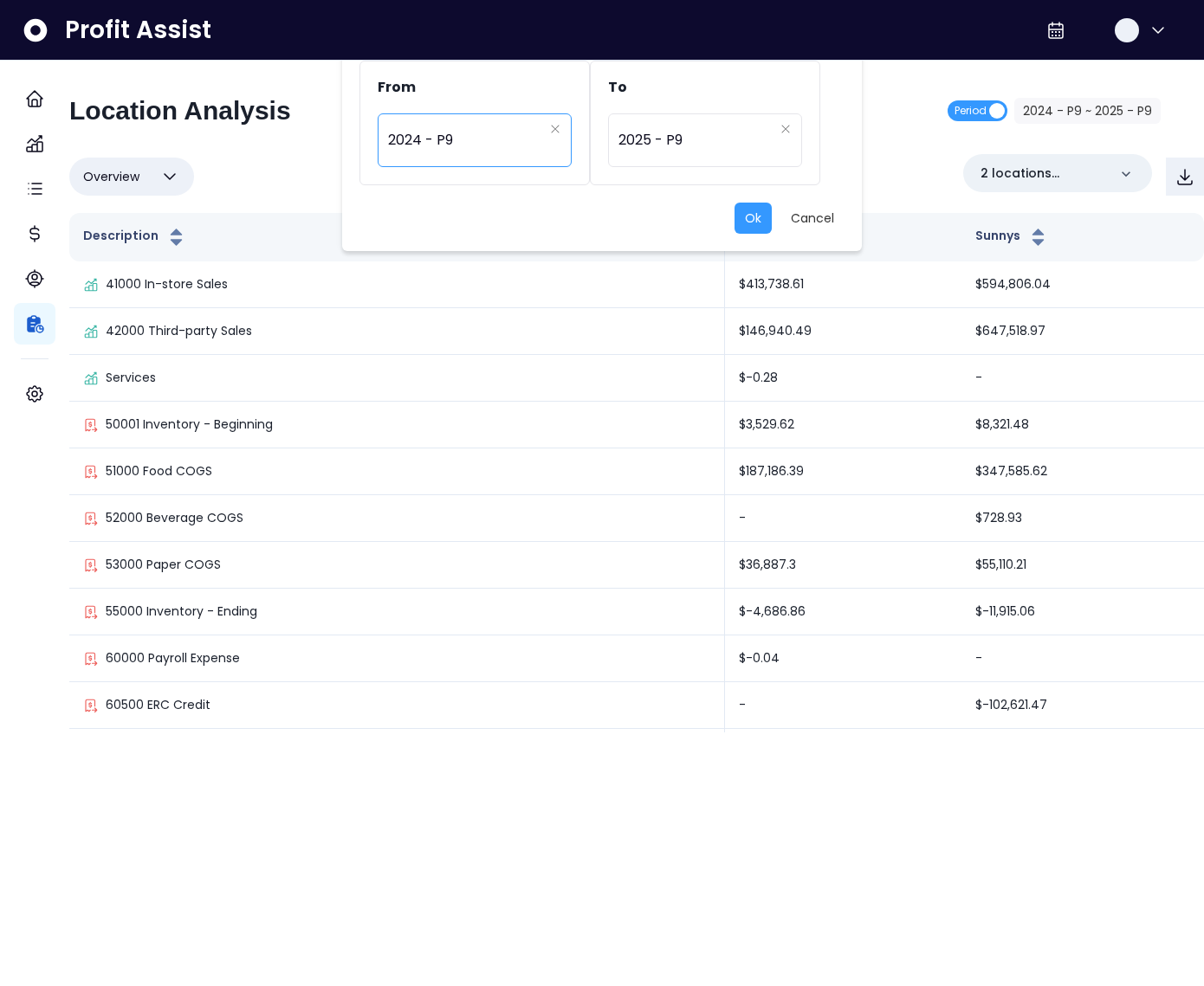
click at [504, 133] on span "2024 - P9" at bounding box center [465, 140] width 155 height 40
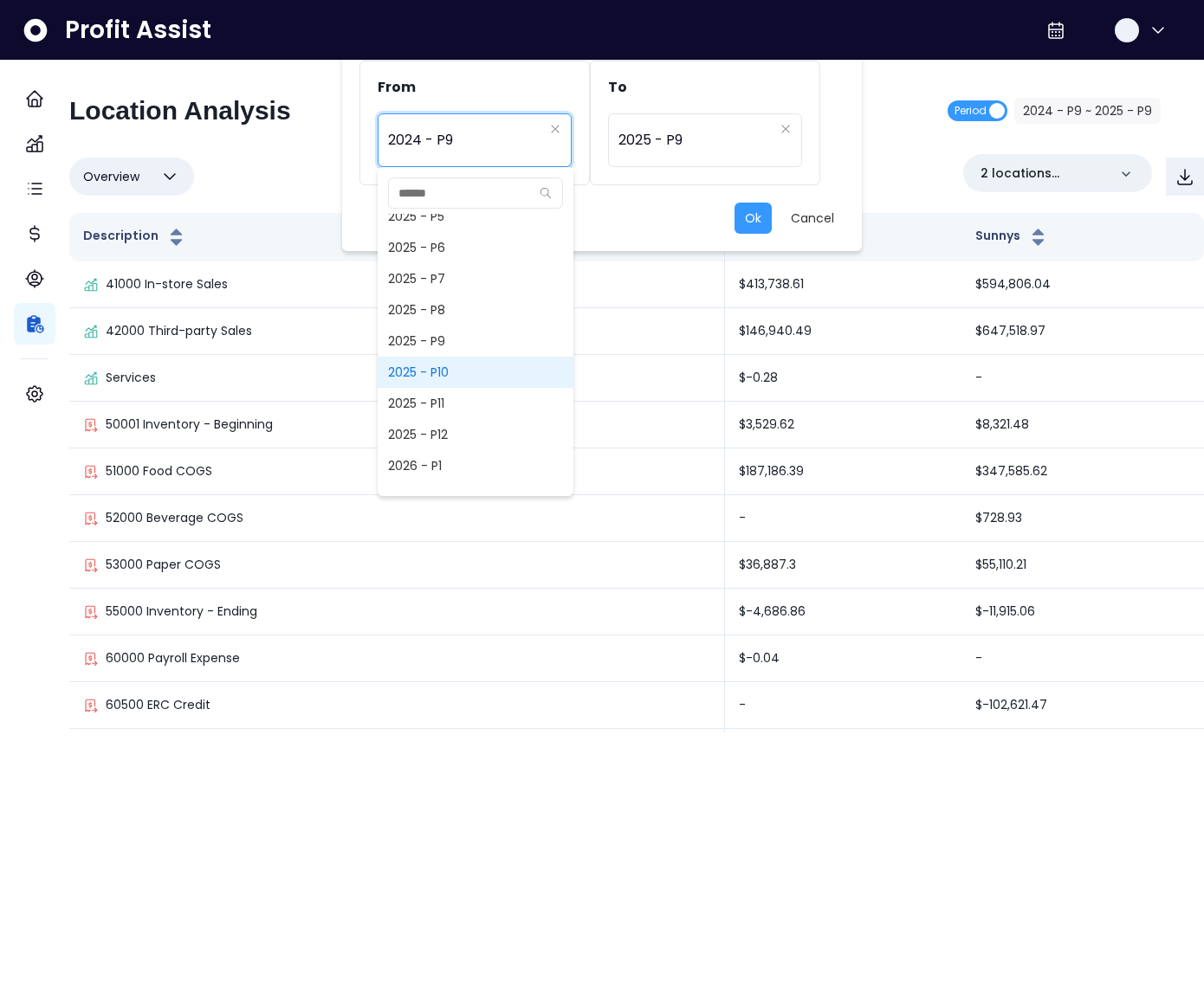
scroll to position [1238, 0]
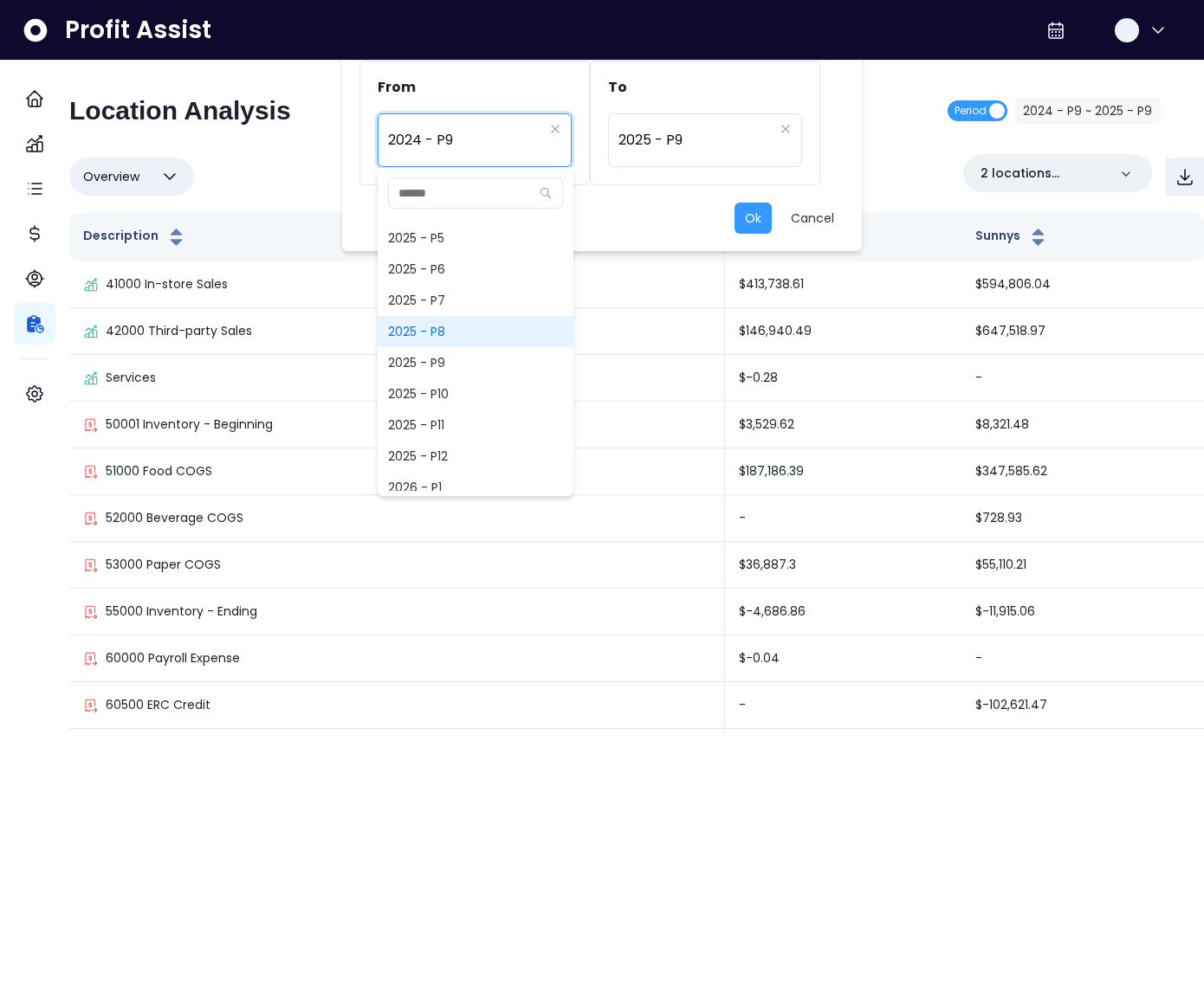
click at [434, 330] on span "2025 - P8" at bounding box center [476, 332] width 196 height 31
type input "*********"
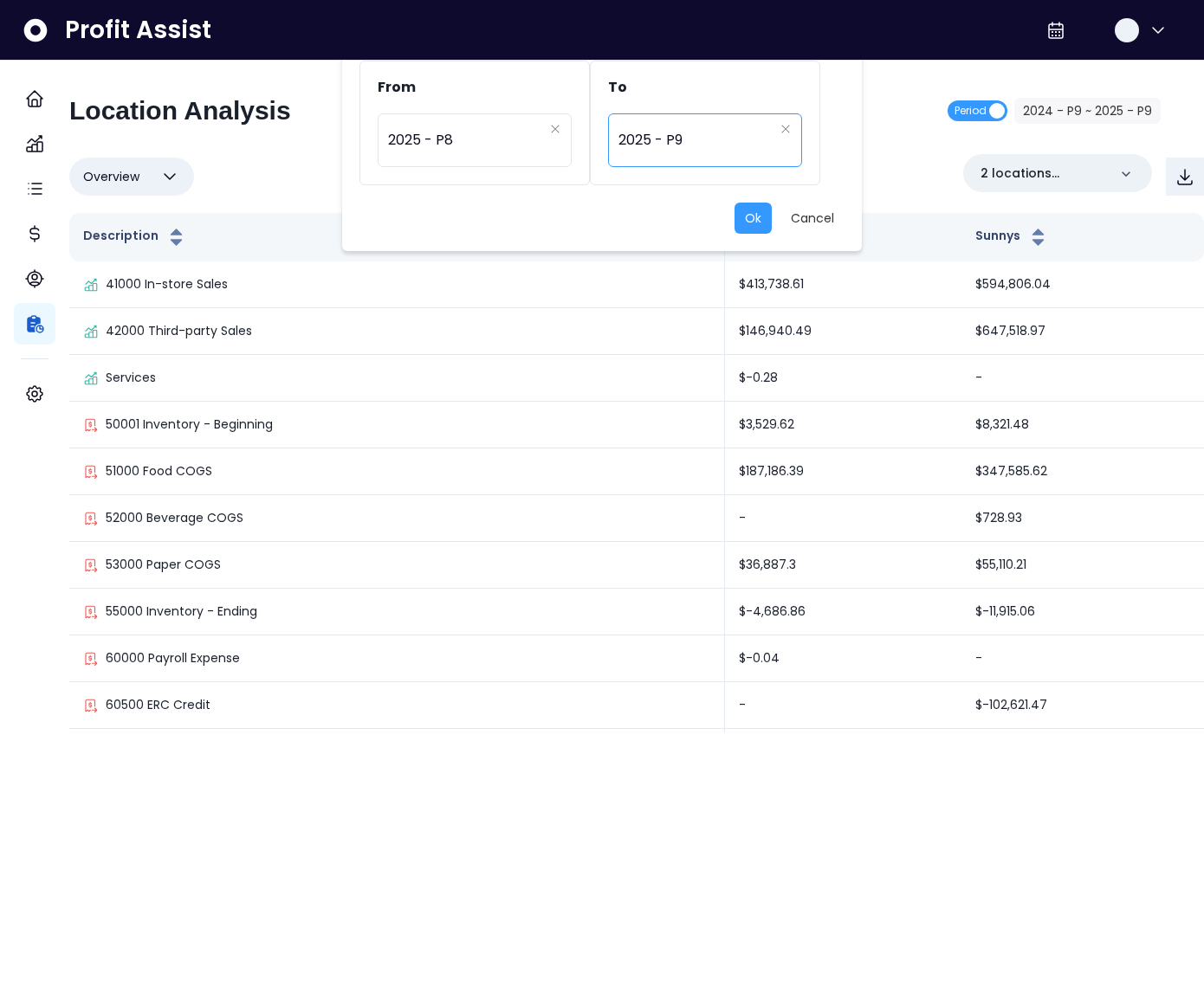
click at [670, 141] on span "2025 - P9" at bounding box center [696, 140] width 155 height 40
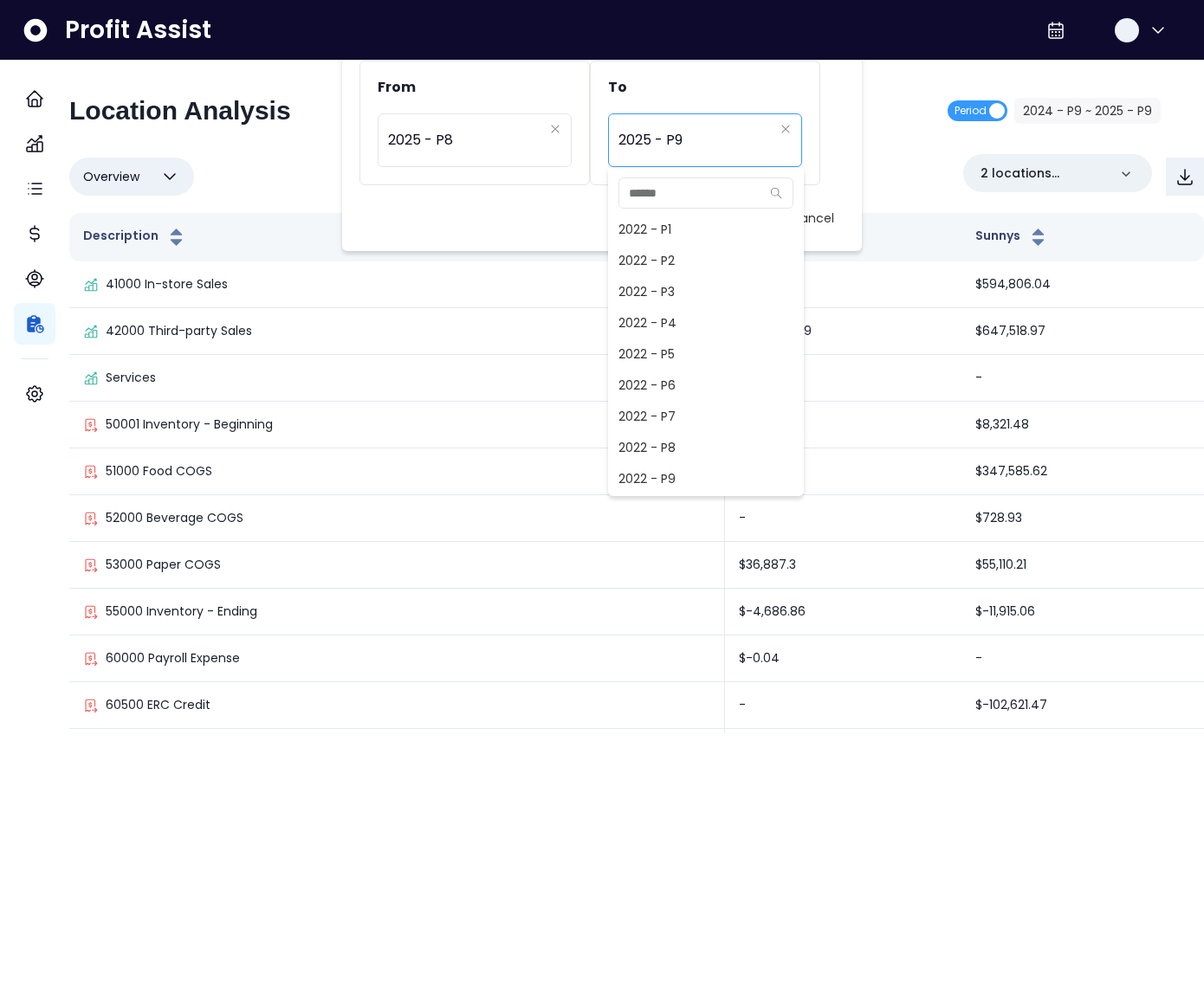
scroll to position [1121, 0]
click at [661, 442] on span "2025 - P8" at bounding box center [706, 448] width 196 height 31
type input "*********"
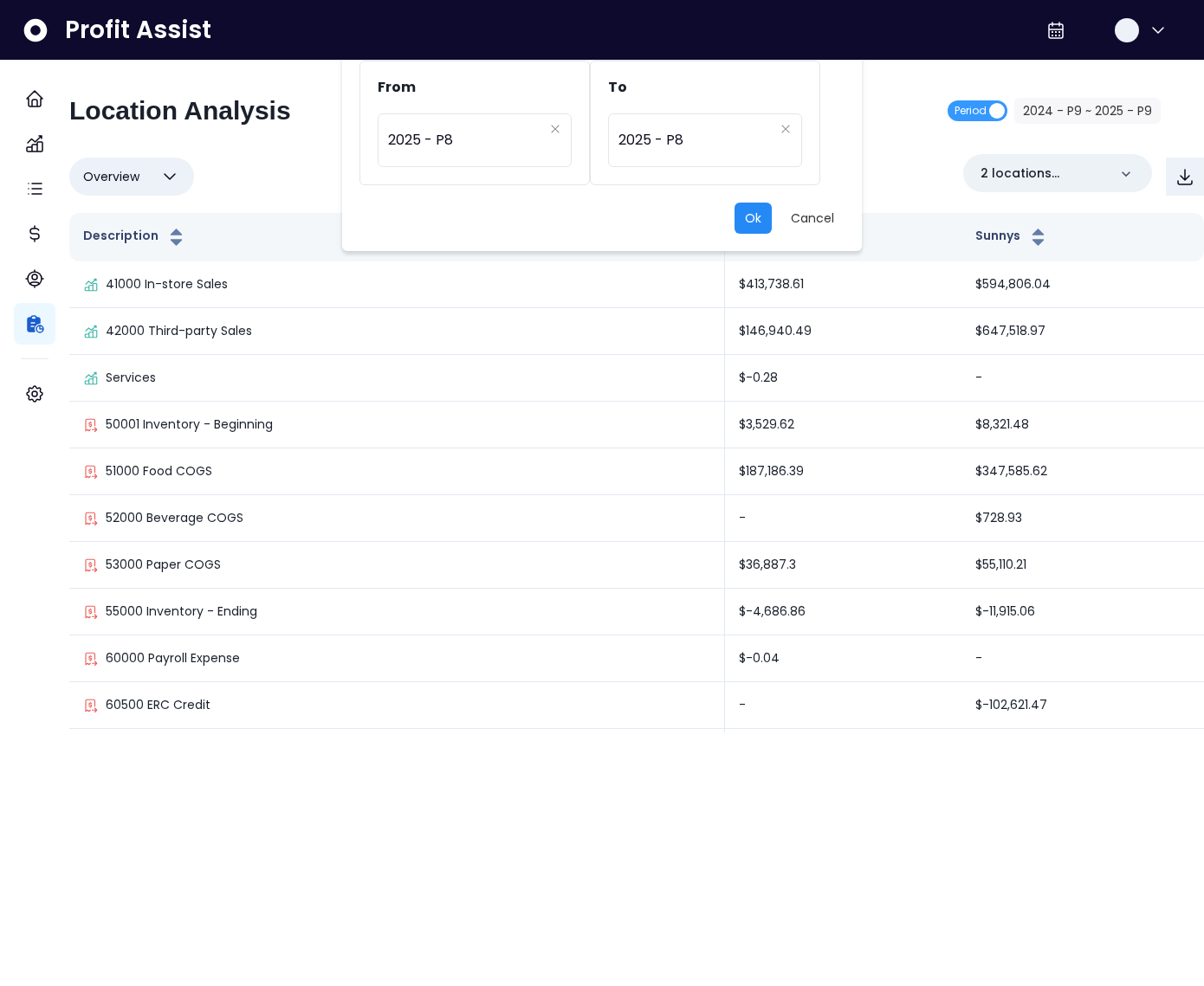
click at [762, 220] on button "Ok" at bounding box center [753, 218] width 37 height 31
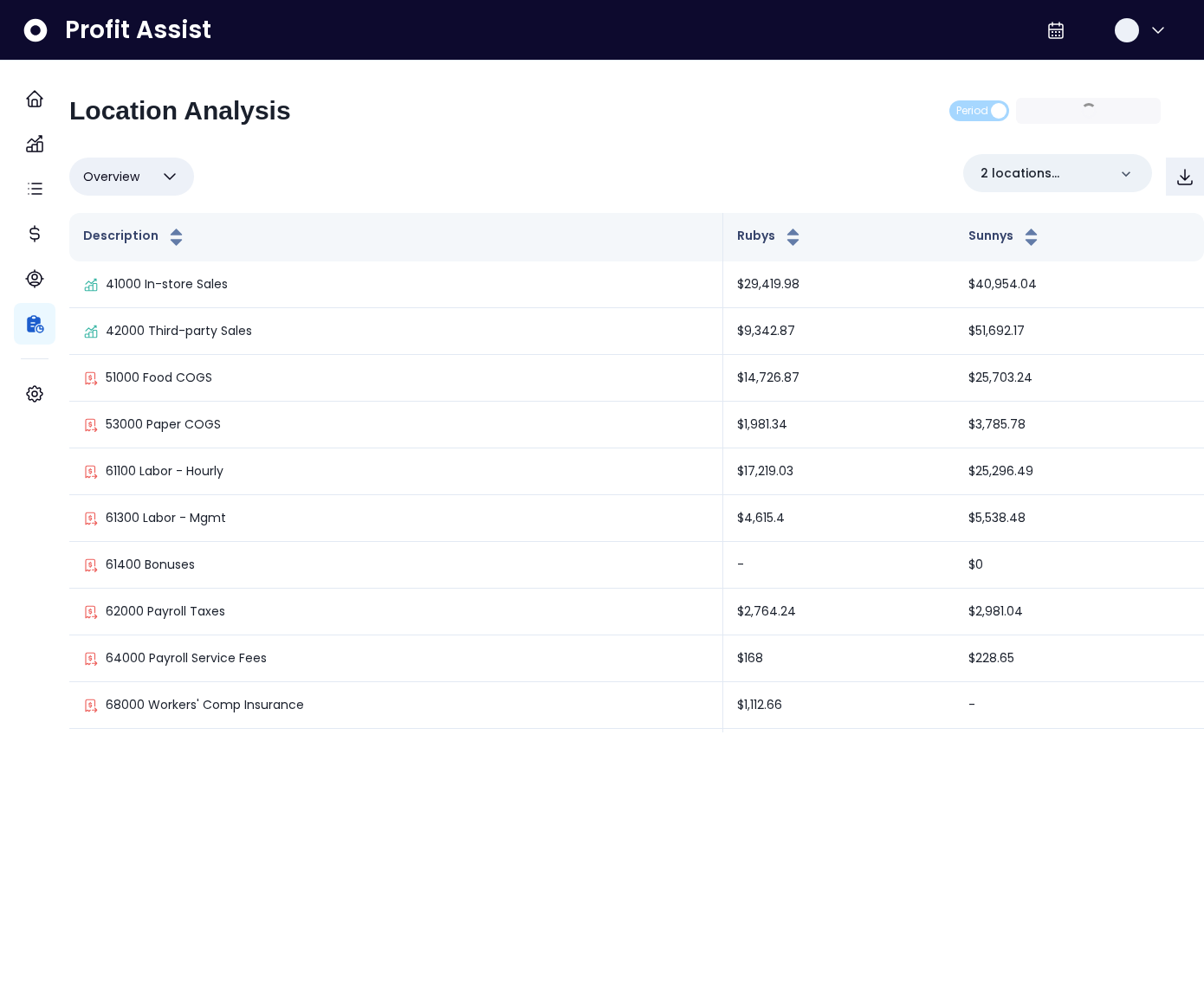
click at [155, 178] on button "Overview" at bounding box center [131, 176] width 125 height 38
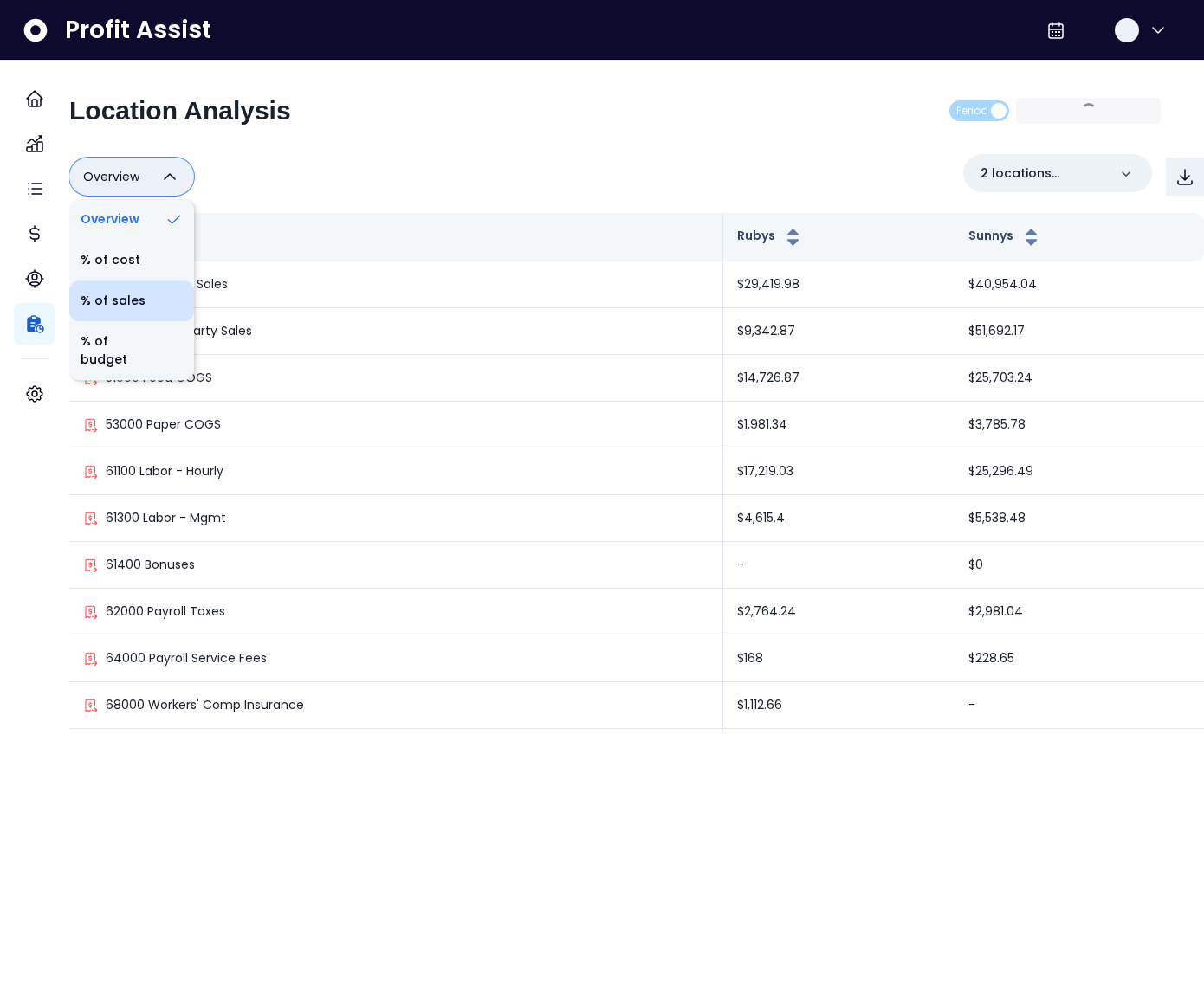
click at [147, 307] on li "% of sales" at bounding box center [131, 300] width 125 height 40
type input "*********"
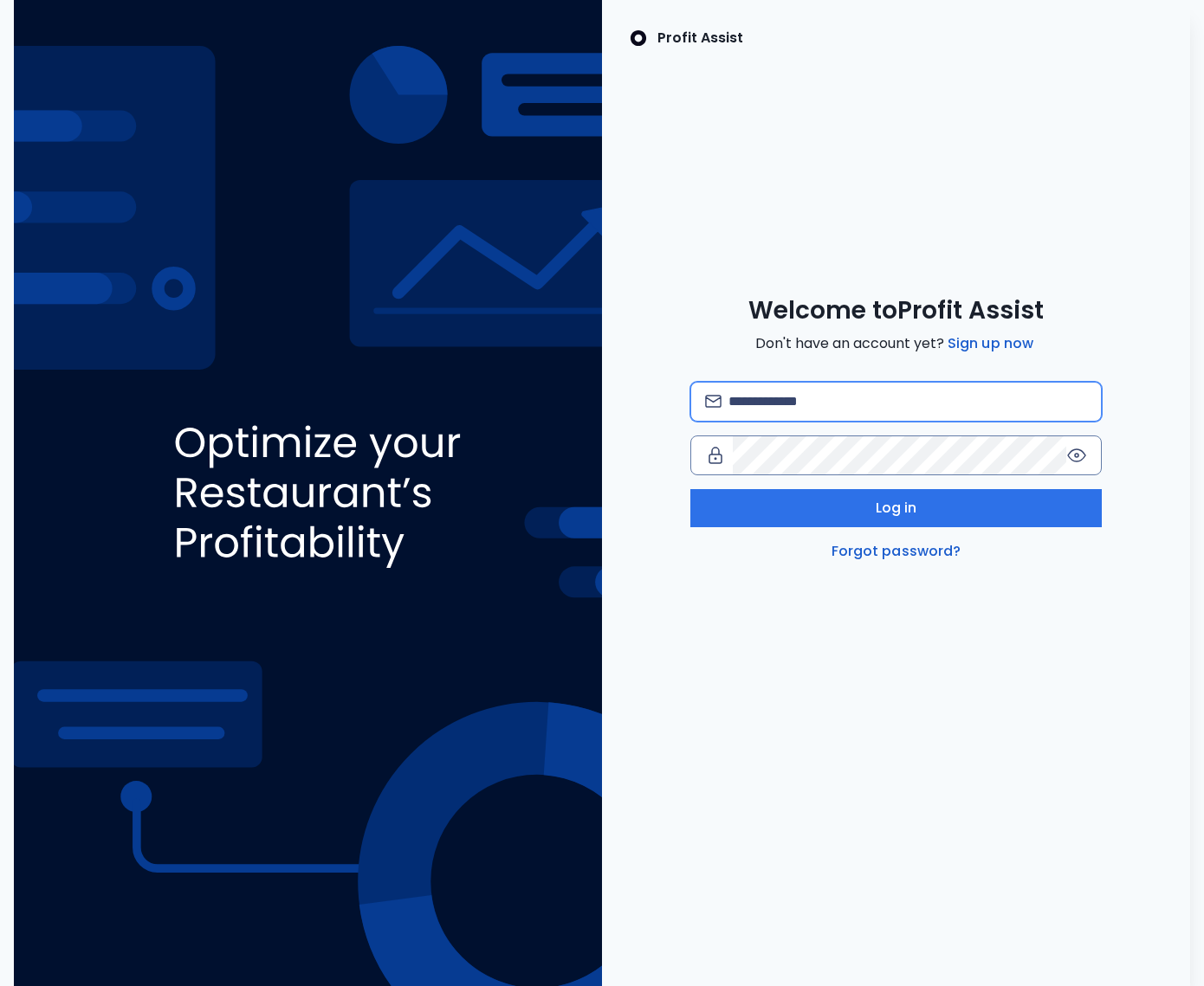
click at [824, 400] on input "email" at bounding box center [908, 402] width 360 height 38
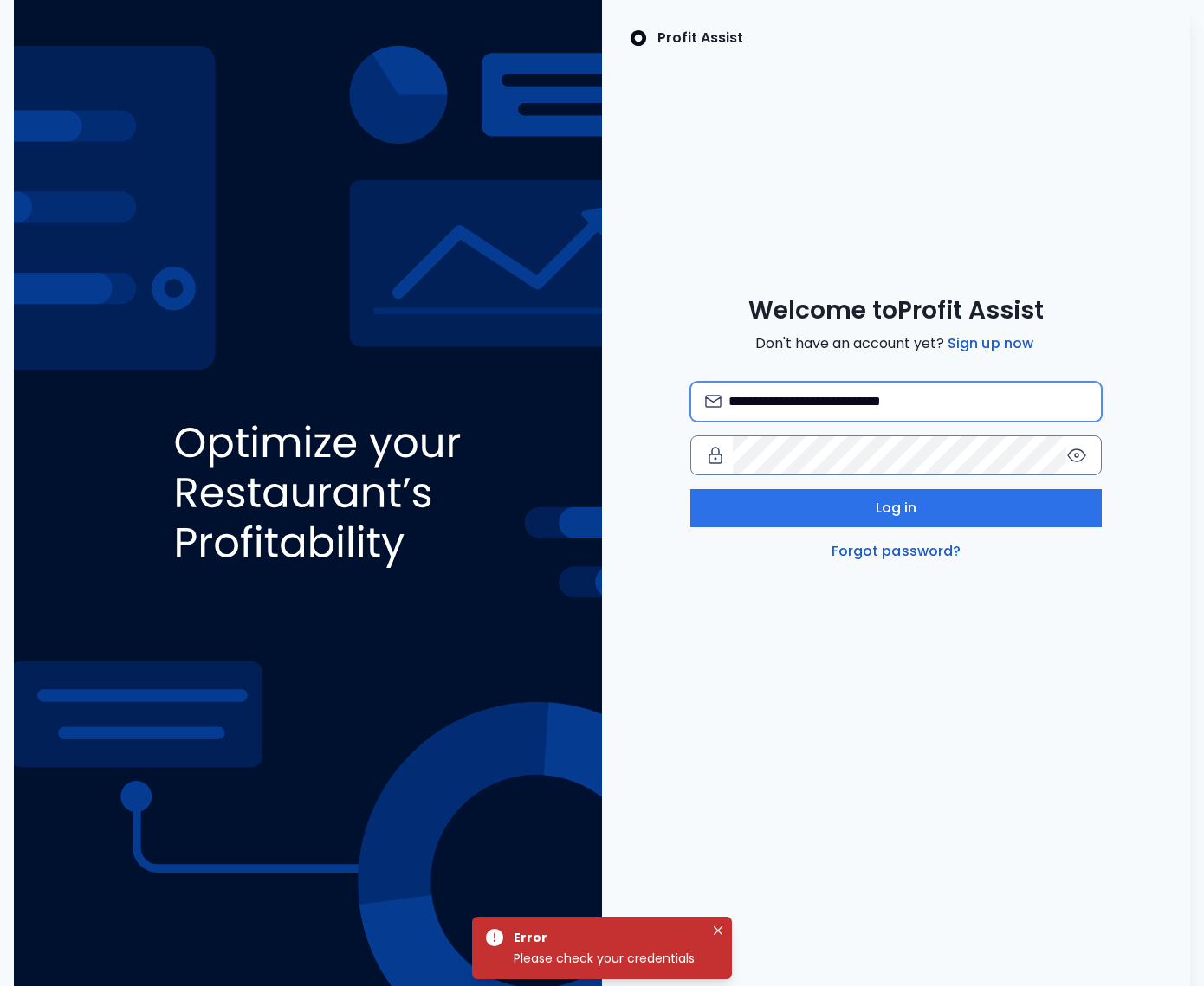
click at [878, 401] on input "**********" at bounding box center [908, 402] width 360 height 38
type input "**********"
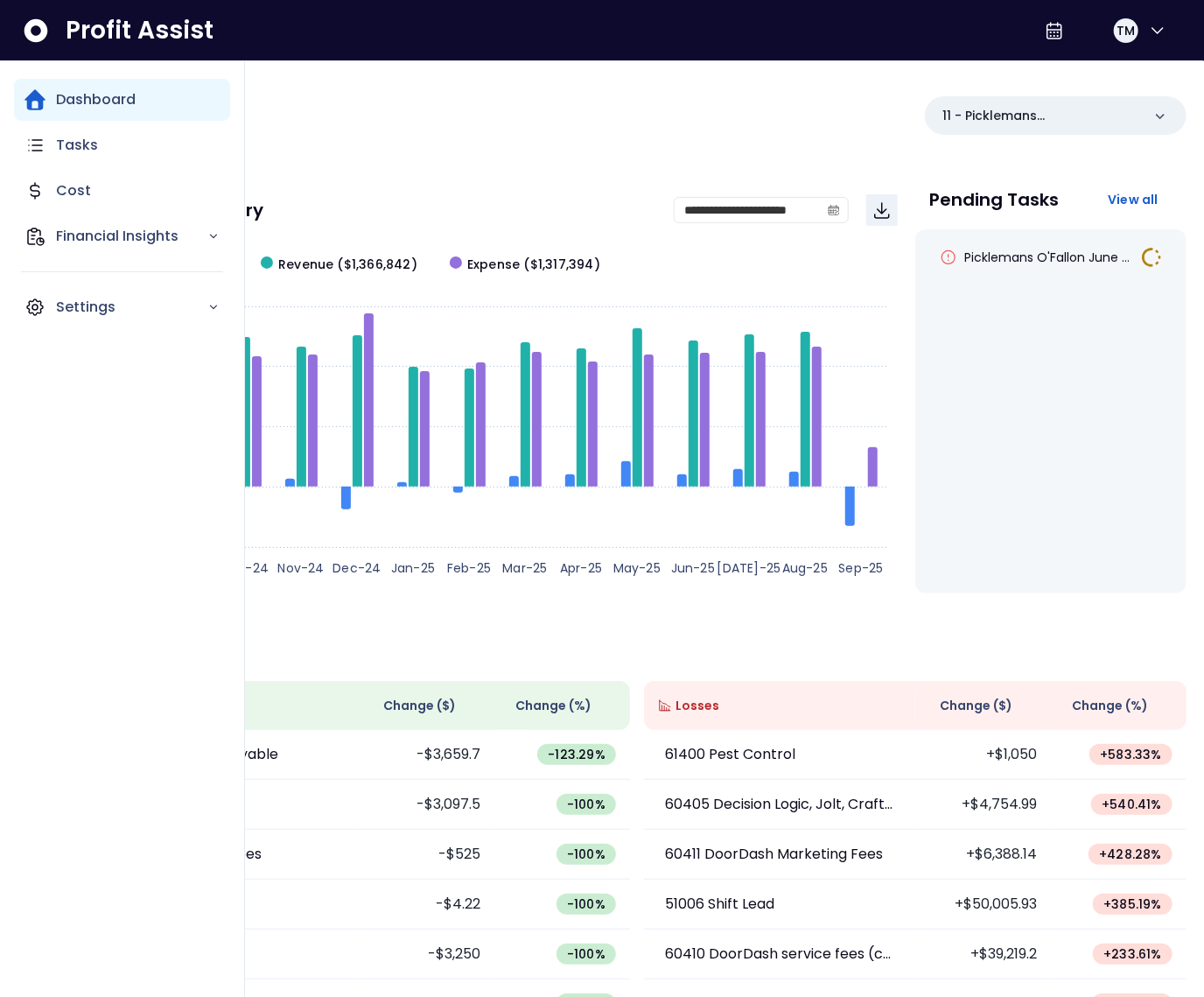
click at [50, 358] on div "Dashboard Tasks Cost Financial Insights Settings" at bounding box center [121, 529] width 216 height 901
click at [66, 313] on p "Settings" at bounding box center [132, 307] width 151 height 21
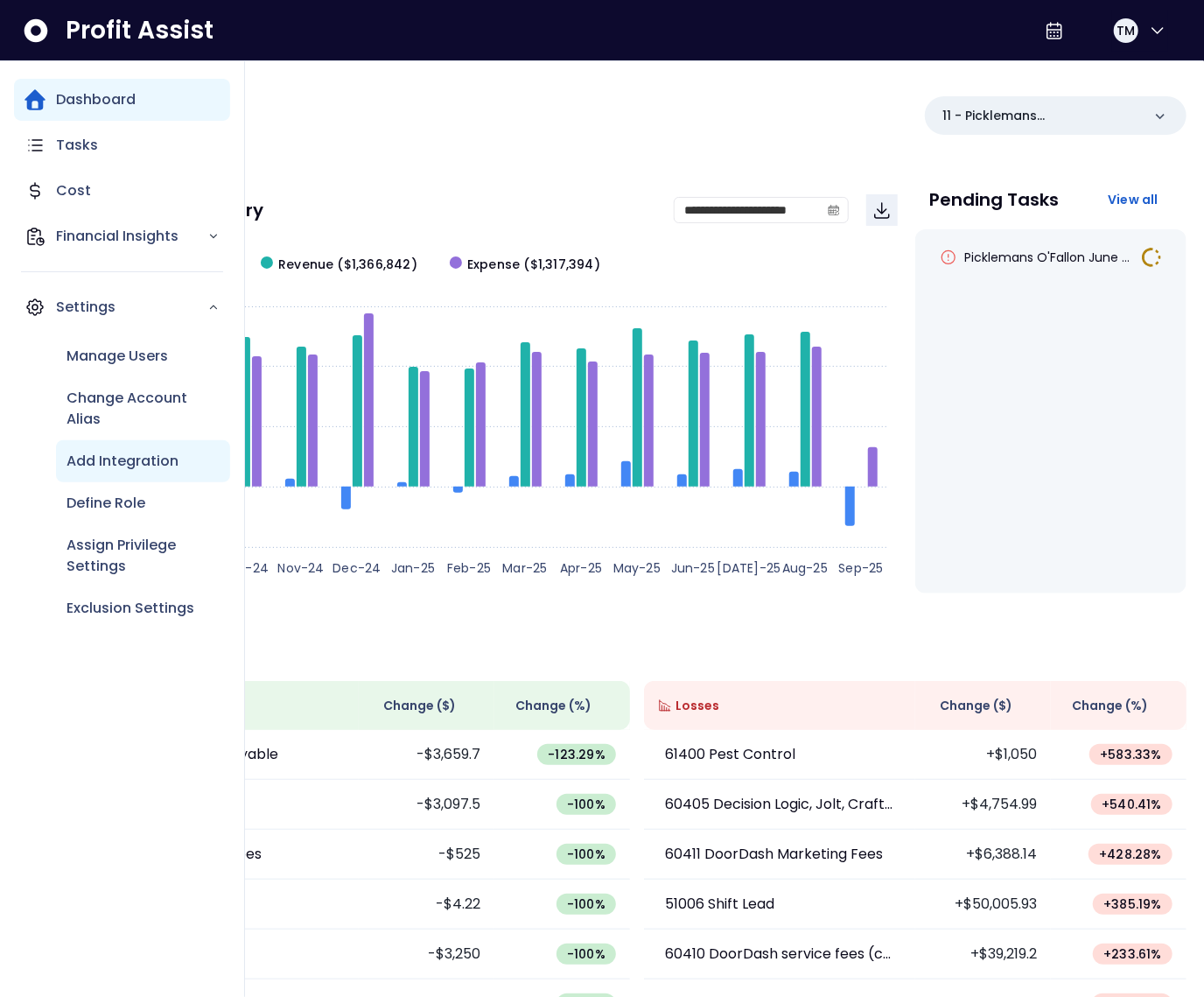
click at [120, 458] on p "Add Integration" at bounding box center [123, 462] width 112 height 21
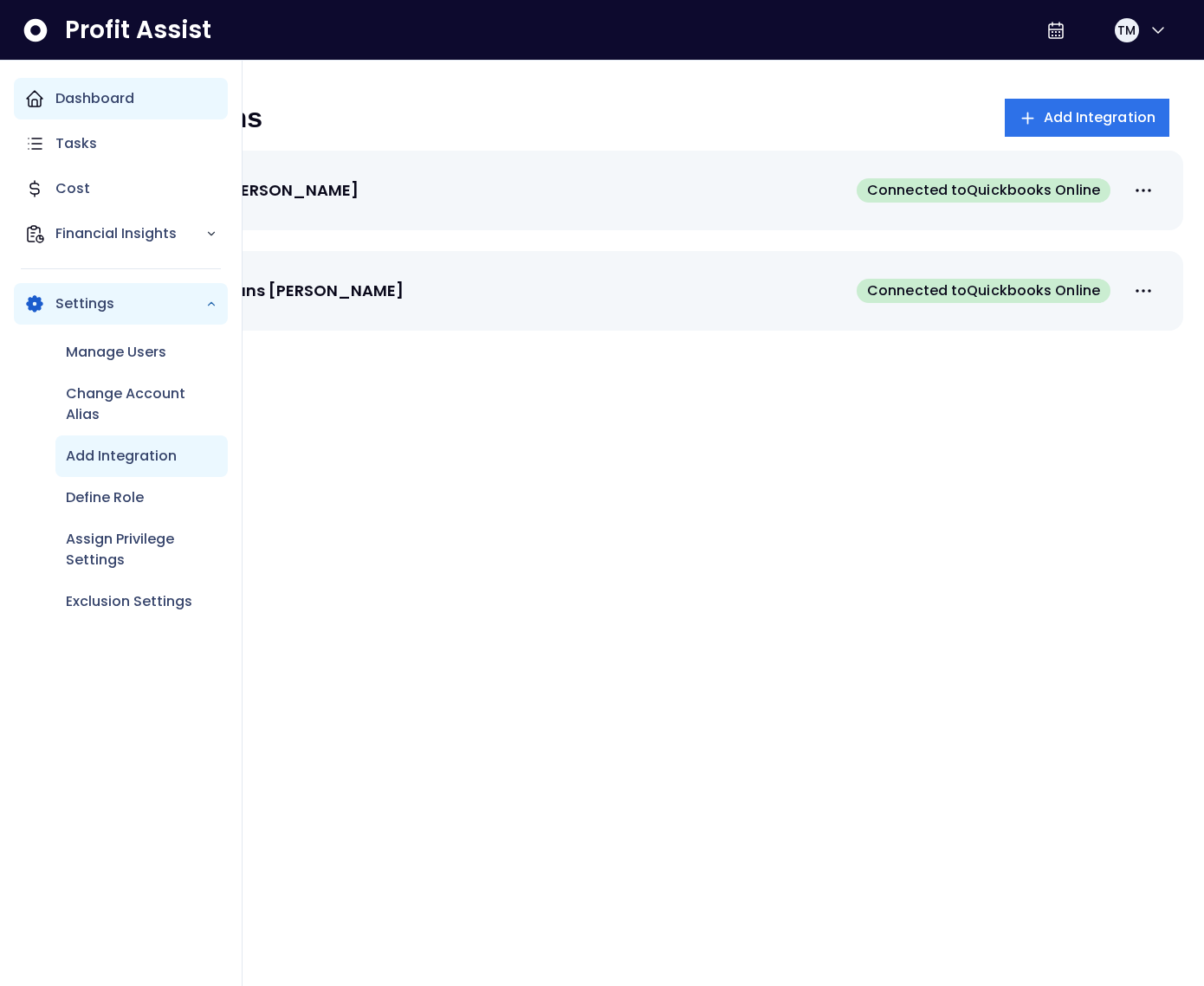
click at [40, 103] on icon "Main navigation" at bounding box center [35, 99] width 15 height 15
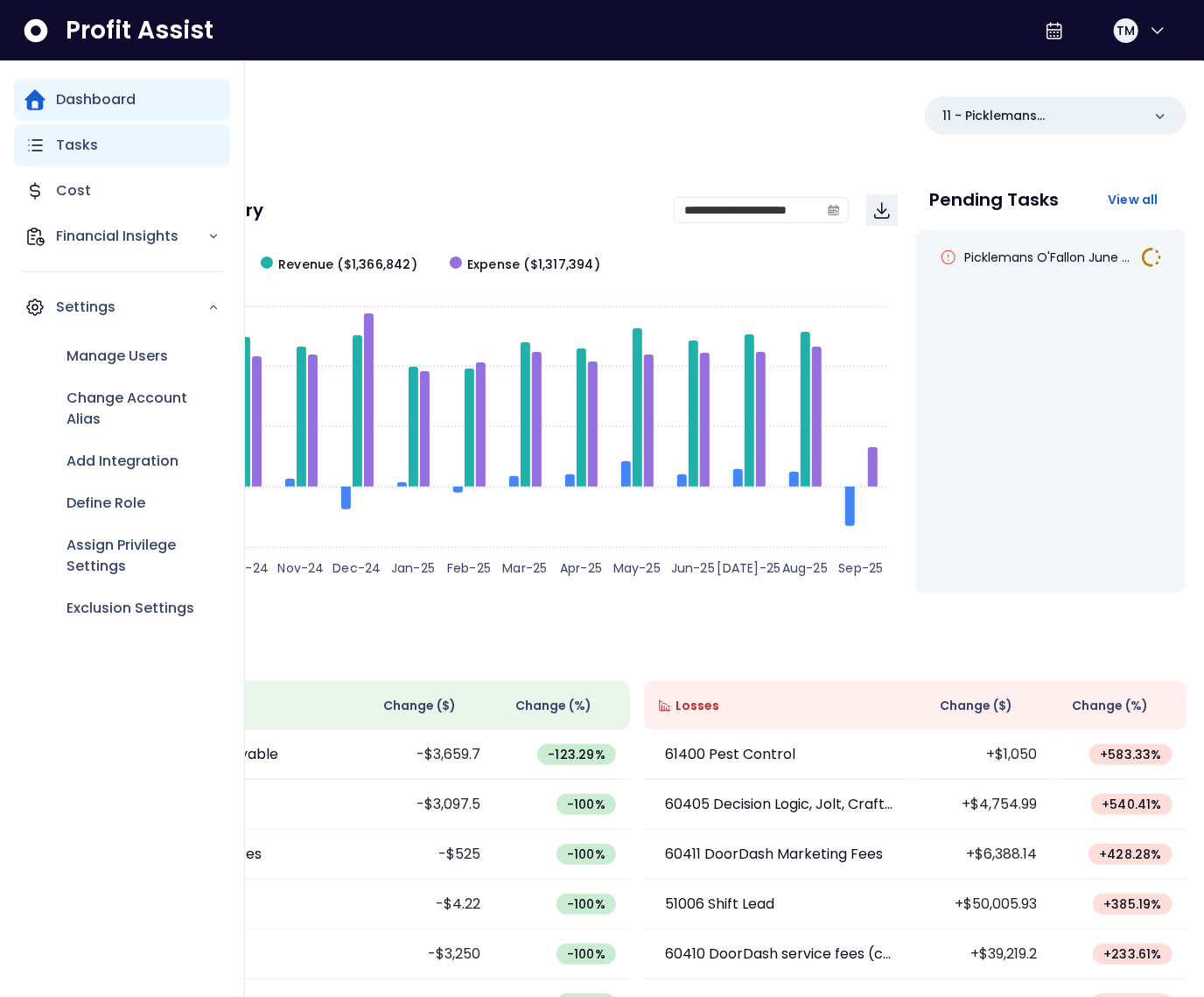
click at [68, 156] on div "Tasks" at bounding box center [121, 145] width 216 height 42
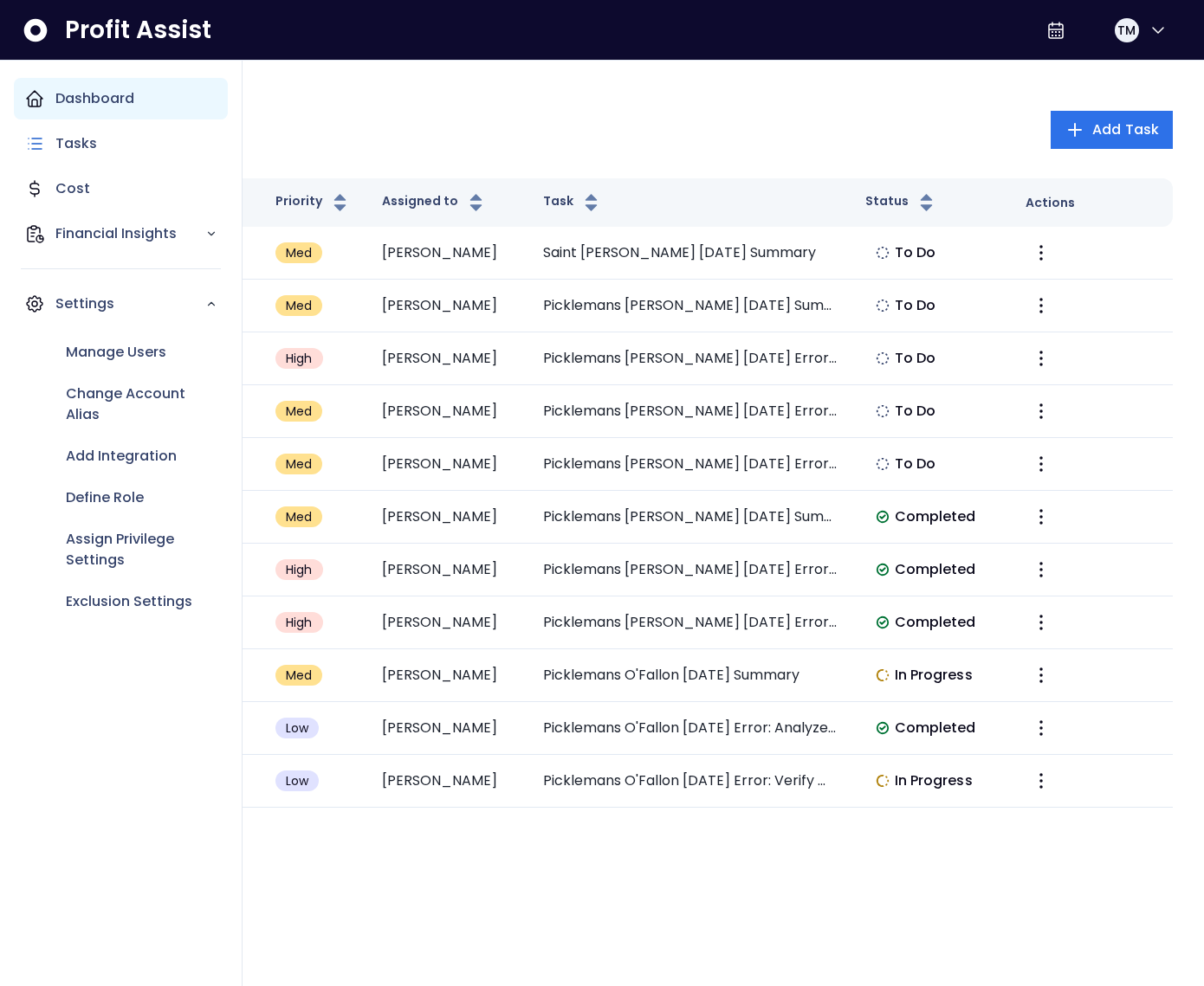
click at [45, 97] on div "Dashboard" at bounding box center [120, 98] width 214 height 41
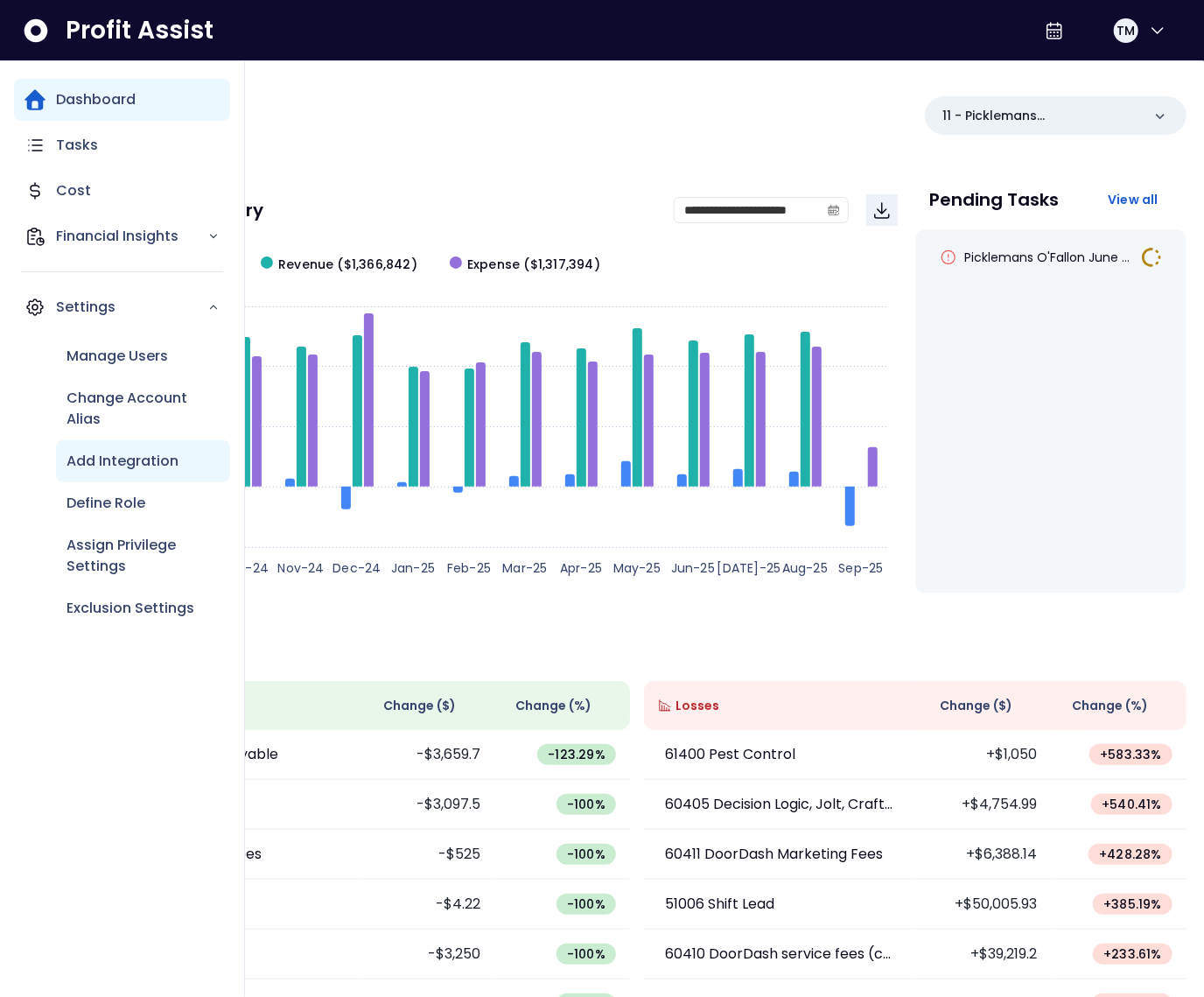
click at [167, 453] on p "Add Integration" at bounding box center [123, 462] width 112 height 21
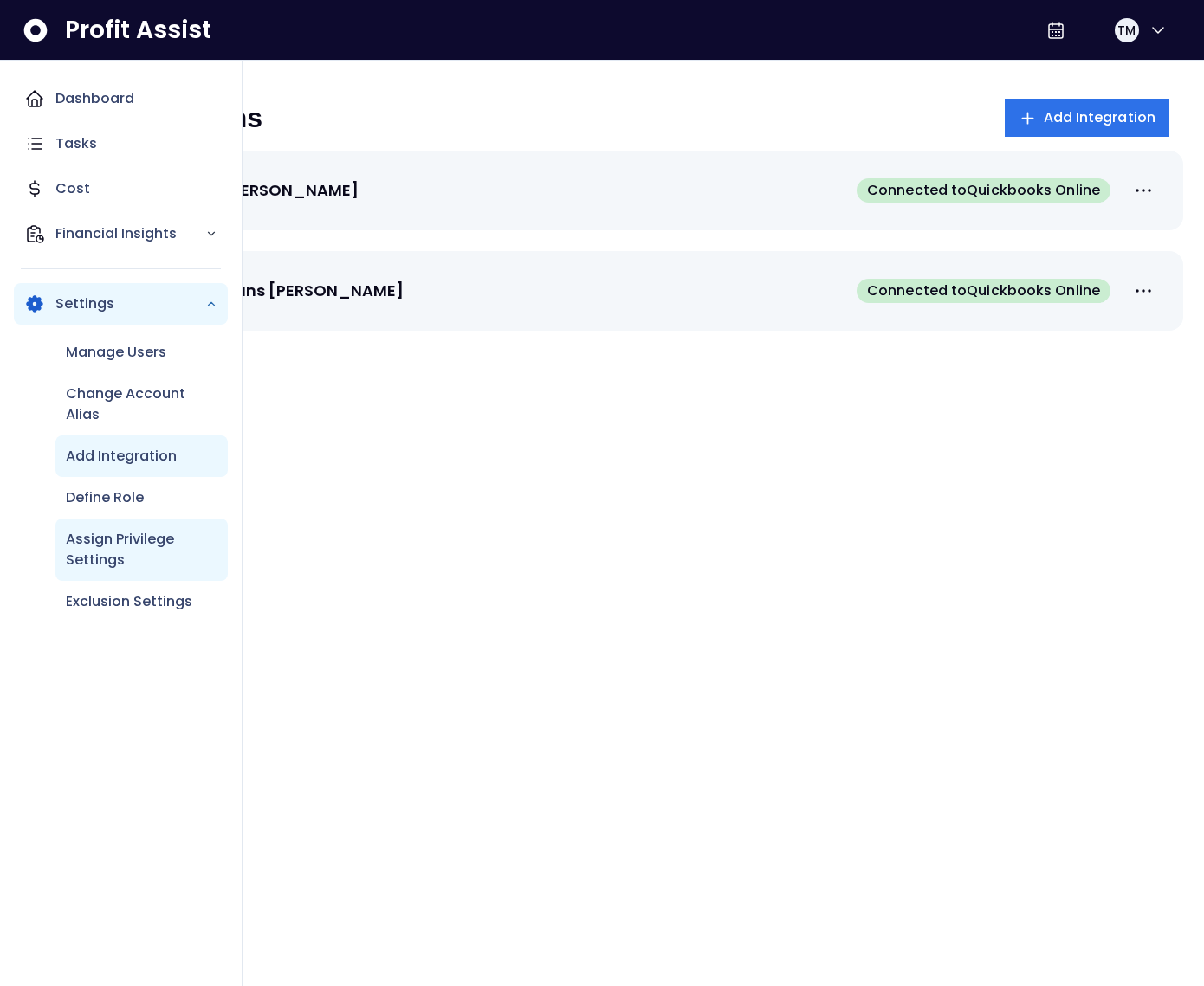
click at [130, 535] on p "Assign Privilege Settings" at bounding box center [142, 550] width 152 height 41
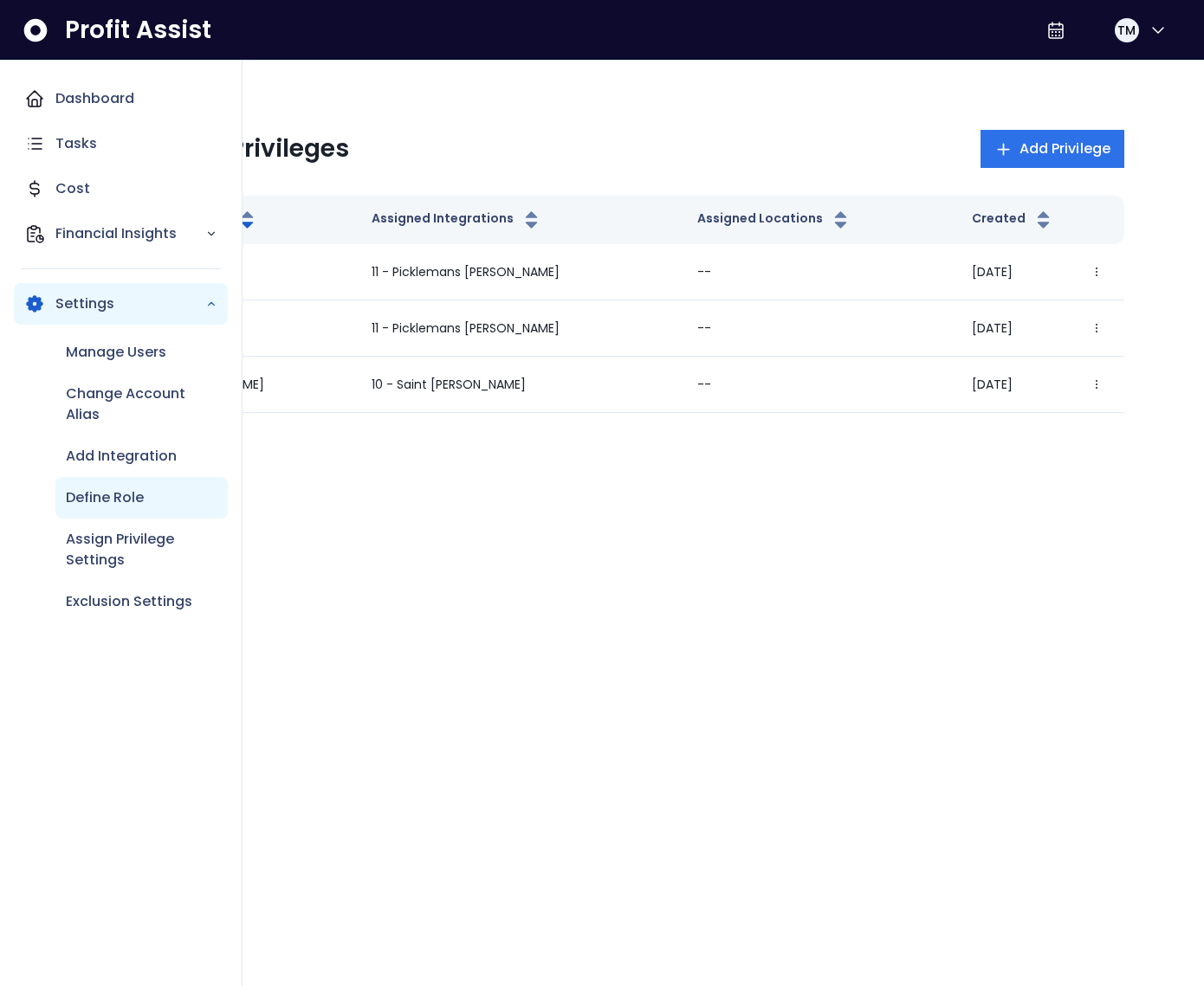
click at [130, 494] on p "Define Role" at bounding box center [105, 498] width 78 height 21
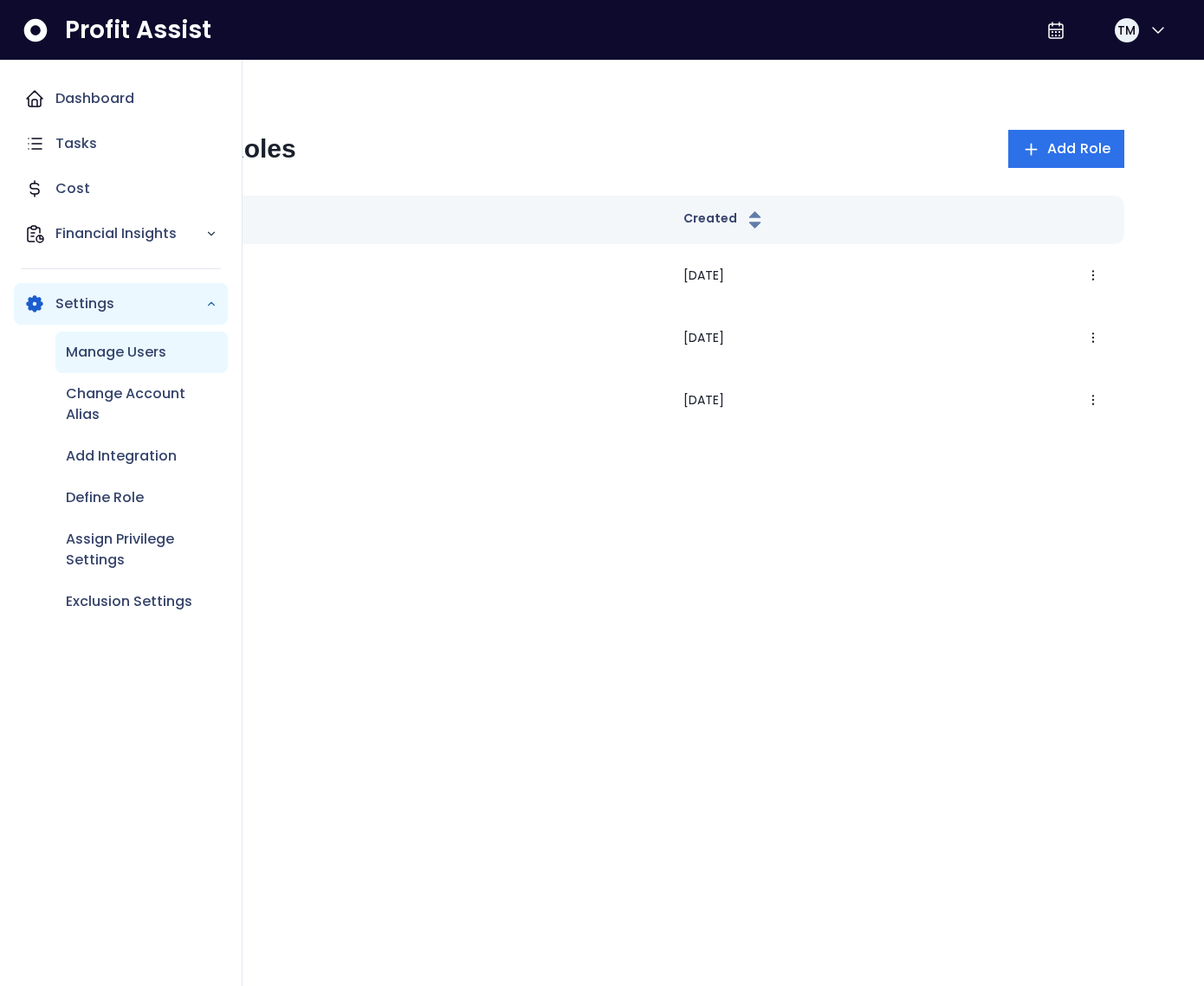
click at [120, 363] on div "Manage Users" at bounding box center [142, 352] width 173 height 41
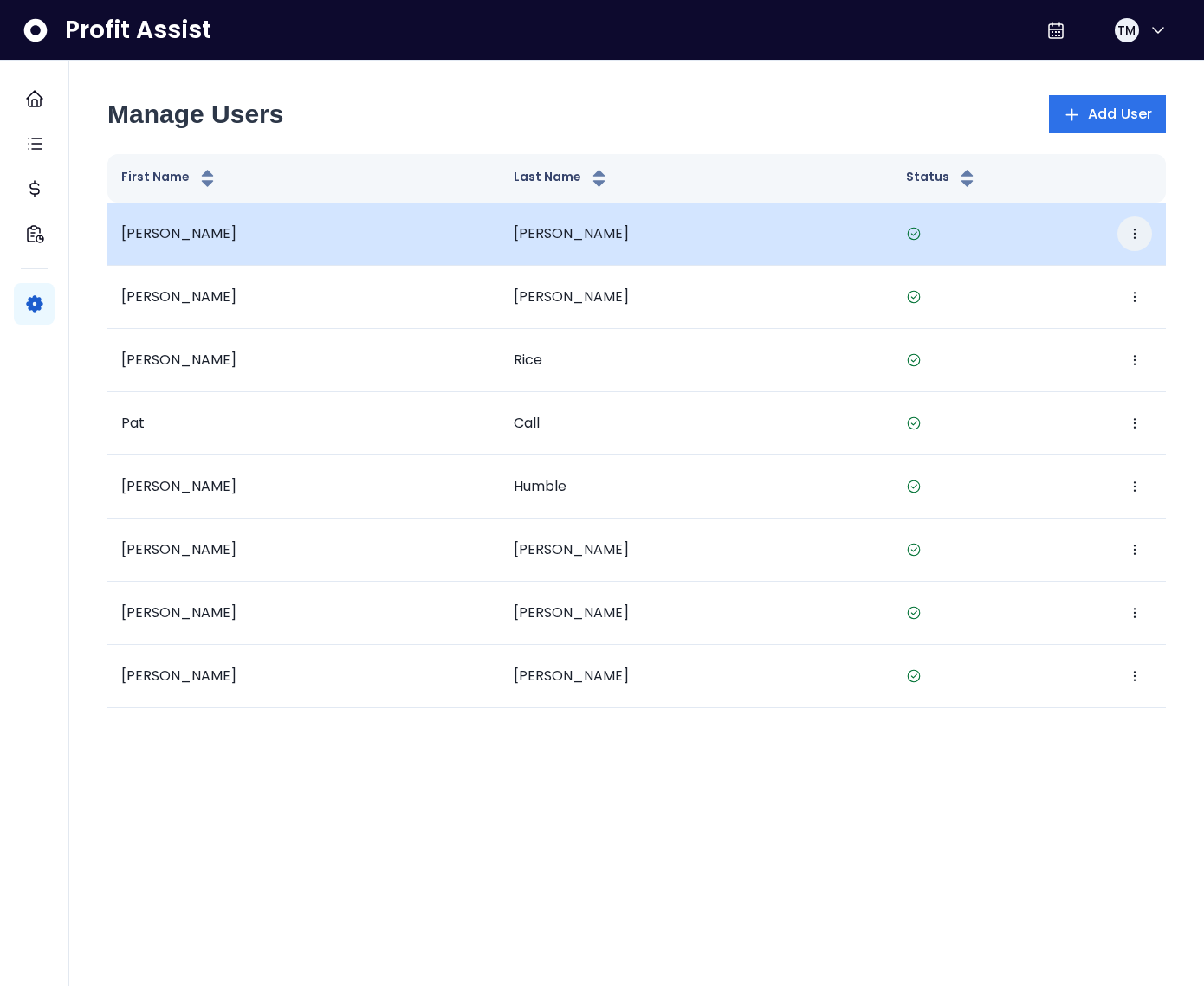
click at [1118, 232] on button "button" at bounding box center [1135, 234] width 35 height 35
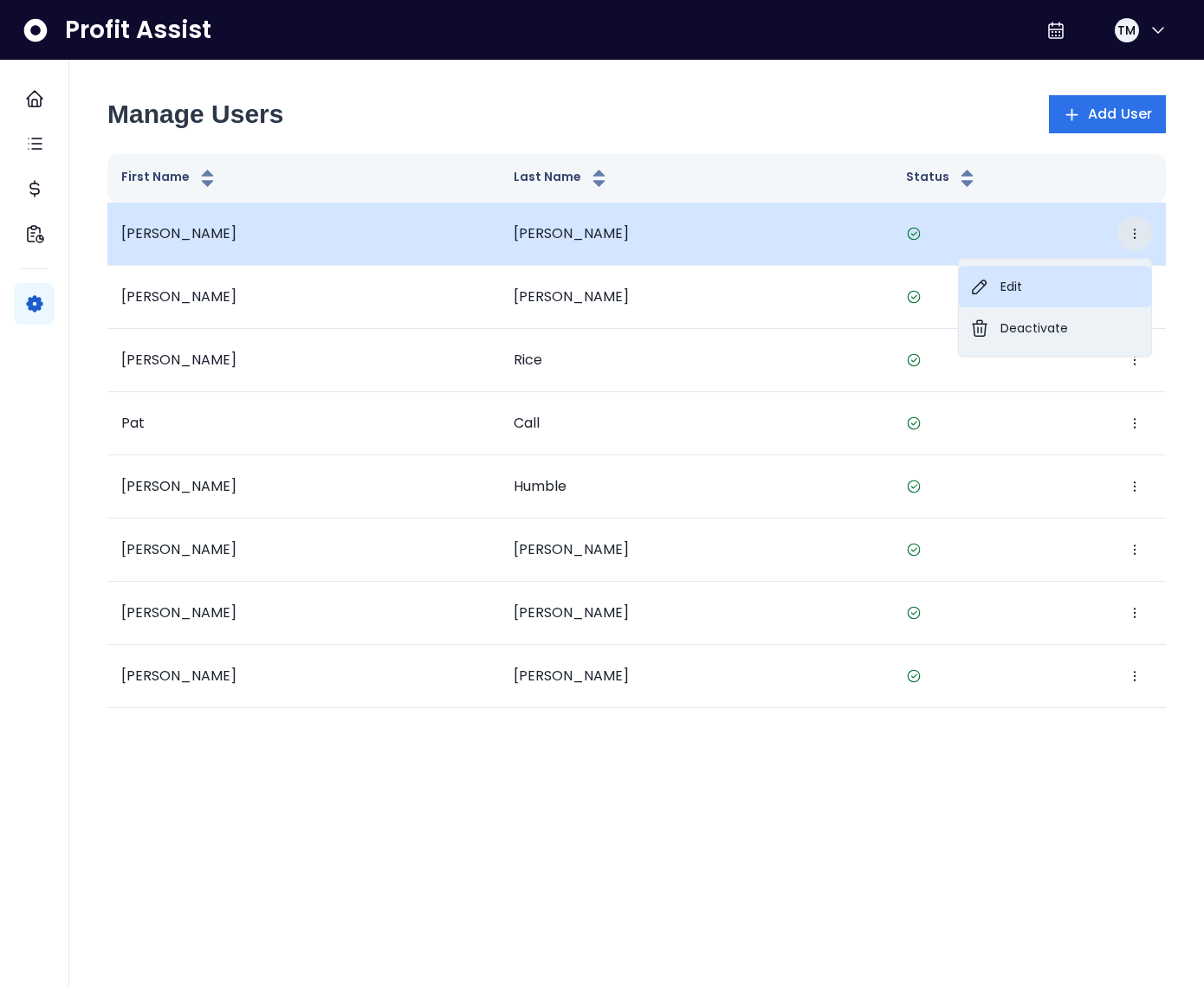
click at [1075, 271] on button "Edit" at bounding box center [1054, 286] width 192 height 41
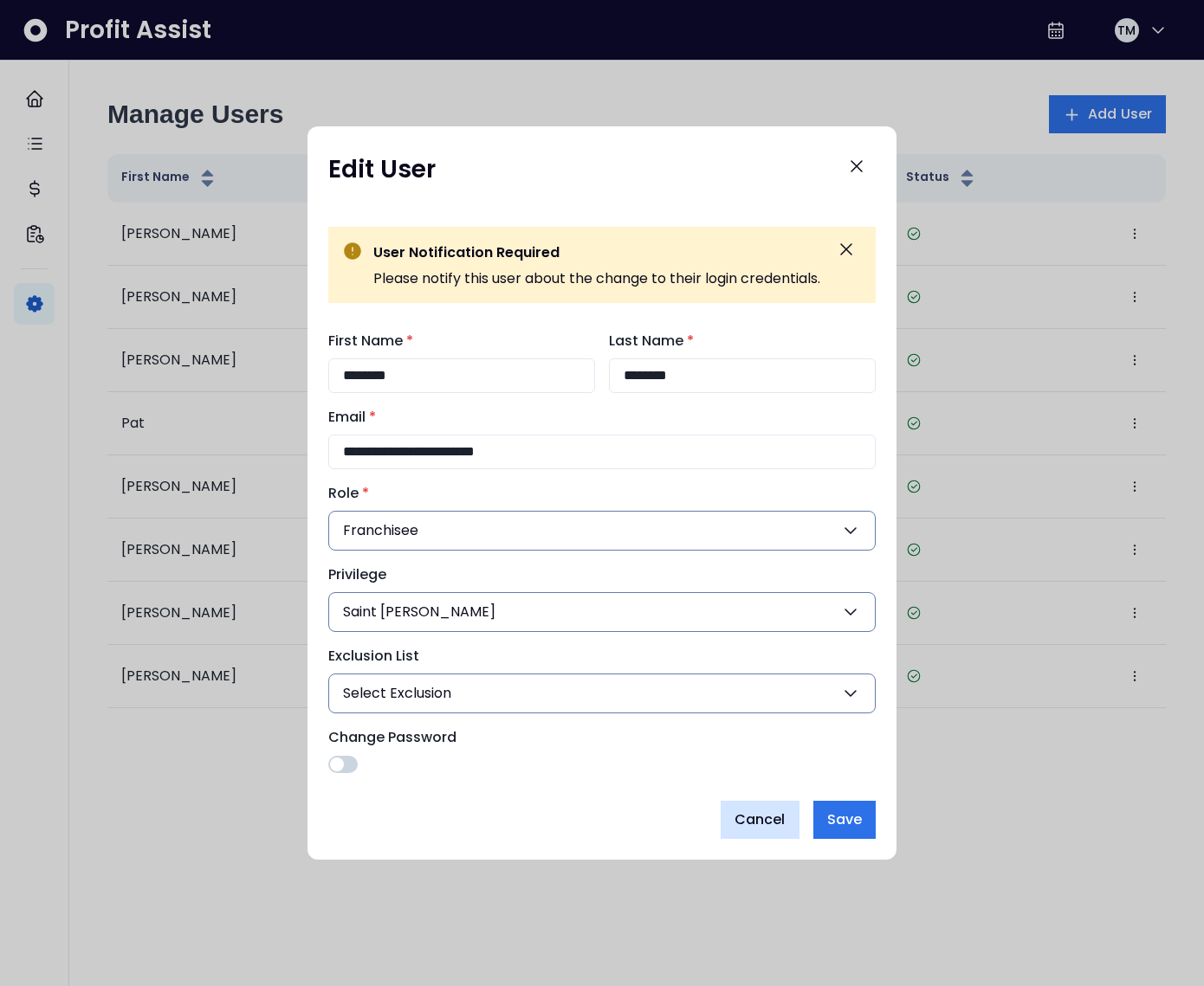
click at [780, 830] on span "Cancel" at bounding box center [760, 820] width 51 height 21
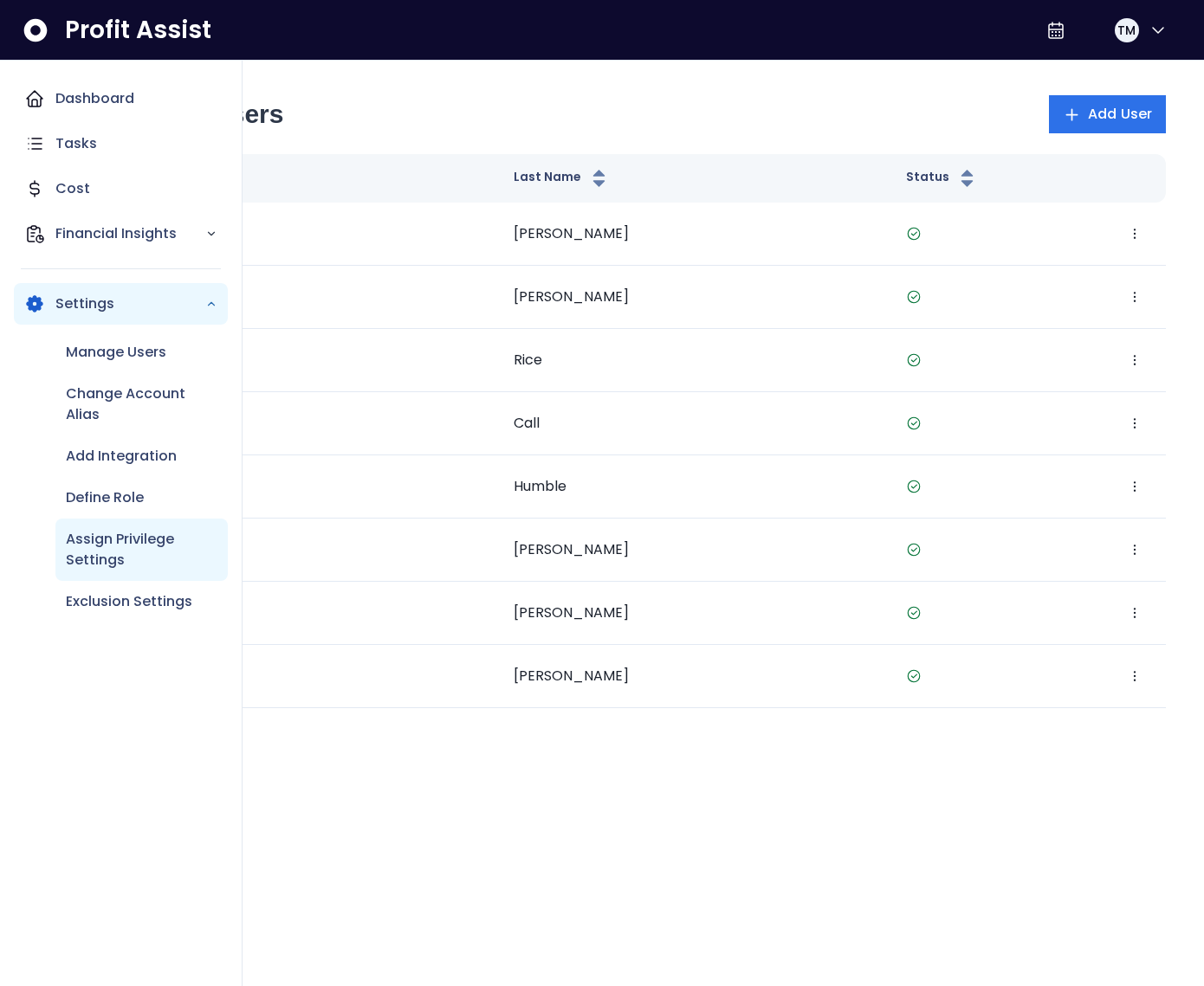
click at [140, 555] on p "Assign Privilege Settings" at bounding box center [142, 550] width 152 height 41
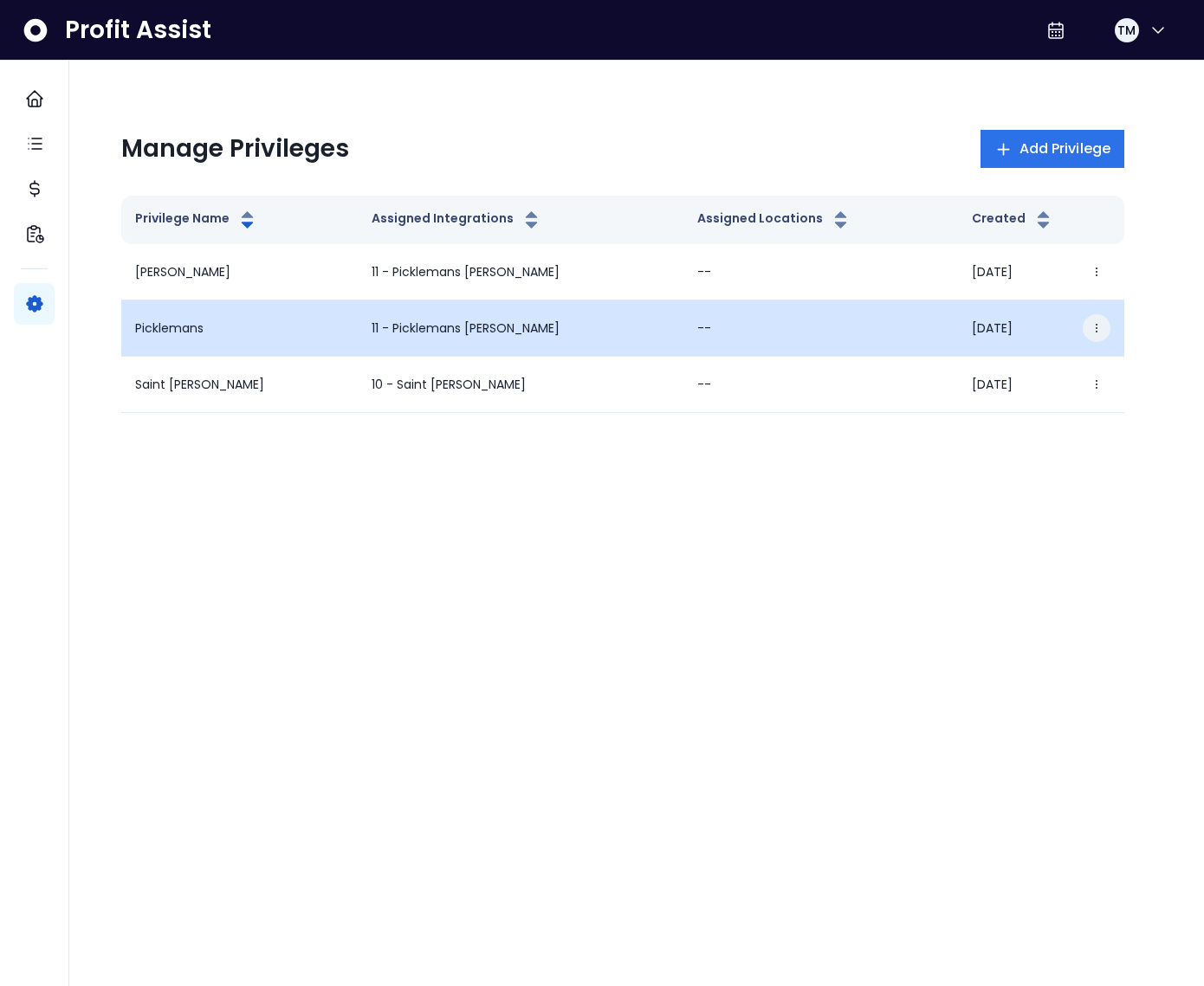
click at [1098, 325] on icon "button" at bounding box center [1097, 328] width 12 height 12
click at [1054, 365] on button "Edit" at bounding box center [1013, 377] width 192 height 41
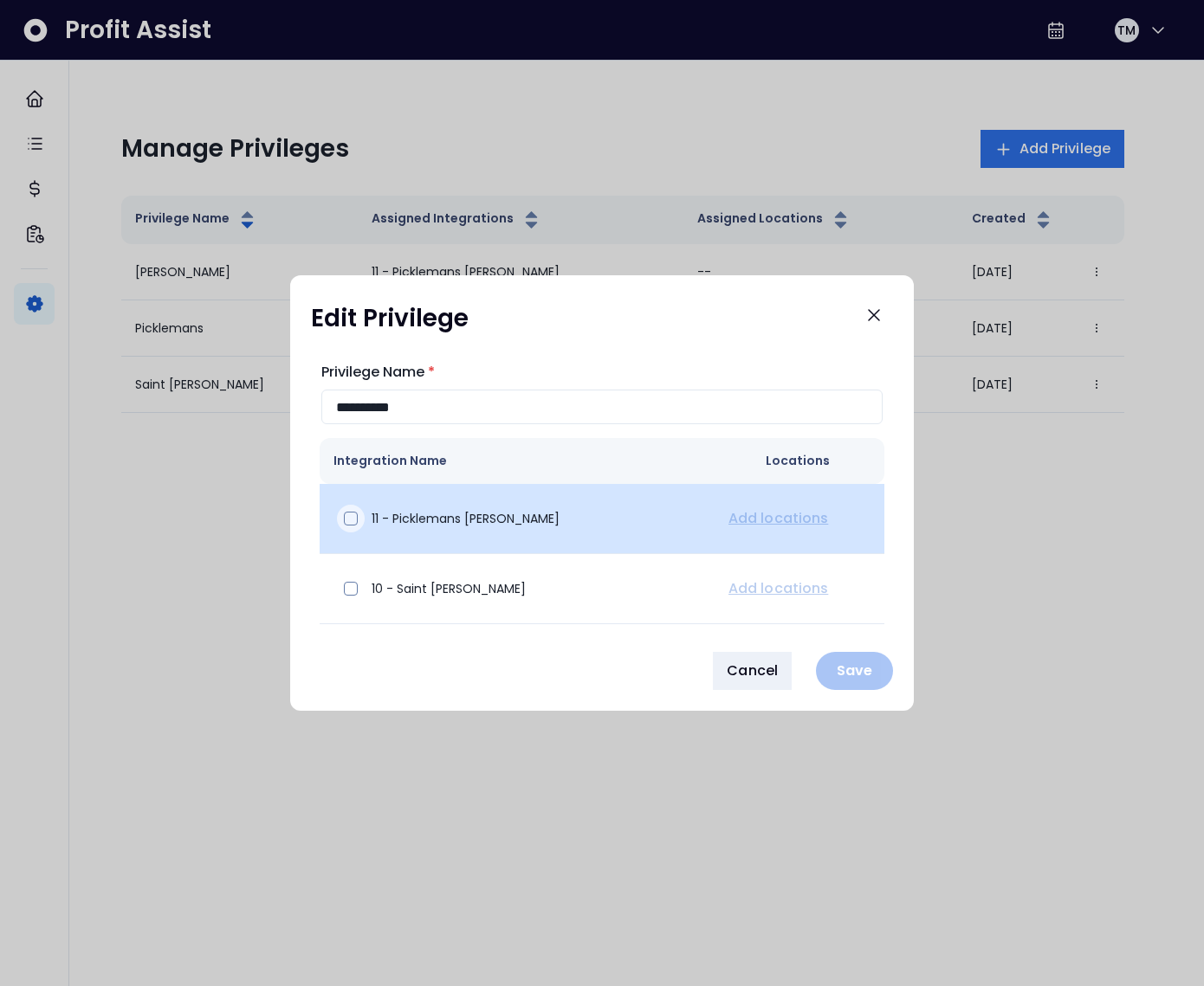
click at [350, 526] on div at bounding box center [350, 518] width 28 height 28
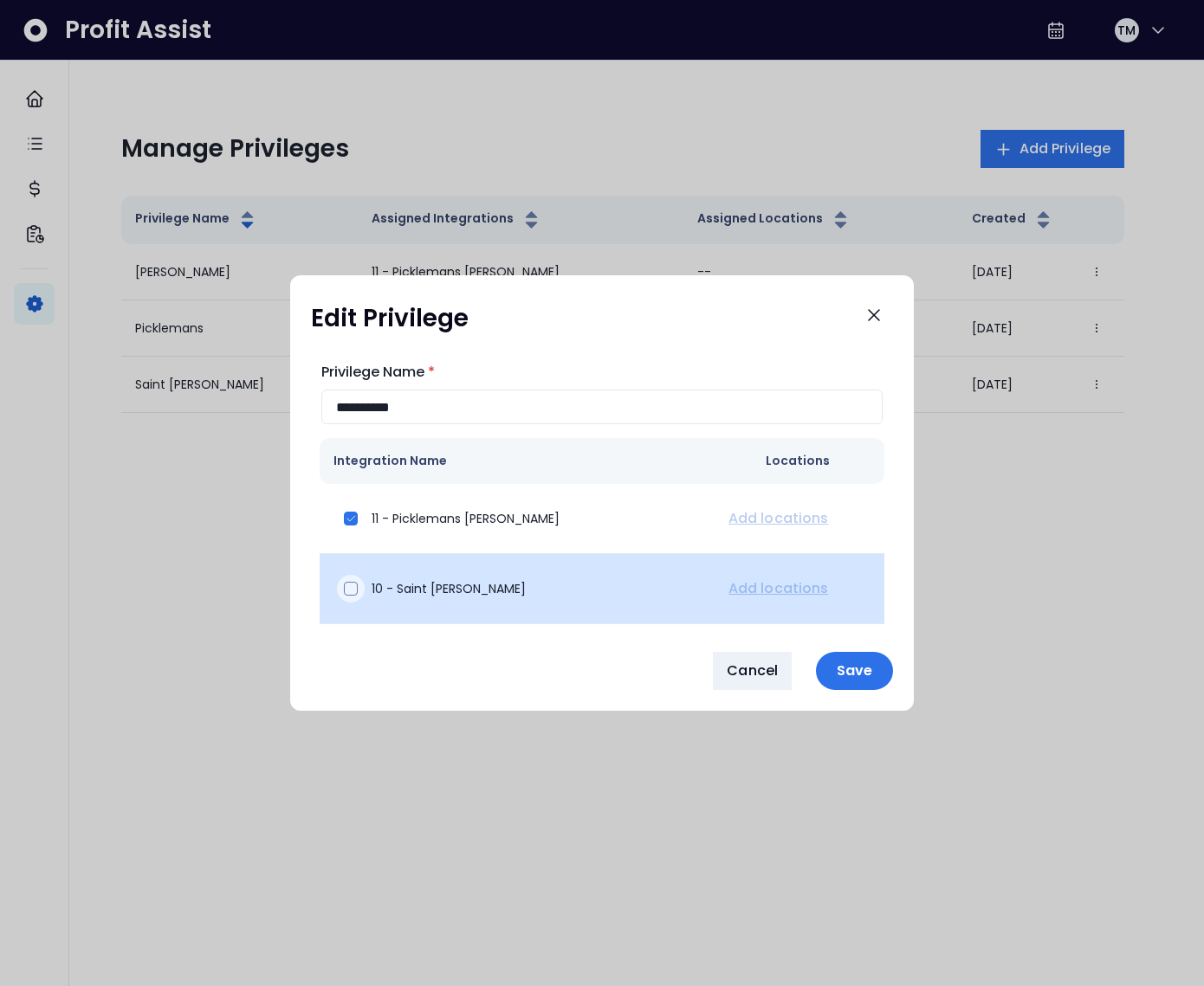
click at [361, 595] on div at bounding box center [350, 588] width 28 height 28
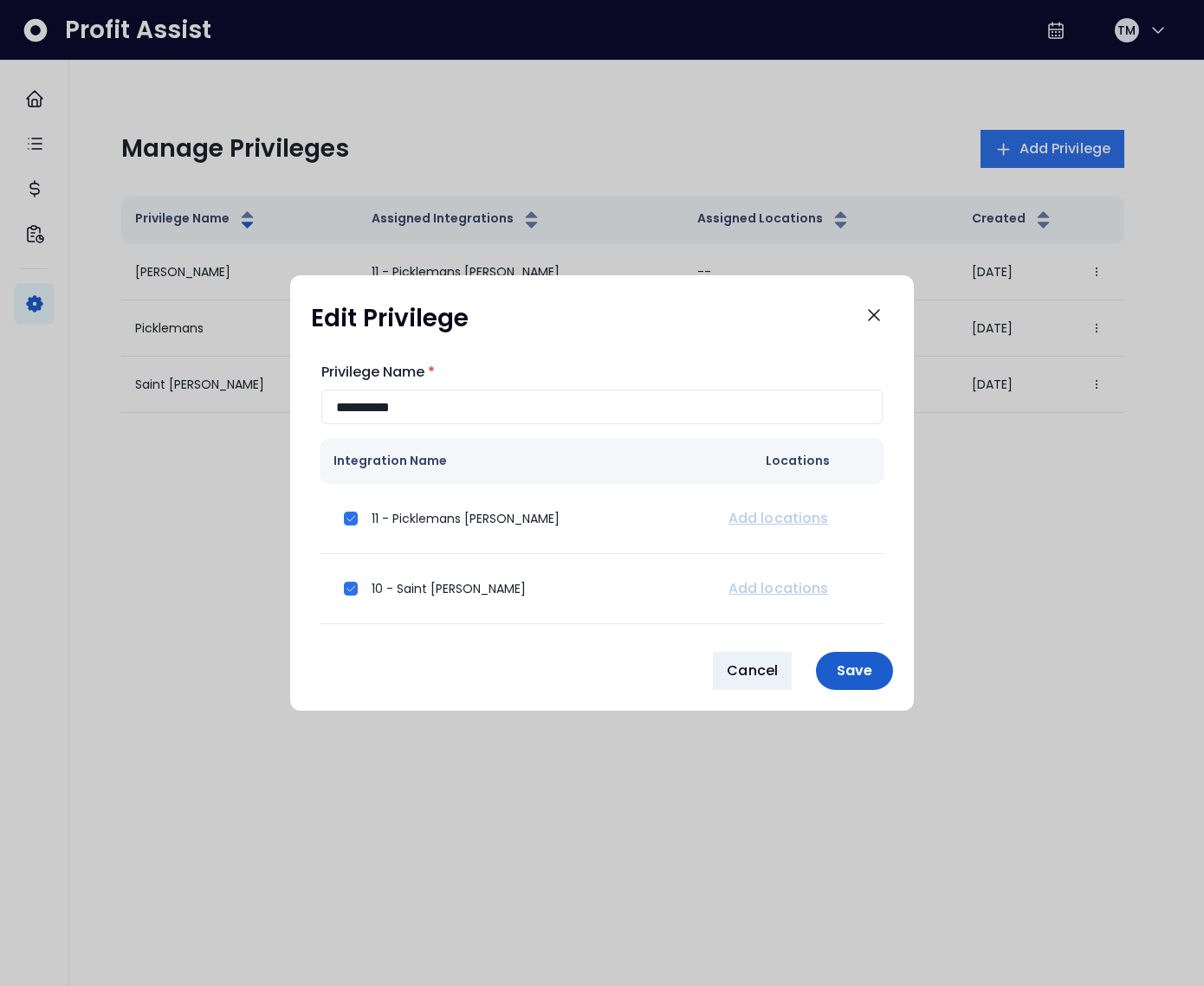
click at [852, 672] on p "Save" at bounding box center [854, 670] width 57 height 16
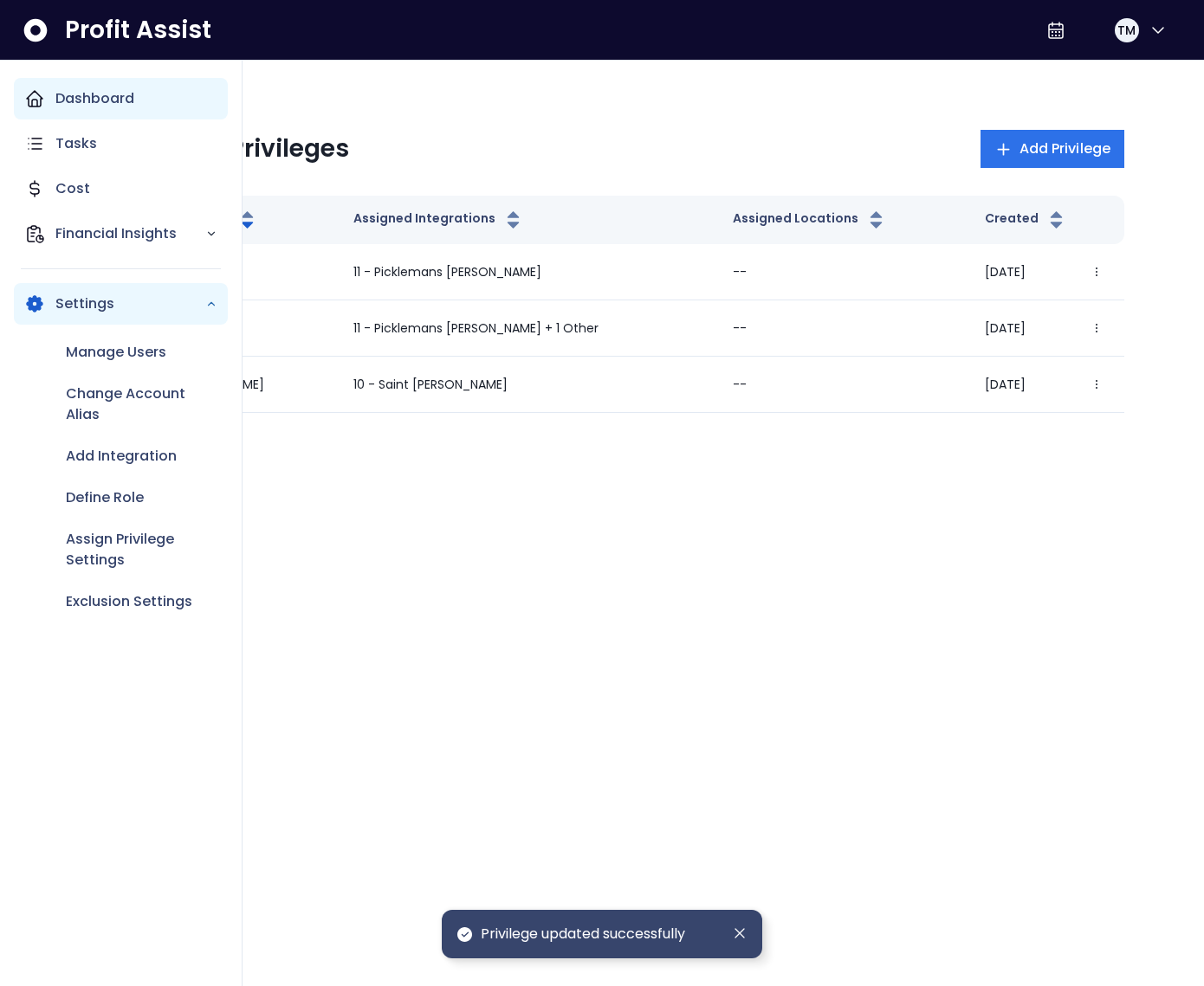
click at [49, 92] on div "Dashboard" at bounding box center [120, 98] width 214 height 41
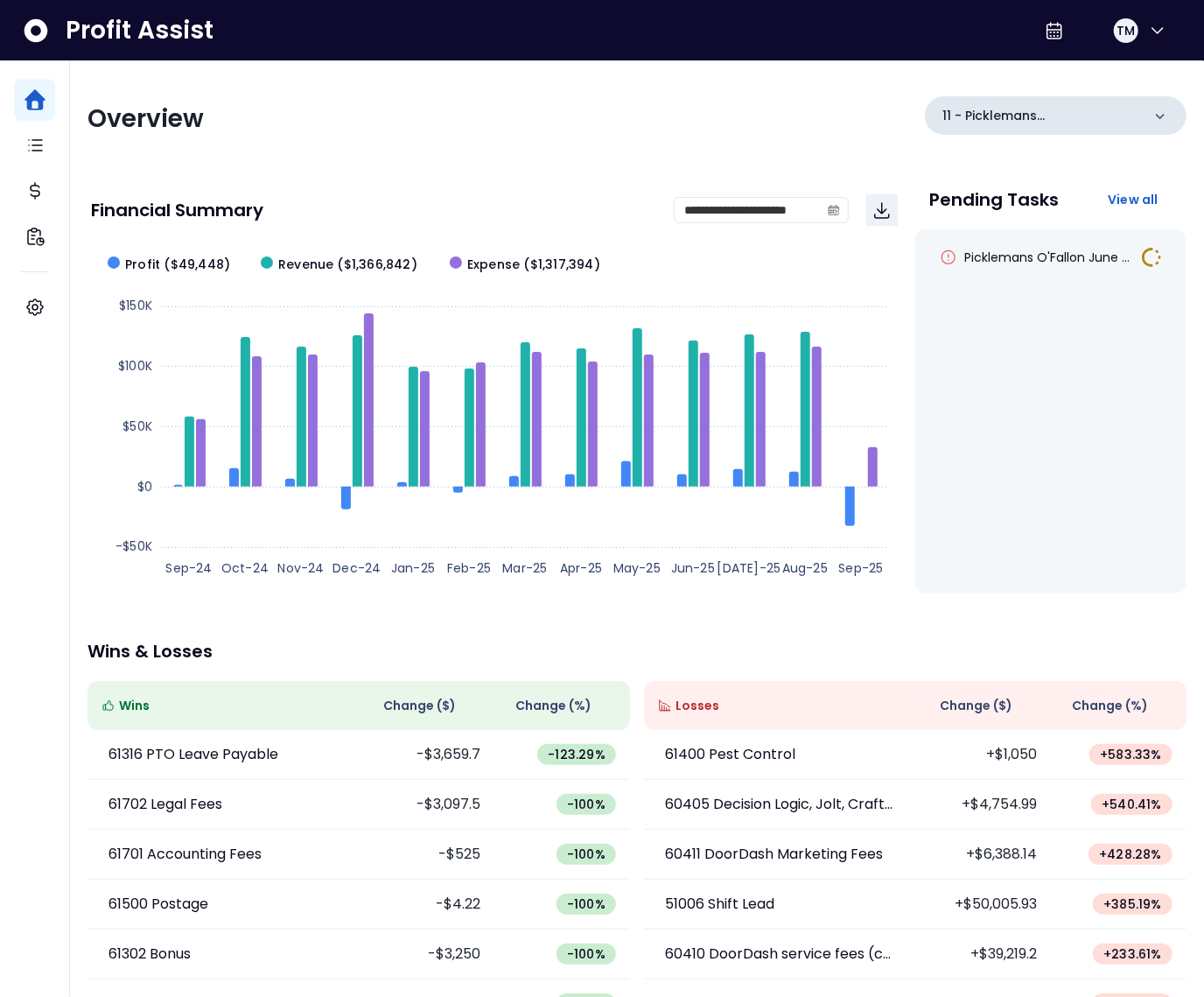
click at [1145, 120] on div "11 - Picklemans O'Fallon" at bounding box center [1056, 115] width 262 height 39
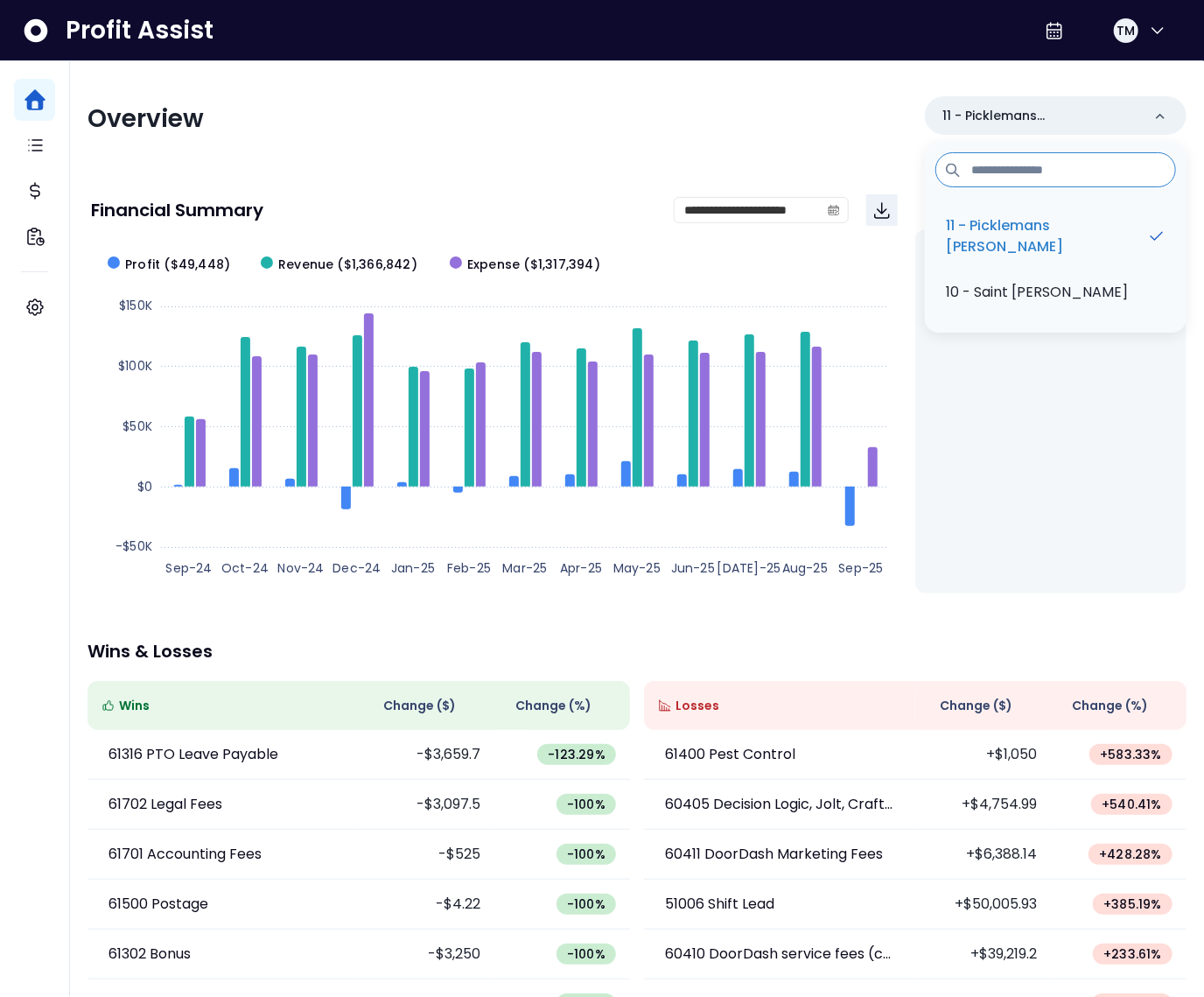
click at [428, 147] on div "**********" at bounding box center [637, 579] width 1134 height 1037
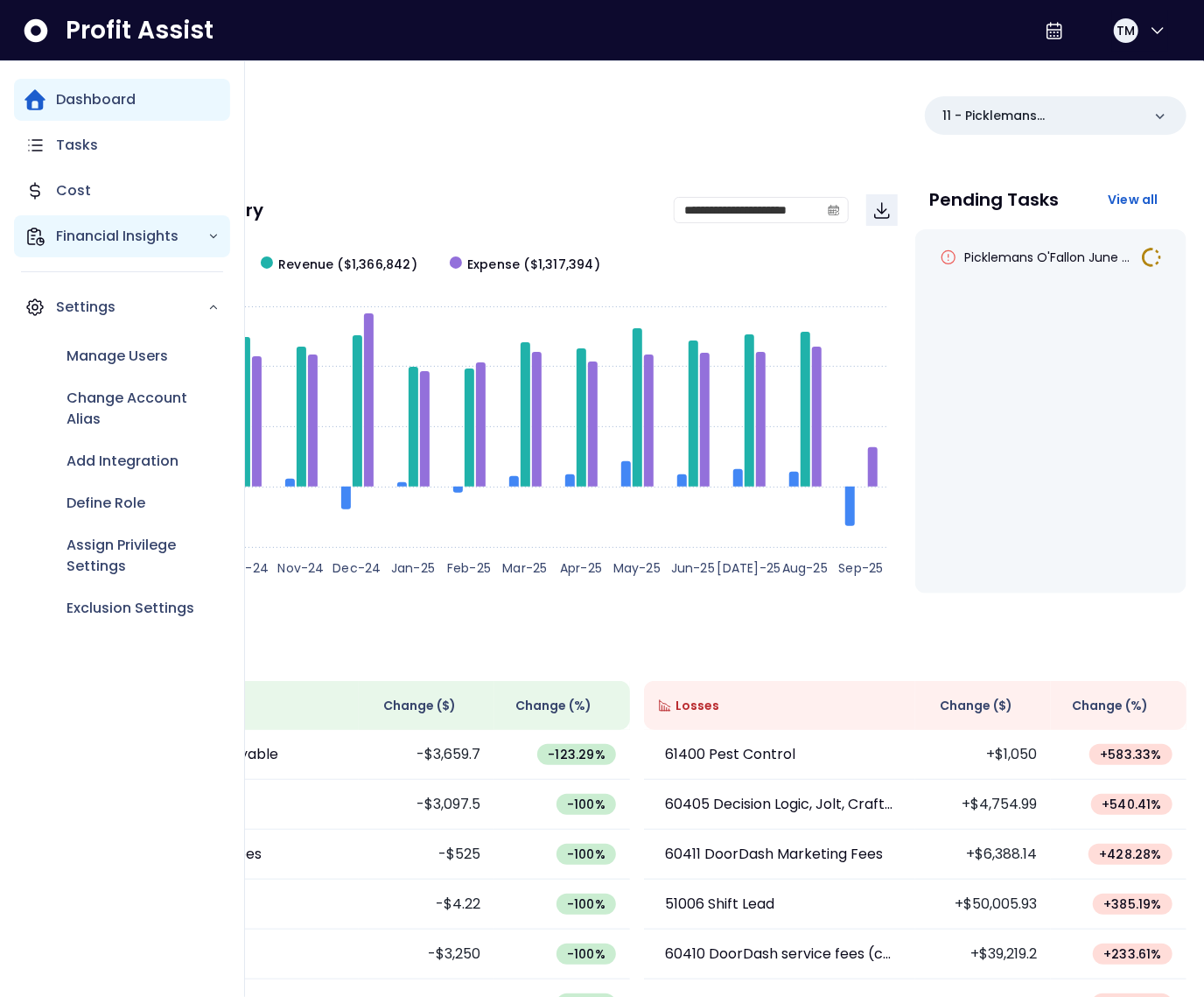
click at [45, 235] on icon "Main navigation" at bounding box center [35, 237] width 21 height 21
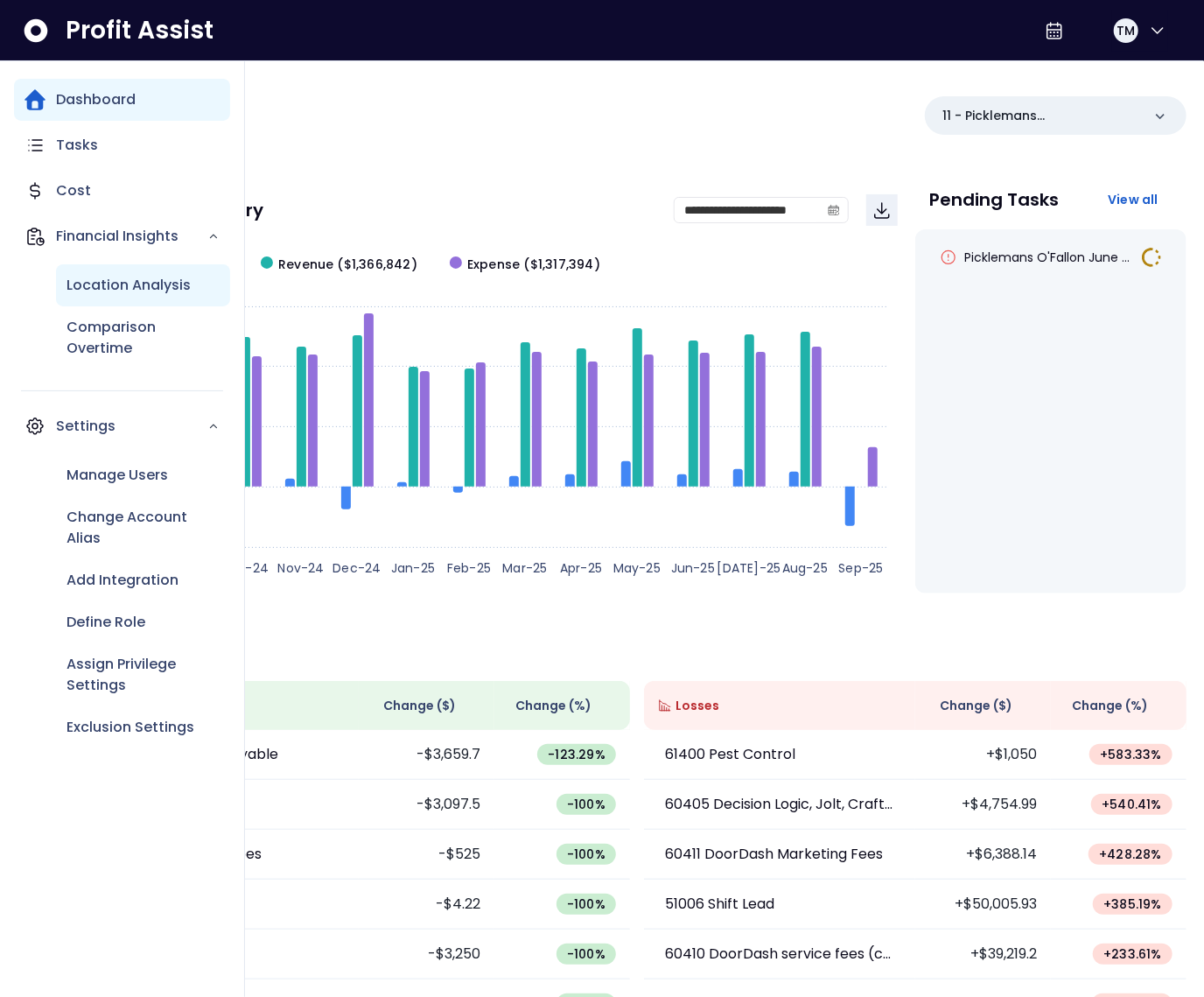
click at [107, 281] on p "Location Analysis" at bounding box center [129, 285] width 124 height 21
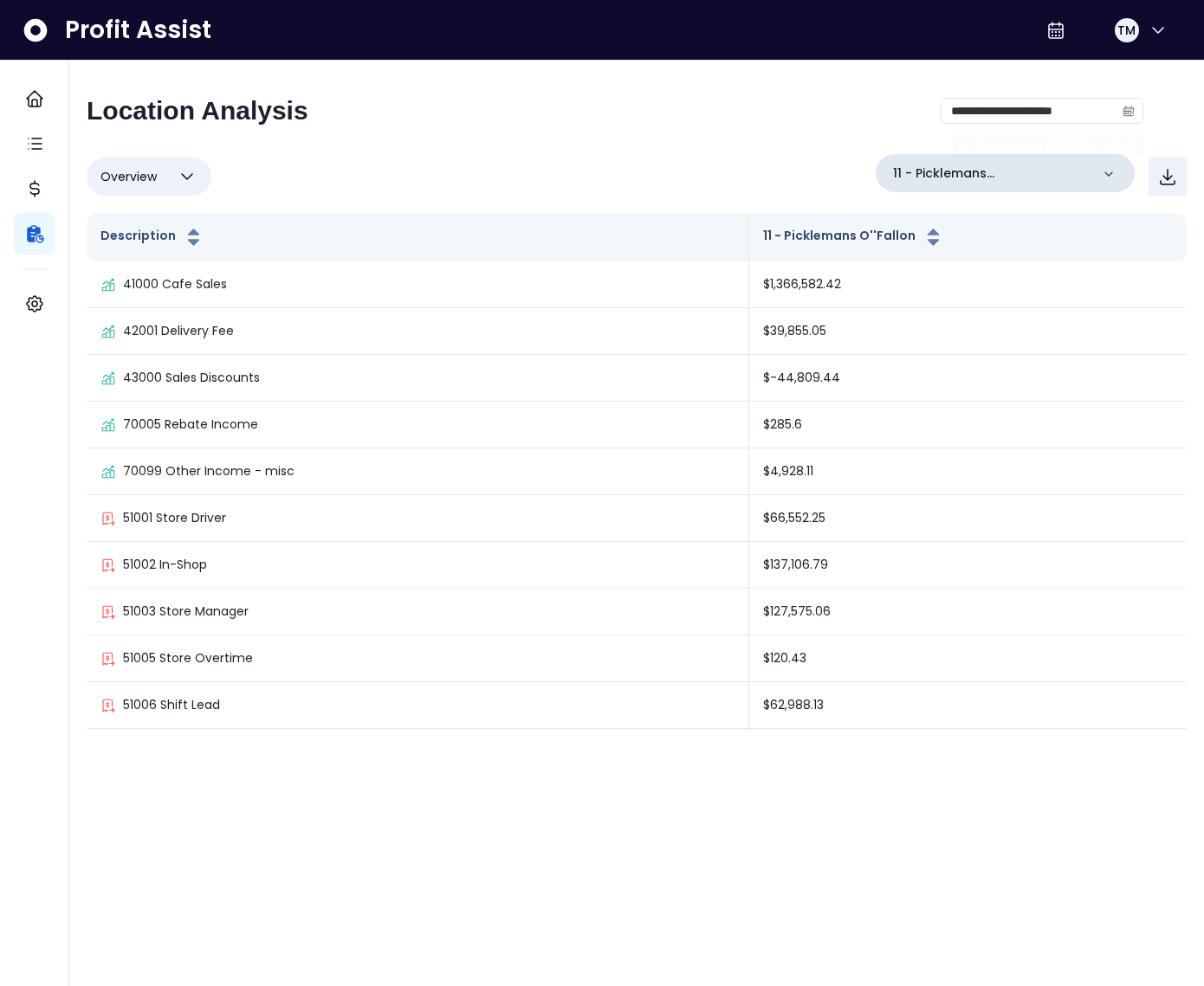
click at [1080, 161] on div "11 - Picklemans O'Fallon" at bounding box center [1005, 174] width 259 height 38
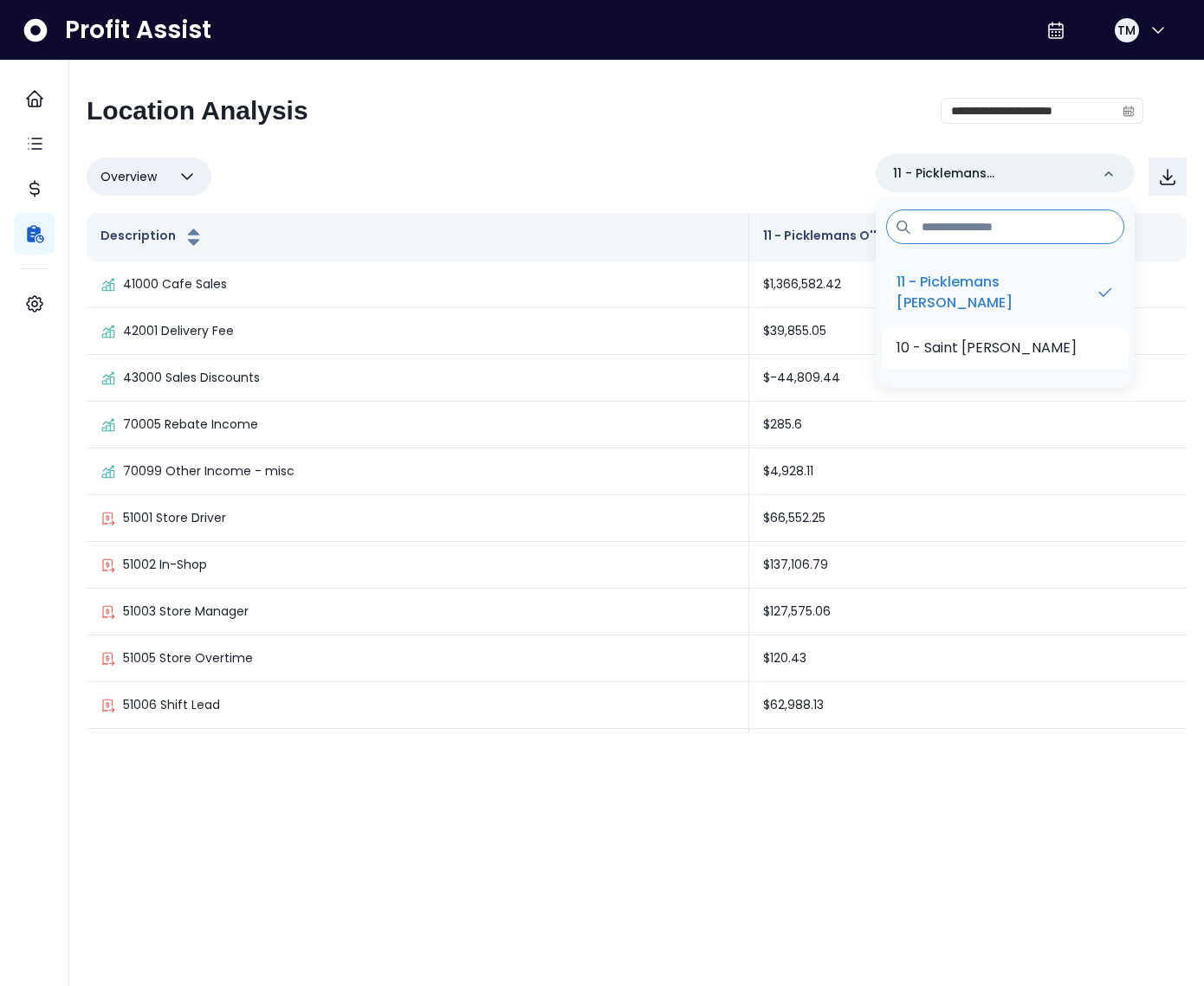
click at [1051, 342] on p "10 - Saint Charles" at bounding box center [986, 348] width 180 height 21
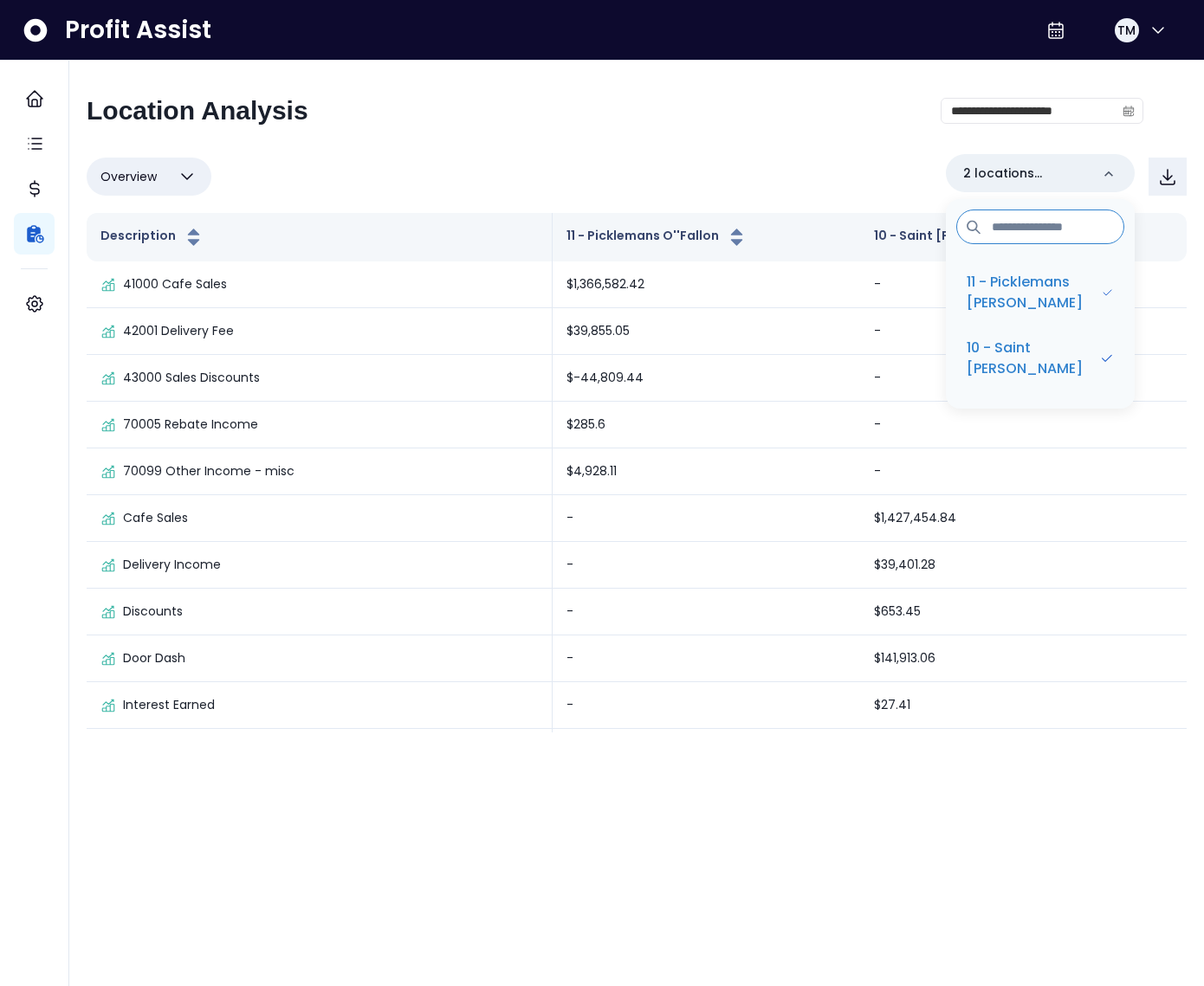
click at [696, 137] on div "**********" at bounding box center [614, 117] width 1056 height 45
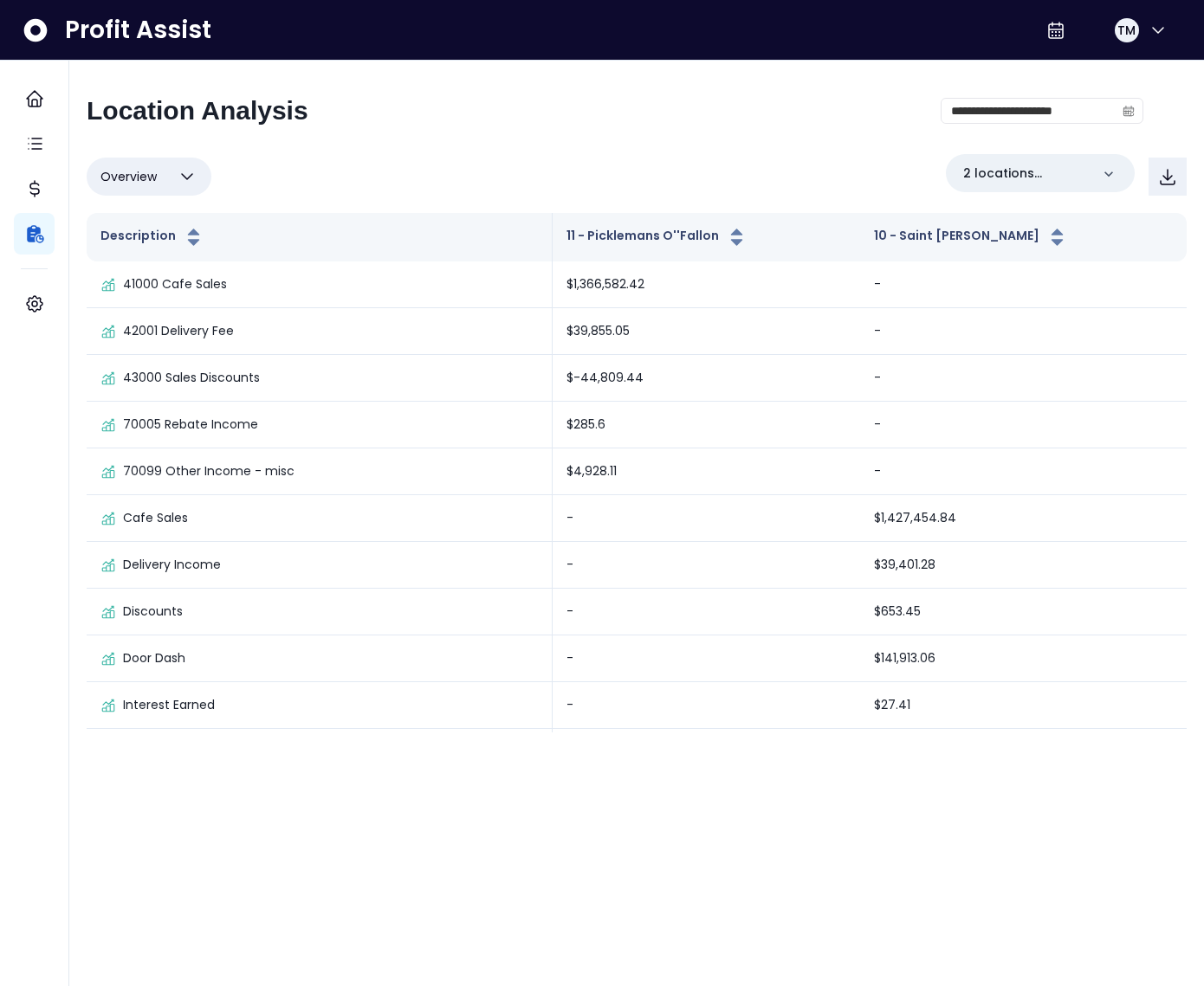
click at [469, 182] on div "Overview Overview % of cost % of sales % of budget ******** 2 locations selected" at bounding box center [636, 176] width 1100 height 45
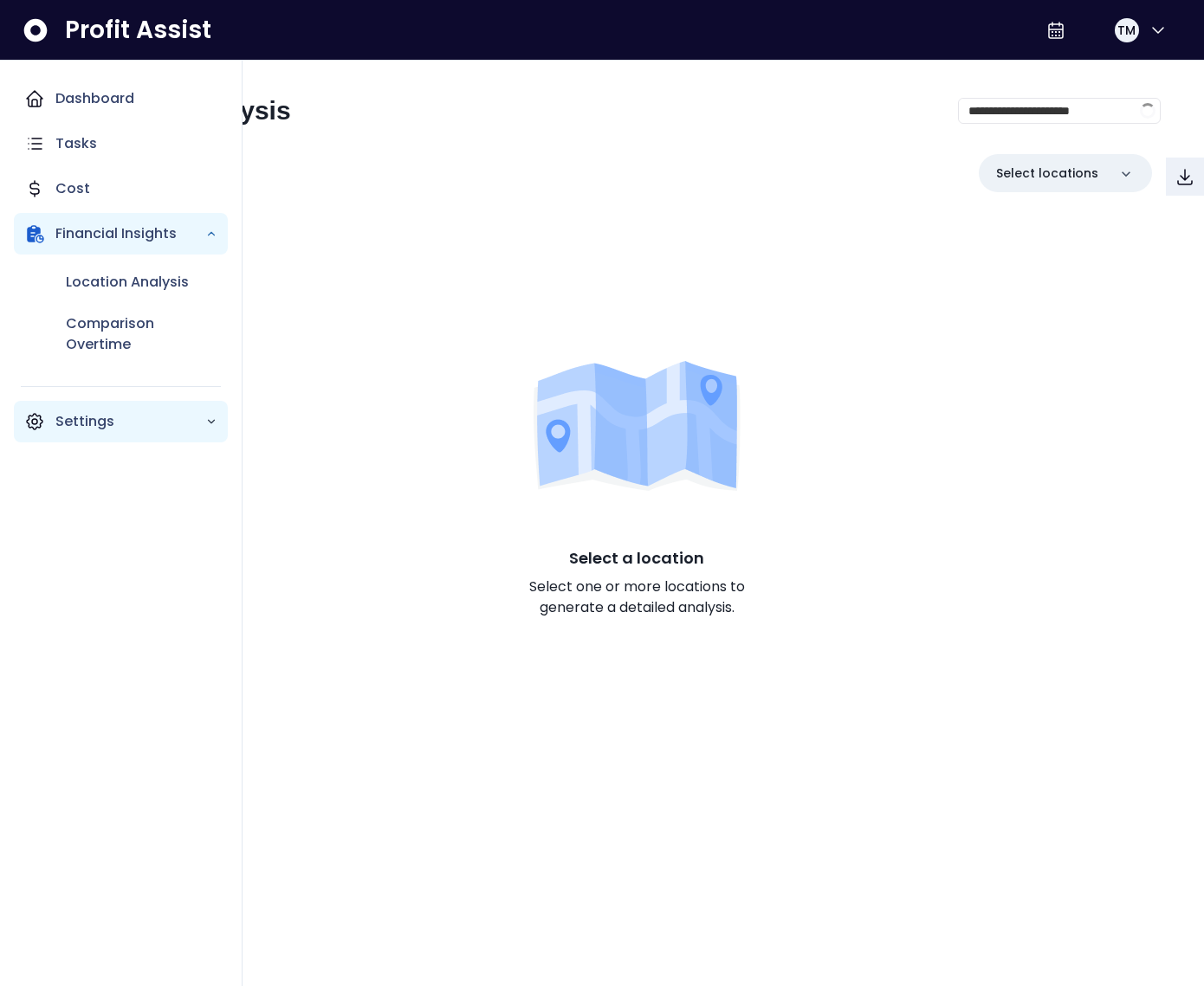
click at [91, 417] on p "Settings" at bounding box center [130, 422] width 150 height 21
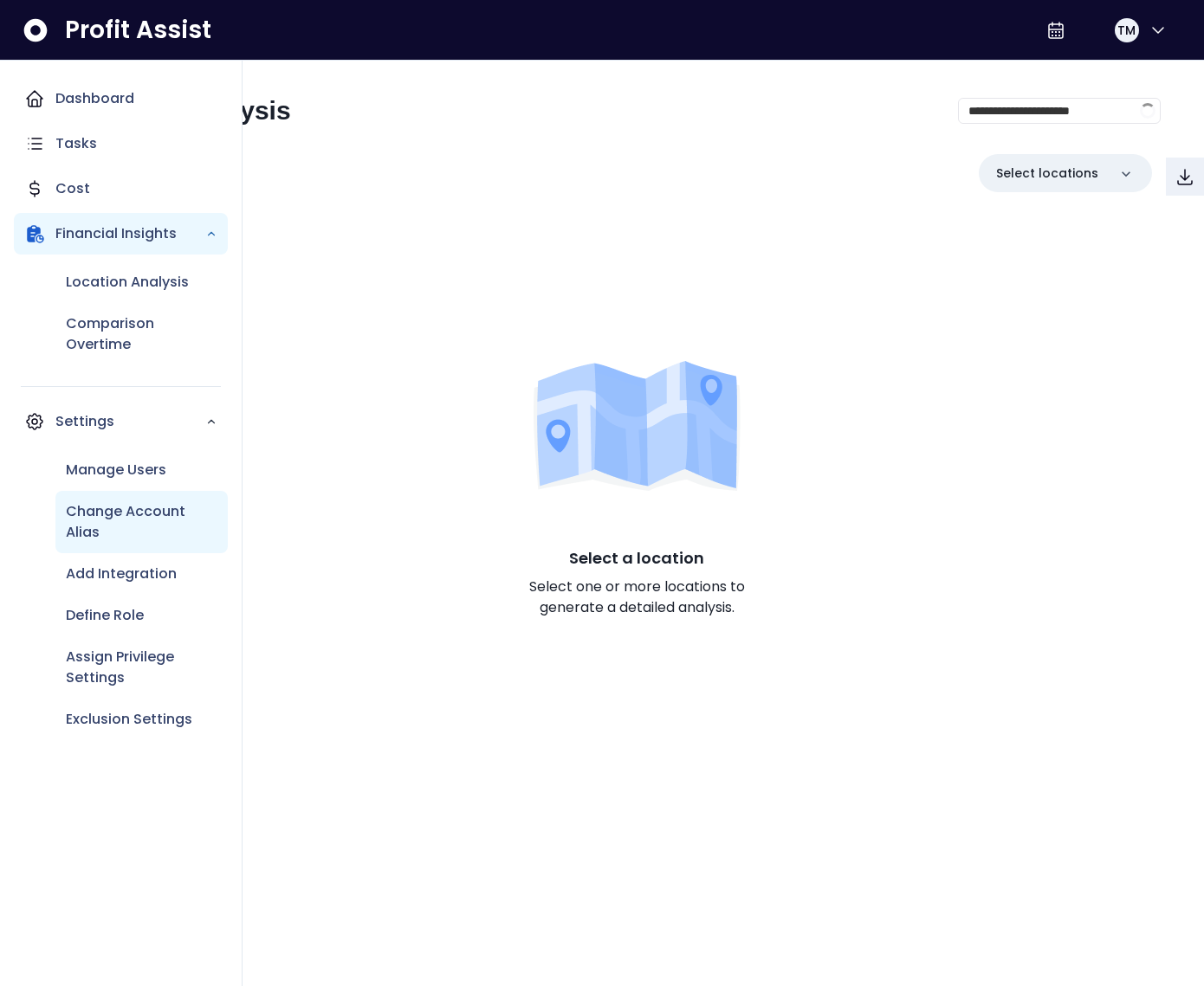
click at [127, 528] on p "Change Account Alias" at bounding box center [142, 522] width 152 height 41
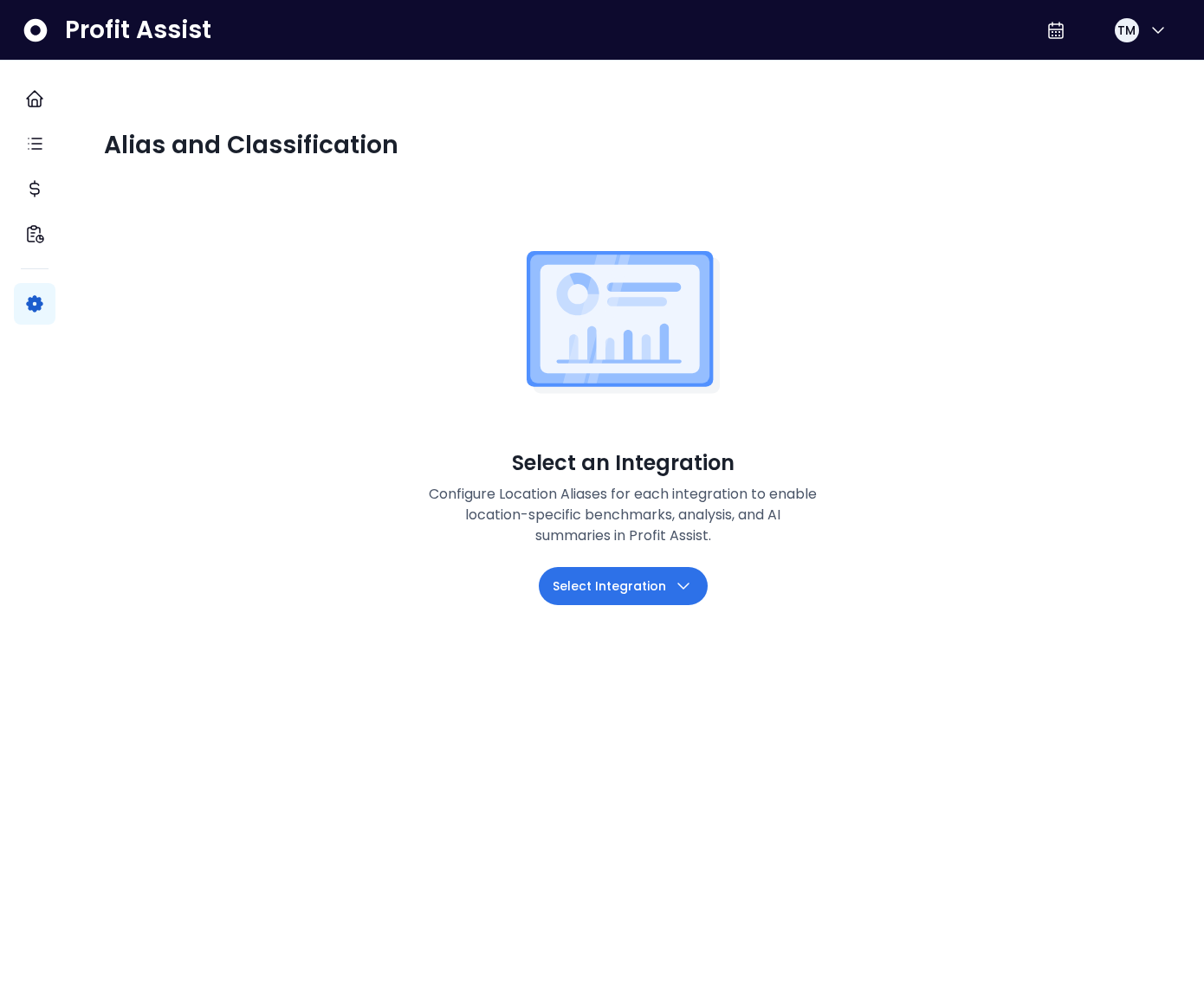
click at [623, 603] on button "Select Integration" at bounding box center [624, 586] width 169 height 38
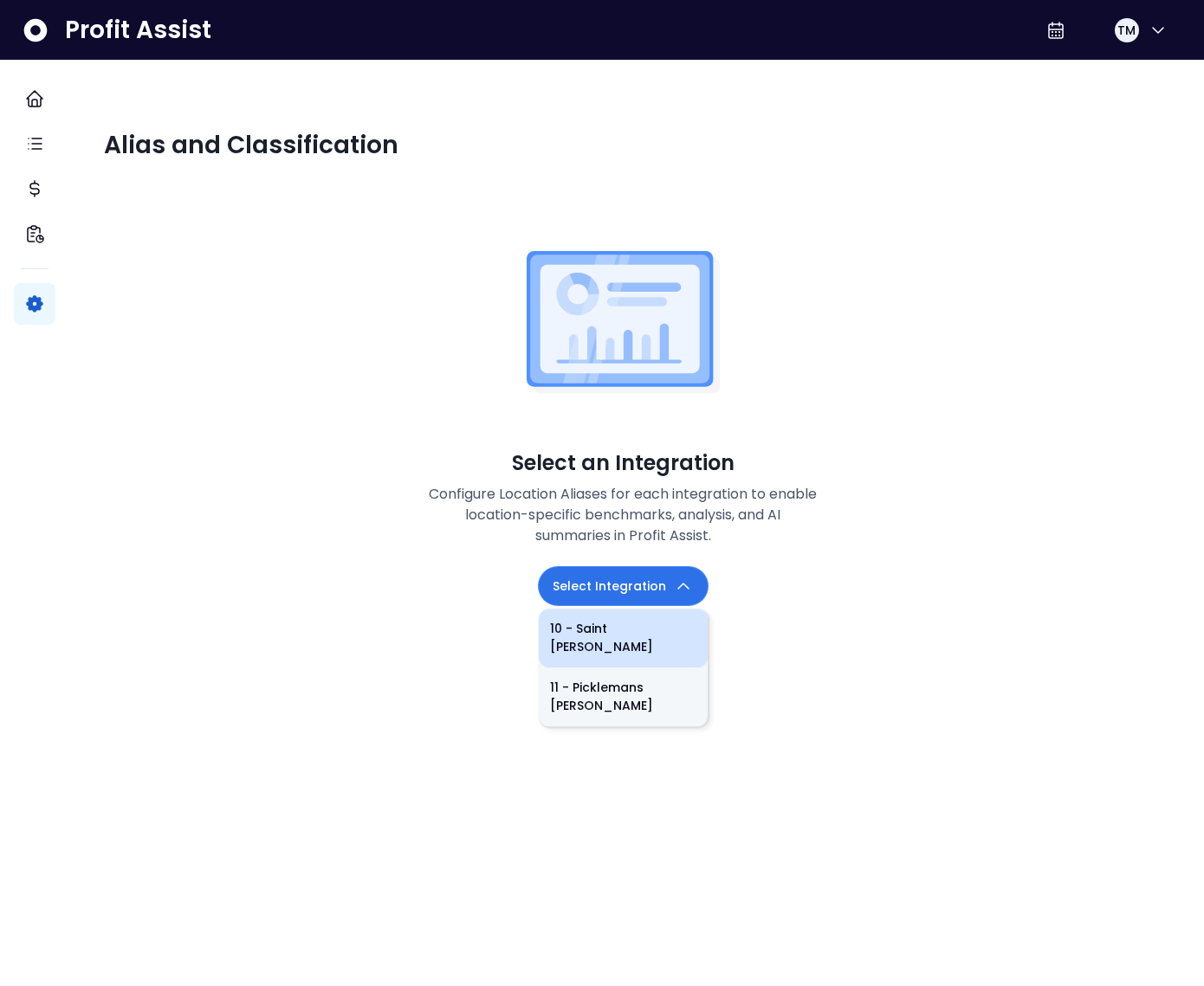
click at [628, 637] on li "10 - Saint [PERSON_NAME]" at bounding box center [624, 638] width 169 height 59
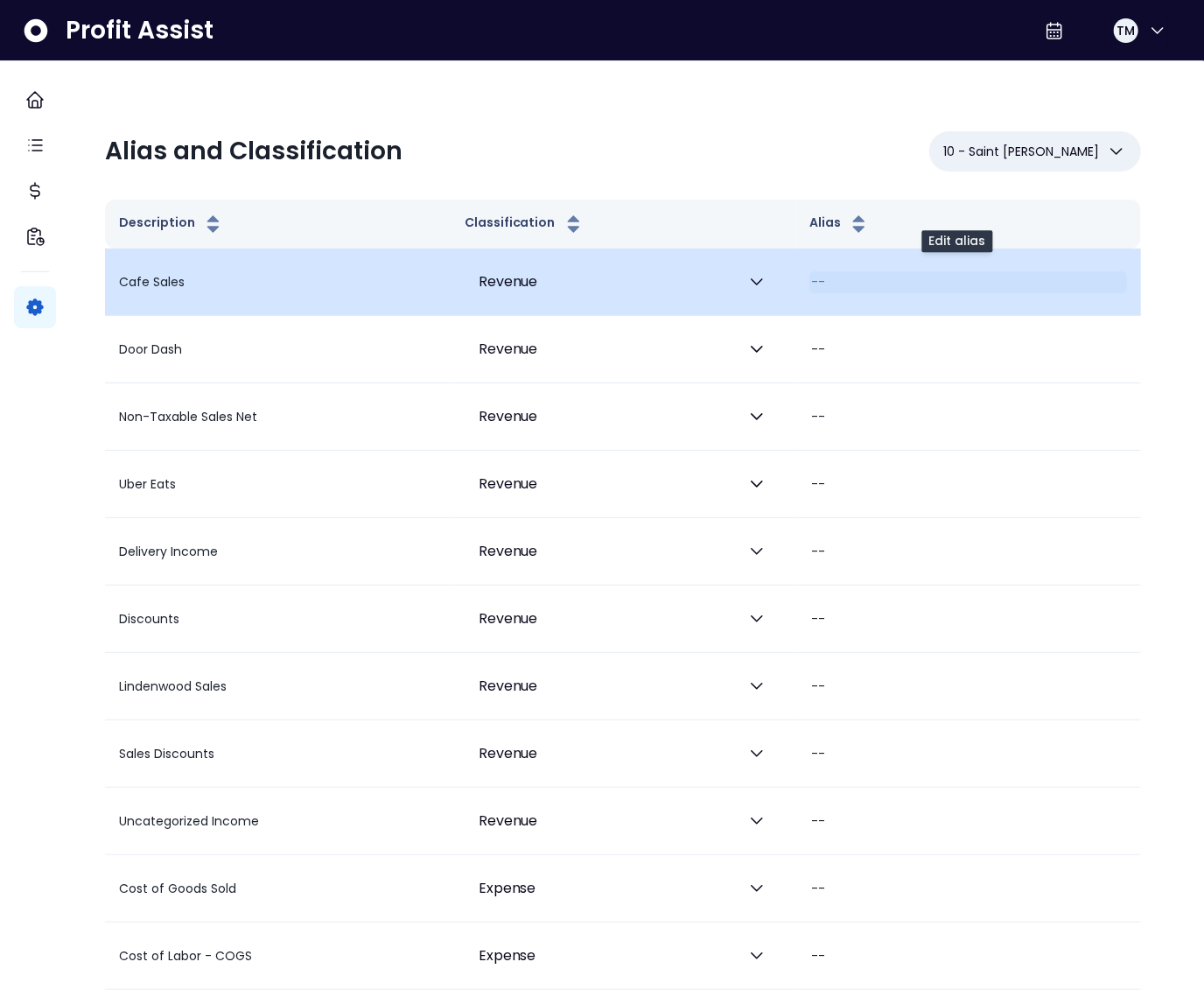
click at [840, 276] on div "--" at bounding box center [968, 282] width 318 height 22
click at [840, 276] on input "**" at bounding box center [965, 281] width 310 height 28
type input "**********"
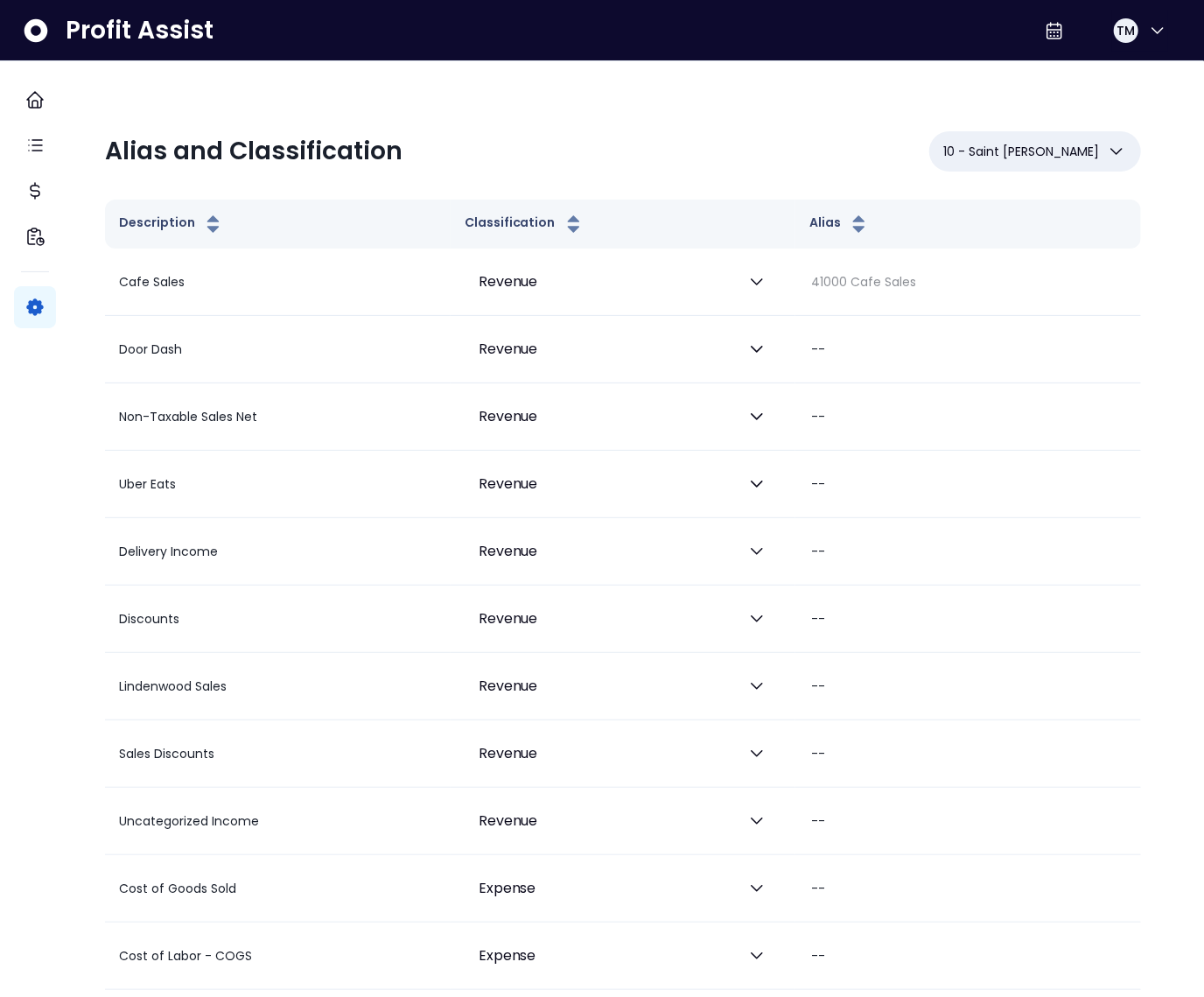
click at [720, 142] on div "Alias and Classification 10 - Saint [PERSON_NAME] 10 - Saint [PERSON_NAME] 11 -…" at bounding box center [622, 151] width 1036 height 41
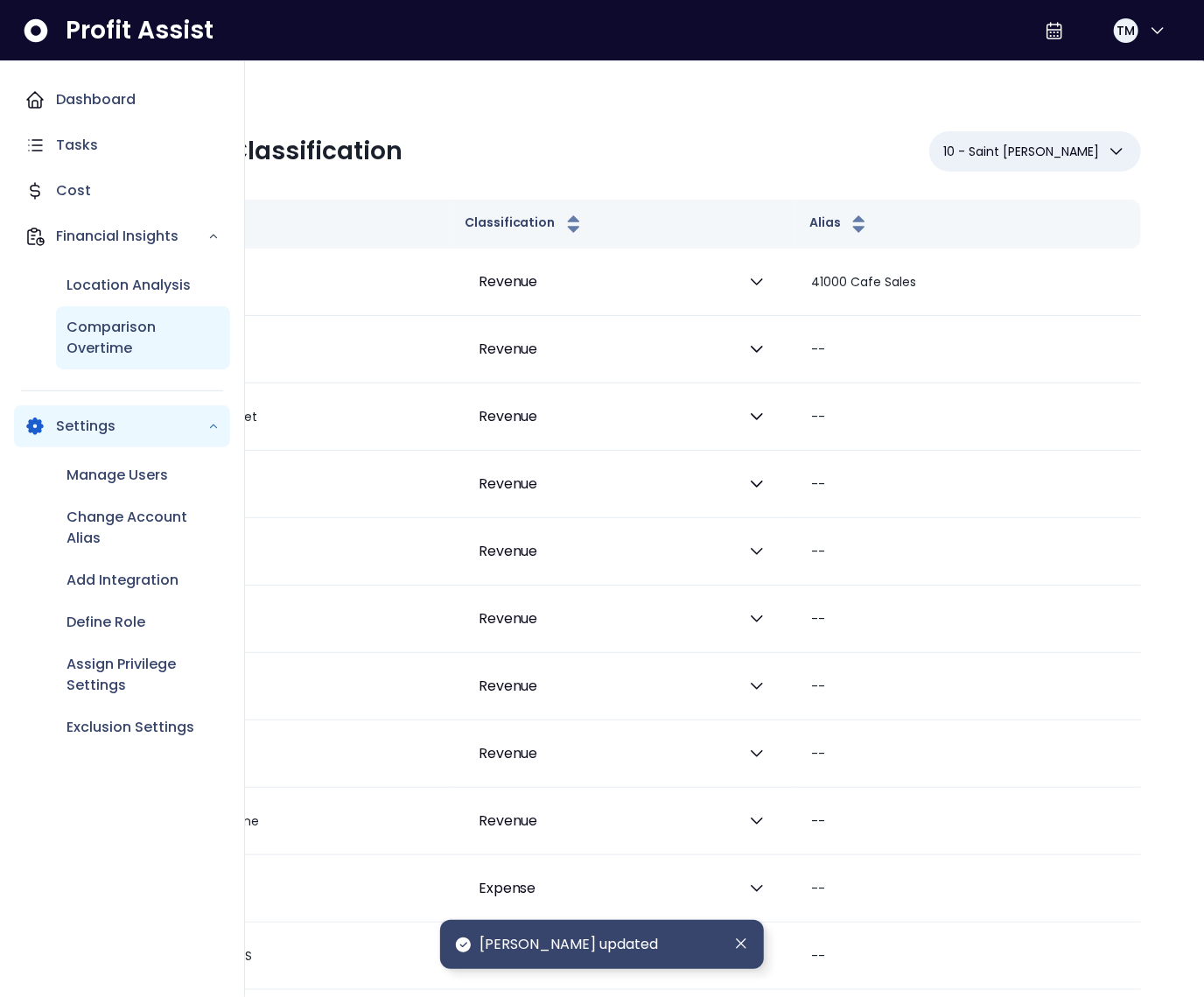
click at [108, 310] on div "Comparison Overtime" at bounding box center [143, 338] width 174 height 63
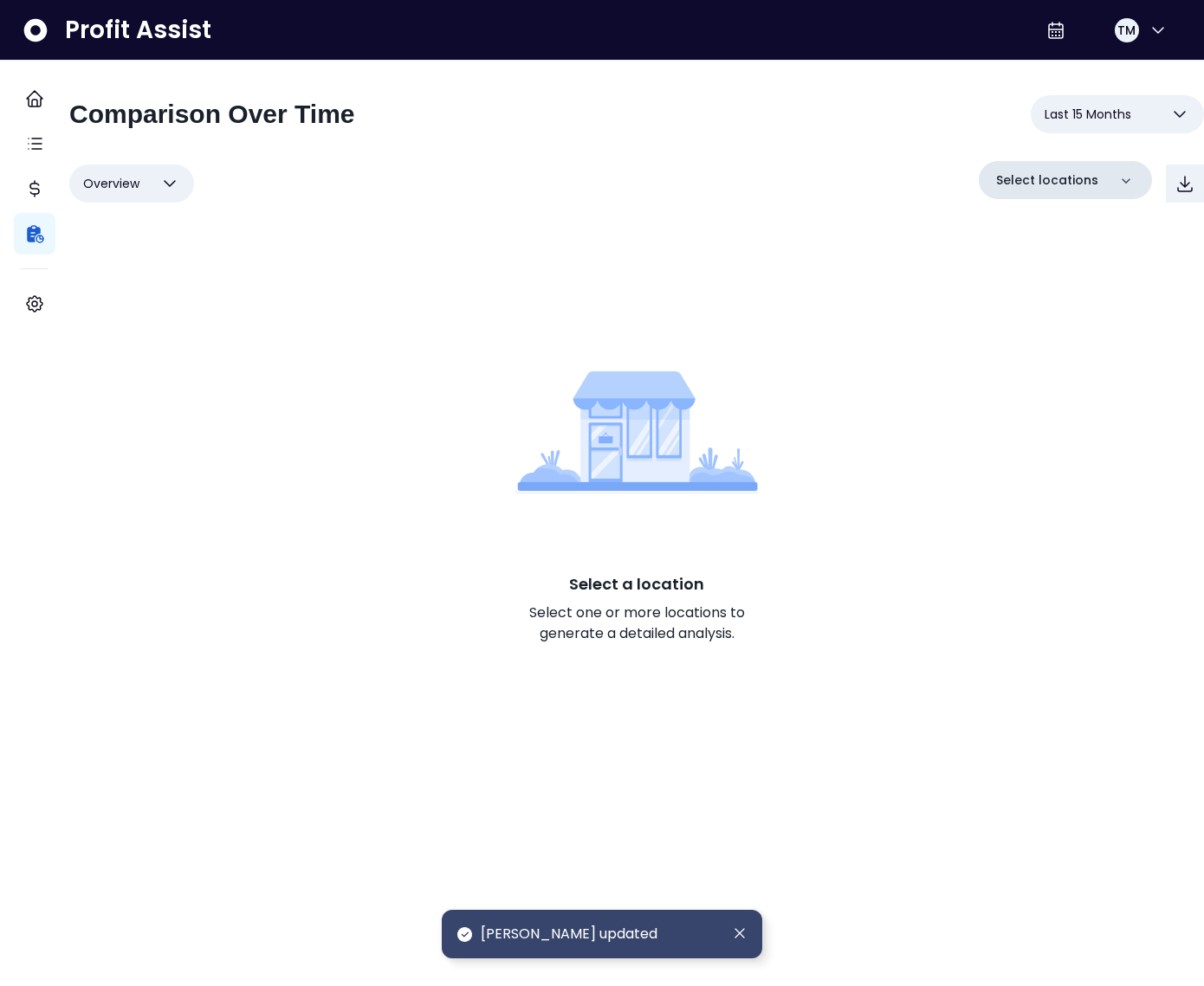
click at [1034, 182] on p "Select locations" at bounding box center [1047, 180] width 103 height 18
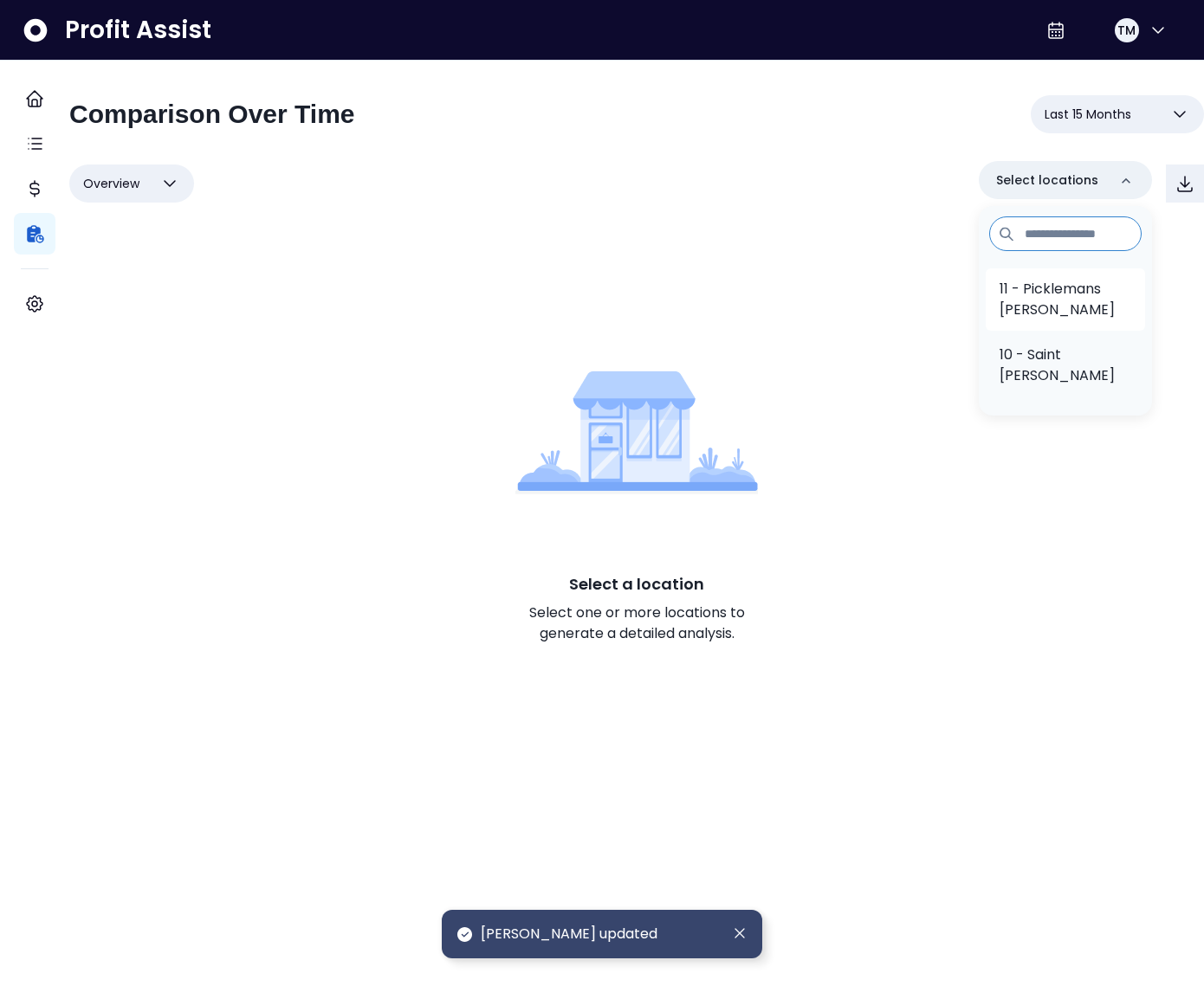
click at [1019, 307] on p "11 - Picklemans [PERSON_NAME]" at bounding box center [1065, 299] width 131 height 41
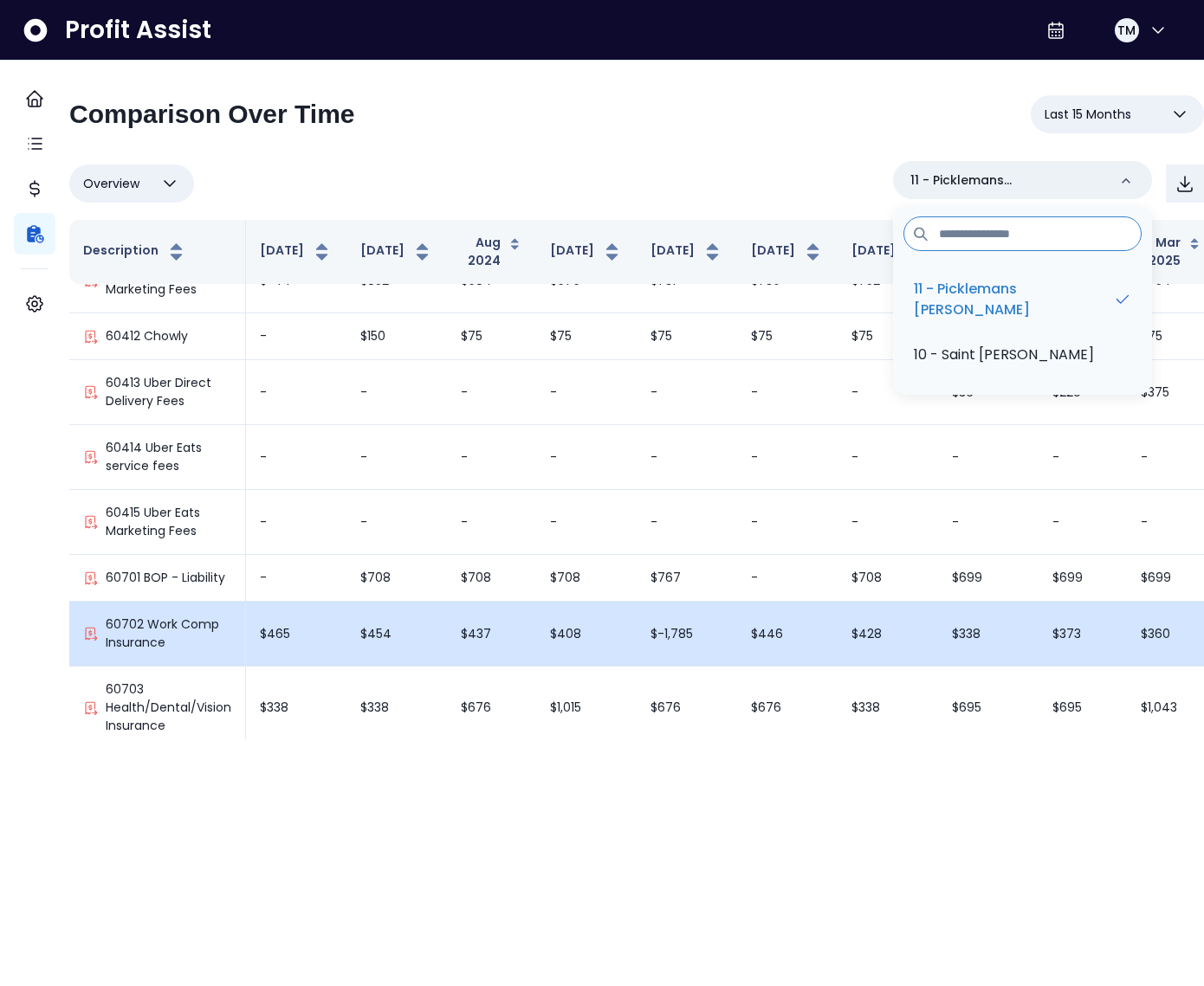
scroll to position [1374, 0]
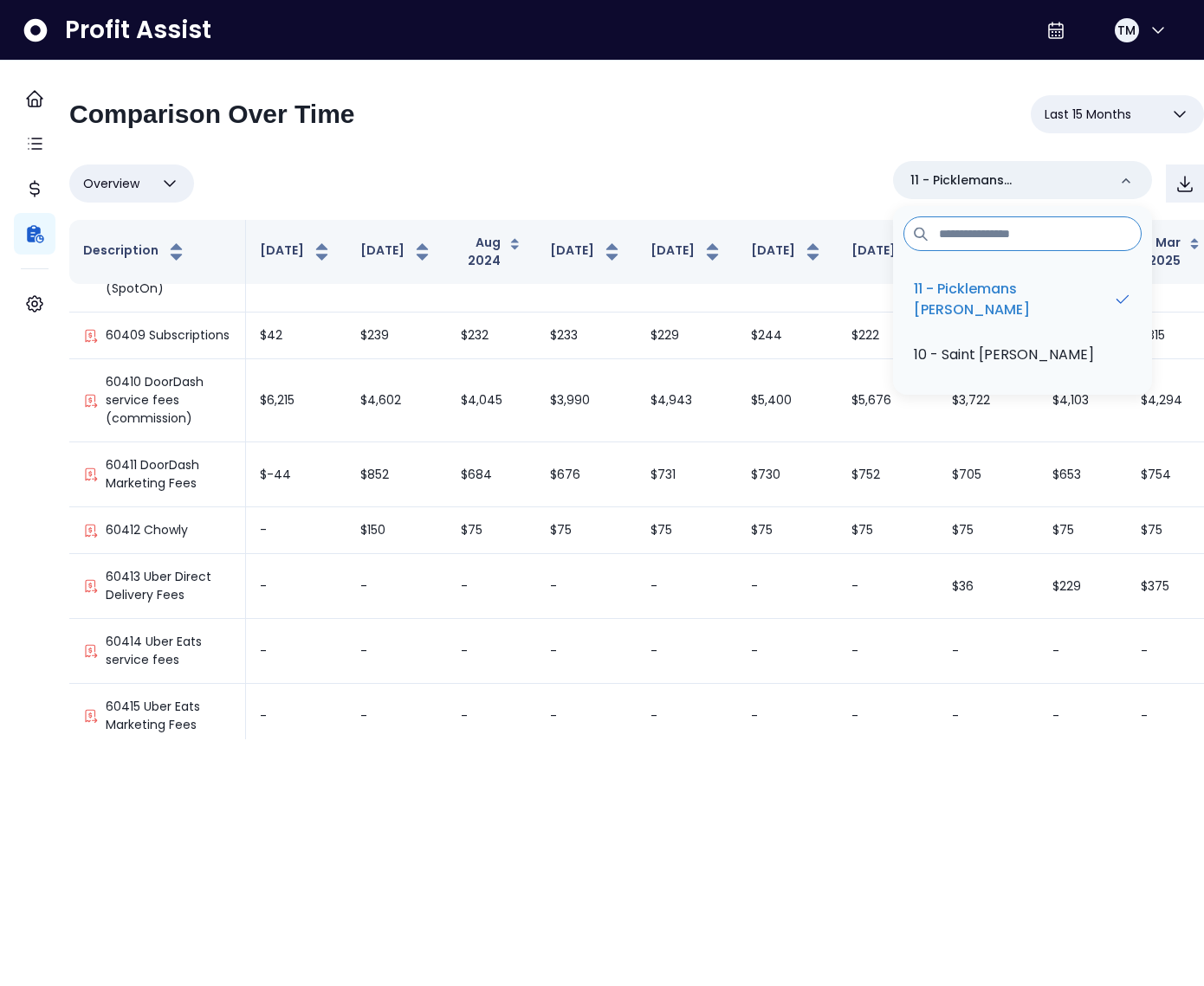
click at [564, 740] on html "**********" at bounding box center [602, 369] width 1204 height 740
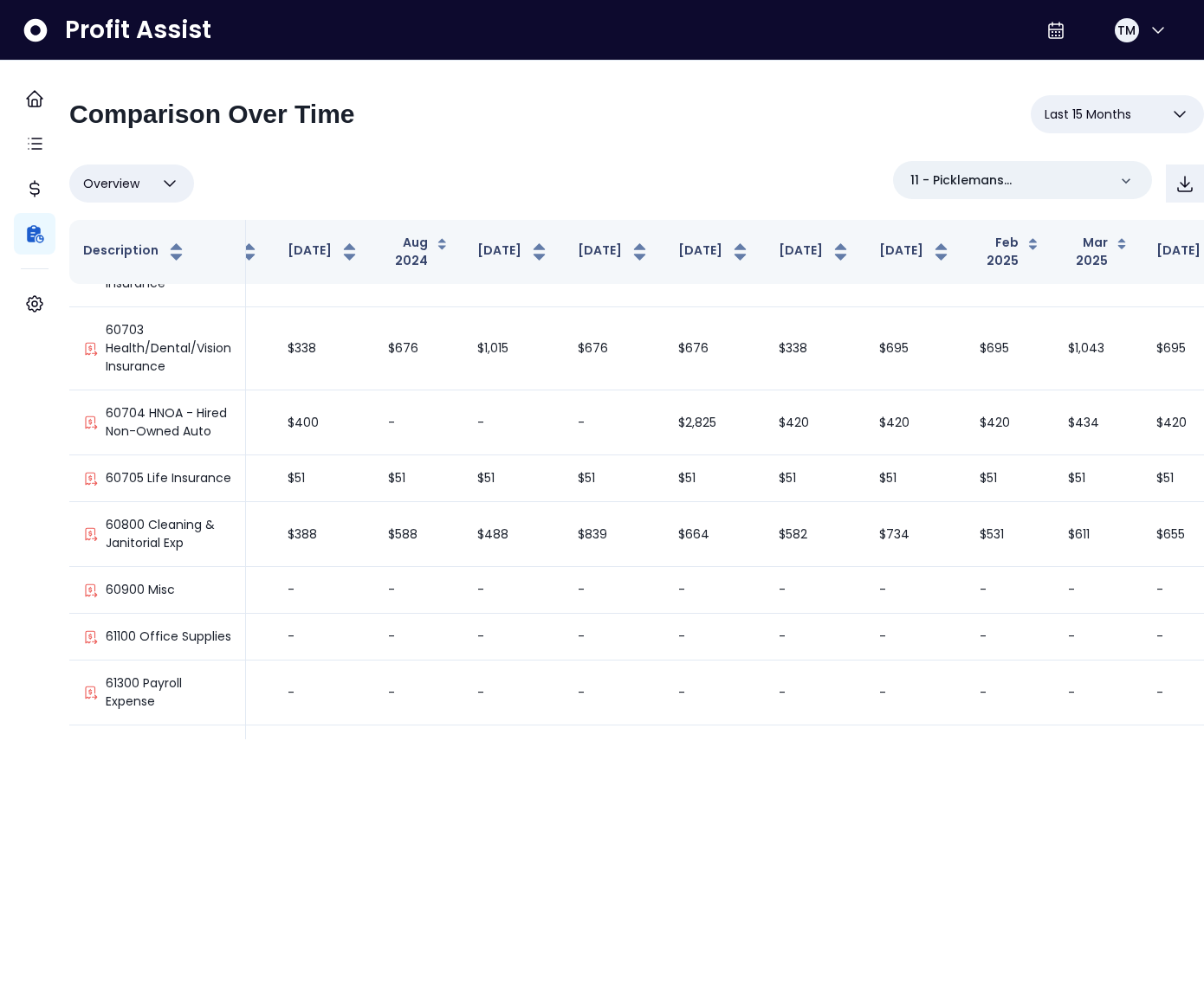
scroll to position [1928, 0]
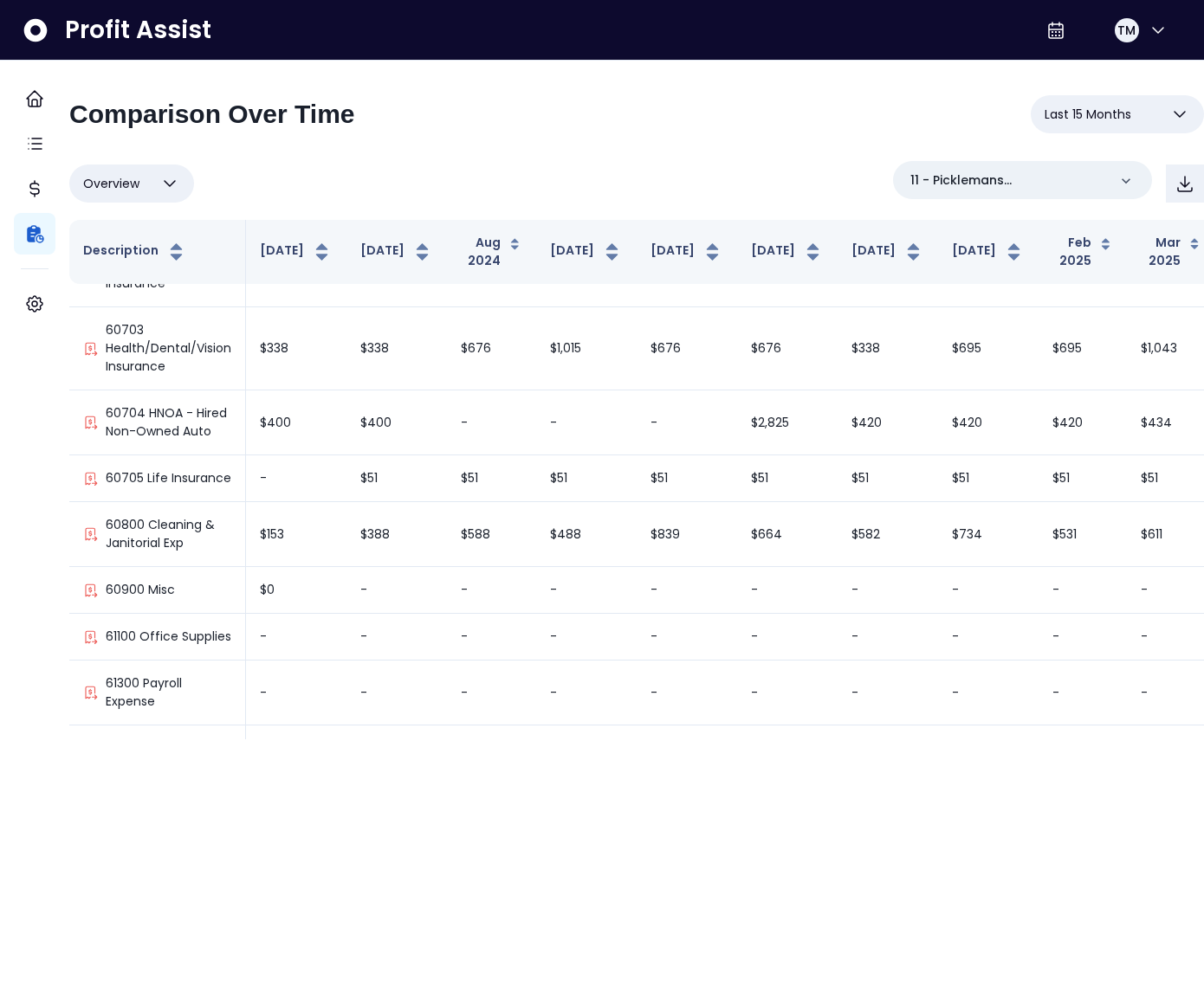
click at [414, 740] on html "**********" at bounding box center [602, 369] width 1204 height 740
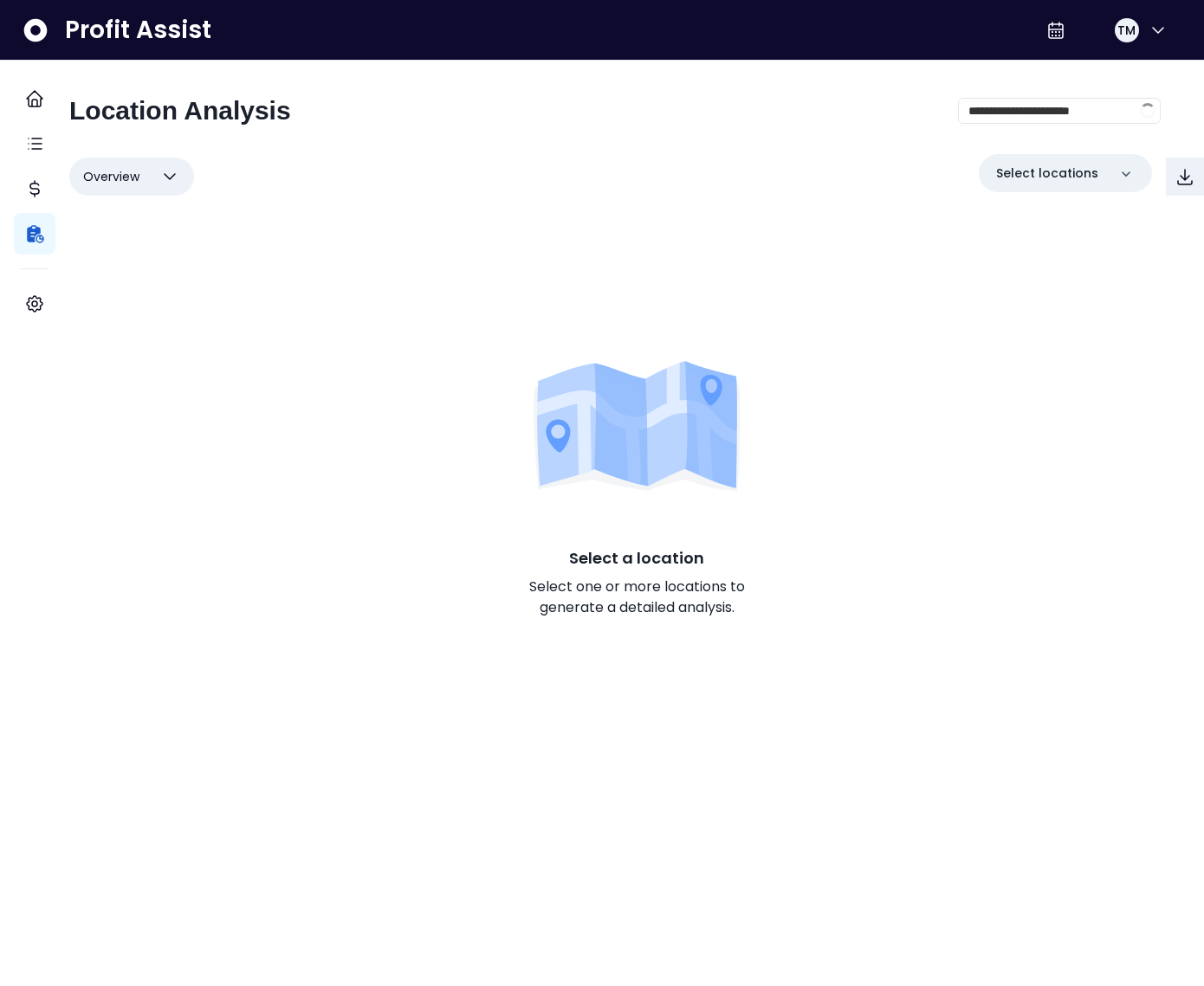
click at [165, 167] on button "Overview" at bounding box center [131, 176] width 125 height 38
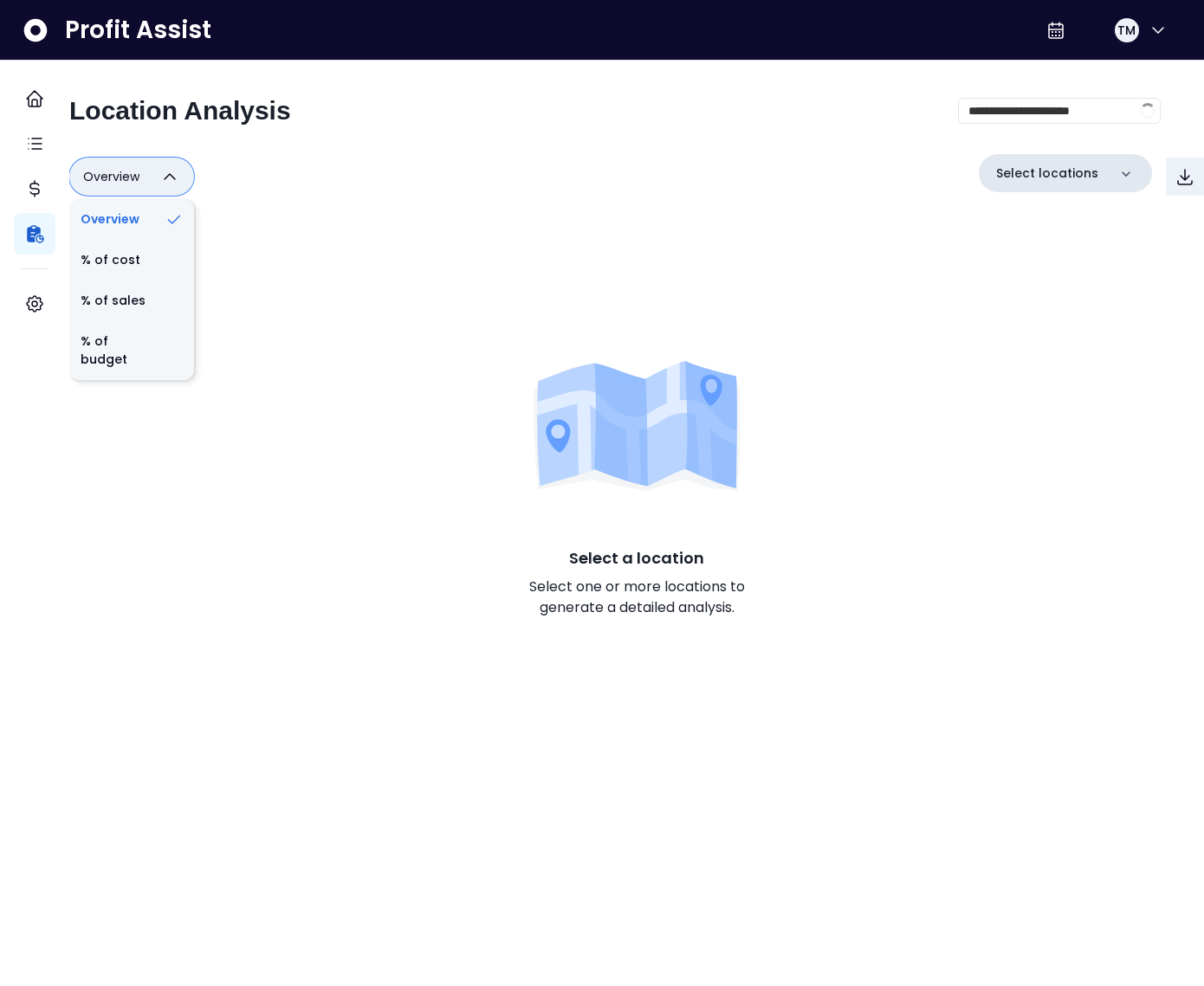
click at [1118, 166] on icon at bounding box center [1126, 174] width 17 height 17
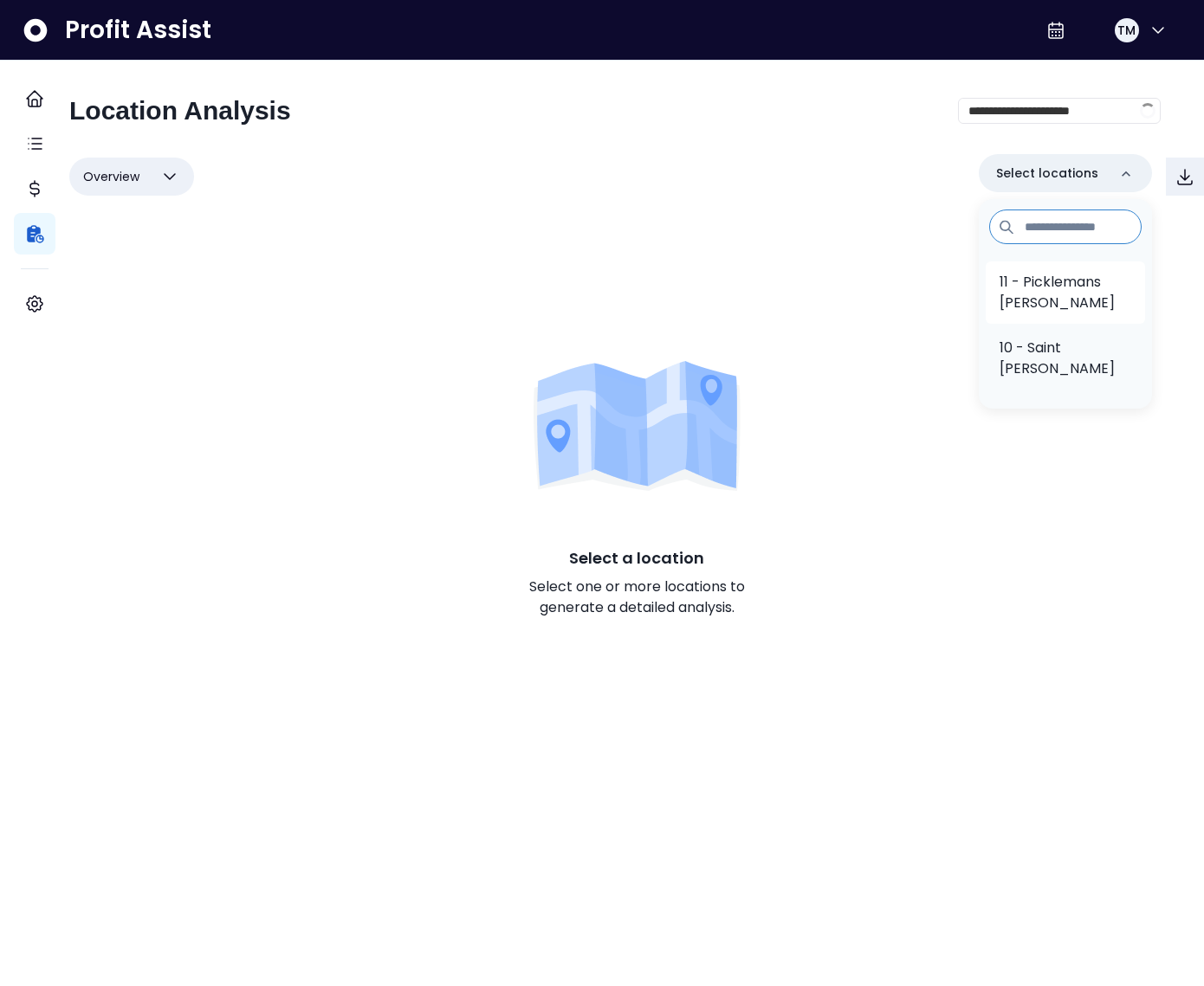
click at [1027, 272] on p "11 - Picklemans [PERSON_NAME]" at bounding box center [1065, 292] width 131 height 41
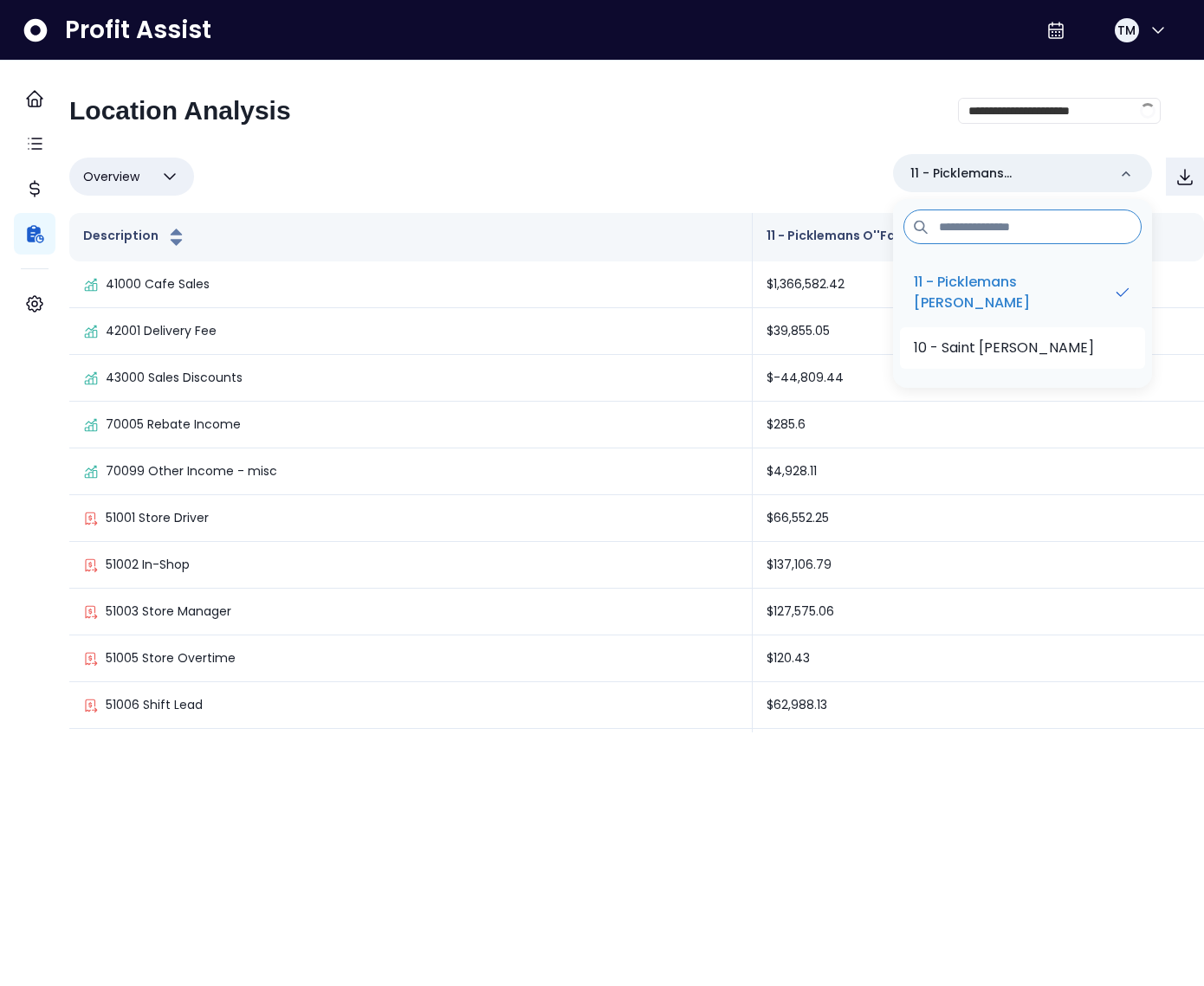
click at [1035, 368] on li "10 - Saint [PERSON_NAME]" at bounding box center [1022, 347] width 245 height 41
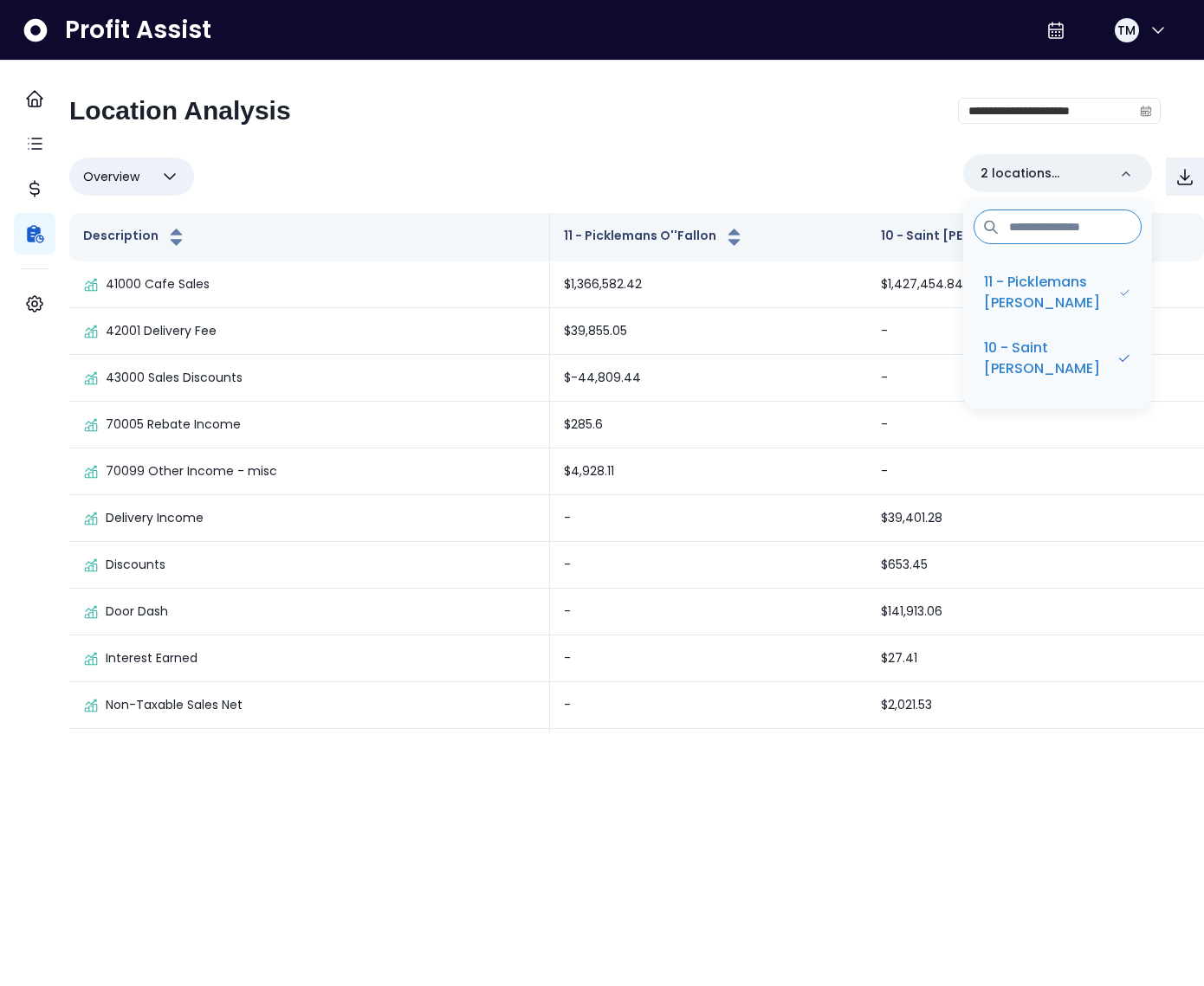
click at [639, 118] on div "**********" at bounding box center [614, 117] width 1091 height 45
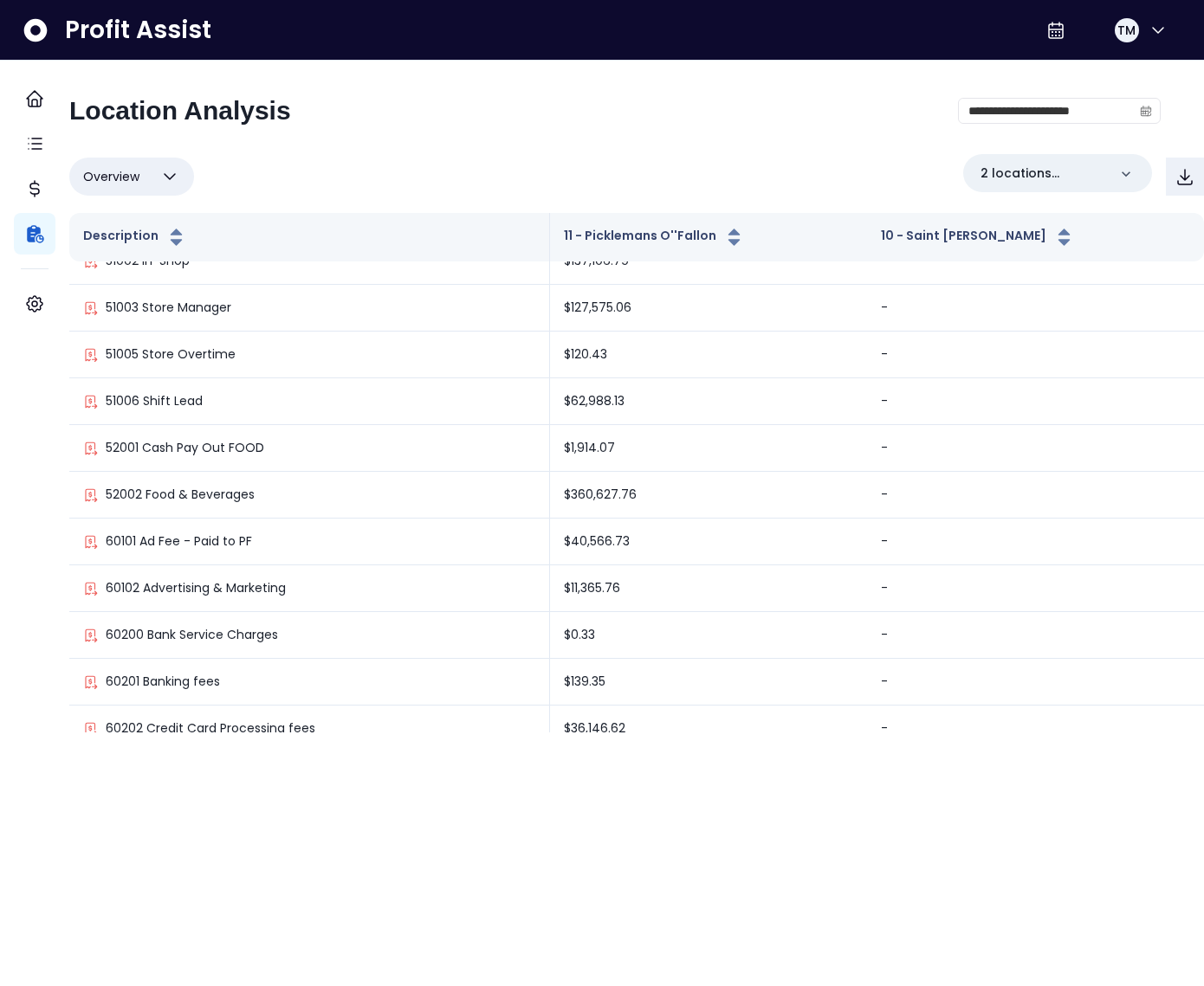
scroll to position [353, 0]
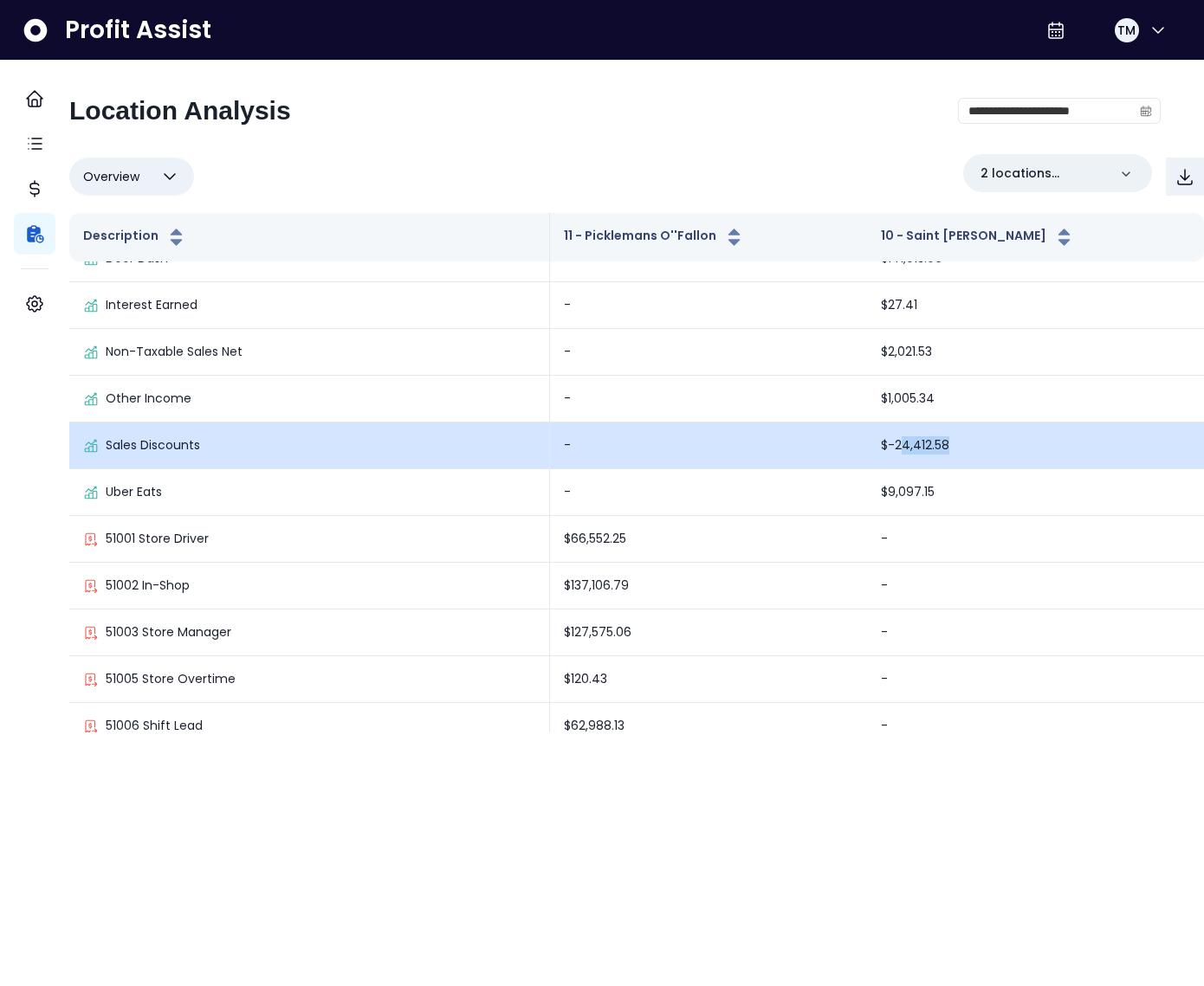
click at [944, 442] on td "$-24,412.58" at bounding box center [1035, 446] width 337 height 47
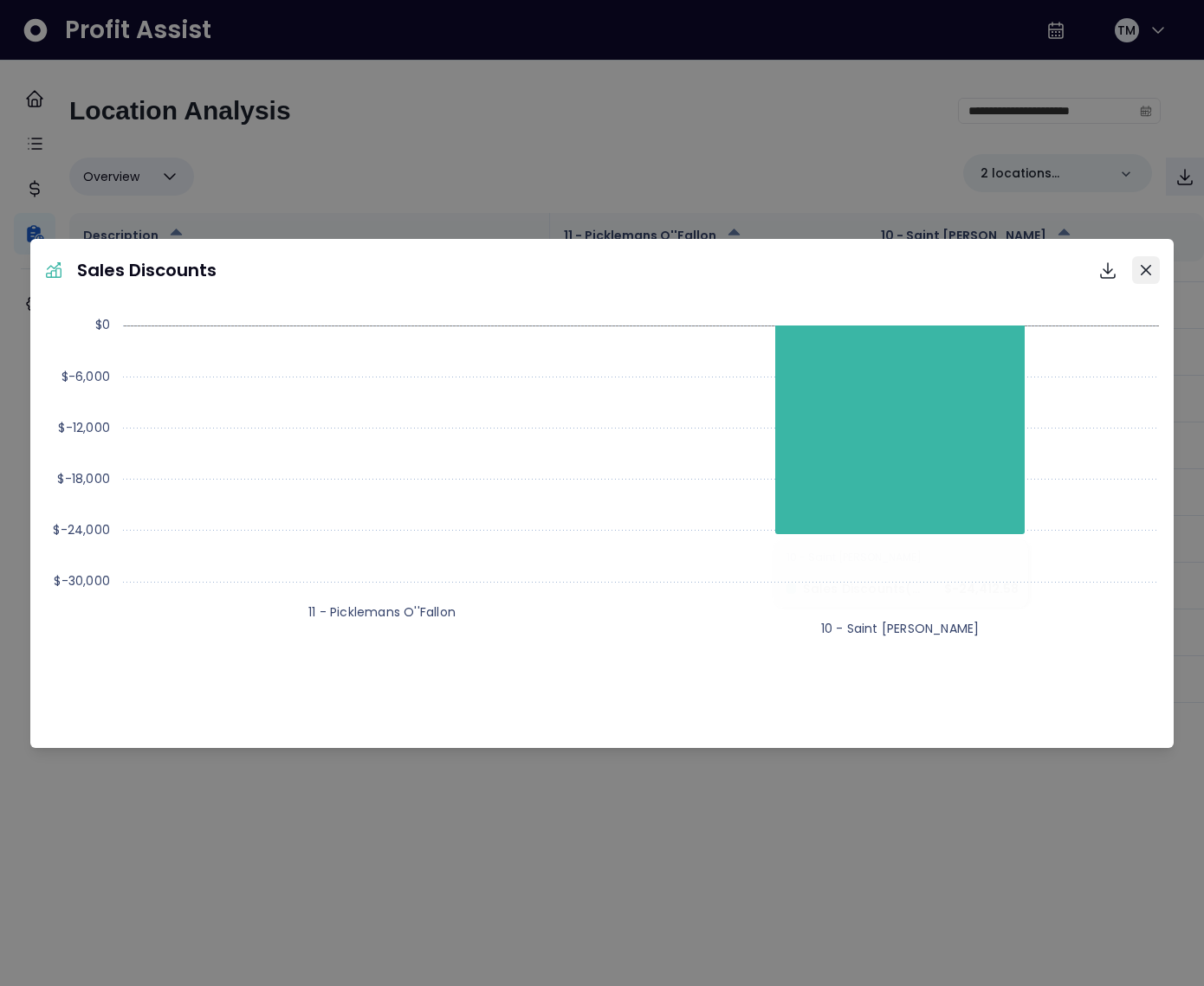
click at [1139, 273] on button "Close" at bounding box center [1145, 270] width 28 height 28
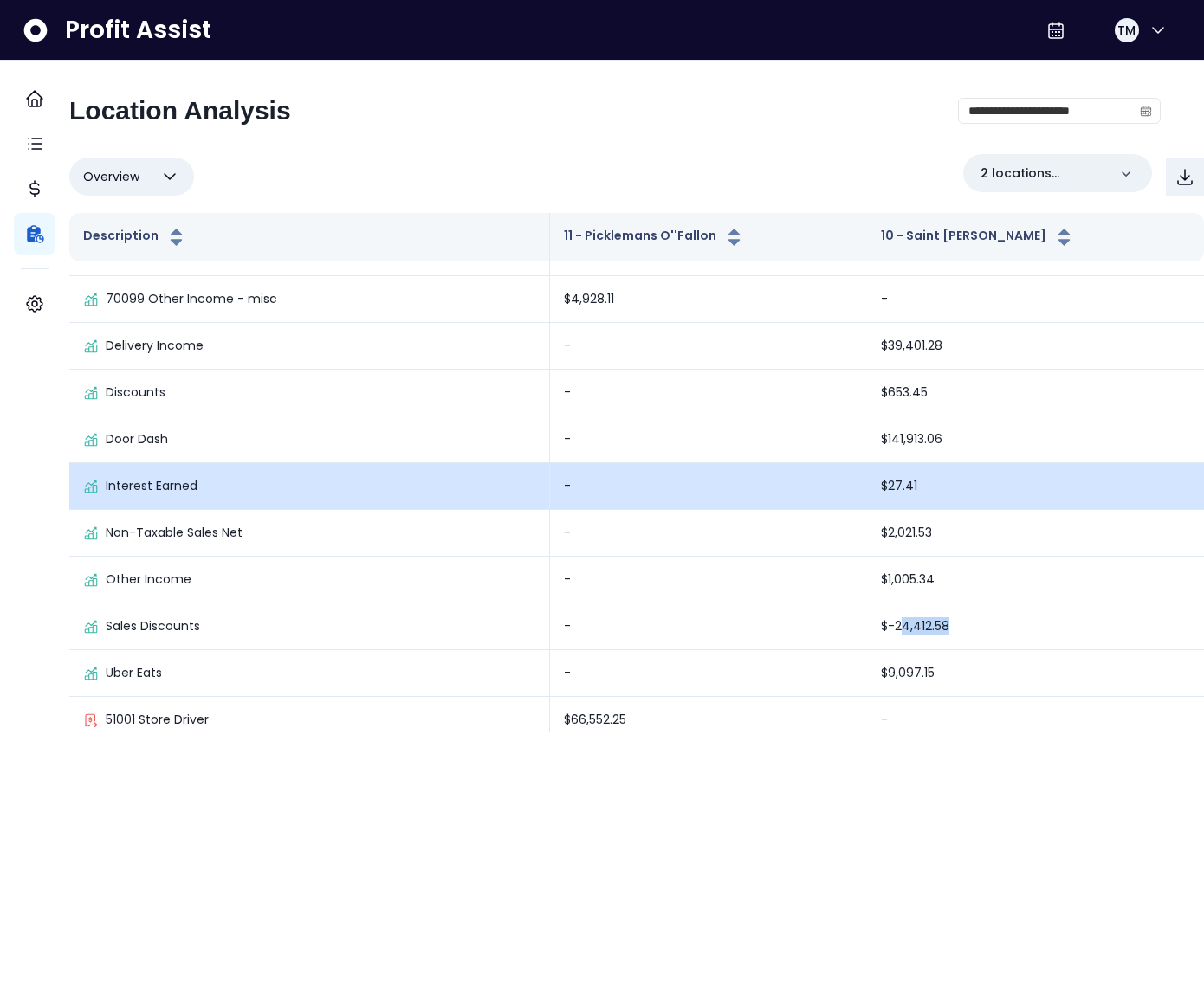
scroll to position [174, 0]
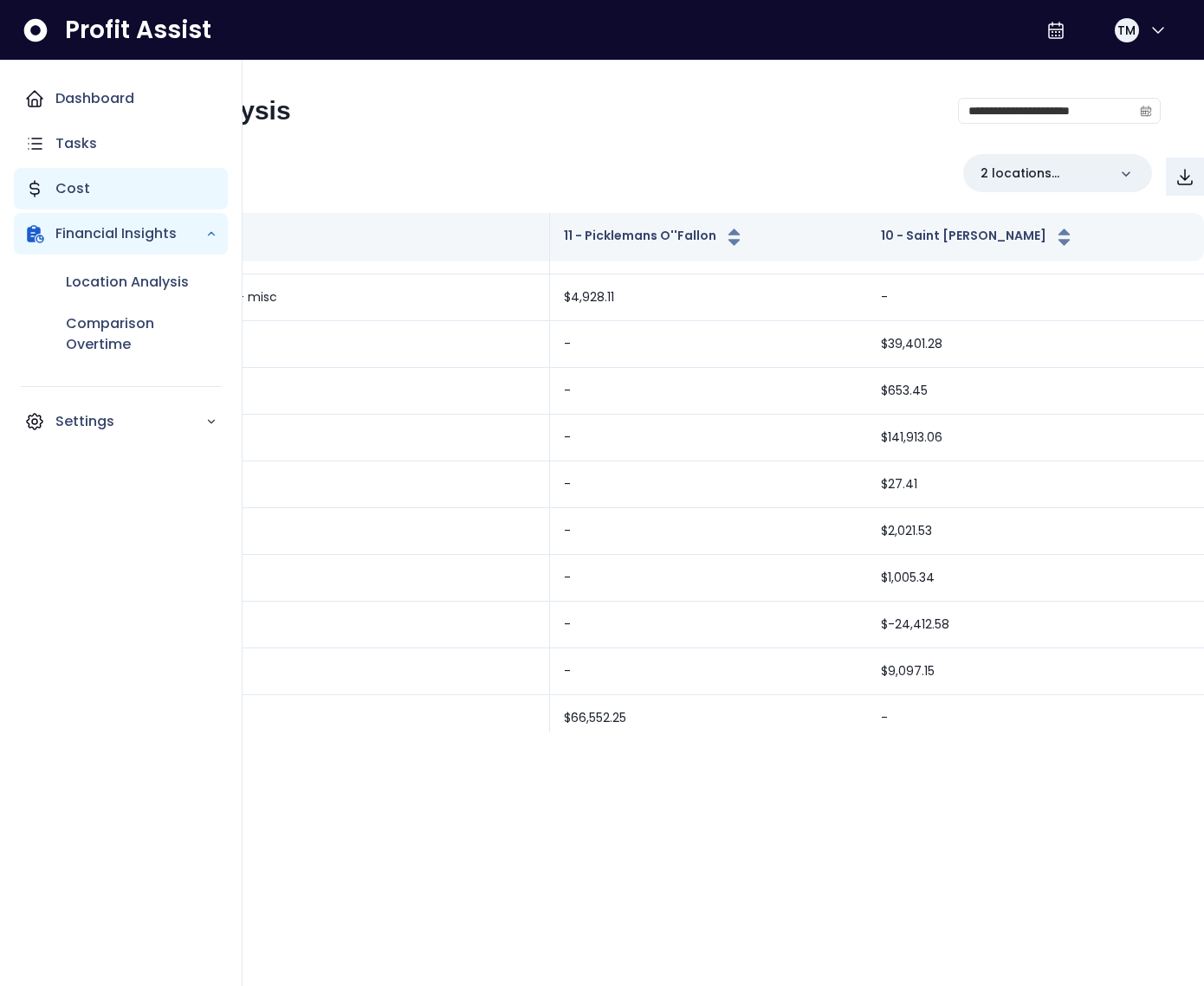
click at [61, 188] on p "Cost" at bounding box center [73, 189] width 35 height 21
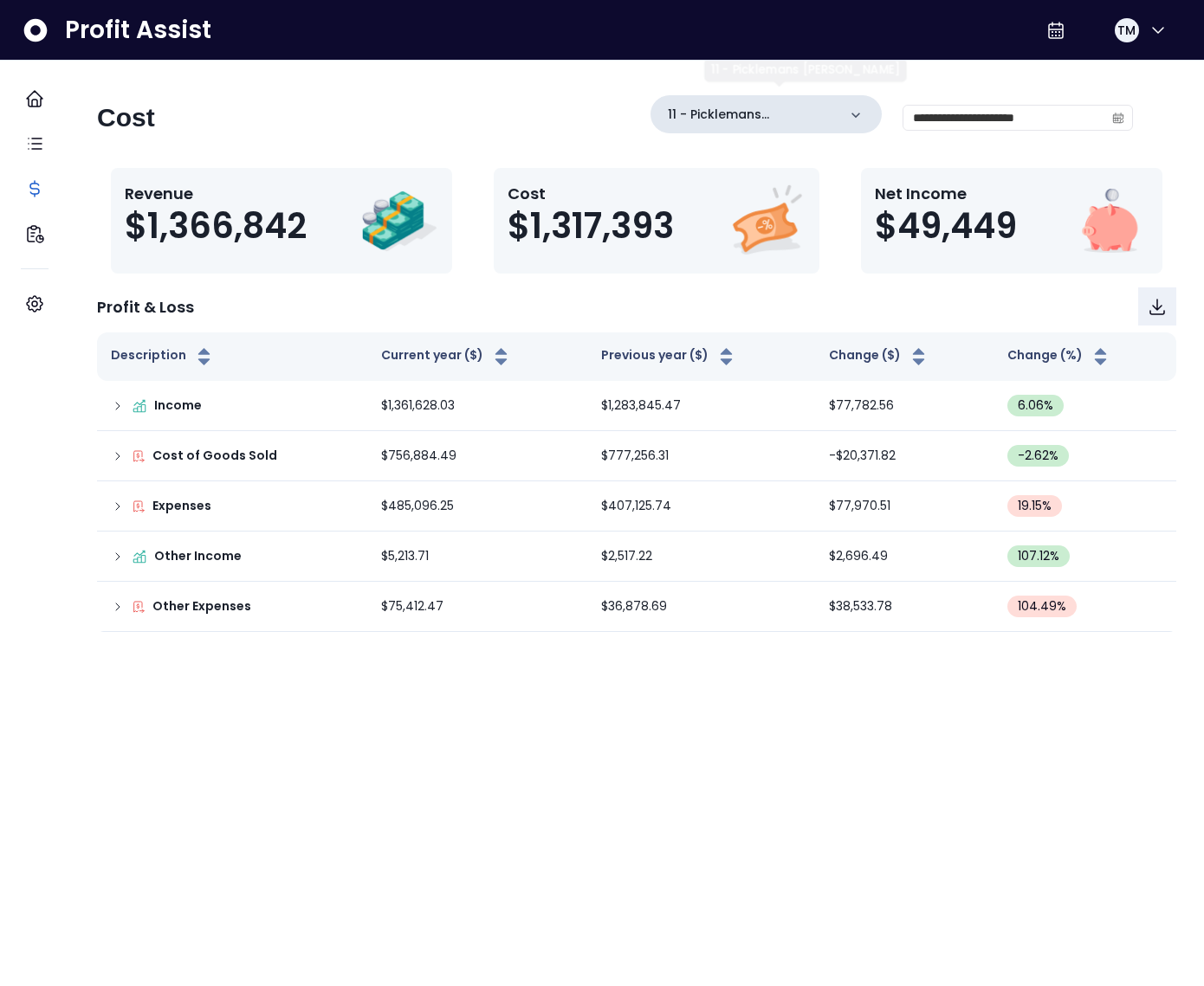
click at [792, 110] on p "11 - Picklemans [PERSON_NAME]" at bounding box center [752, 114] width 169 height 18
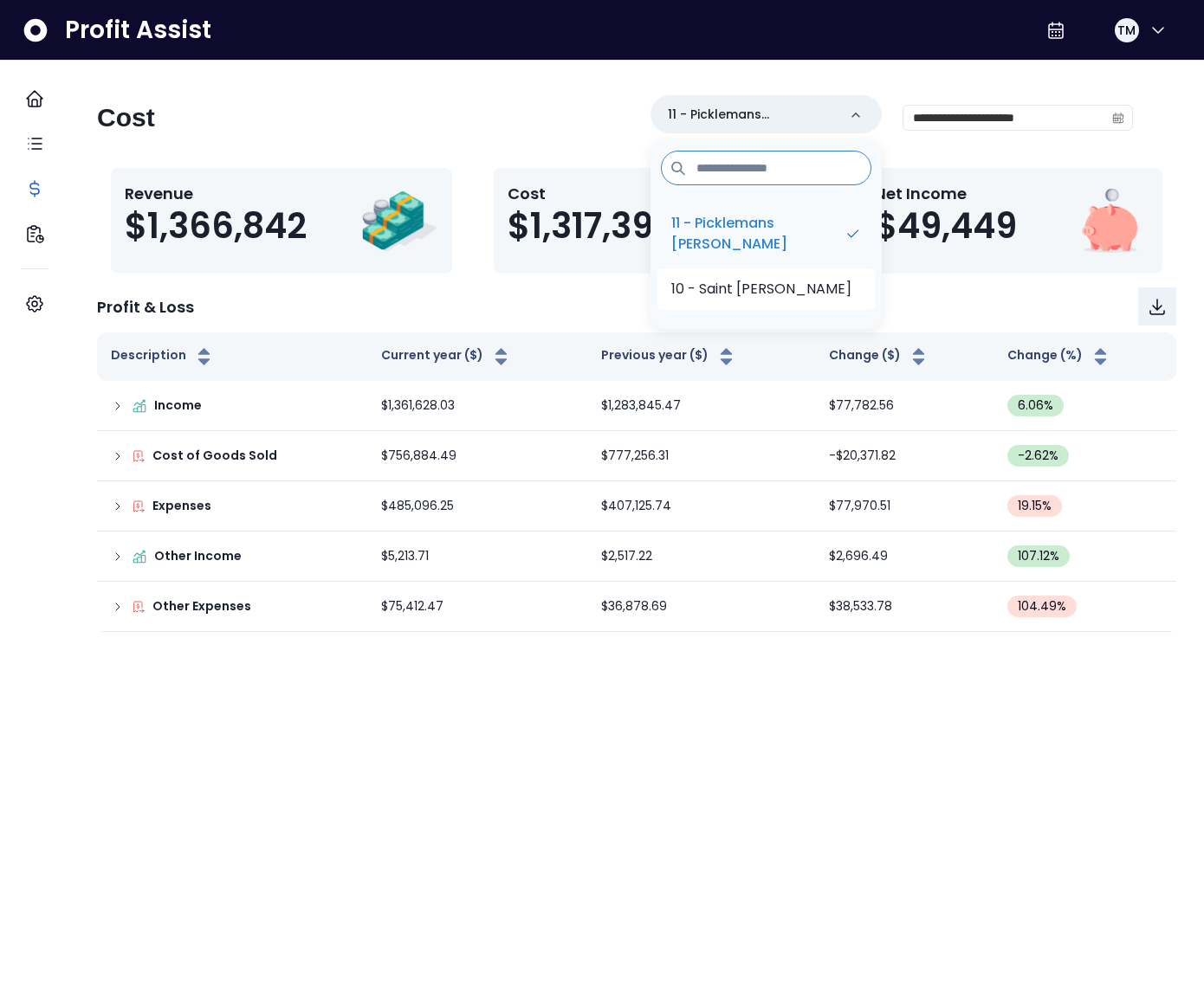
click at [770, 280] on p "10 - Saint [PERSON_NAME]" at bounding box center [762, 290] width 180 height 21
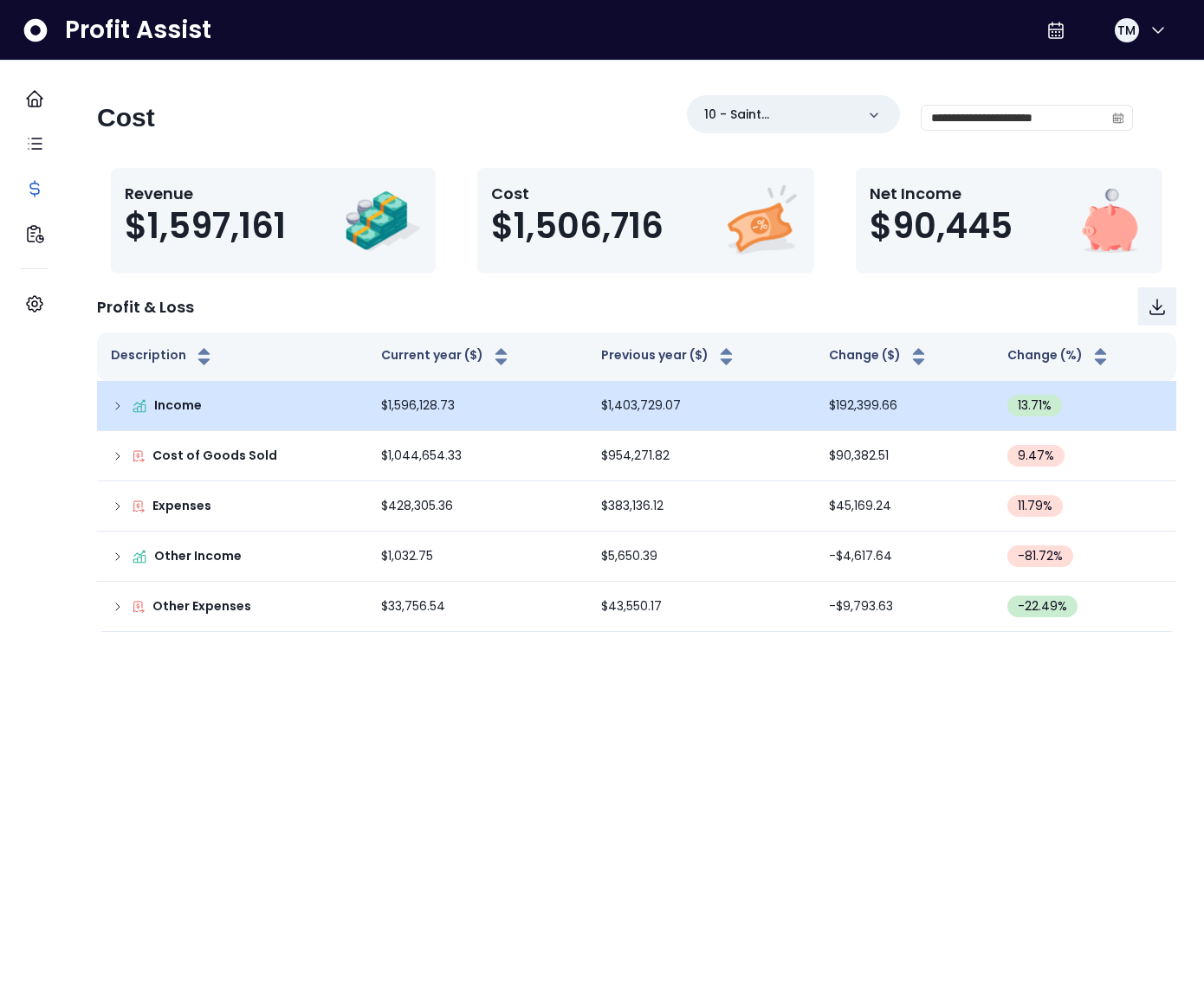
click at [123, 408] on td "Income" at bounding box center [232, 406] width 271 height 50
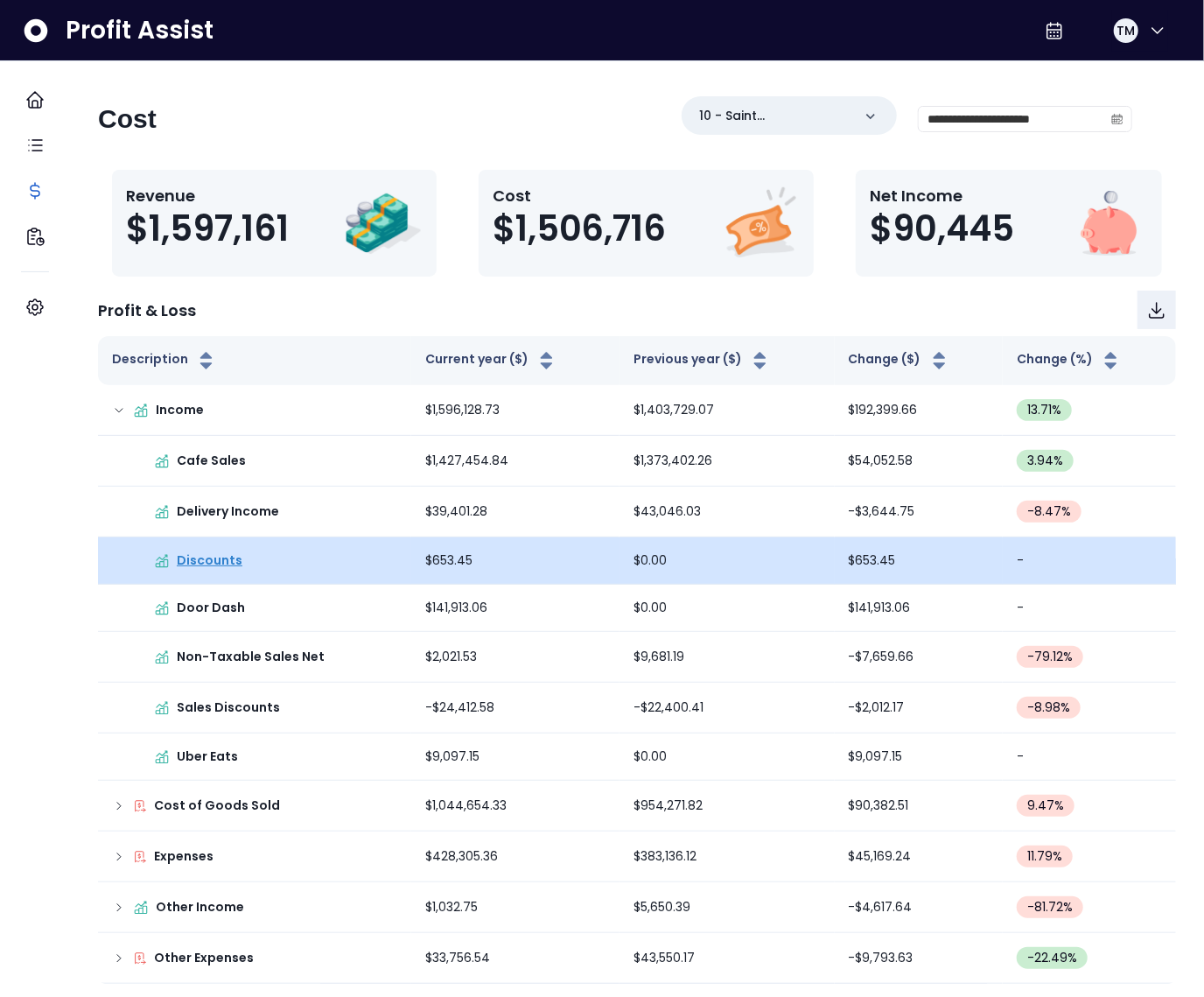
click at [226, 556] on p "Discounts" at bounding box center [209, 561] width 66 height 18
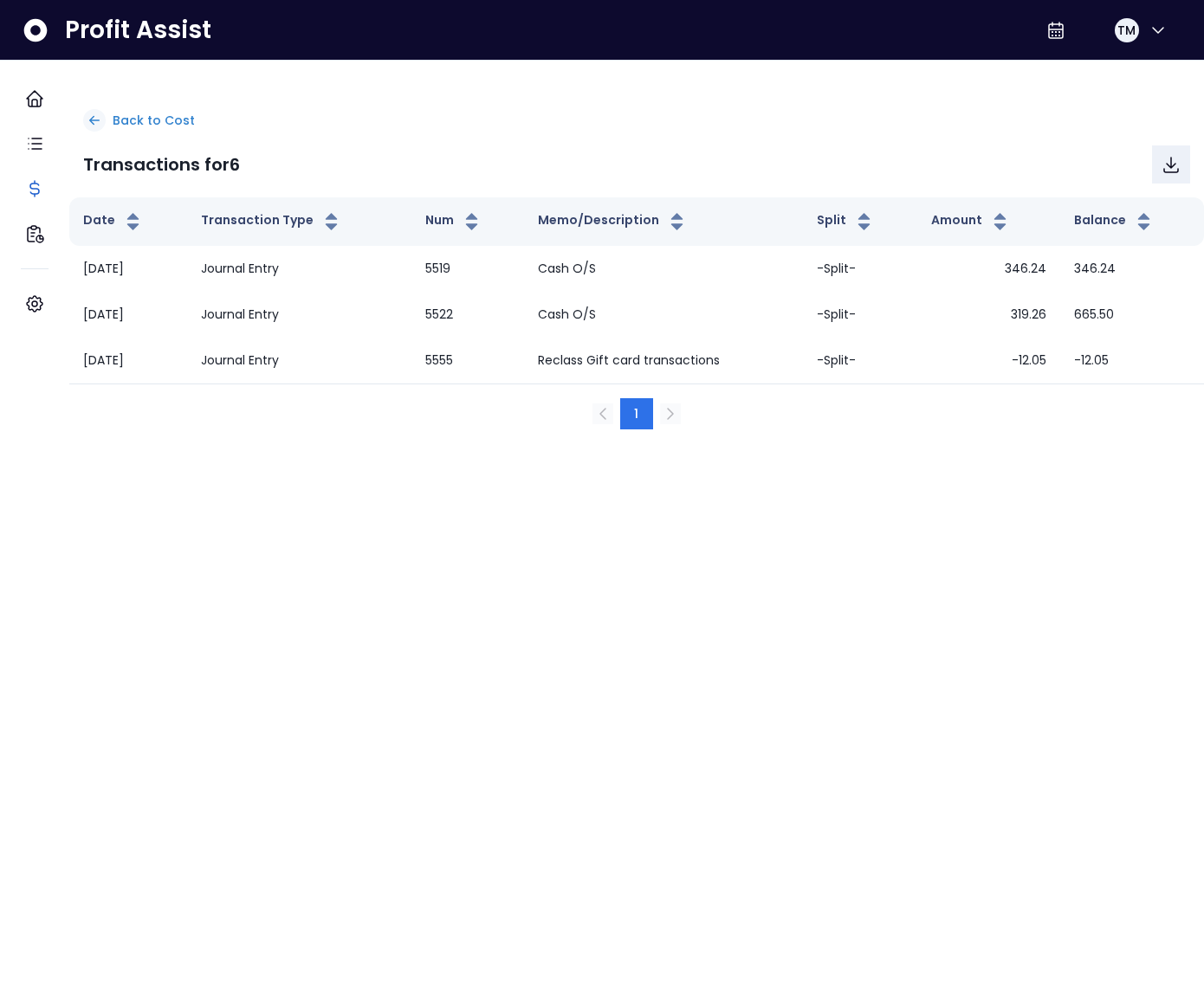
click at [143, 118] on p "Back to Cost" at bounding box center [153, 120] width 83 height 18
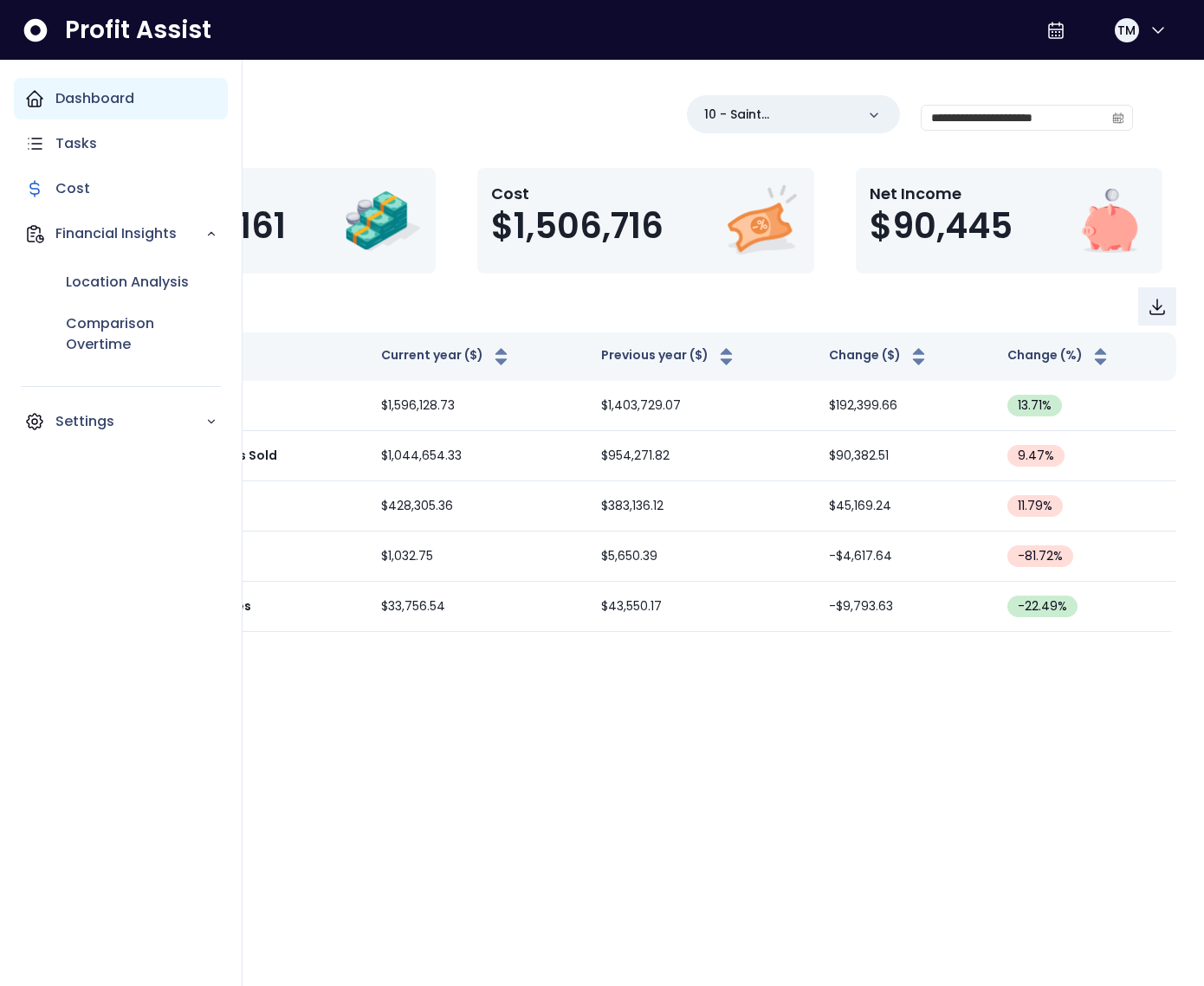
click at [84, 109] on div "Dashboard" at bounding box center [120, 98] width 214 height 41
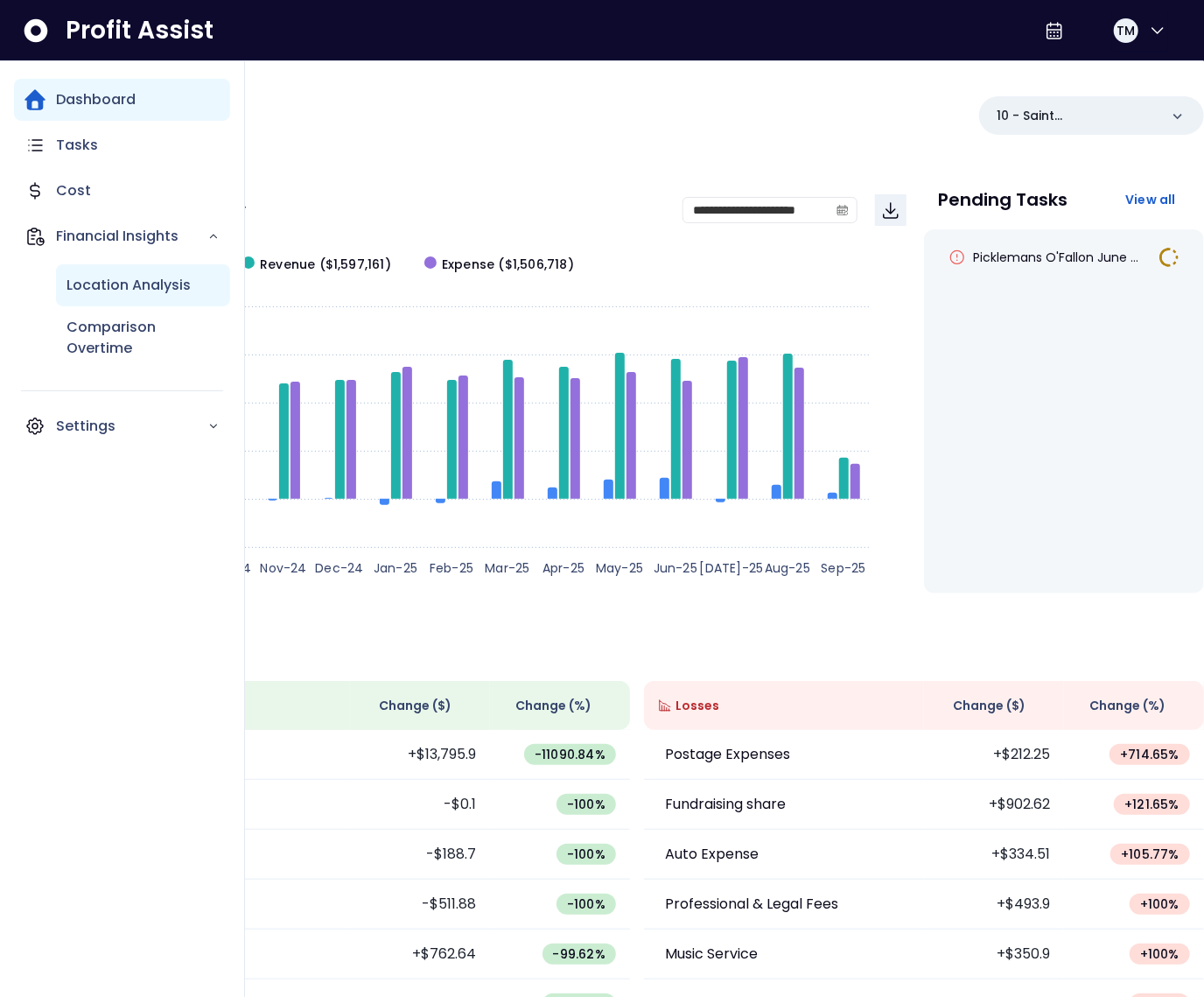
click at [106, 291] on p "Location Analysis" at bounding box center [129, 285] width 124 height 21
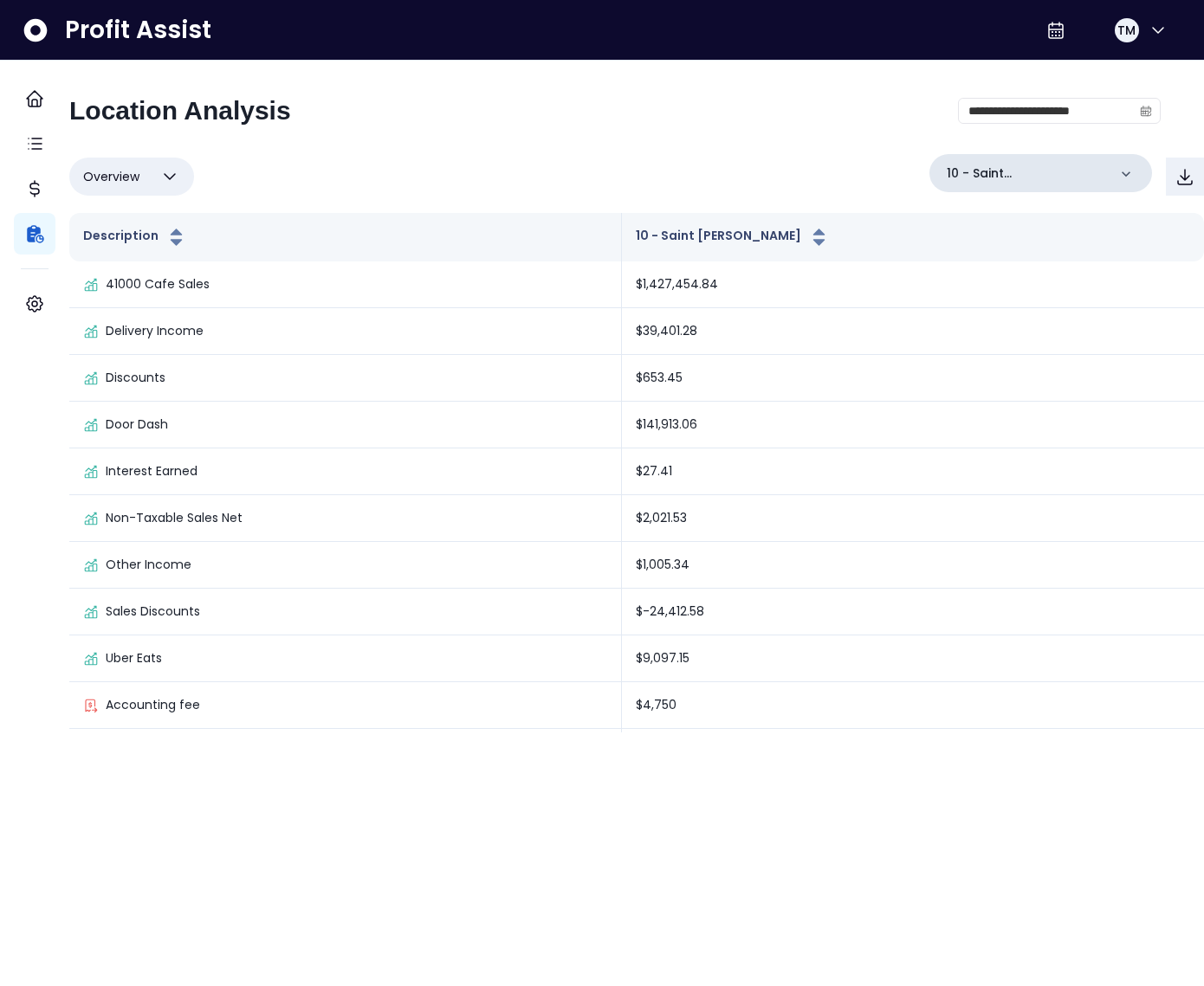
click at [1017, 188] on div "10 - Saint [PERSON_NAME]" at bounding box center [1041, 174] width 223 height 38
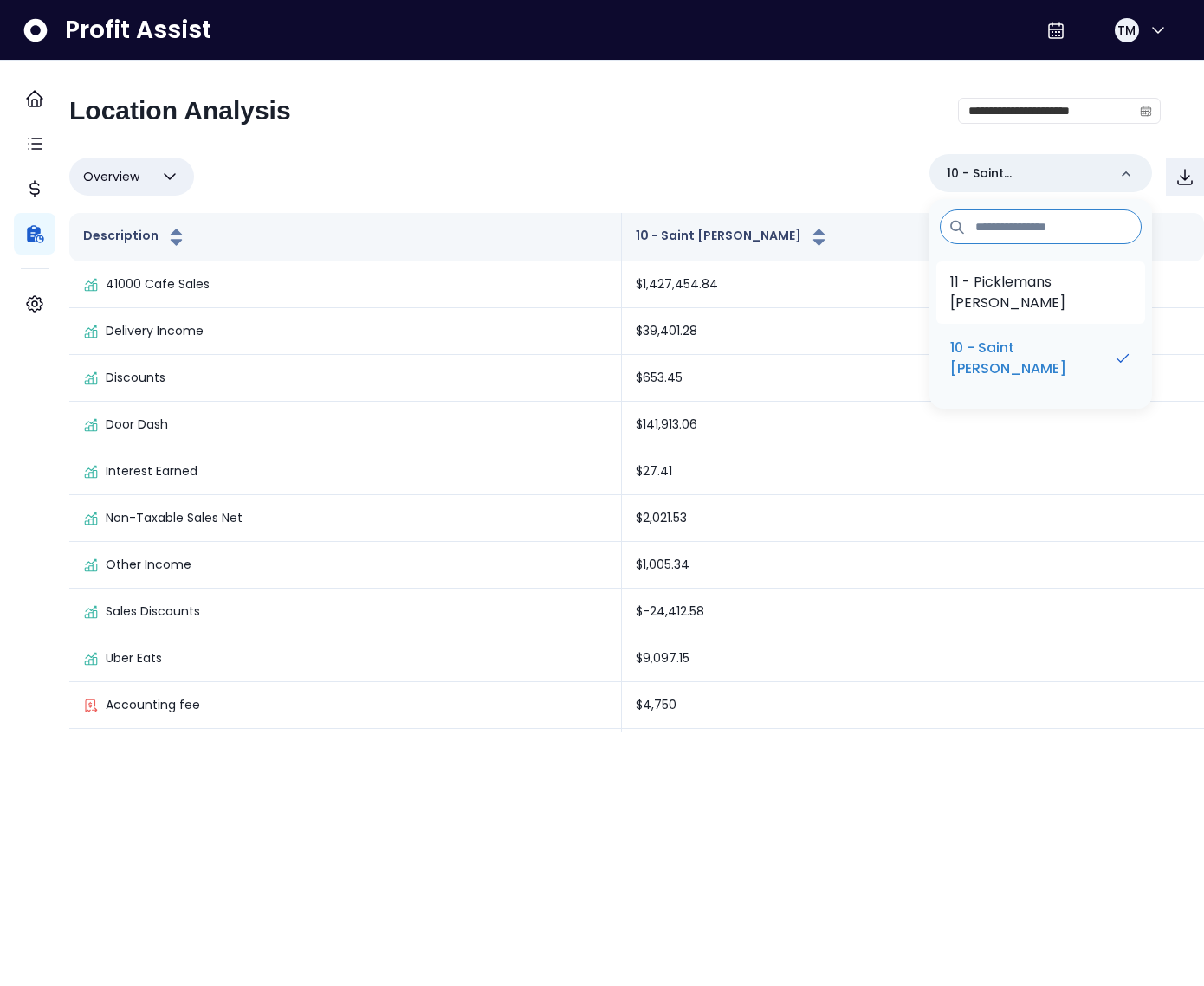
click at [1011, 266] on li "11 - Picklemans [PERSON_NAME]" at bounding box center [1041, 293] width 209 height 62
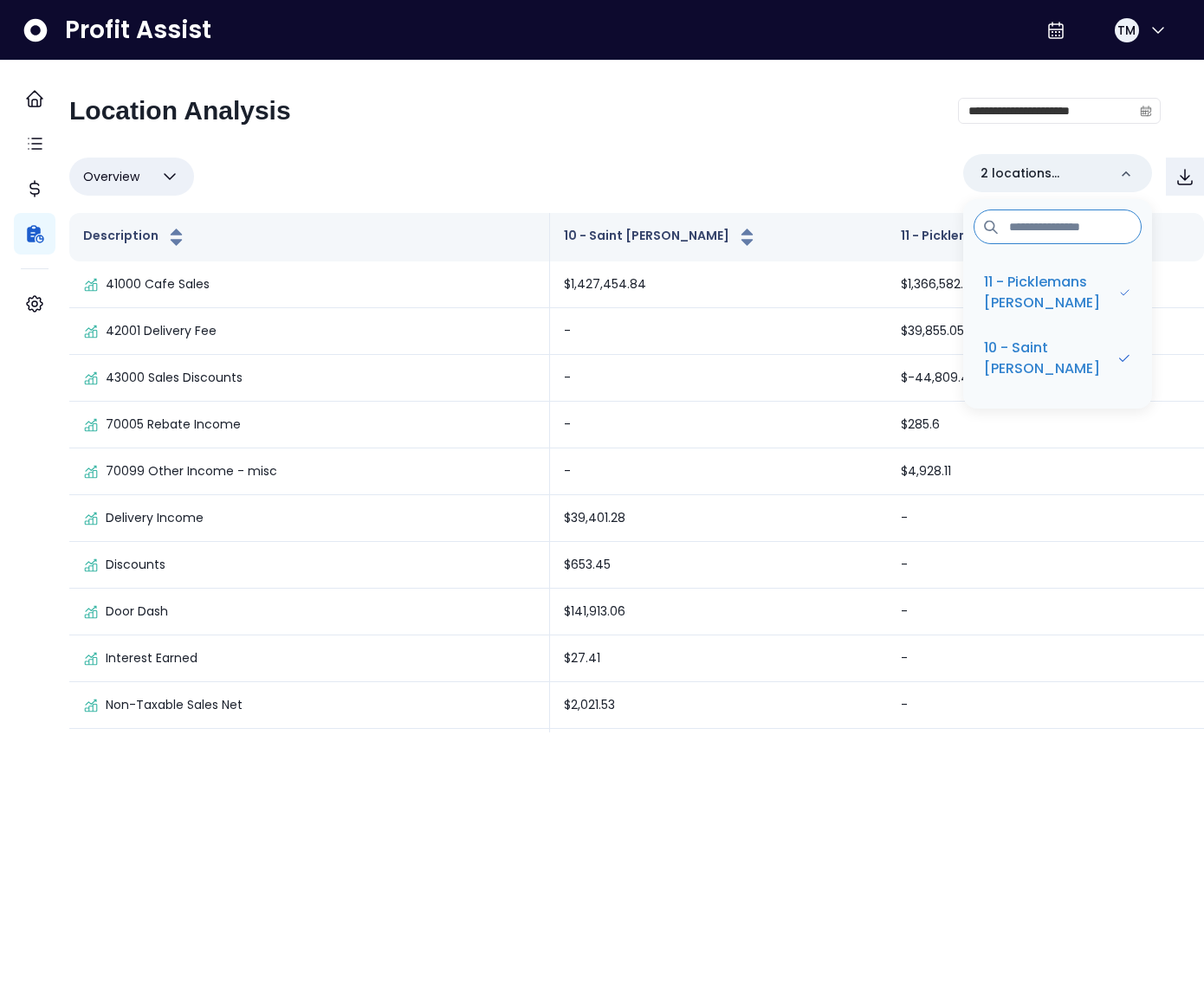
click at [656, 60] on div "**********" at bounding box center [636, 396] width 1135 height 672
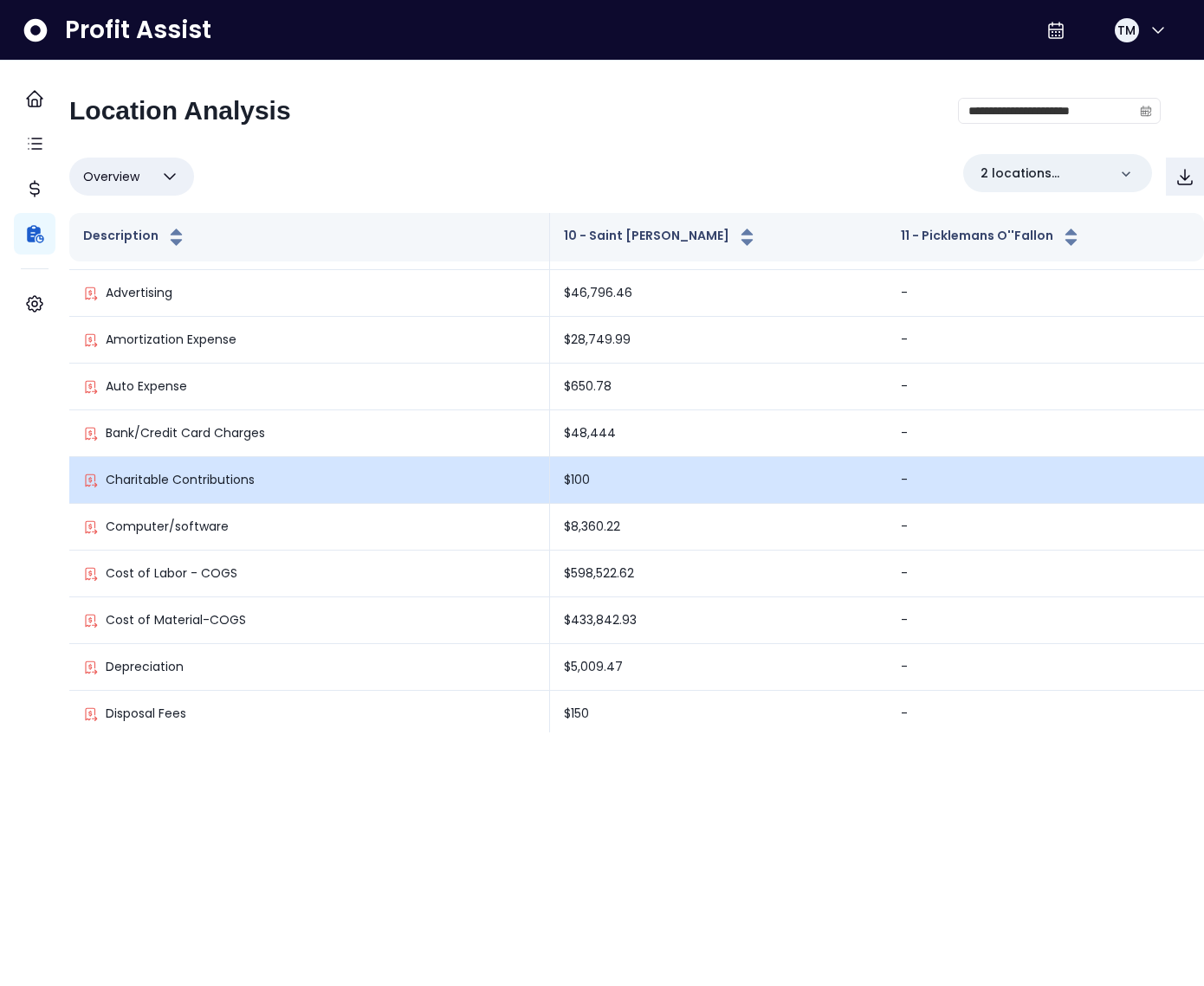
scroll to position [3264, 0]
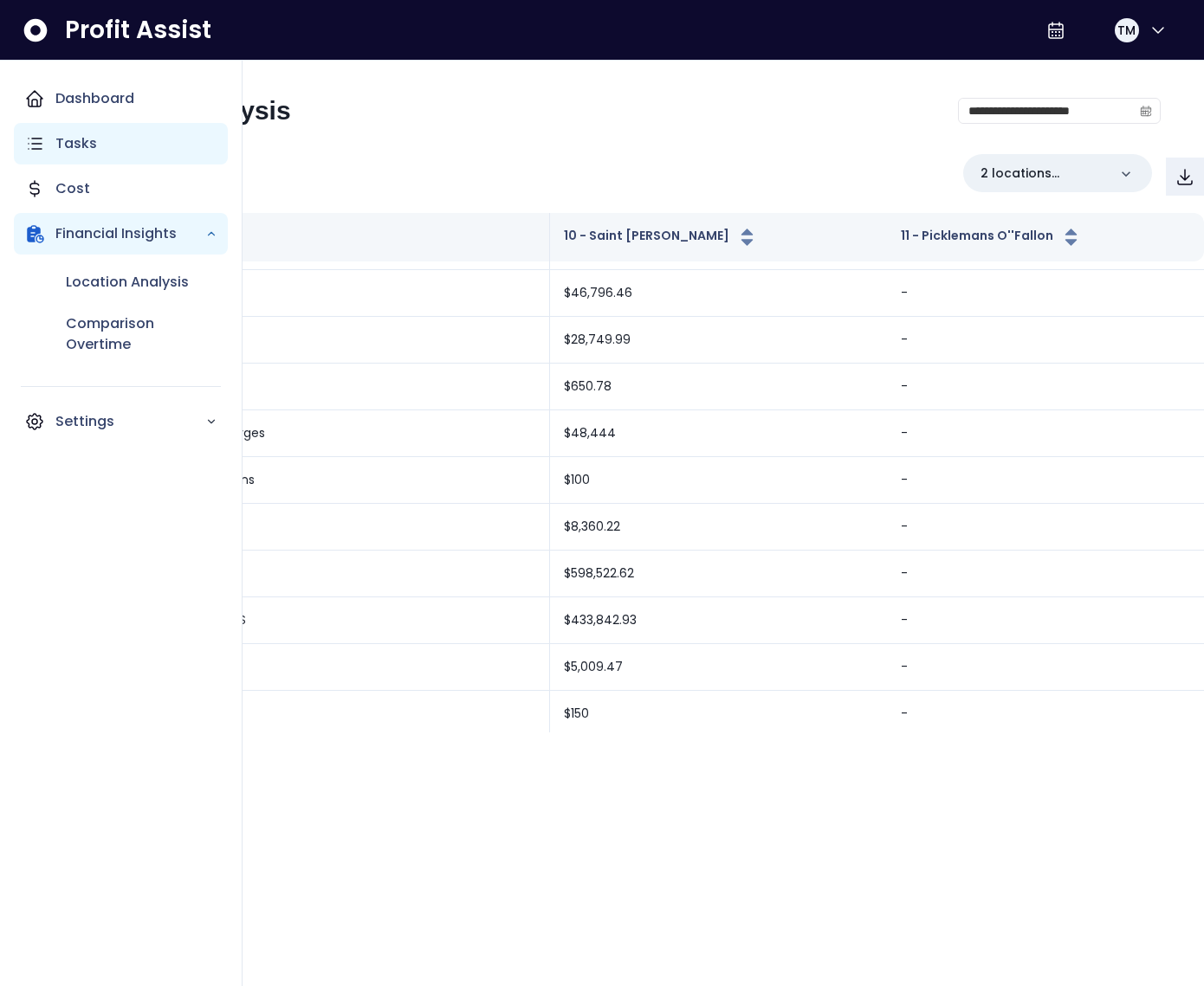
click at [45, 146] on div "Tasks" at bounding box center [120, 143] width 214 height 41
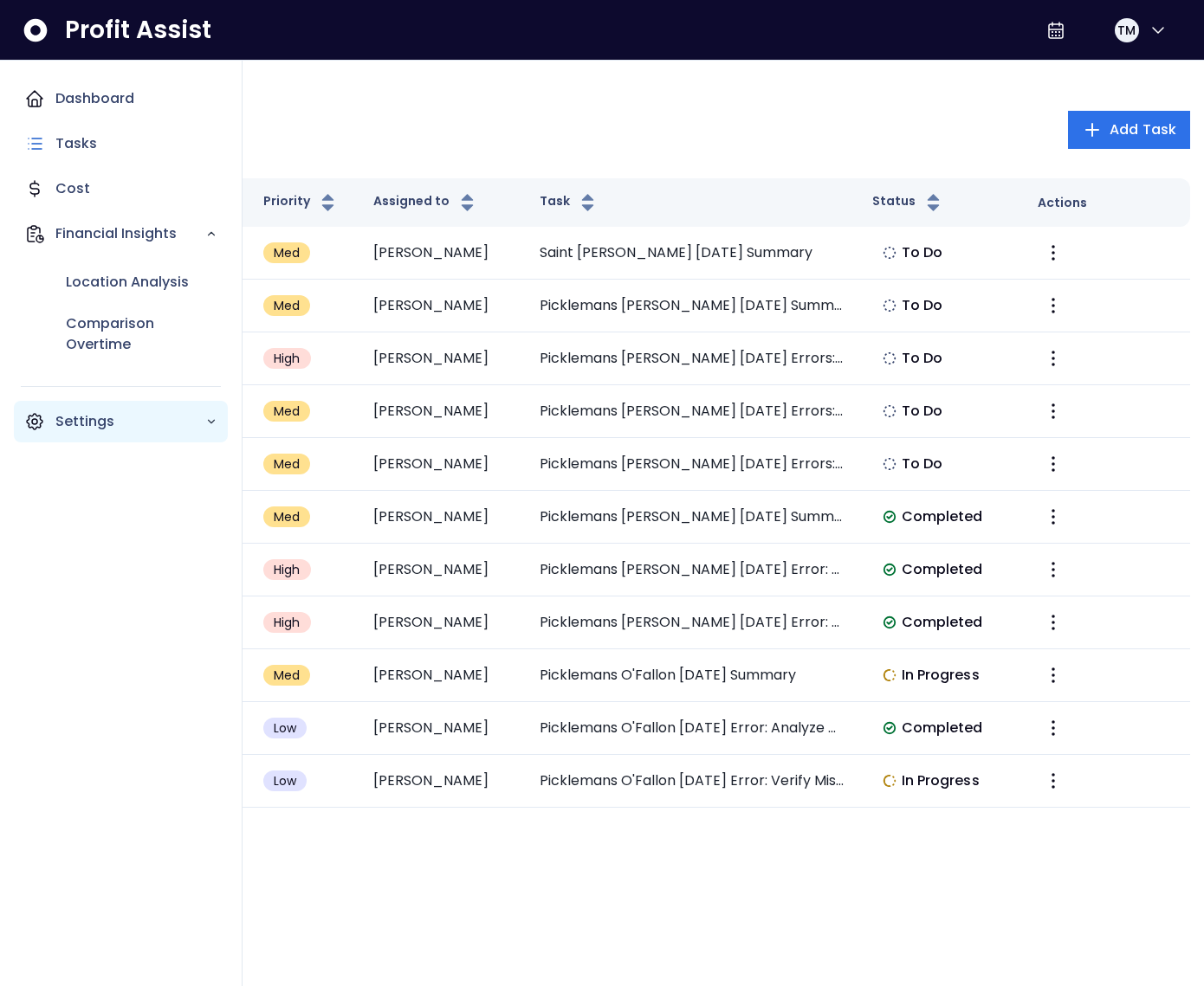
click at [81, 414] on p "Settings" at bounding box center [130, 422] width 150 height 21
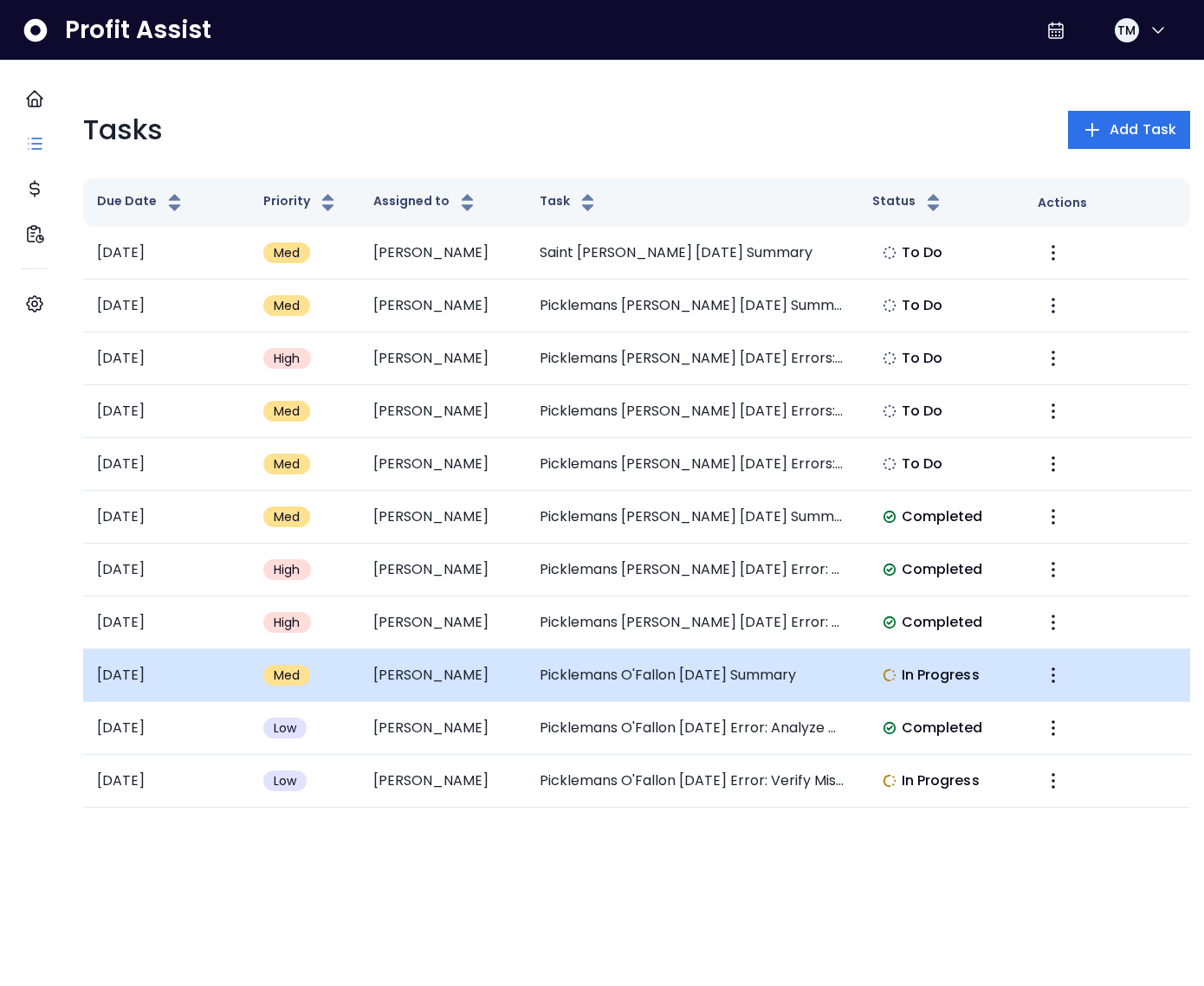
click at [602, 685] on td "Picklemans O'Fallon [DATE] Summary" at bounding box center [692, 675] width 332 height 53
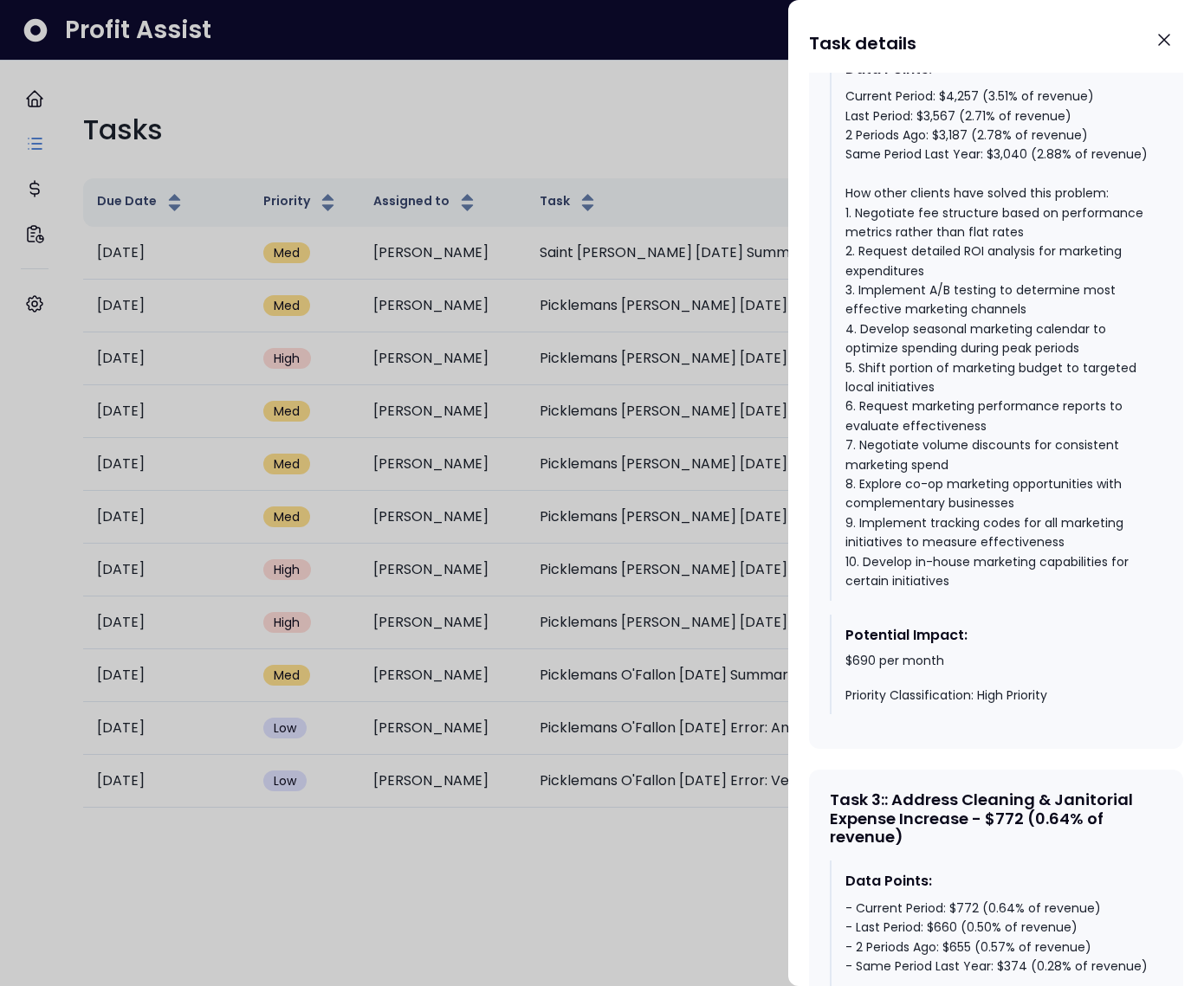
scroll to position [2078, 0]
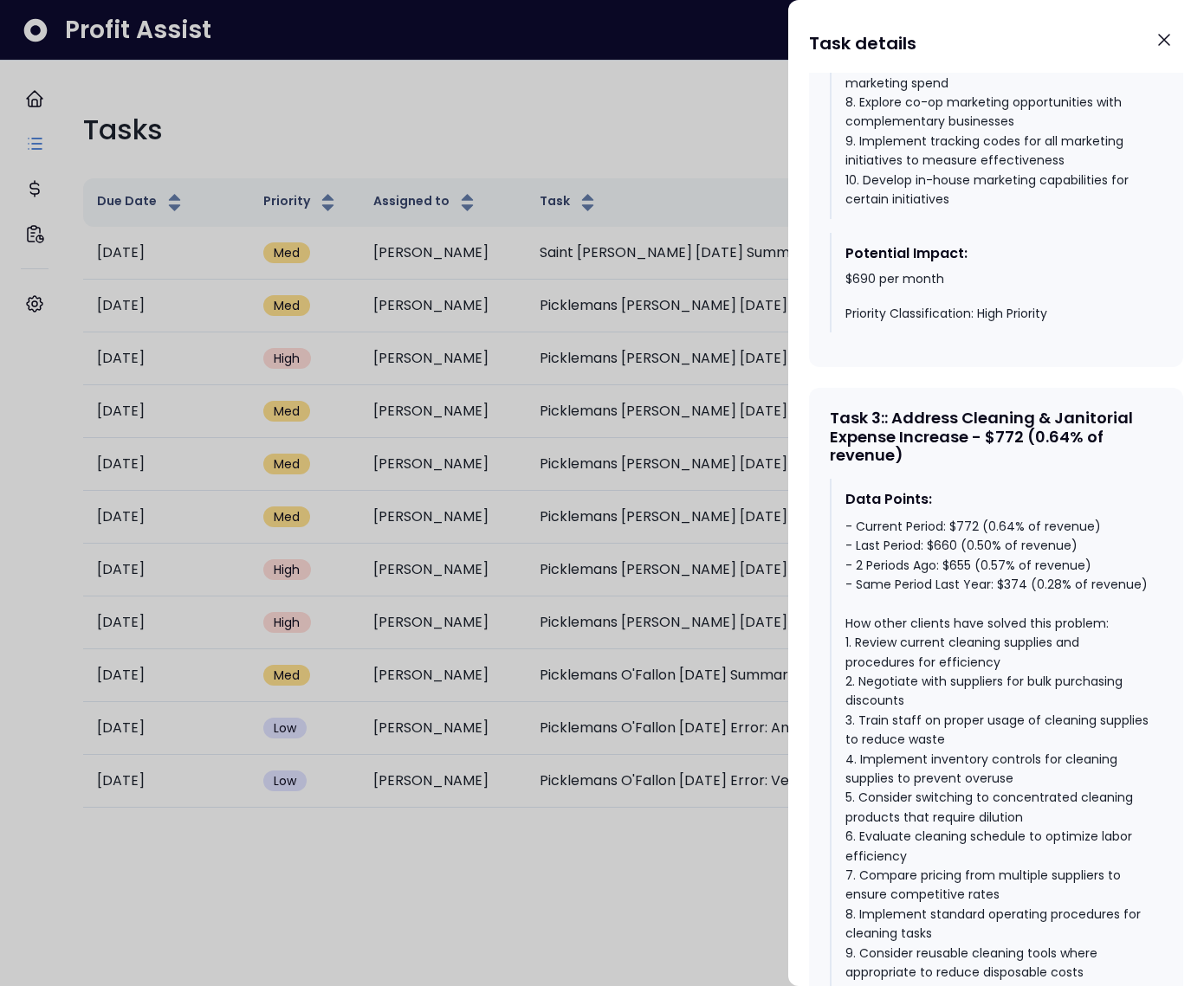
click at [568, 682] on div at bounding box center [602, 493] width 1204 height 986
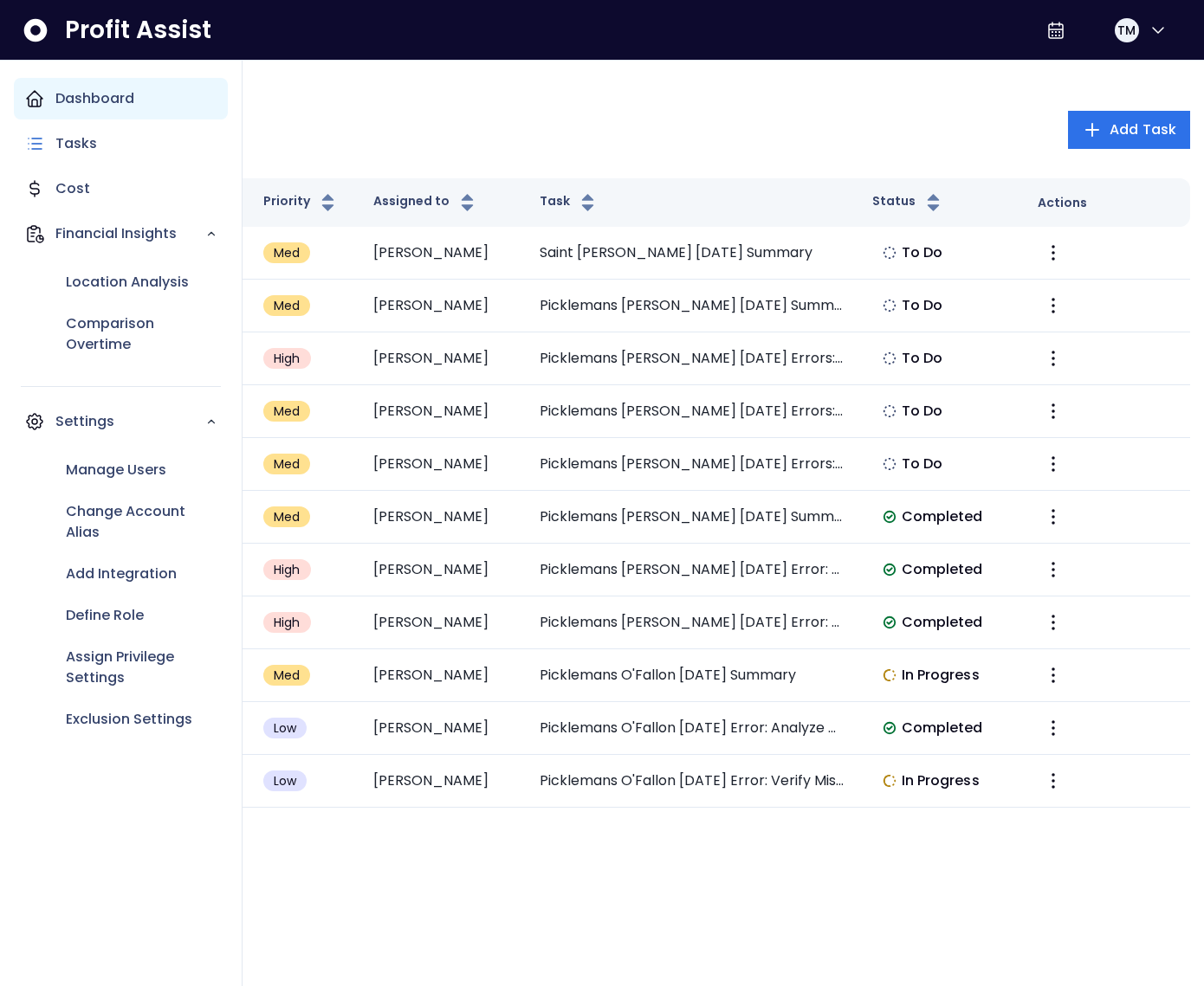
click at [47, 103] on div "Dashboard" at bounding box center [120, 98] width 214 height 41
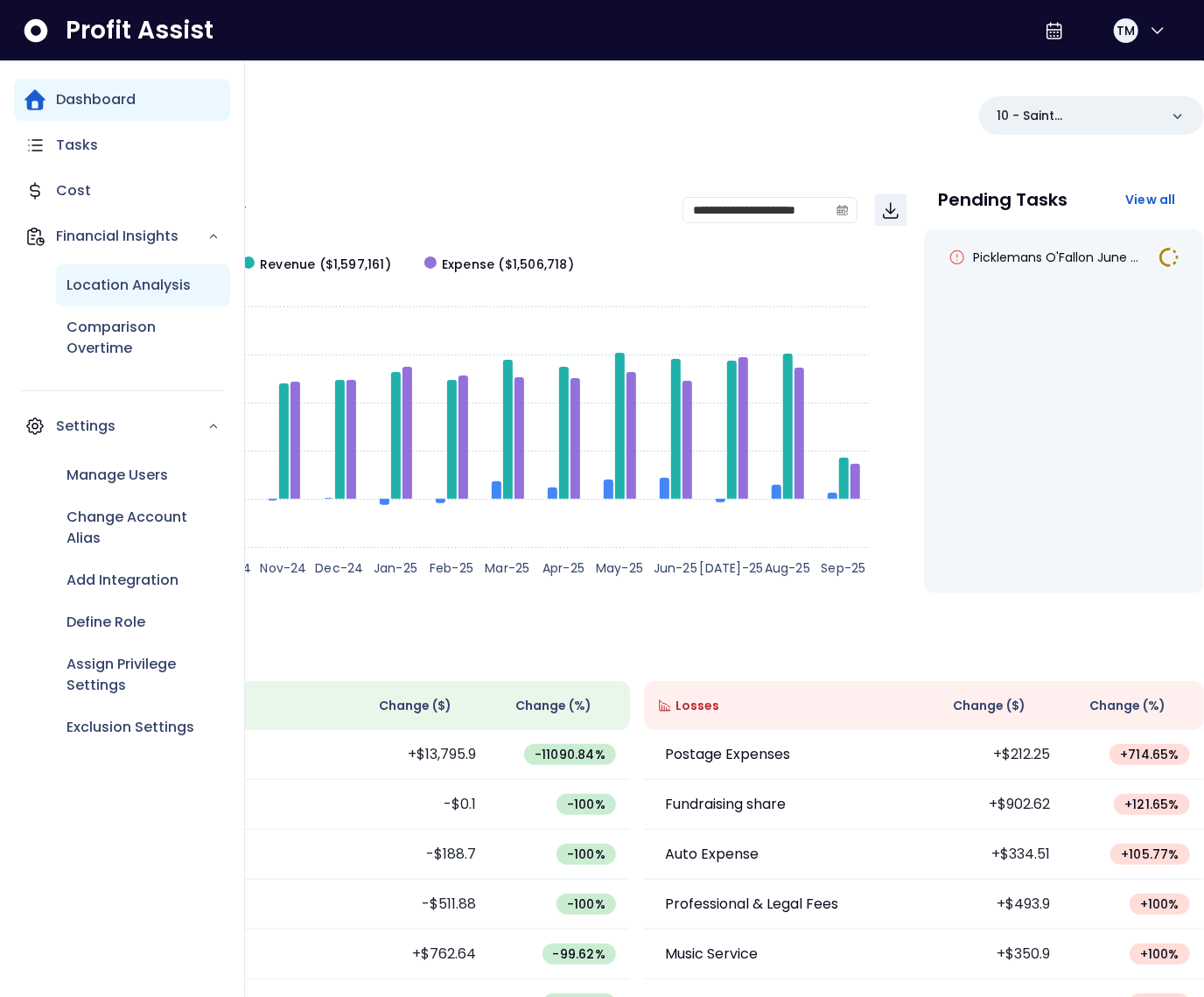
click at [88, 292] on p "Location Analysis" at bounding box center [129, 285] width 124 height 21
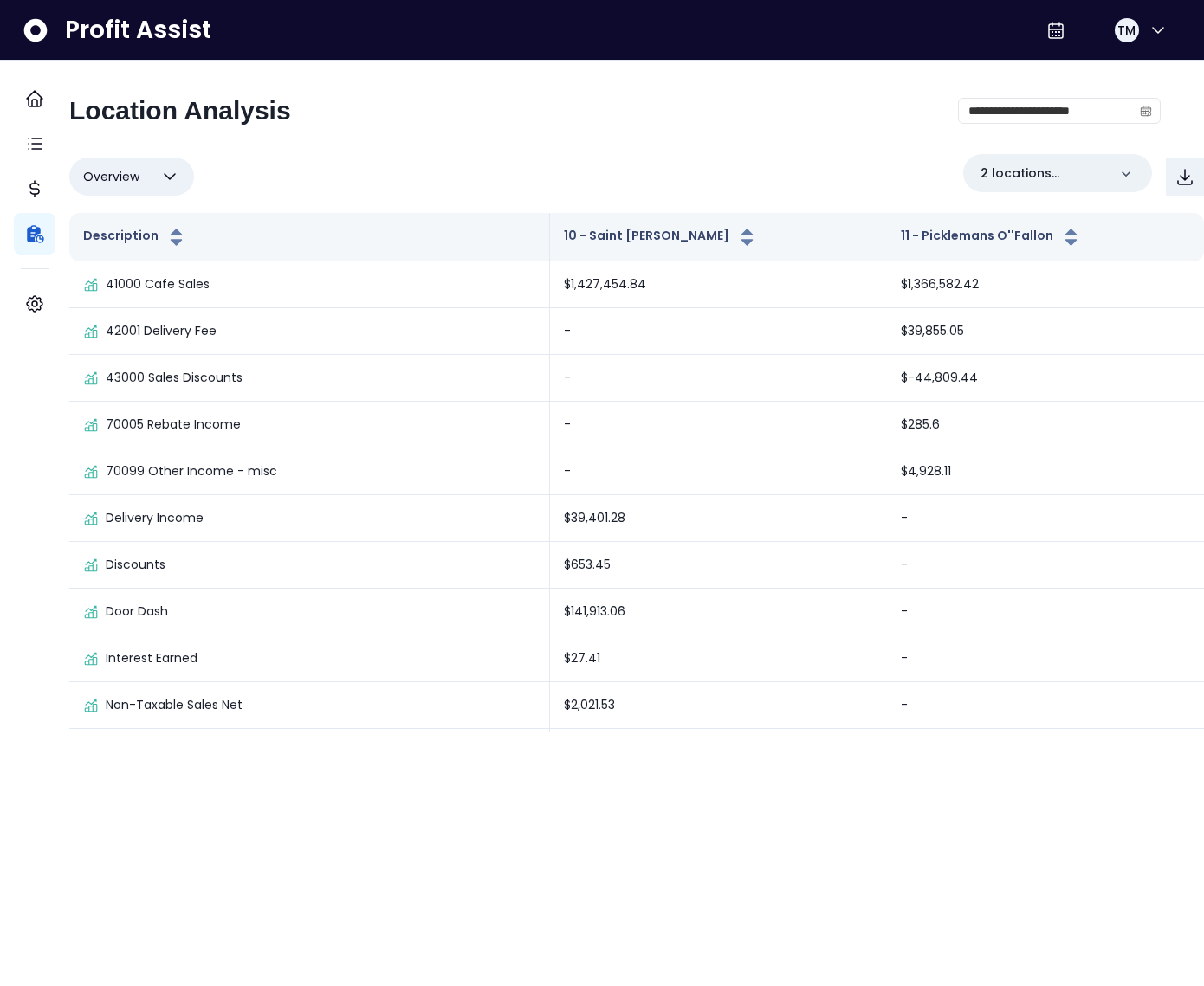
click at [325, 733] on html "**********" at bounding box center [602, 366] width 1204 height 733
